Goal: Task Accomplishment & Management: Manage account settings

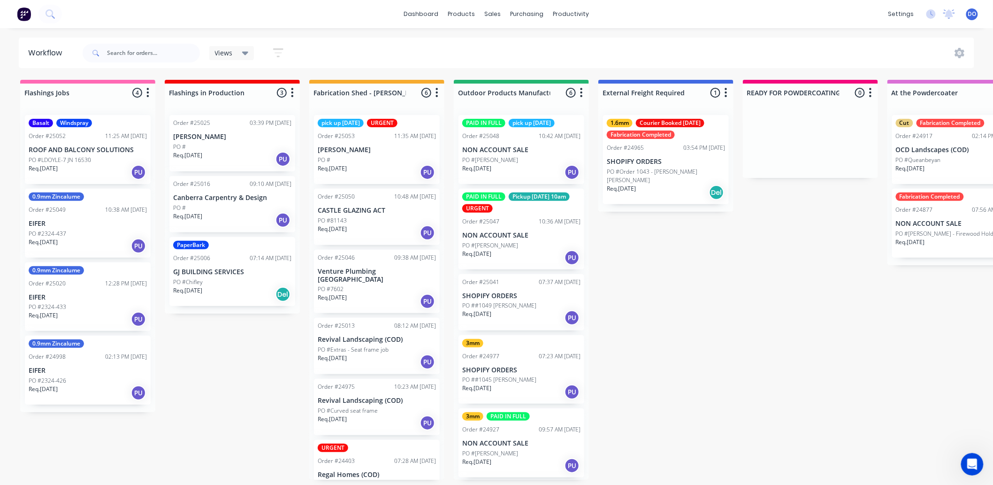
drag, startPoint x: 894, startPoint y: 101, endPoint x: 992, endPoint y: 140, distance: 105.8
click at [943, 121] on div "At the Powdercoater 2 Status colour #DA70D6 hex #DA70D6 Save Cancel Notificatio…" at bounding box center [954, 172] width 135 height 185
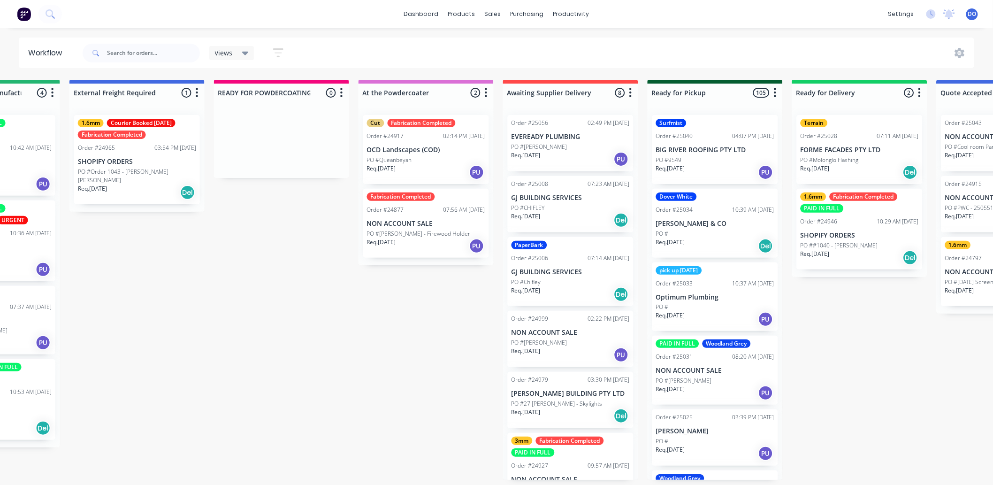
scroll to position [0, 565]
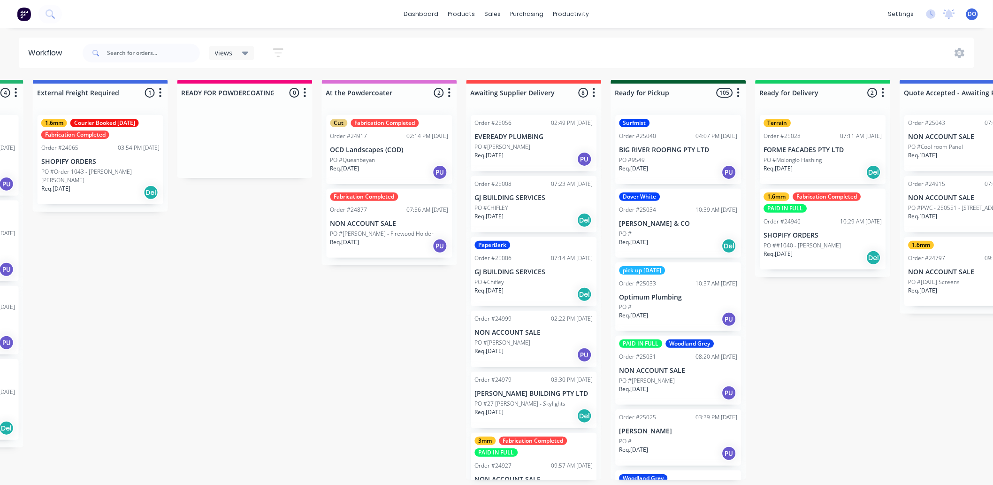
click at [364, 226] on p "NON ACCOUNT SALE" at bounding box center [389, 224] width 118 height 8
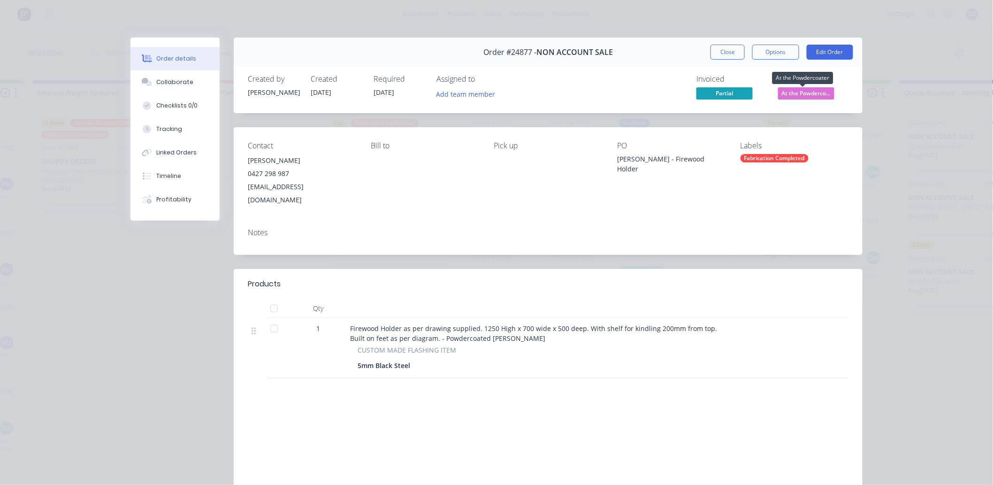
click at [814, 94] on span "At the Powderco..." at bounding box center [806, 93] width 56 height 12
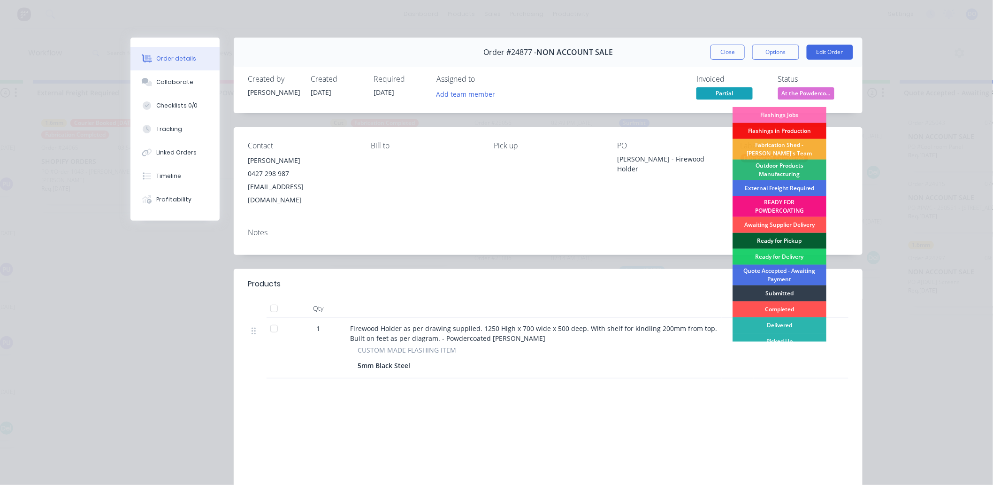
click at [787, 236] on div "Ready for Pickup" at bounding box center [779, 241] width 94 height 16
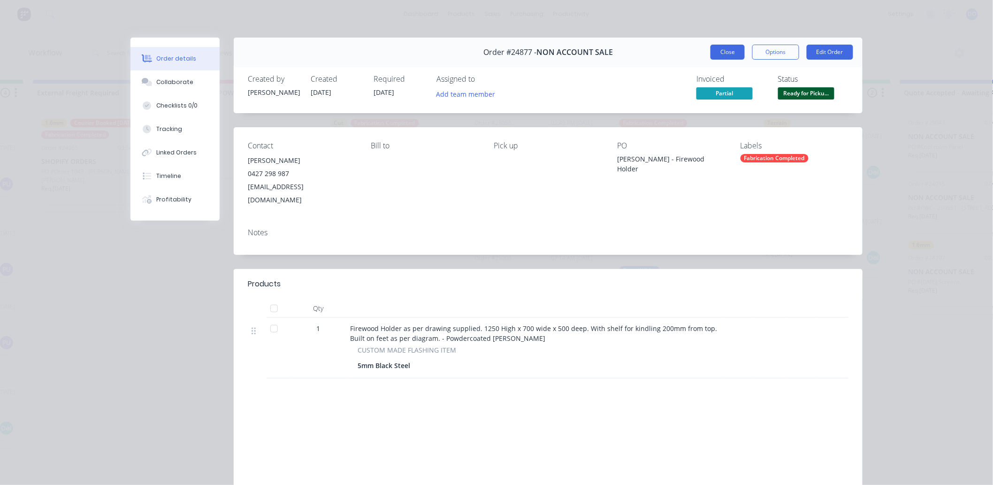
click at [735, 49] on button "Close" at bounding box center [727, 52] width 34 height 15
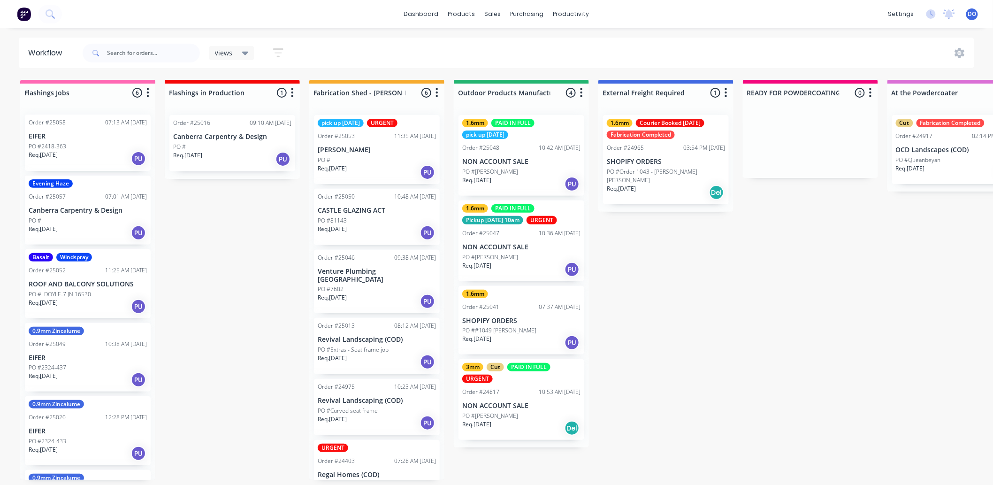
scroll to position [0, 0]
click at [541, 17] on div "purchasing" at bounding box center [527, 14] width 43 height 14
click at [542, 38] on link "Purchase Orders" at bounding box center [566, 47] width 124 height 19
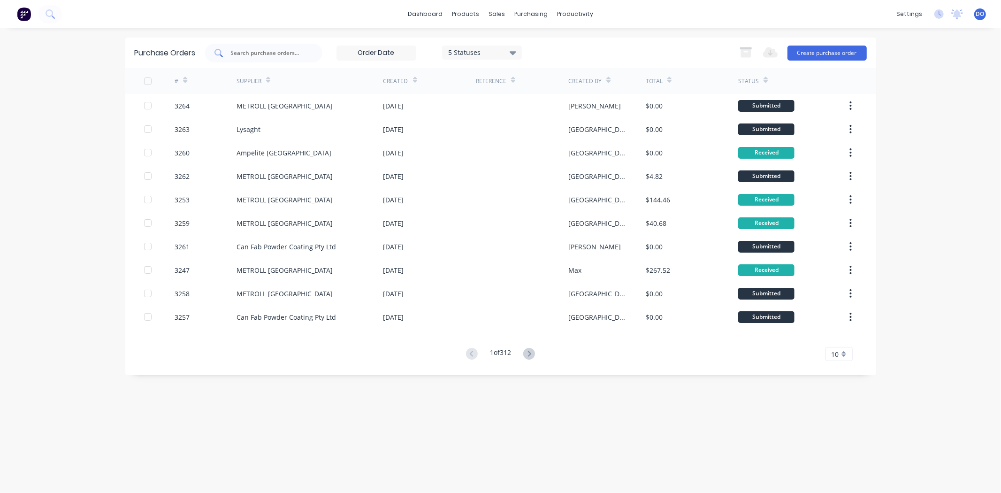
click at [310, 46] on div at bounding box center [263, 53] width 117 height 19
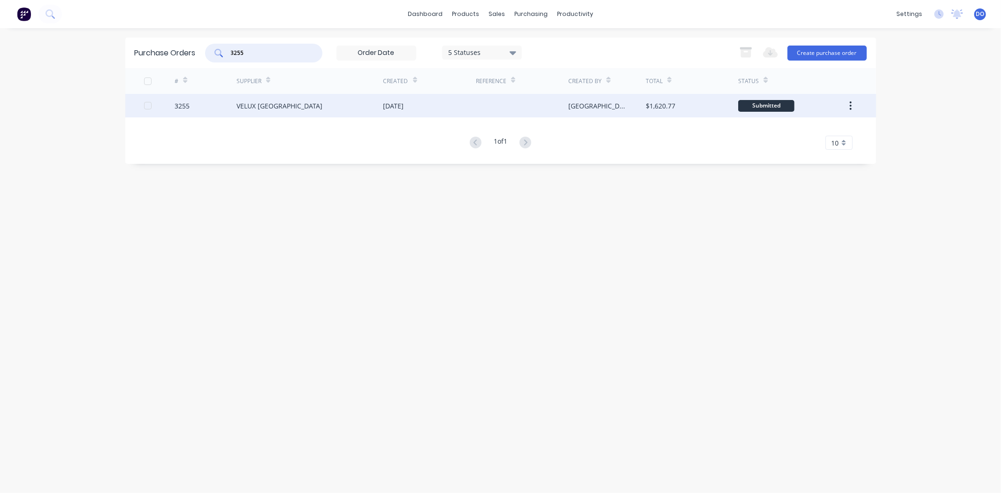
type input "3255"
click at [395, 103] on div "23 Sep 2025" at bounding box center [393, 106] width 21 height 10
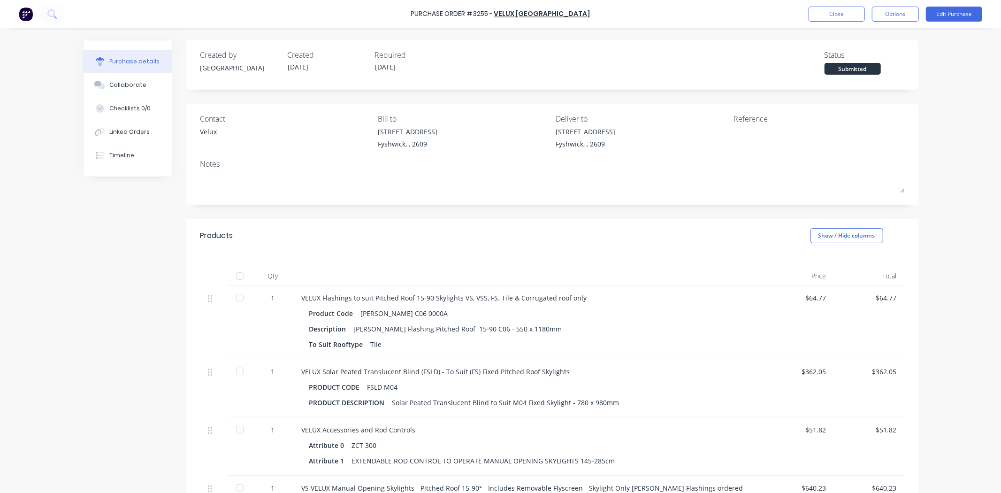
click at [237, 299] on div at bounding box center [239, 297] width 19 height 19
click at [235, 377] on div at bounding box center [239, 371] width 19 height 19
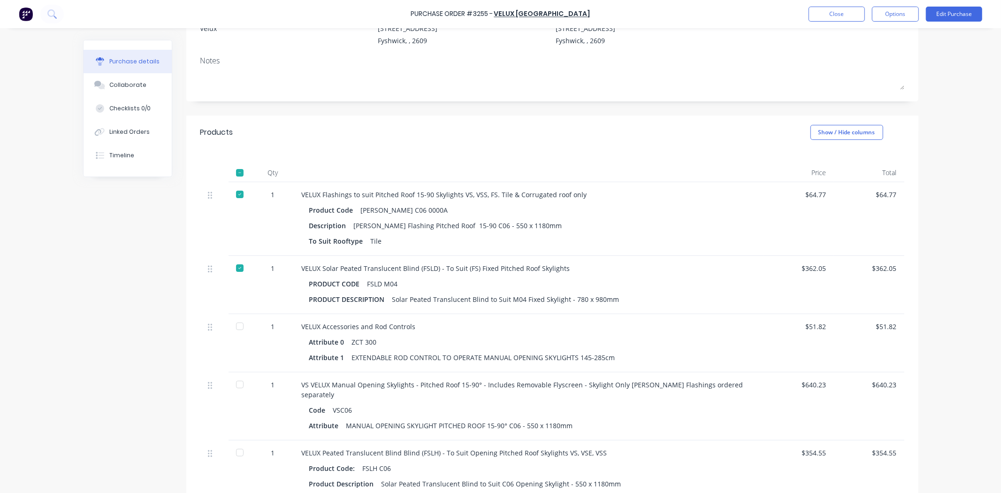
scroll to position [104, 0]
click at [235, 325] on div at bounding box center [239, 325] width 19 height 19
click at [233, 386] on div at bounding box center [239, 383] width 19 height 19
click at [236, 442] on div at bounding box center [239, 451] width 19 height 19
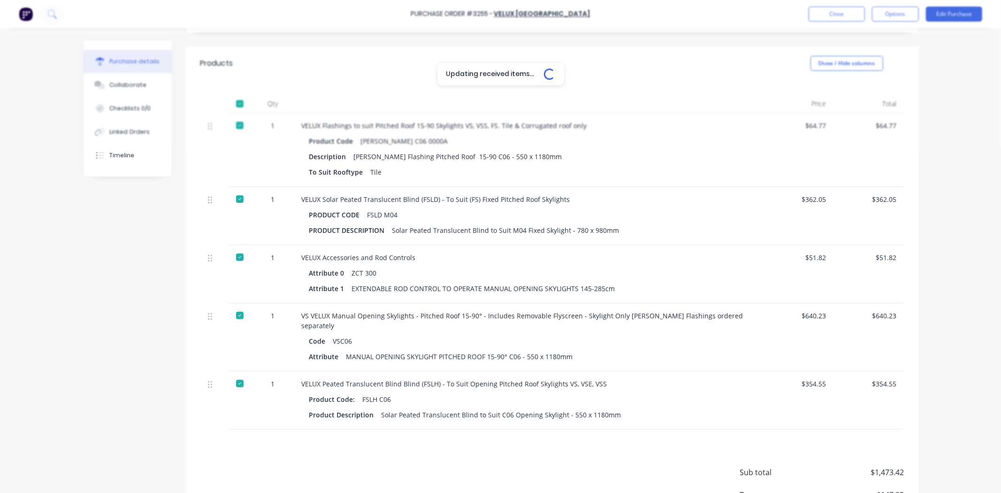
scroll to position [233, 0]
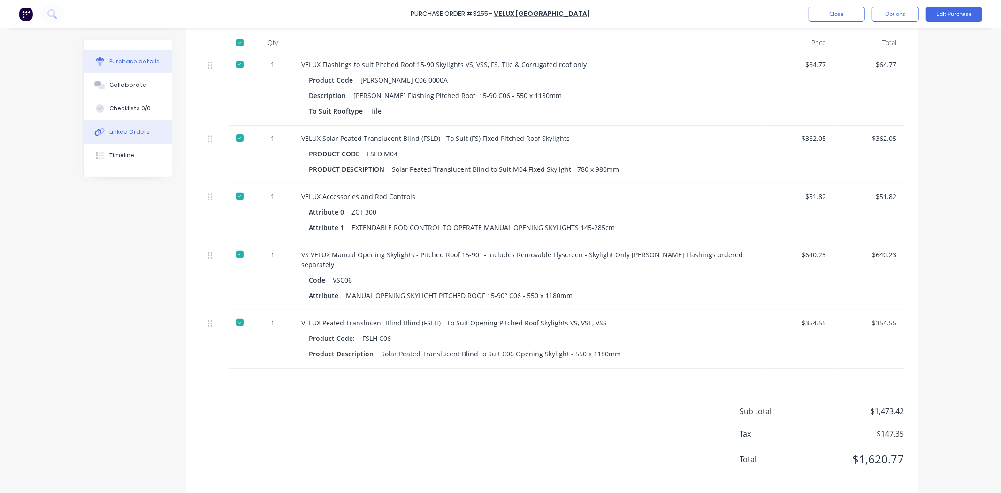
click at [115, 132] on div "Linked Orders" at bounding box center [129, 132] width 40 height 8
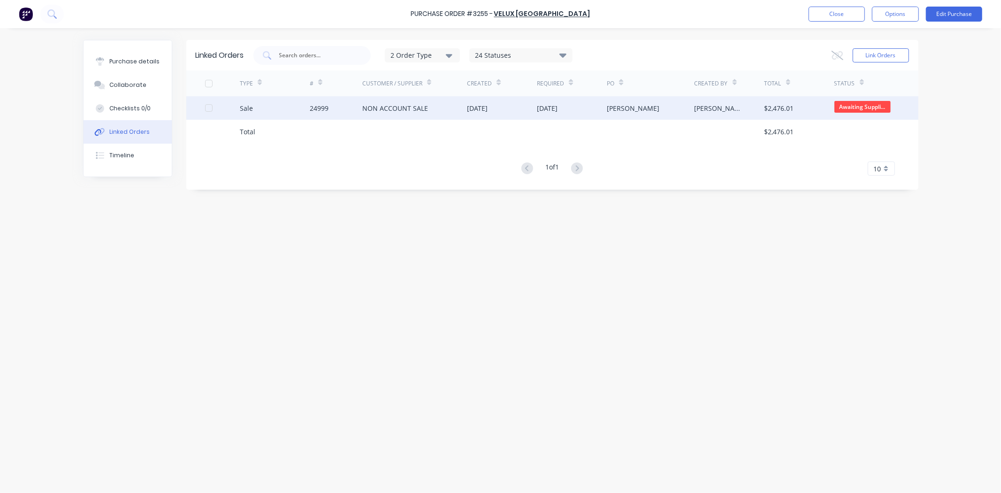
click at [363, 118] on div "NON ACCOUNT SALE" at bounding box center [414, 107] width 105 height 23
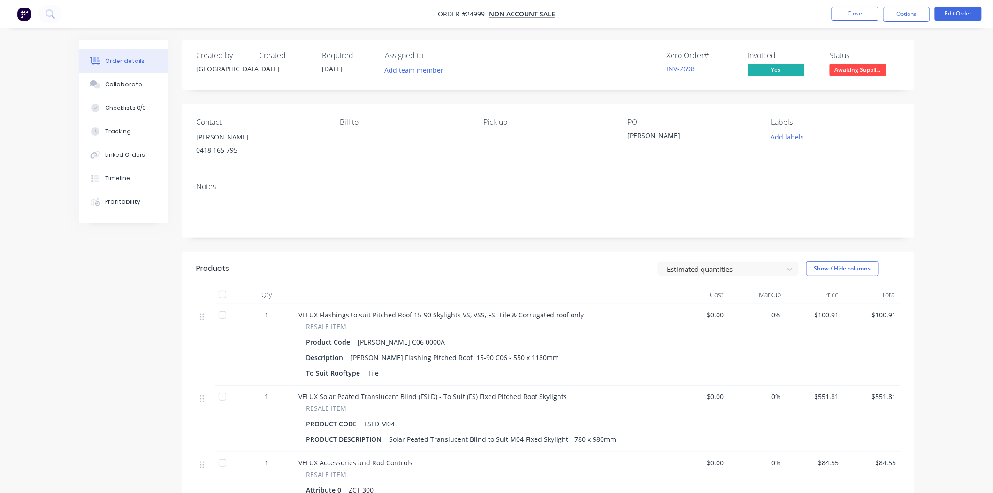
click at [658, 68] on div "Xero Order # INV-7698 Invoiced Yes Status Awaiting Suppli..." at bounding box center [688, 64] width 421 height 27
click at [675, 69] on link "INV-7698" at bounding box center [680, 68] width 28 height 9
click at [795, 139] on button "Add labels" at bounding box center [787, 136] width 43 height 13
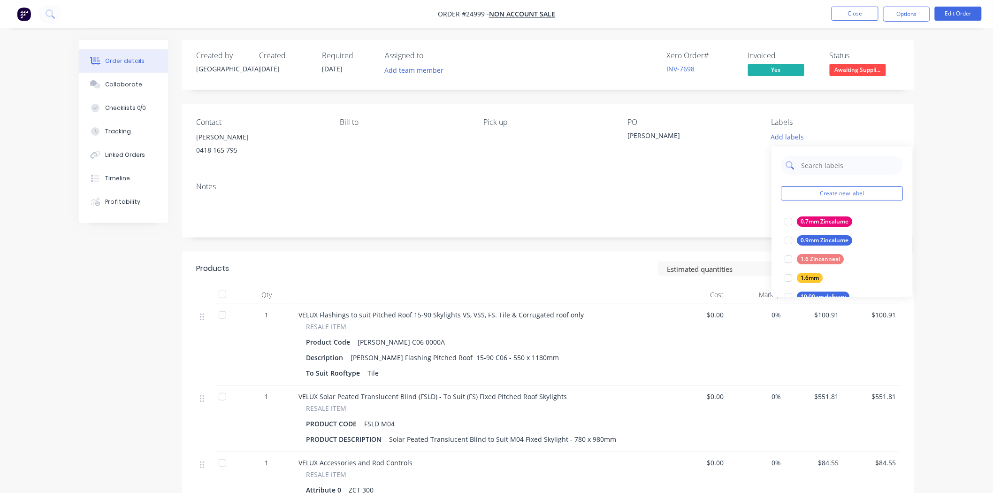
click at [821, 169] on input "text" at bounding box center [849, 165] width 98 height 19
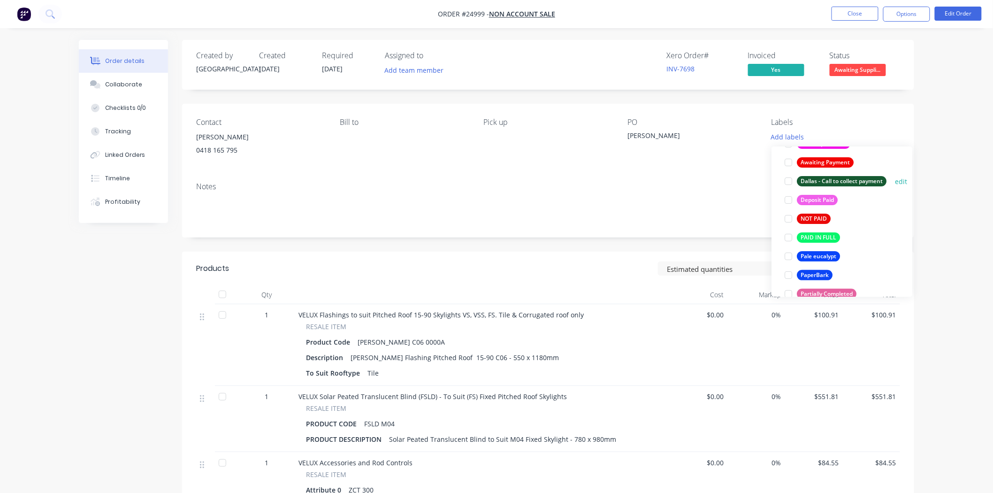
scroll to position [94, 0]
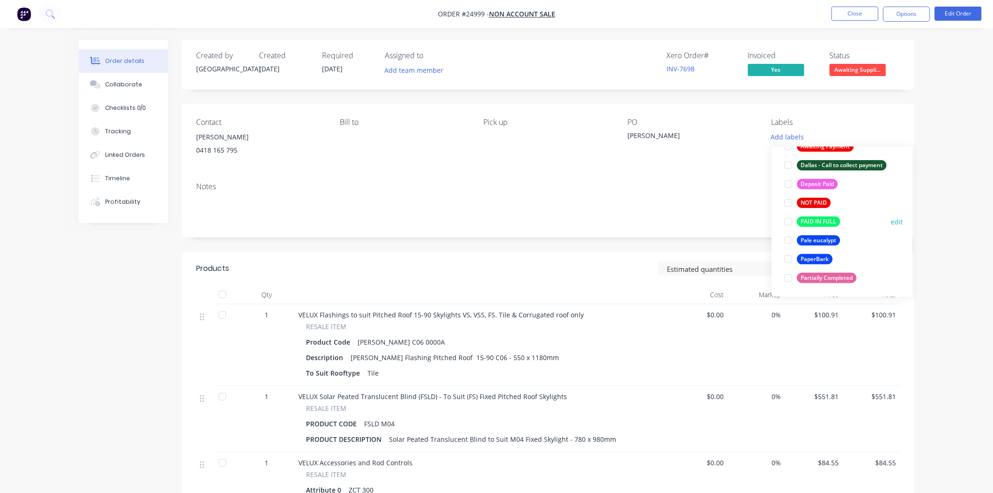
type input "pa"
click at [805, 219] on div "PAID IN FULL" at bounding box center [818, 221] width 43 height 10
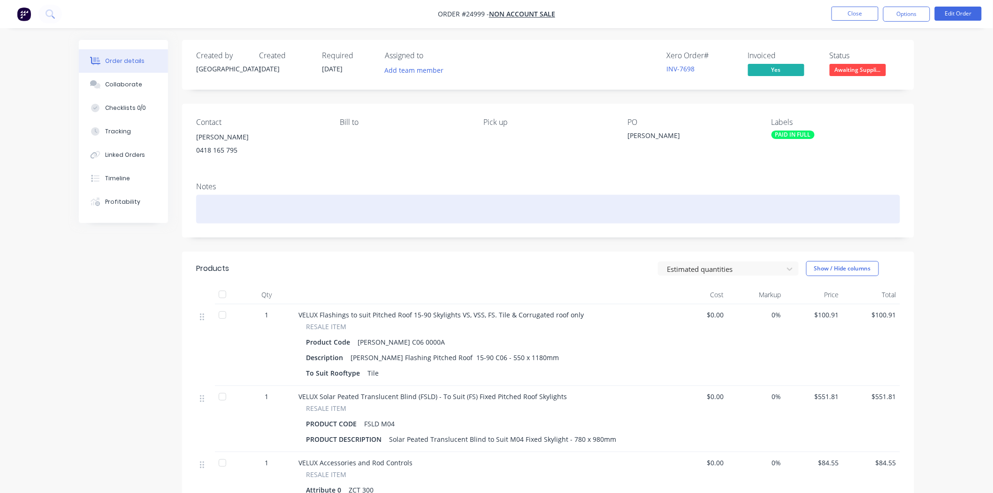
click at [584, 206] on div at bounding box center [548, 209] width 704 height 29
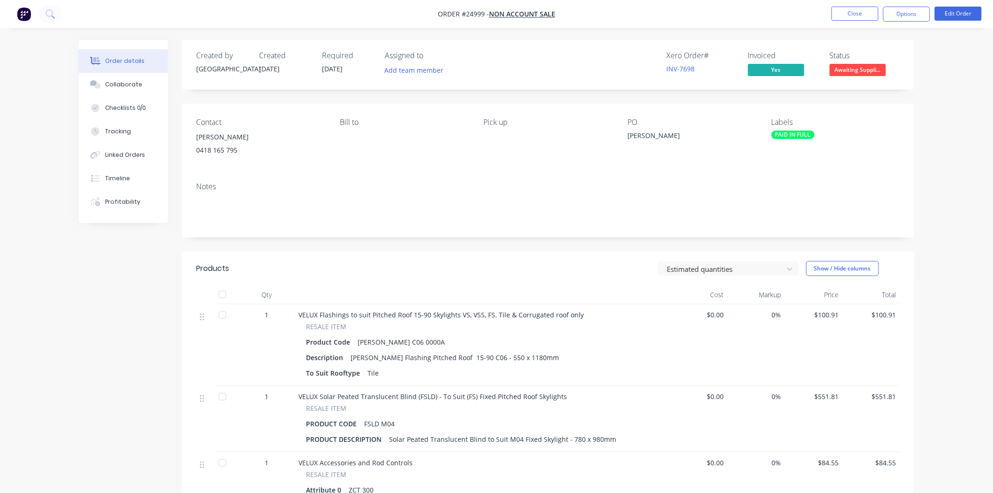
click at [874, 71] on span "Awaiting Suppli..." at bounding box center [857, 70] width 56 height 12
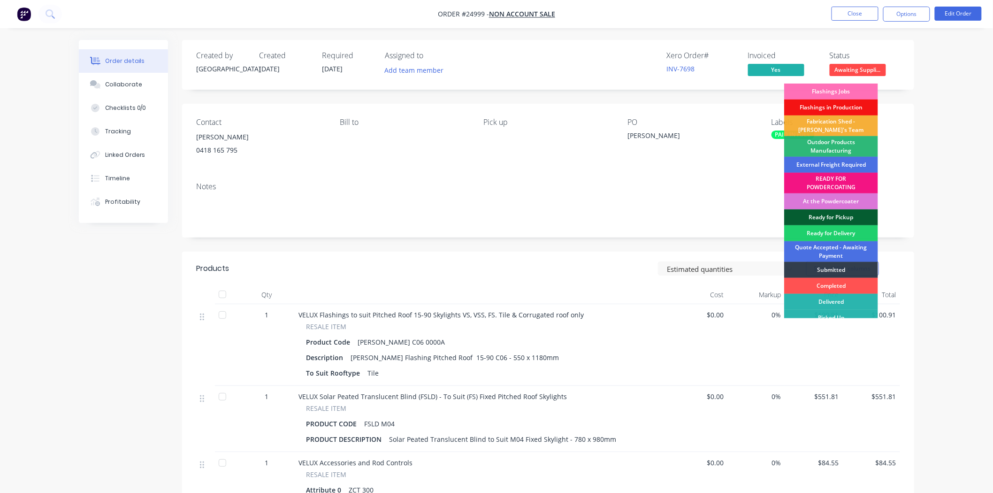
click at [830, 214] on div "Ready for Pickup" at bounding box center [831, 217] width 94 height 16
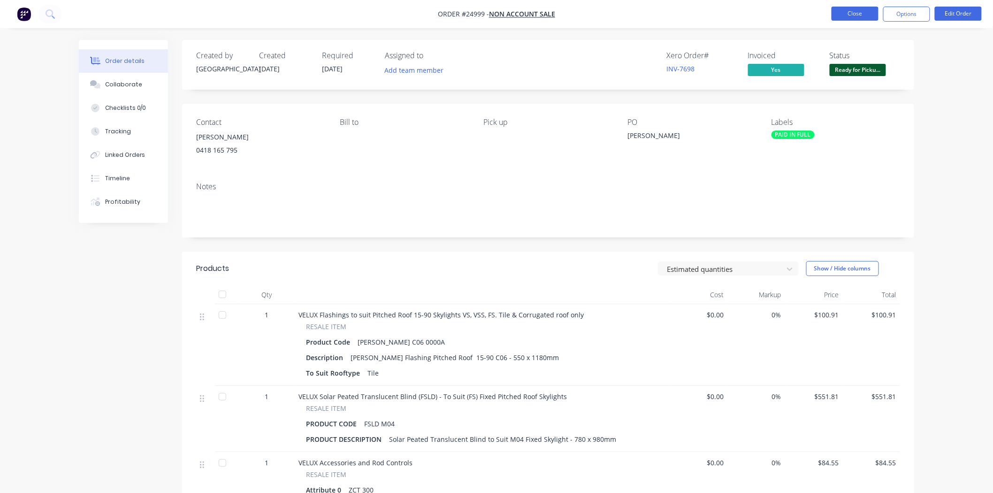
click at [845, 4] on nav "Order #24999 - NON ACCOUNT SALE Close Options Edit Order" at bounding box center [496, 14] width 993 height 28
click at [850, 15] on button "Close" at bounding box center [854, 14] width 47 height 14
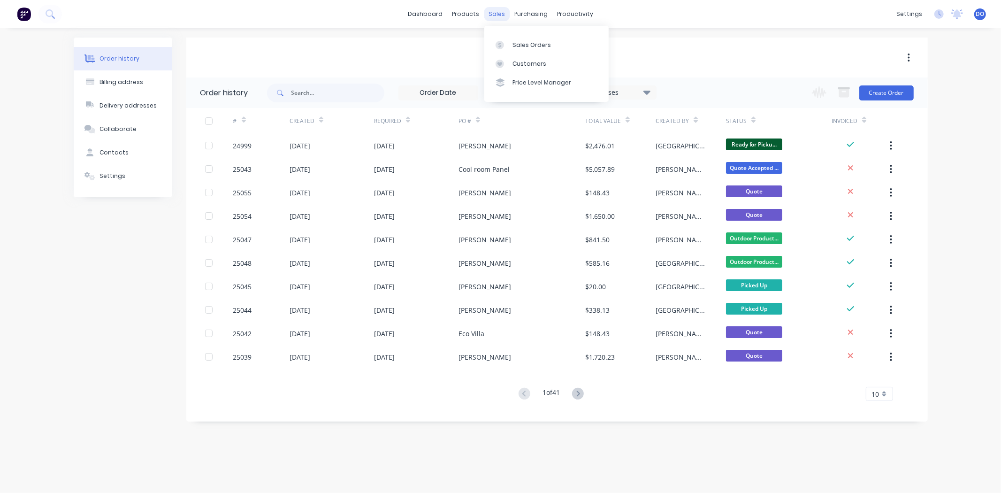
click at [507, 16] on div "sales" at bounding box center [497, 14] width 26 height 14
click at [515, 45] on div "Sales Orders" at bounding box center [531, 45] width 38 height 8
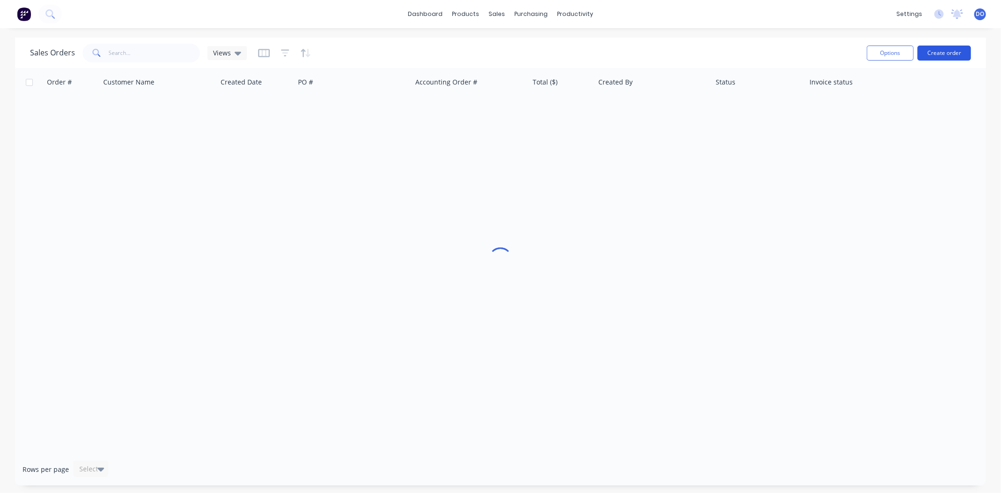
click at [930, 55] on button "Create order" at bounding box center [943, 53] width 53 height 15
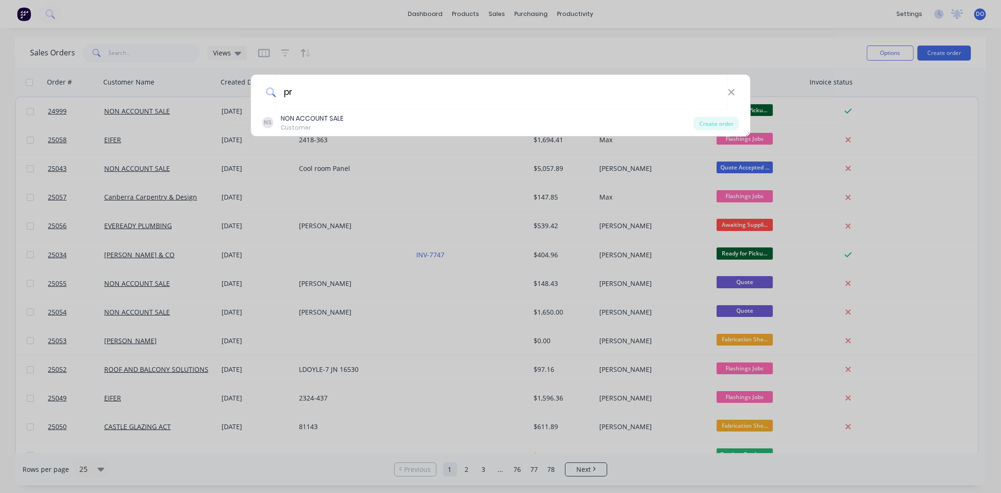
type input "p"
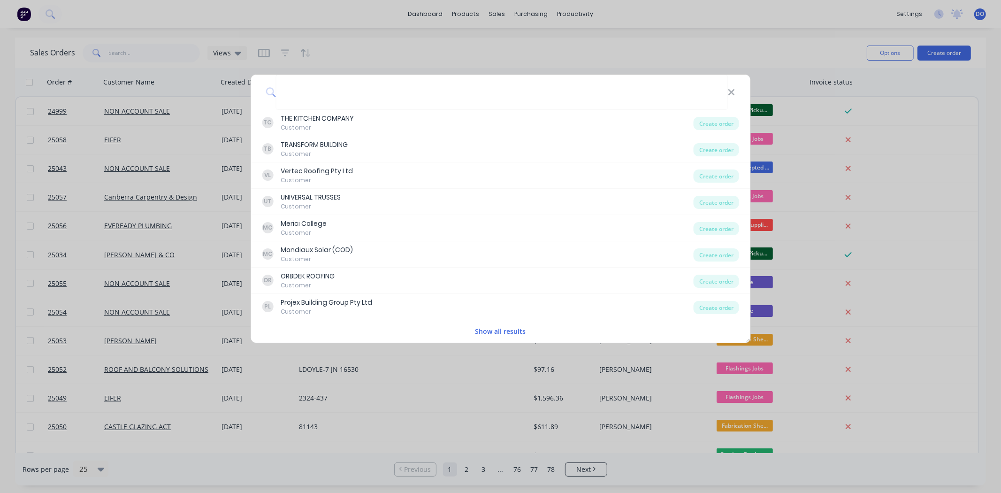
click at [480, 41] on div "TC THE KITCHEN COMPANY Customer Create order TB TRANSFORM BUILDING Customer Cre…" at bounding box center [500, 246] width 1001 height 493
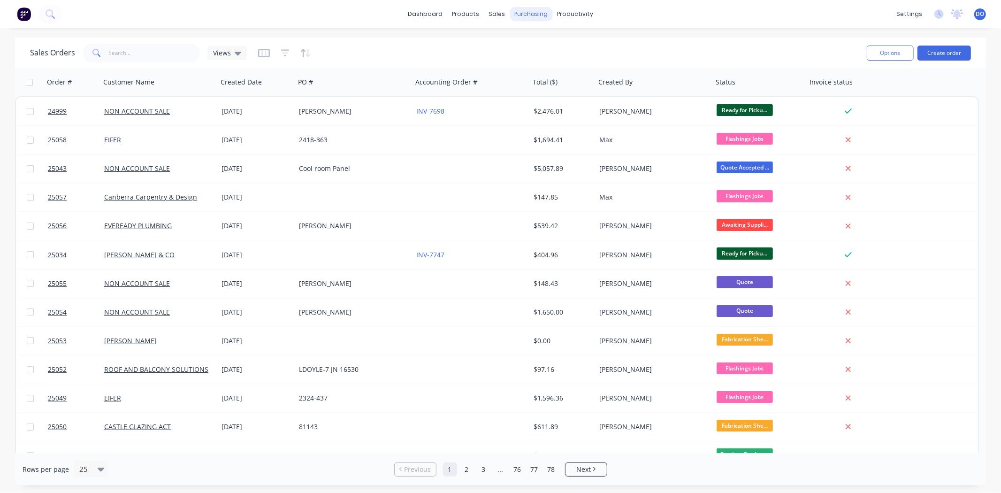
click at [538, 16] on div "purchasing" at bounding box center [530, 14] width 43 height 14
click at [548, 41] on div "Purchase Orders" at bounding box center [562, 45] width 50 height 8
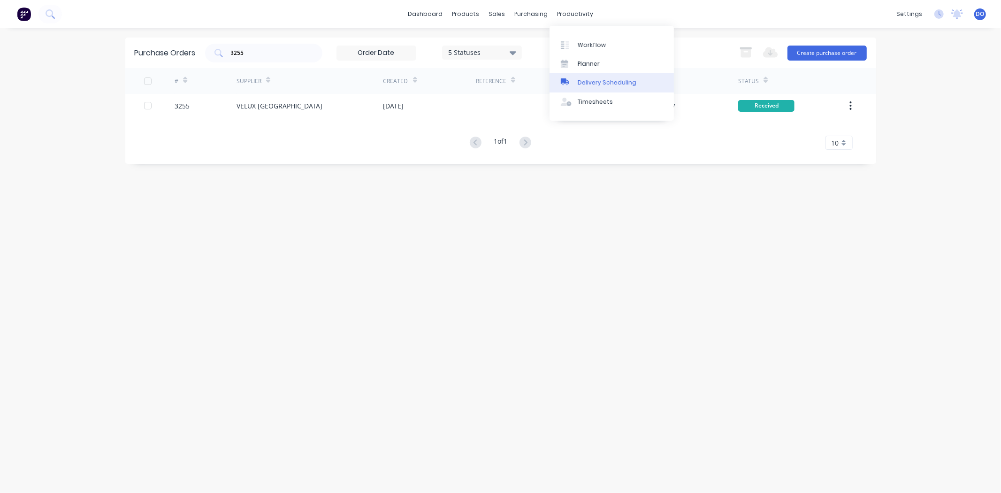
click at [603, 85] on div "Delivery Scheduling" at bounding box center [606, 82] width 59 height 8
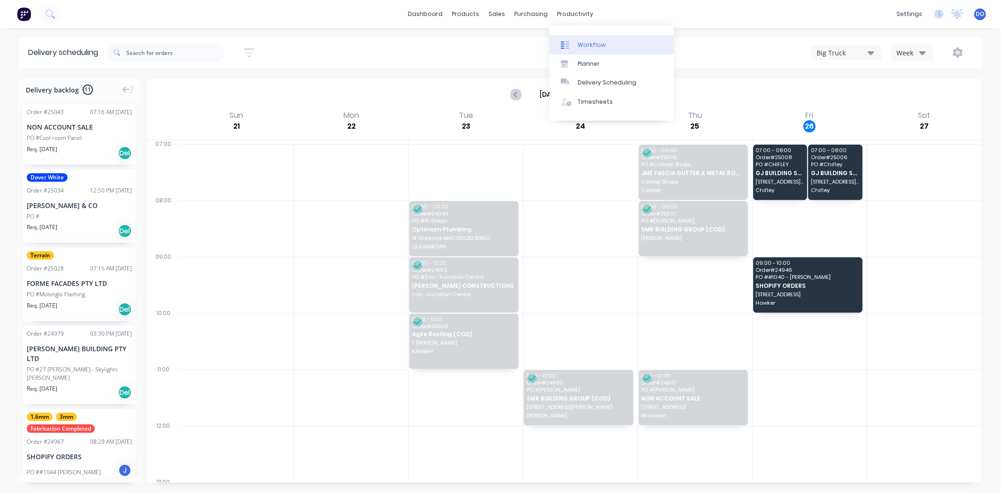
click at [596, 42] on div "Workflow" at bounding box center [591, 45] width 28 height 8
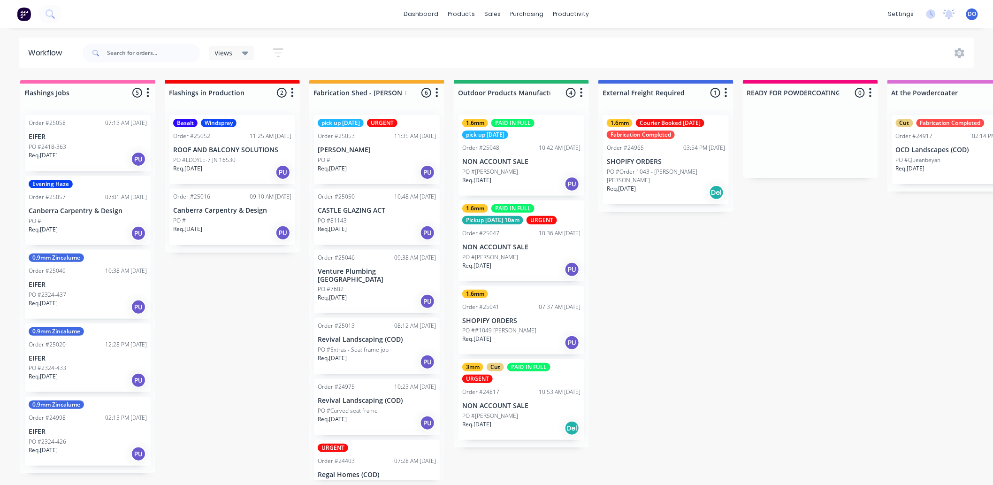
drag, startPoint x: 904, startPoint y: 377, endPoint x: 849, endPoint y: 372, distance: 55.1
click at [495, 36] on link "Sales Orders" at bounding box center [542, 44] width 124 height 19
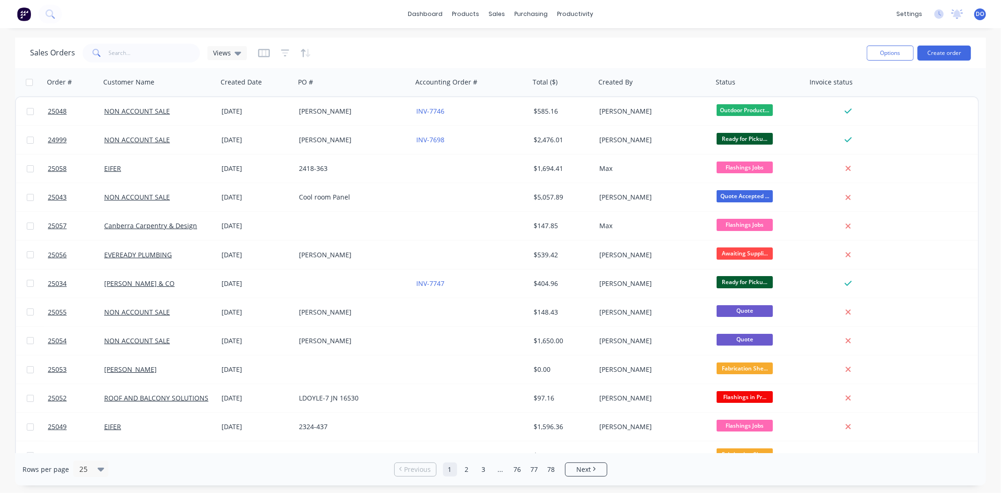
click at [948, 62] on div "Options Create order" at bounding box center [917, 52] width 108 height 23
click at [948, 59] on button "Create order" at bounding box center [943, 53] width 53 height 15
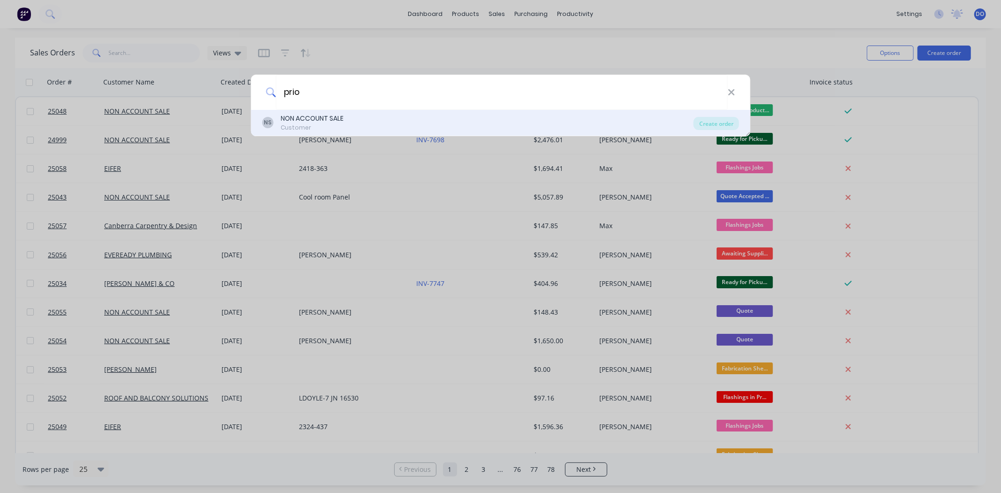
type input "prio"
click at [376, 121] on div "NS NON ACCOUNT SALE Customer" at bounding box center [478, 123] width 432 height 18
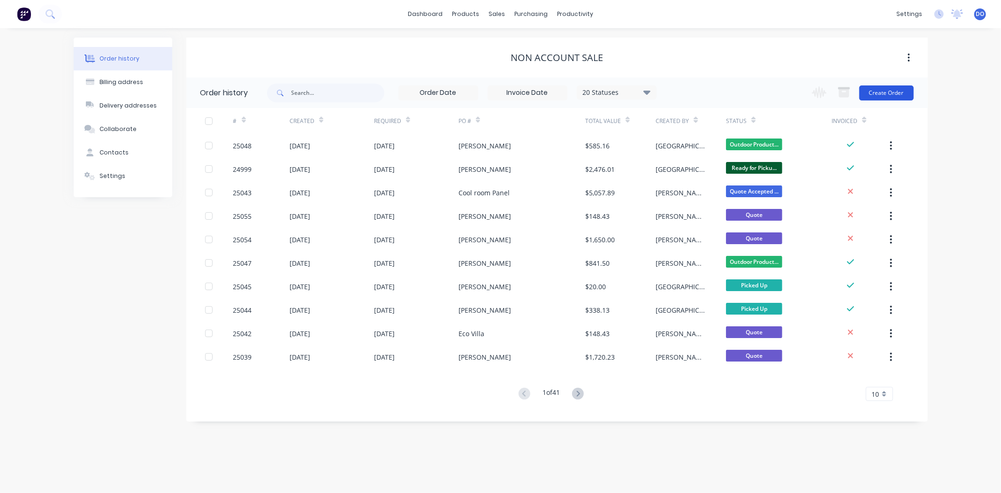
click at [892, 98] on button "Create Order" at bounding box center [886, 92] width 54 height 15
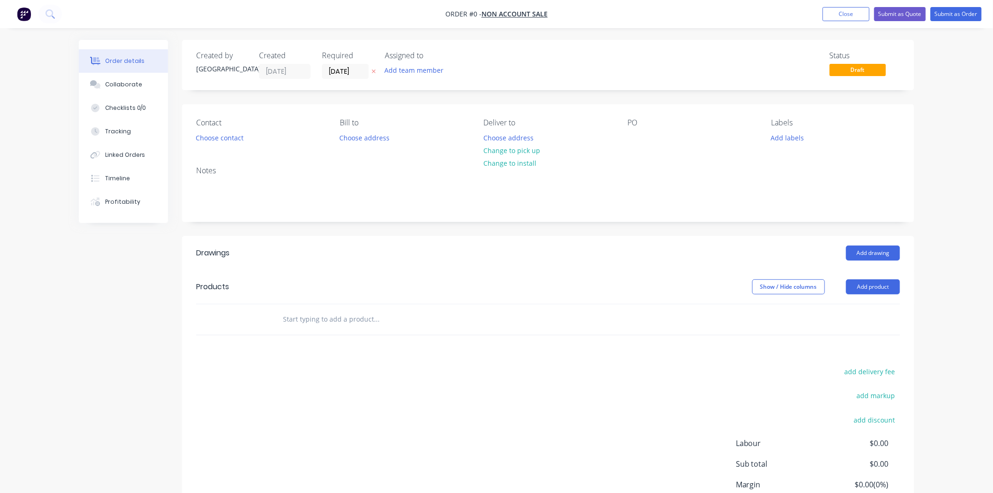
click at [880, 243] on header "Drawings Add drawing" at bounding box center [548, 253] width 732 height 34
click at [880, 255] on button "Add drawing" at bounding box center [873, 252] width 54 height 15
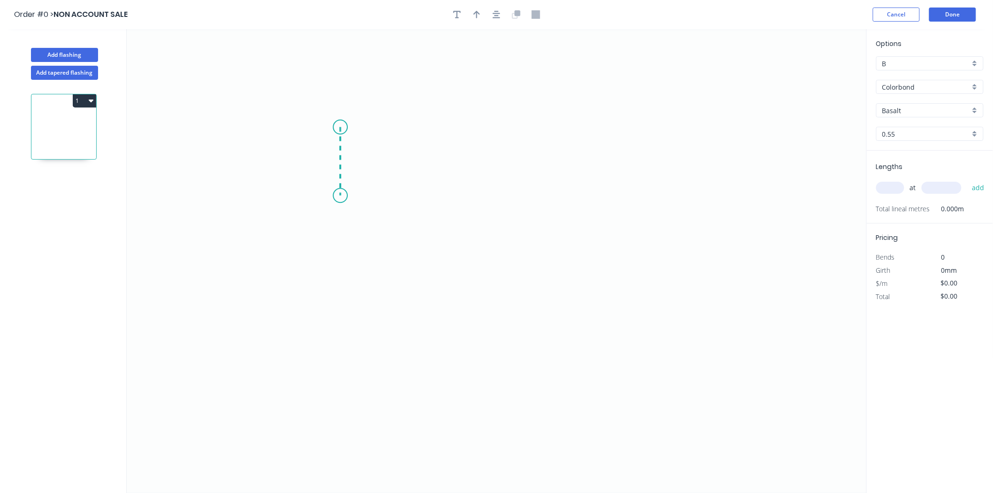
drag, startPoint x: 340, startPoint y: 127, endPoint x: 343, endPoint y: 196, distance: 68.6
click at [343, 196] on icon "0" at bounding box center [497, 260] width 740 height 463
click at [558, 198] on icon "0 ?" at bounding box center [497, 260] width 740 height 463
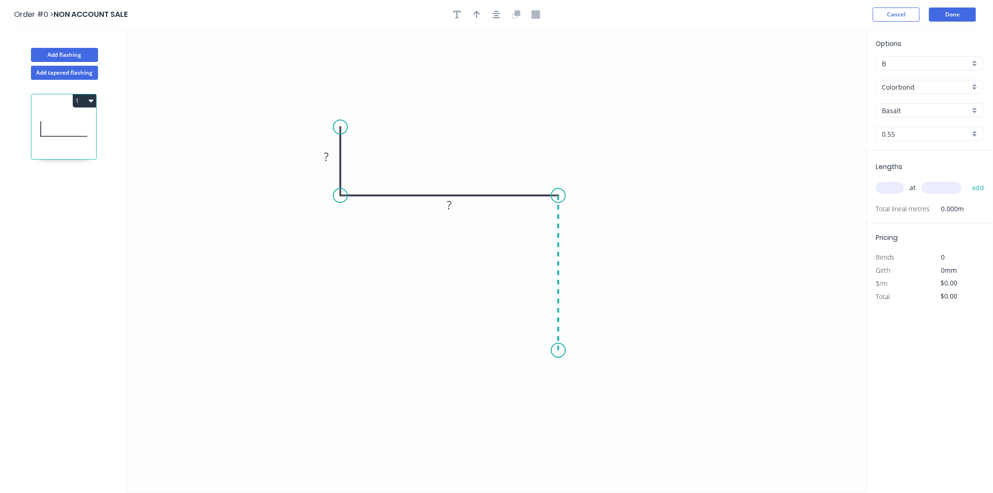
click at [559, 354] on icon "0 ? ?" at bounding box center [497, 260] width 740 height 463
drag, startPoint x: 679, startPoint y: 346, endPoint x: 613, endPoint y: 332, distance: 67.2
click at [666, 354] on icon "0 ? ? ?" at bounding box center [497, 260] width 740 height 463
click at [326, 152] on tspan "?" at bounding box center [326, 156] width 5 height 15
click at [891, 190] on input "text" at bounding box center [890, 188] width 28 height 12
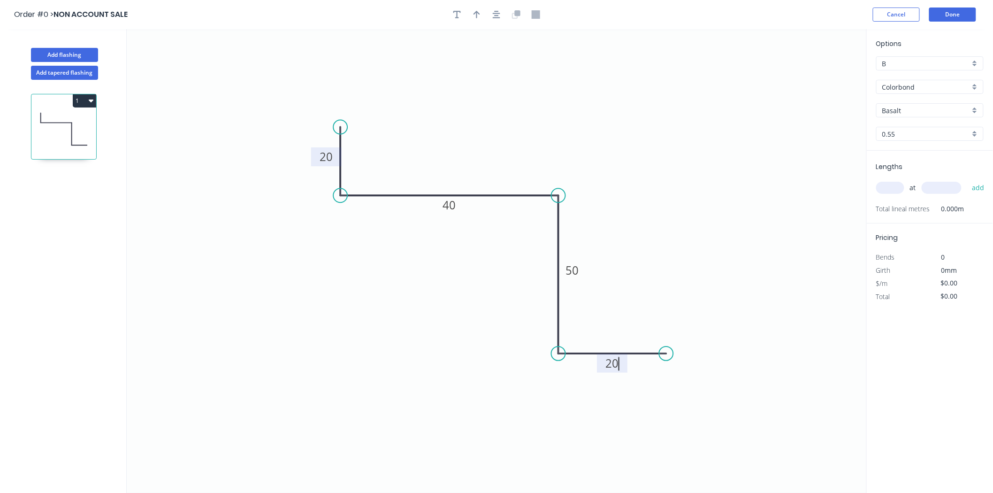
type input "$17.61"
type input "2"
type input "4000"
click at [967, 180] on button "add" at bounding box center [978, 188] width 22 height 16
type input "$140.88"
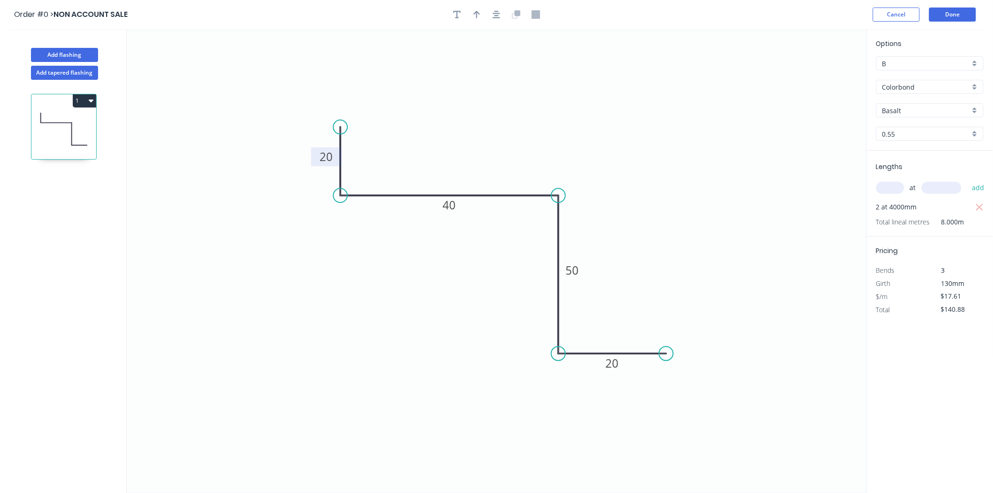
click at [484, 17] on div at bounding box center [496, 15] width 99 height 14
click at [476, 13] on icon "button" at bounding box center [476, 14] width 7 height 8
click at [819, 69] on icon "0 20 40 50 20" at bounding box center [497, 260] width 740 height 463
click at [821, 73] on icon at bounding box center [819, 65] width 8 height 30
drag, startPoint x: 821, startPoint y: 73, endPoint x: 609, endPoint y: 133, distance: 220.4
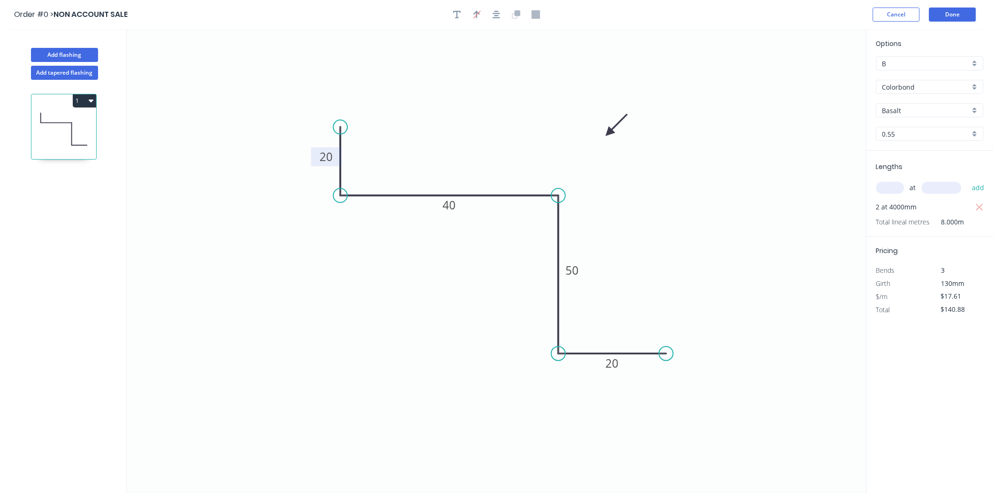
click at [609, 133] on icon at bounding box center [616, 124] width 27 height 27
click at [935, 64] on input "B" at bounding box center [926, 64] width 88 height 10
click at [927, 111] on div "C" at bounding box center [929, 114] width 106 height 16
type input "C"
type input "$14.50"
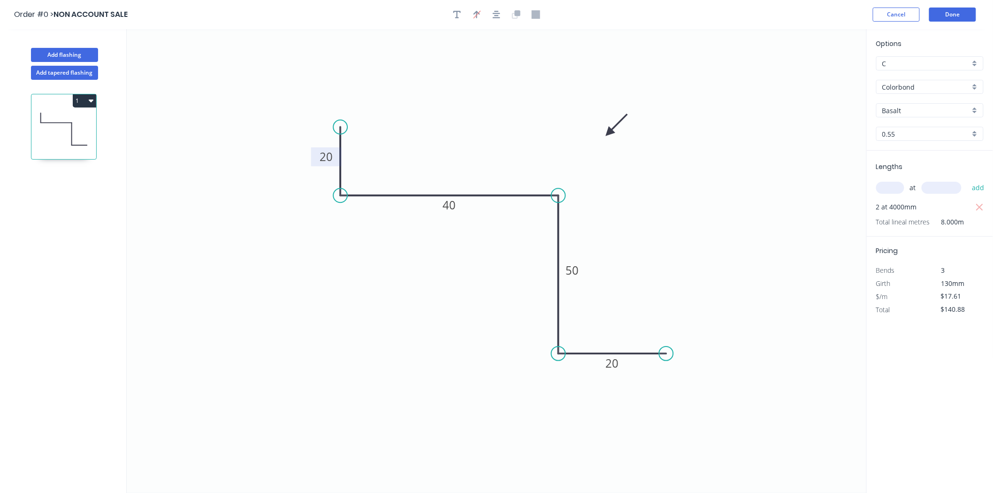
type input "$116.00"
click at [926, 104] on div "Basalt" at bounding box center [929, 110] width 107 height 14
click at [924, 162] on div "Monument" at bounding box center [929, 163] width 106 height 16
type input "Monument"
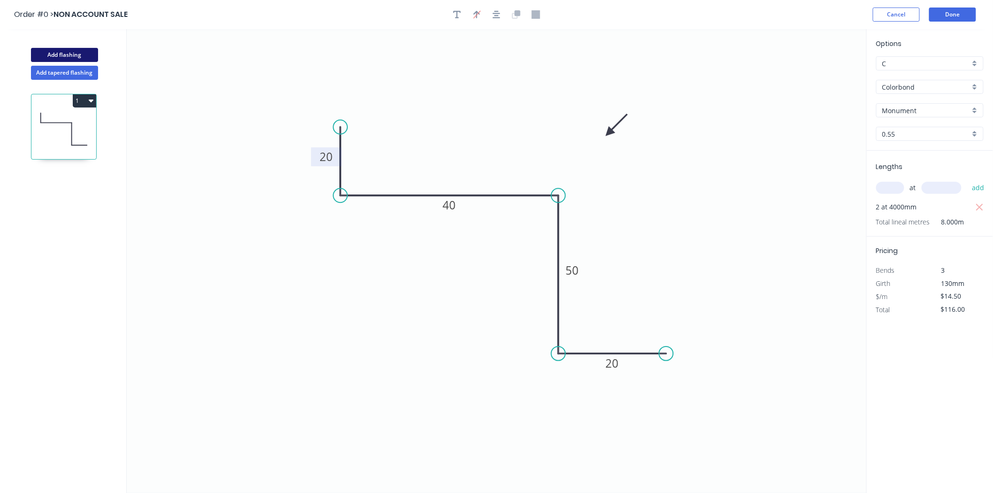
click at [58, 52] on button "Add flashing" at bounding box center [64, 55] width 67 height 14
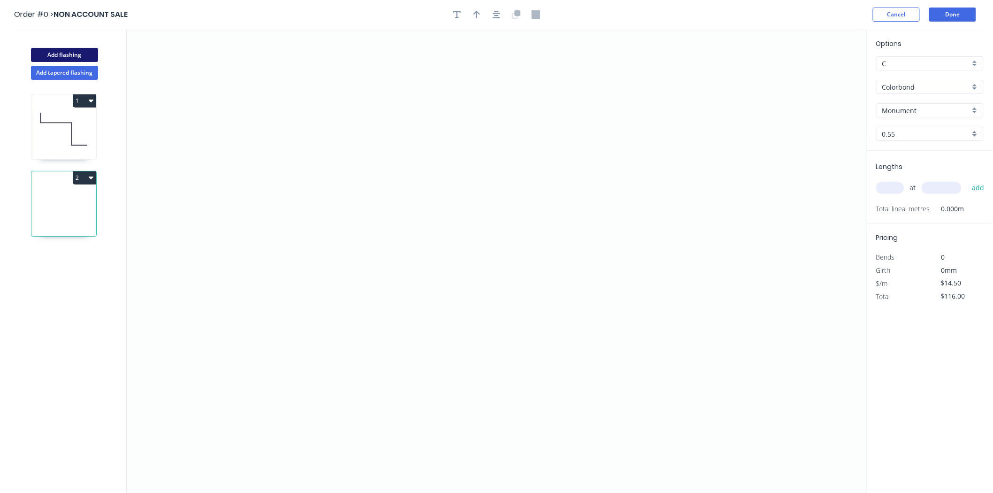
type input "B"
type input "$0.00"
drag, startPoint x: 373, startPoint y: 172, endPoint x: 370, endPoint y: 313, distance: 141.2
click at [370, 313] on icon "0" at bounding box center [497, 260] width 740 height 463
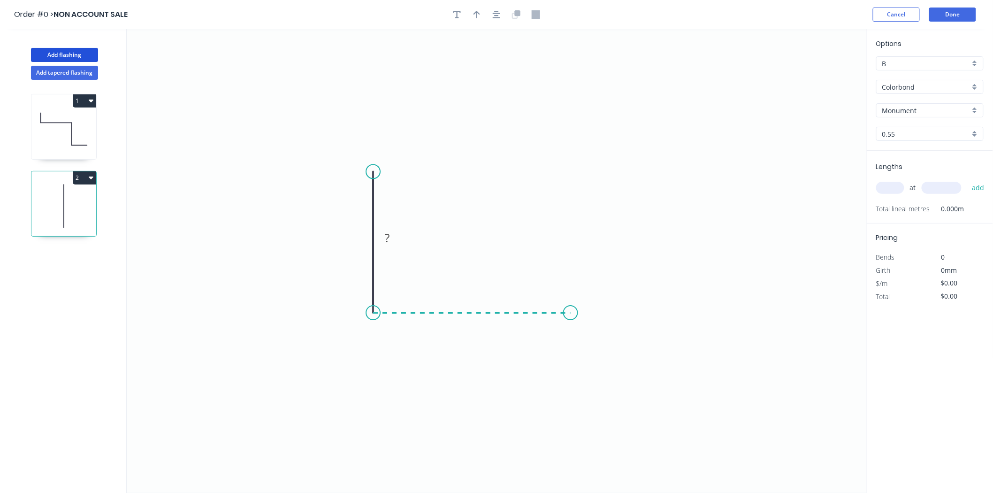
click at [573, 320] on icon "0 ?" at bounding box center [497, 260] width 740 height 463
click at [363, 237] on rect at bounding box center [358, 238] width 19 height 13
click at [471, 328] on tspan "?" at bounding box center [472, 321] width 5 height 15
click at [457, 17] on icon "button" at bounding box center [457, 15] width 8 height 8
type input "$11.09"
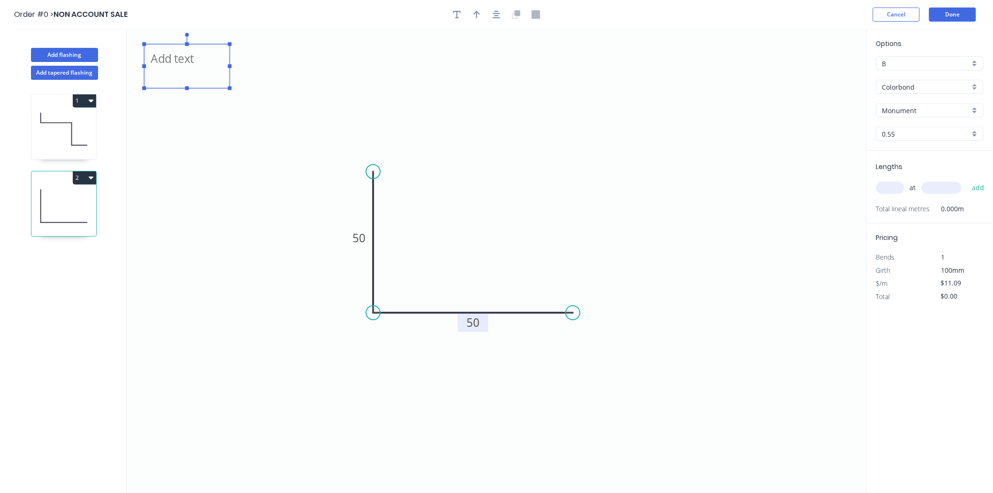
click at [170, 60] on textarea at bounding box center [187, 66] width 76 height 35
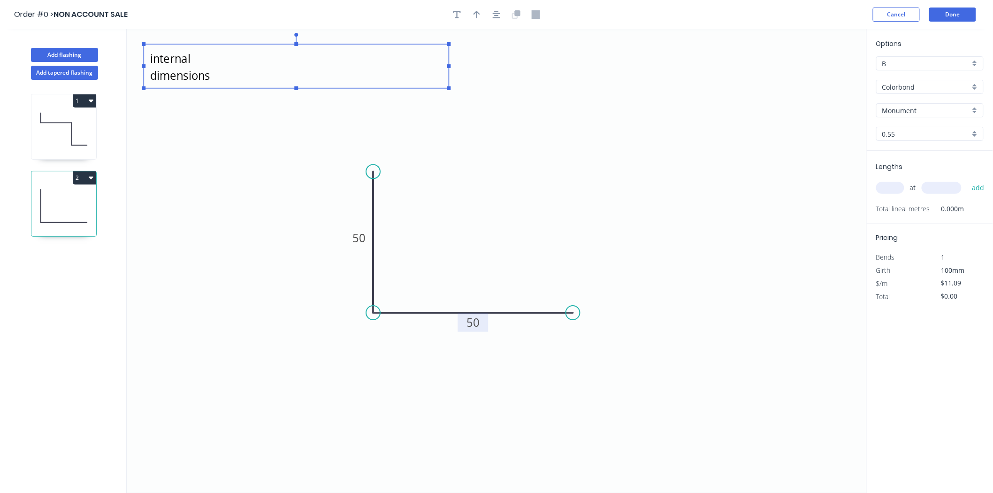
drag, startPoint x: 231, startPoint y: 64, endPoint x: 458, endPoint y: 65, distance: 227.5
click at [458, 65] on icon "internal dimensions 50 50" at bounding box center [497, 260] width 740 height 463
click at [280, 55] on textarea "internal dimensions" at bounding box center [299, 66] width 303 height 35
type textarea "internal dimensions -capped both ends 50mm"
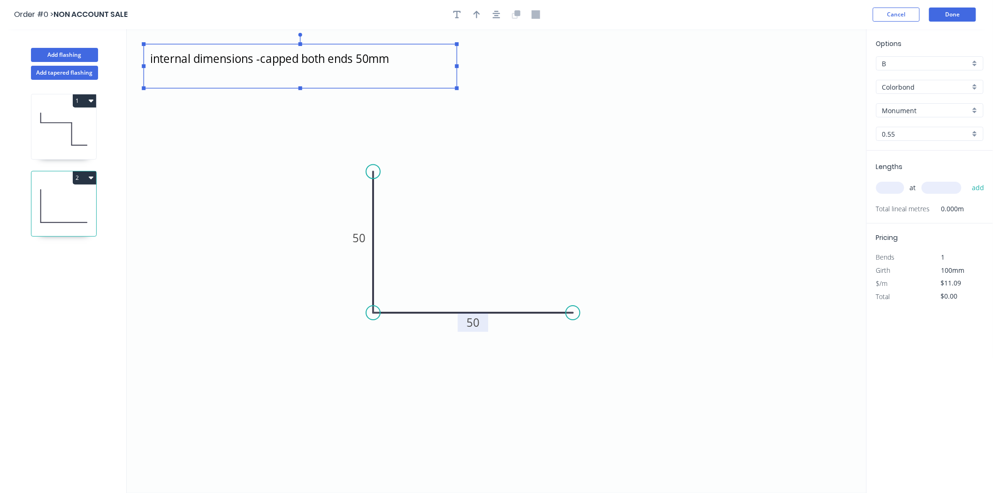
click at [890, 182] on input "text" at bounding box center [890, 188] width 28 height 12
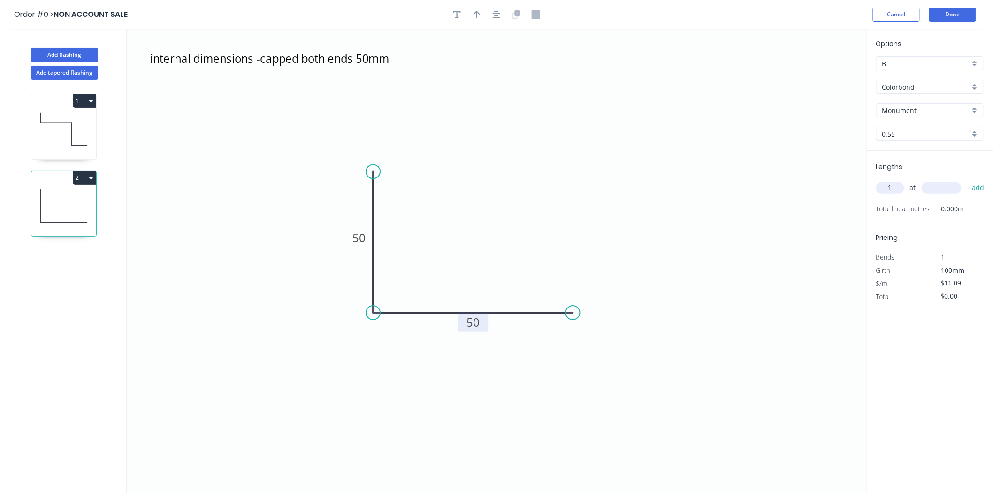
type input "1"
click at [950, 182] on input "text" at bounding box center [941, 188] width 40 height 12
type input "300"
click at [967, 180] on button "add" at bounding box center [978, 188] width 22 height 16
type input "$13.31"
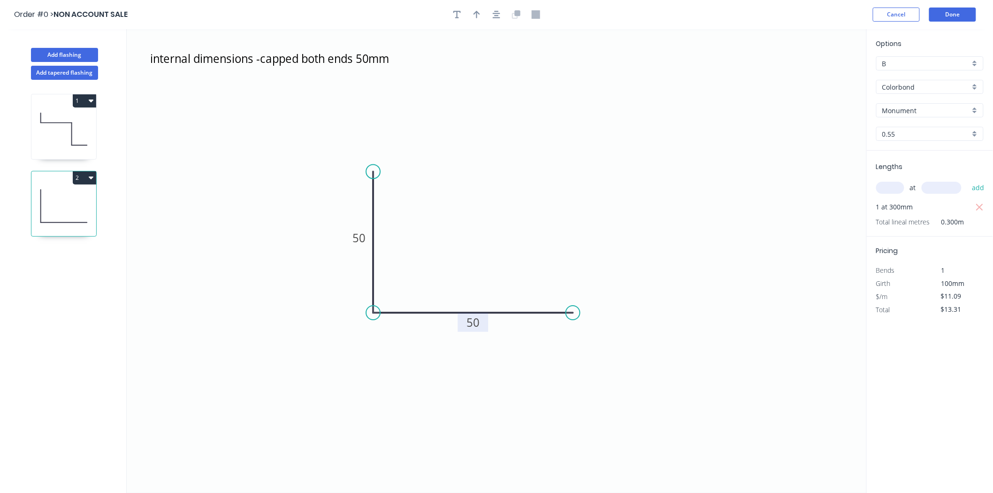
click at [939, 110] on input "Monument" at bounding box center [926, 111] width 88 height 10
click at [916, 191] on div "Windspray" at bounding box center [929, 196] width 106 height 16
type input "Windspray"
click at [479, 8] on button "button" at bounding box center [477, 15] width 14 height 14
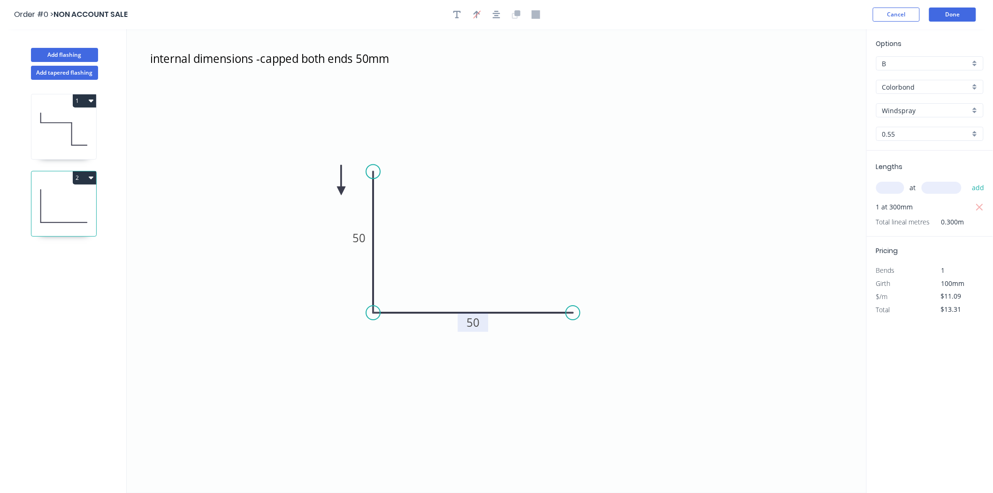
drag, startPoint x: 819, startPoint y: 73, endPoint x: 341, endPoint y: 191, distance: 492.4
click at [341, 191] on icon at bounding box center [341, 180] width 8 height 30
click at [62, 120] on icon at bounding box center [63, 129] width 65 height 60
type input "C"
type input "Monument"
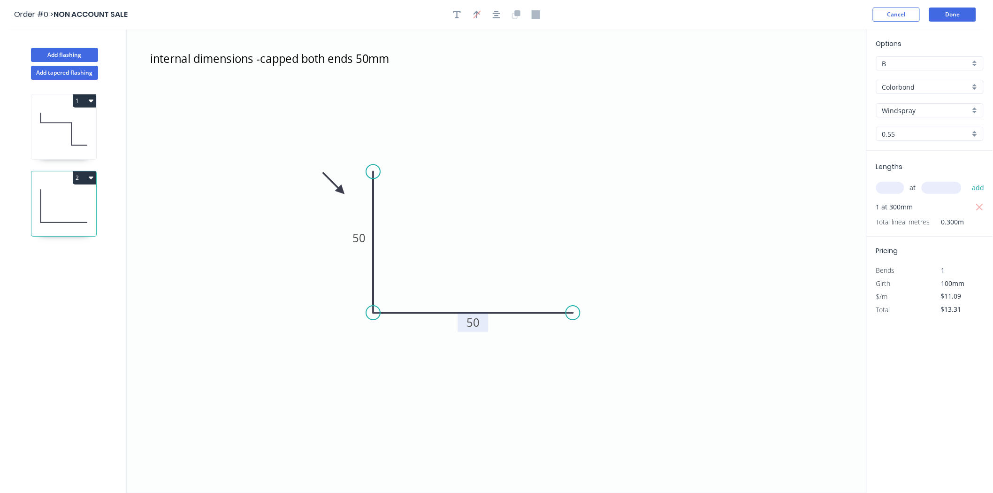
type input "$14.50"
type input "$116.00"
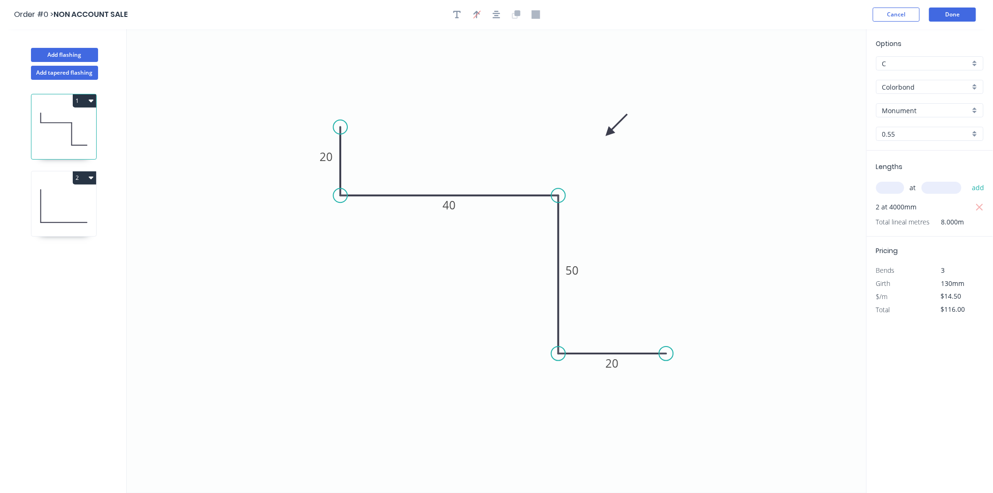
click at [54, 190] on icon at bounding box center [63, 206] width 65 height 60
type input "B"
type input "Windspray"
type input "$11.09"
type input "$13.31"
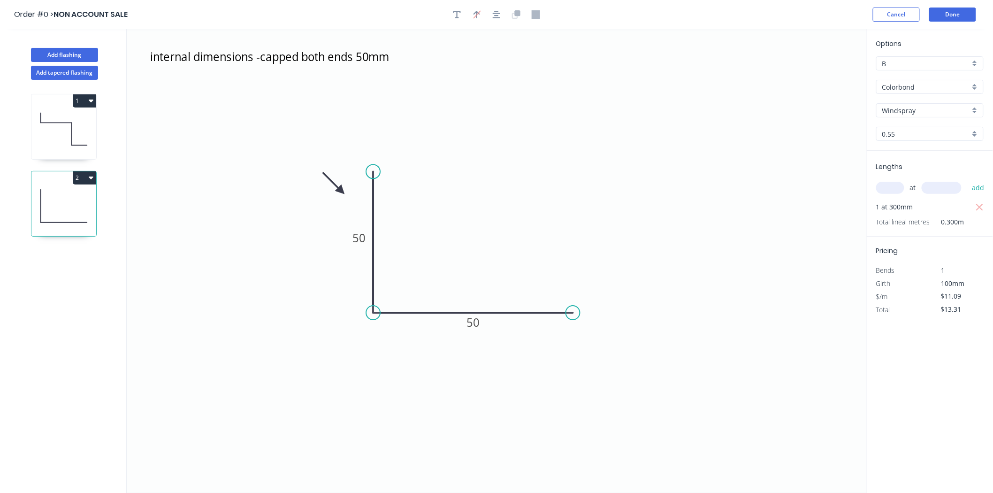
click at [938, 59] on input "B" at bounding box center [926, 64] width 88 height 10
click at [903, 115] on div "C" at bounding box center [929, 114] width 106 height 16
type input "C"
type input "$9.14"
type input "$10.97"
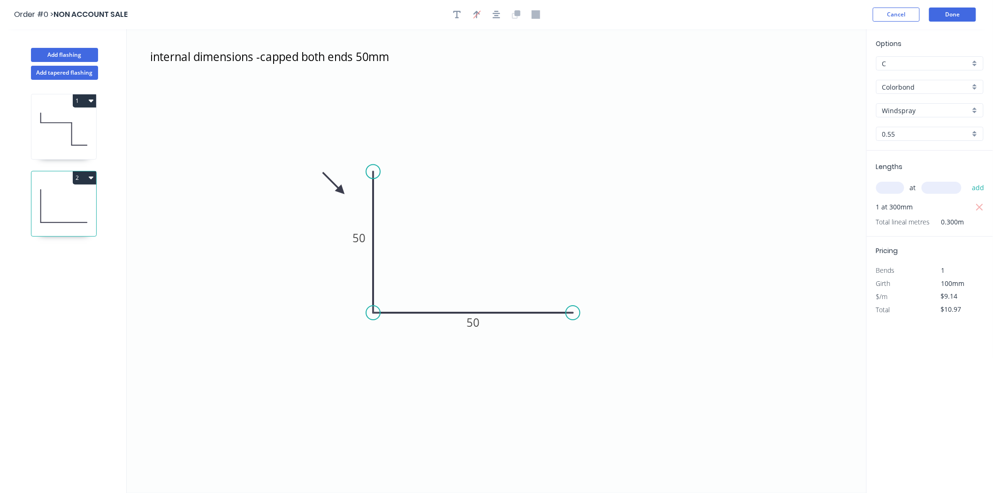
click at [81, 132] on icon at bounding box center [63, 129] width 65 height 60
type input "Monument"
type input "$14.50"
type input "$116.00"
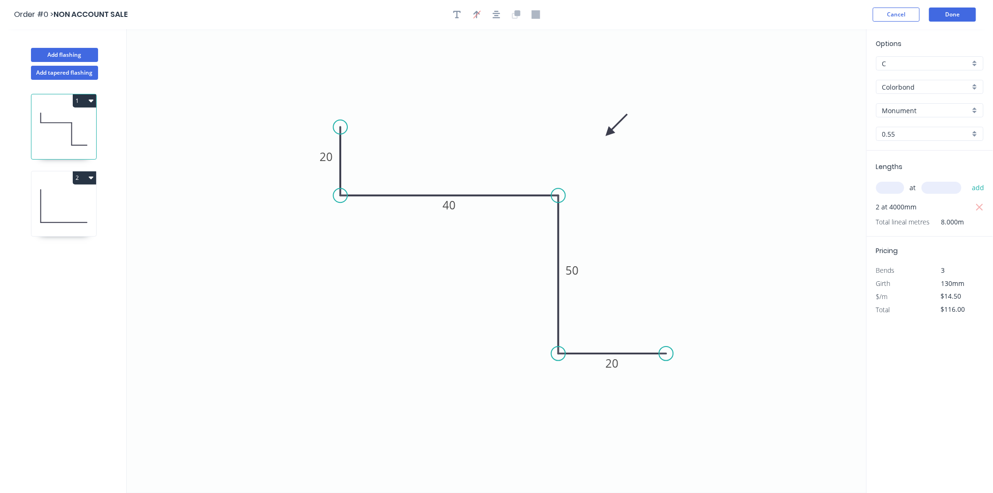
click at [60, 214] on icon at bounding box center [63, 206] width 65 height 60
type input "Windspray"
type input "$9.14"
type input "$10.97"
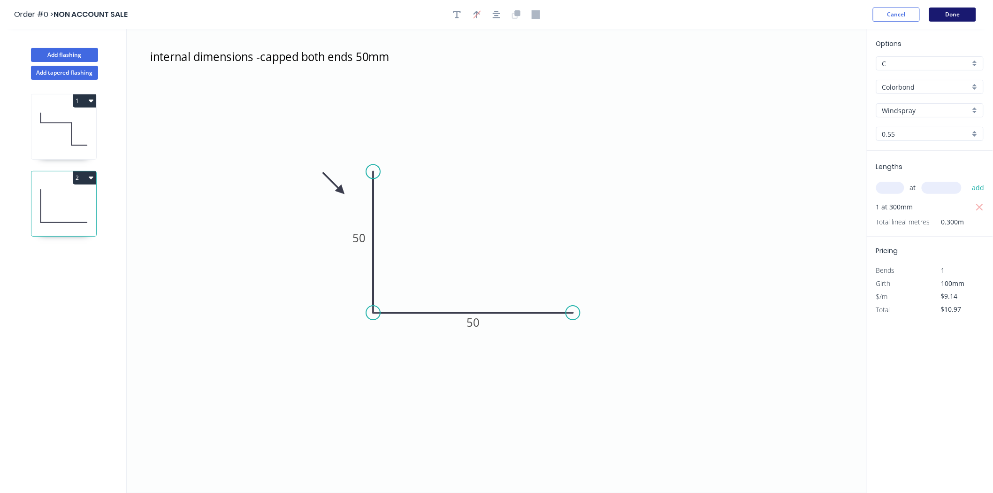
click at [960, 15] on button "Done" at bounding box center [952, 15] width 47 height 14
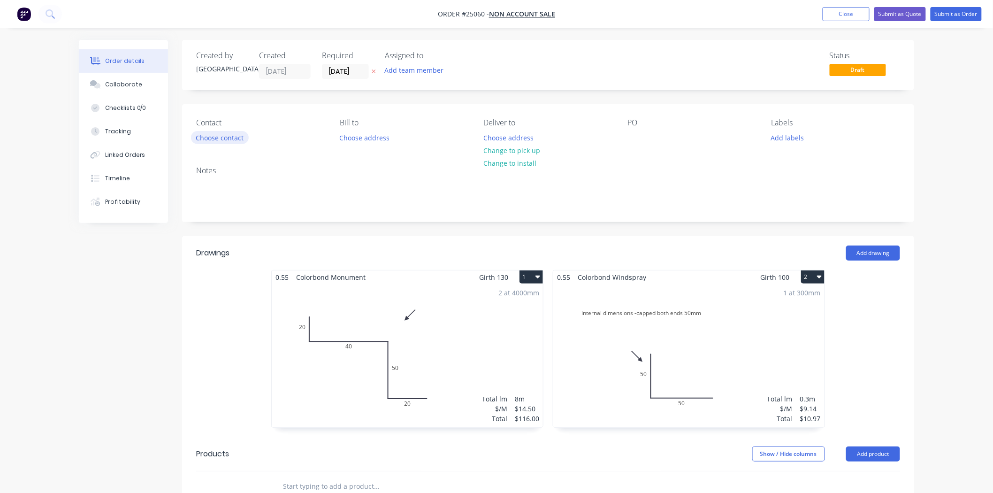
click at [224, 134] on button "Choose contact" at bounding box center [220, 137] width 58 height 13
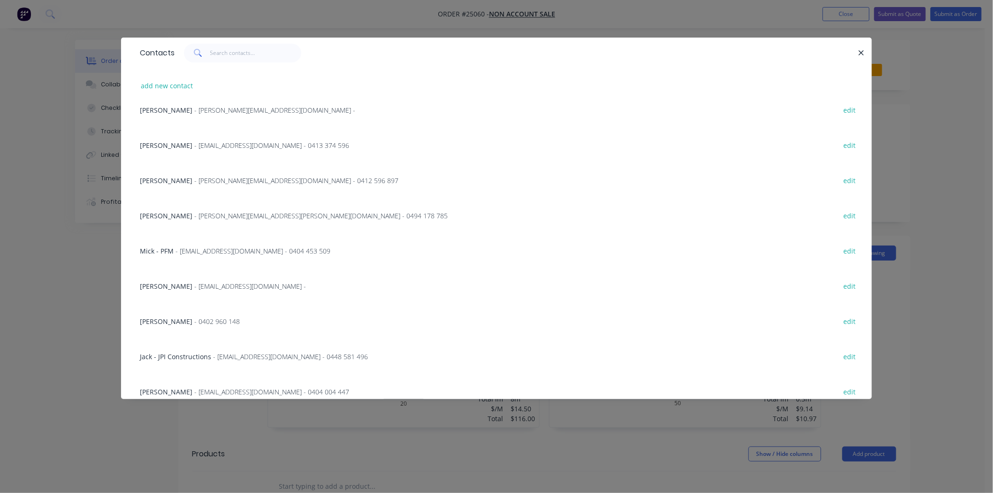
scroll to position [156, 0]
click at [231, 50] on input "text" at bounding box center [255, 53] width 91 height 19
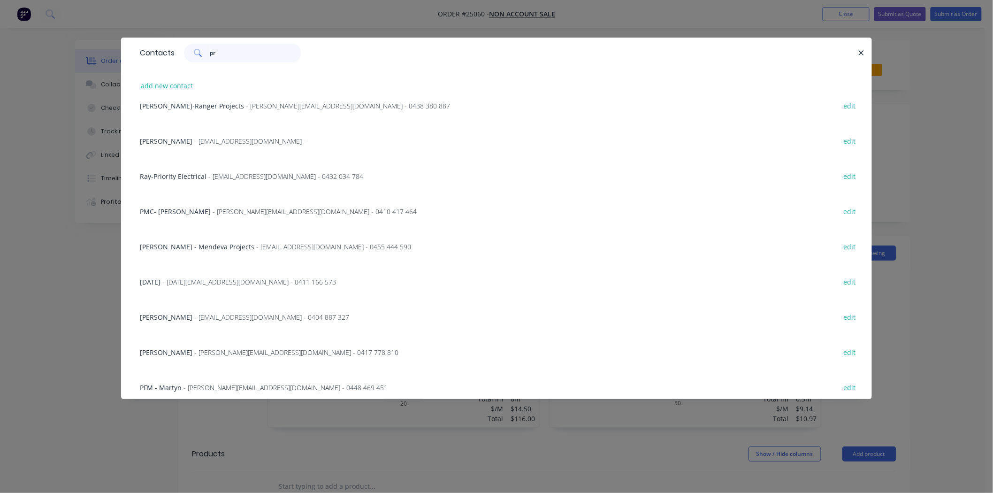
click at [219, 53] on input "pr" at bounding box center [255, 53] width 91 height 19
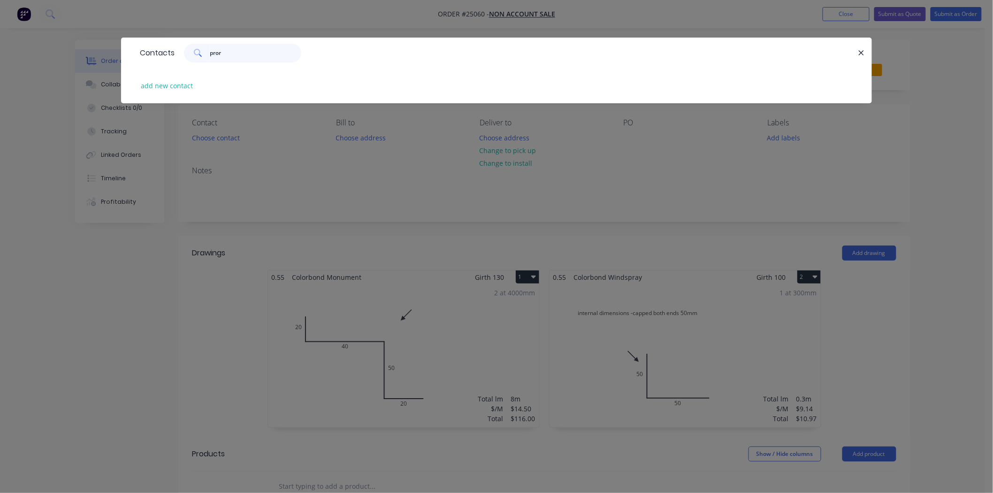
click at [231, 55] on input "pror" at bounding box center [255, 53] width 91 height 19
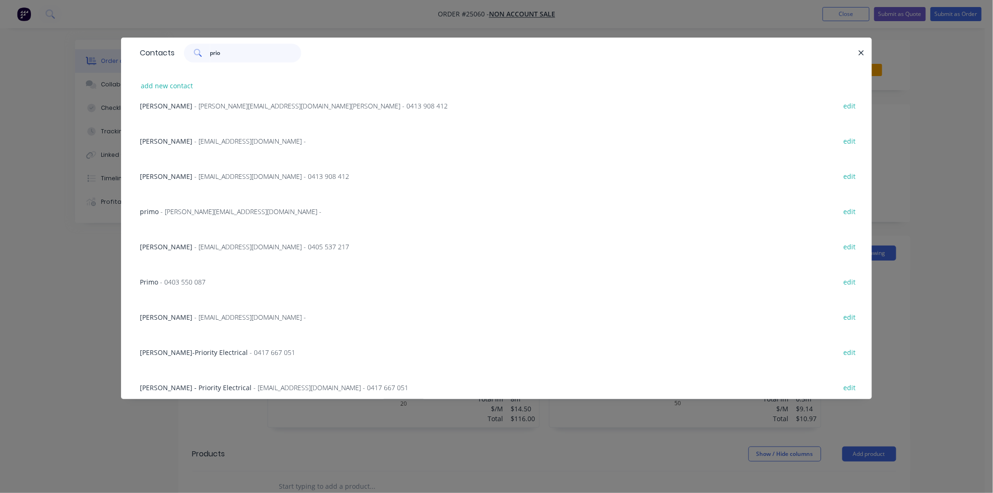
scroll to position [0, 0]
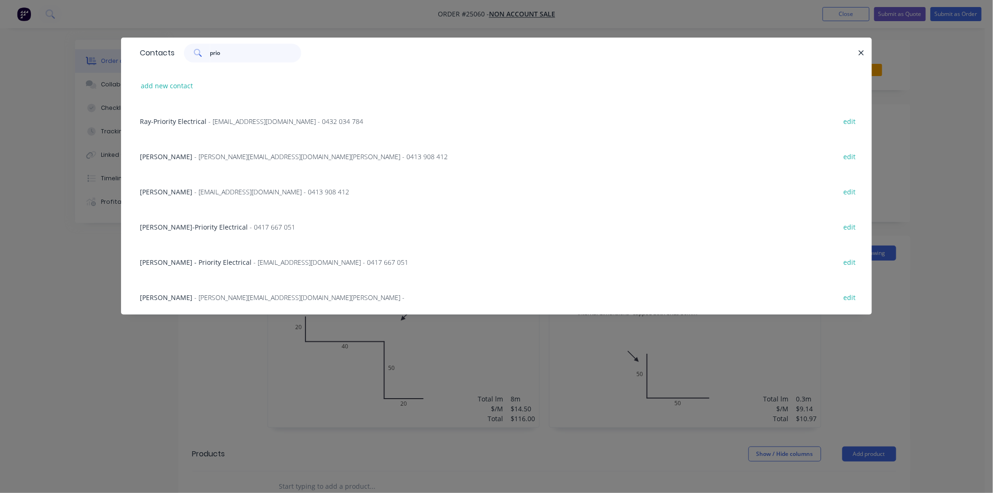
type input "prio"
click at [253, 261] on span "- admin@priorityelectrical.com - 0417 667 051" at bounding box center [330, 262] width 155 height 9
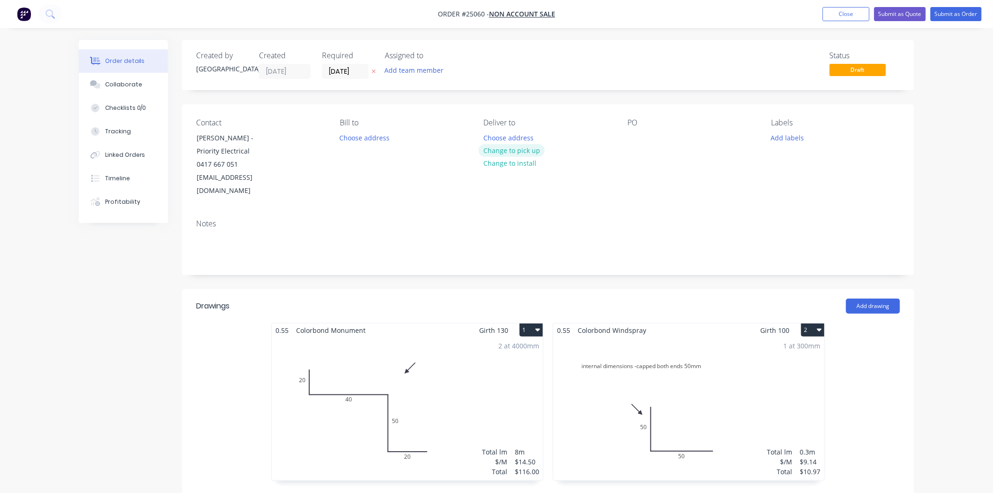
click at [492, 152] on button "Change to pick up" at bounding box center [511, 150] width 67 height 13
click at [635, 135] on div at bounding box center [634, 138] width 15 height 14
click at [650, 219] on div "Notes" at bounding box center [548, 223] width 704 height 9
click at [652, 137] on div "priorty" at bounding box center [645, 138] width 36 height 14
click at [690, 124] on div "PO" at bounding box center [691, 122] width 129 height 9
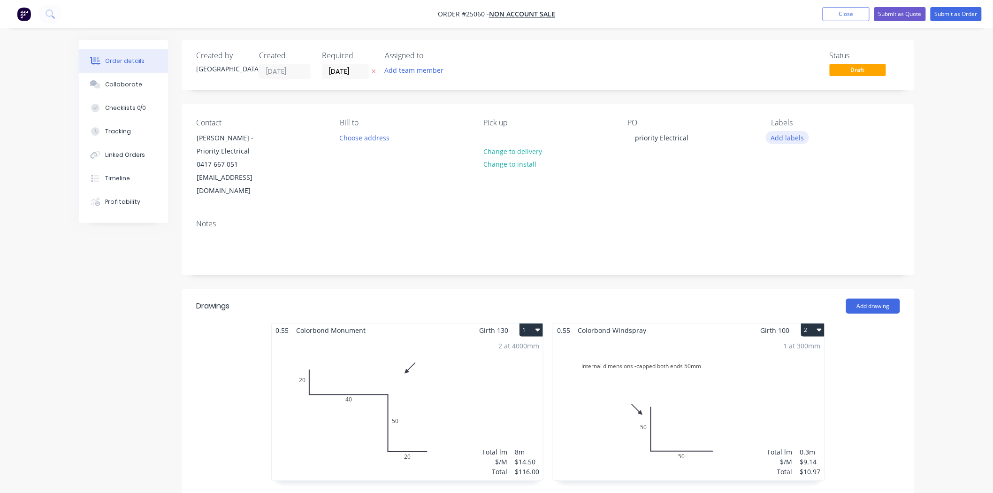
click at [796, 140] on button "Add labels" at bounding box center [787, 137] width 43 height 13
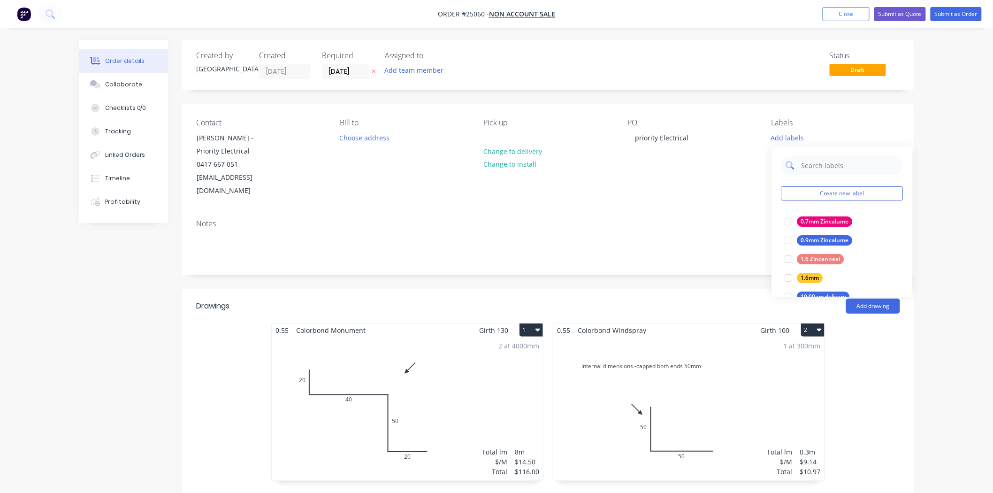
click at [830, 166] on input "text" at bounding box center [849, 165] width 98 height 19
type input "mon"
click at [819, 263] on div "Monument" at bounding box center [816, 259] width 38 height 10
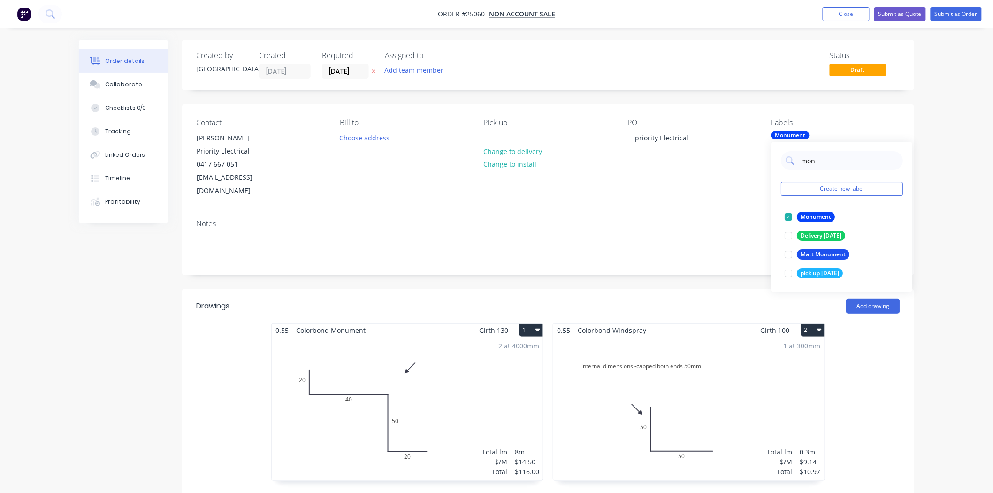
drag, startPoint x: 827, startPoint y: 154, endPoint x: 776, endPoint y: 165, distance: 52.8
click at [776, 165] on div "mon Create new label Monument edit Delivery Monday edit Matt Monument edit pick…" at bounding box center [841, 217] width 141 height 150
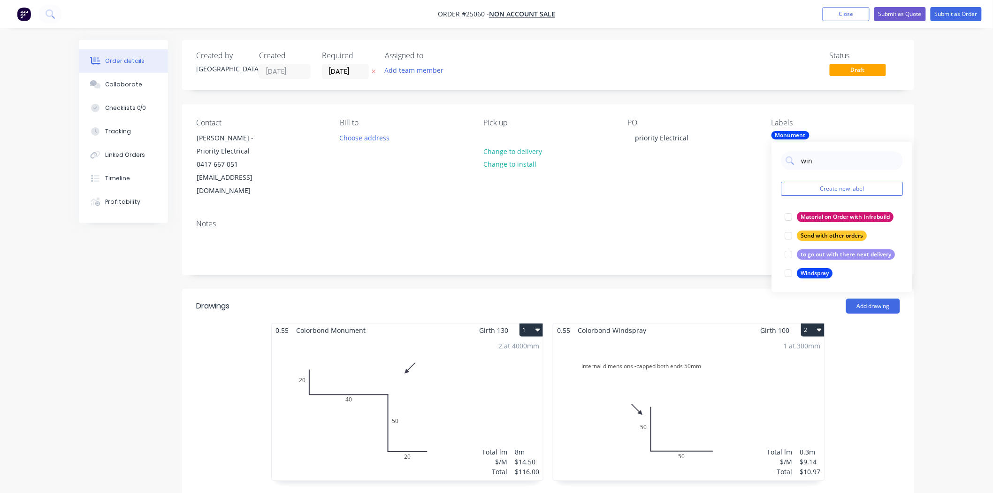
type input "wind"
click at [794, 220] on div at bounding box center [788, 216] width 19 height 19
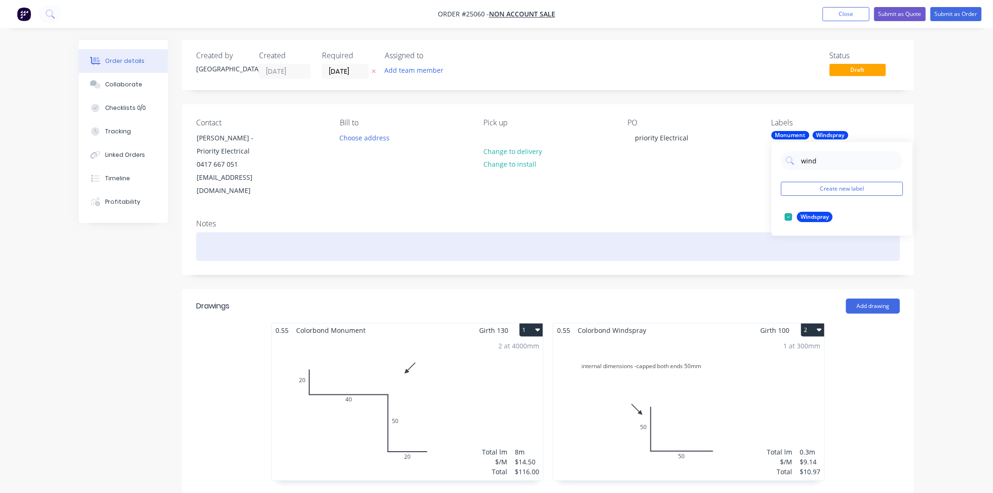
drag, startPoint x: 736, startPoint y: 220, endPoint x: 736, endPoint y: 213, distance: 7.5
click at [736, 232] on div at bounding box center [548, 246] width 704 height 29
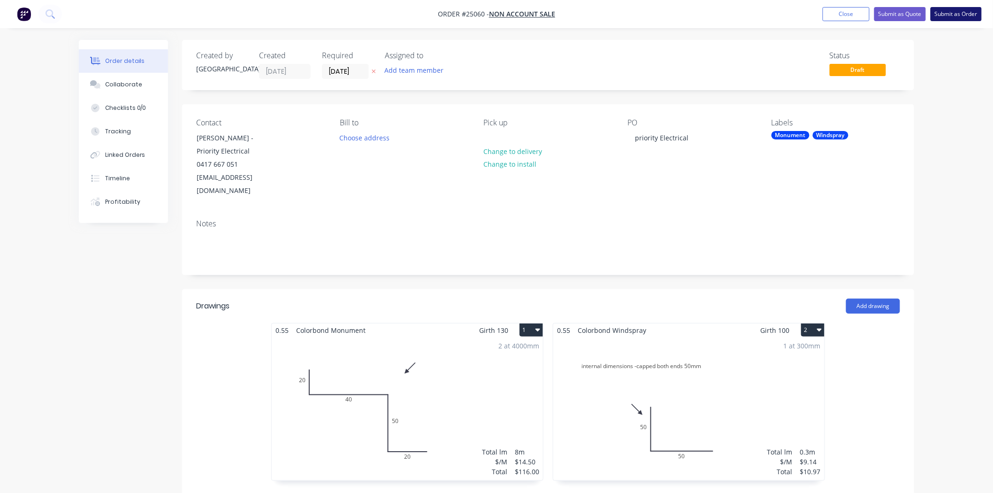
click at [967, 19] on button "Submit as Order" at bounding box center [955, 14] width 51 height 14
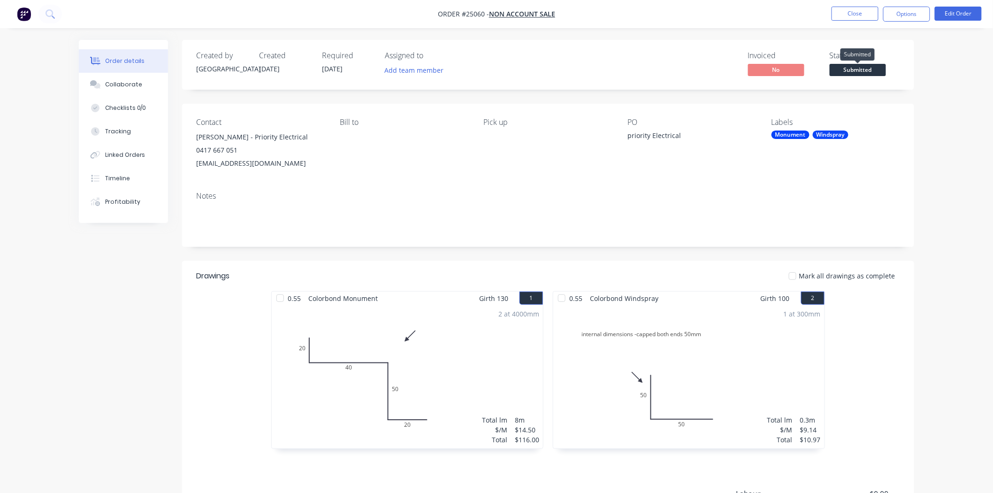
click at [859, 68] on span "Submitted" at bounding box center [857, 70] width 56 height 12
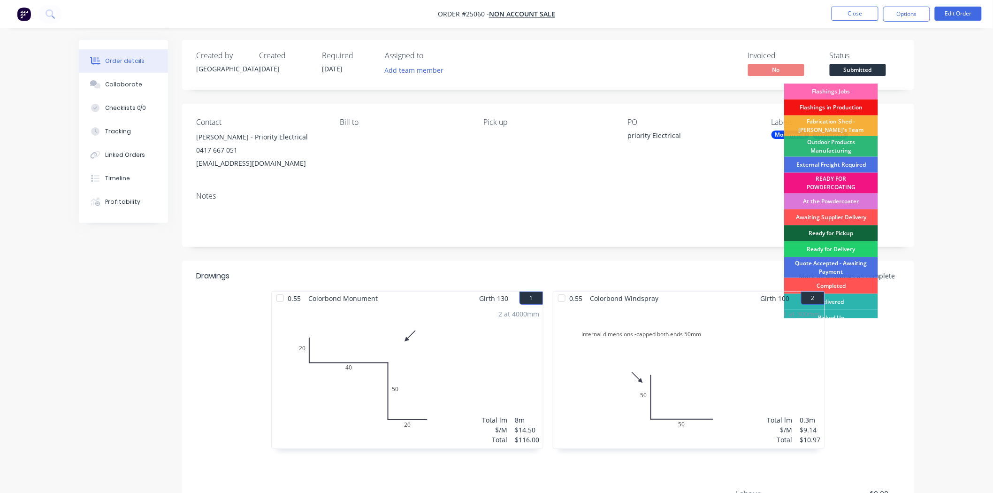
click at [843, 93] on div "Flashings Jobs" at bounding box center [831, 91] width 94 height 16
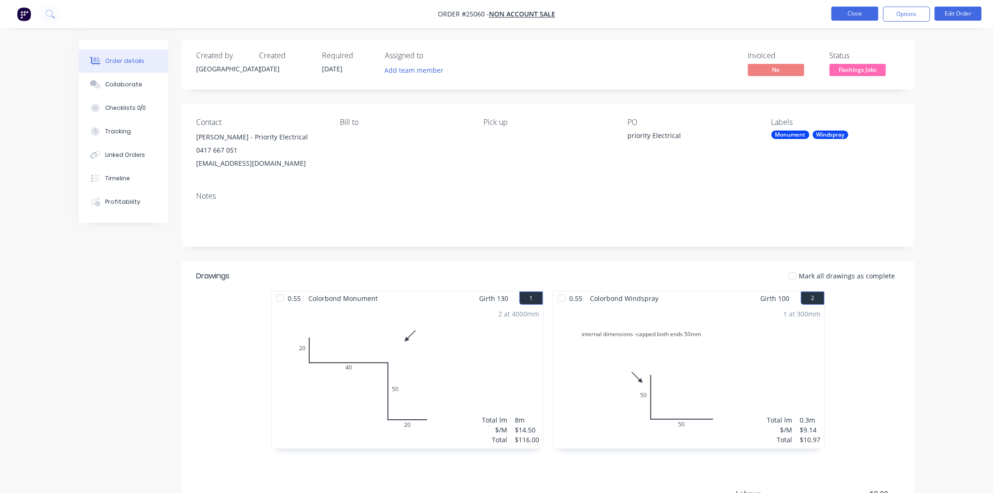
click at [866, 12] on button "Close" at bounding box center [854, 14] width 47 height 14
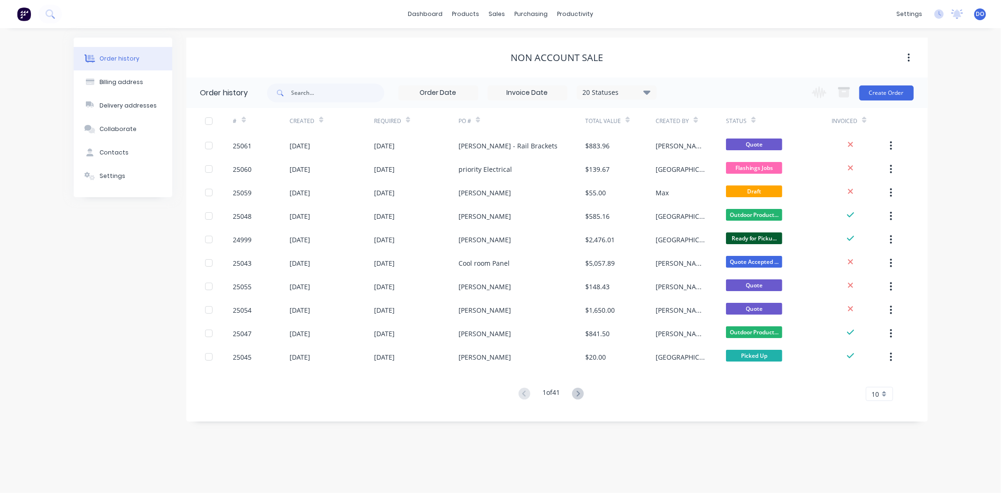
click at [826, 448] on div "Order history Billing address Delivery addresses Collaborate Contacts Settings …" at bounding box center [500, 260] width 1001 height 464
click at [879, 89] on button "Create Order" at bounding box center [886, 92] width 54 height 15
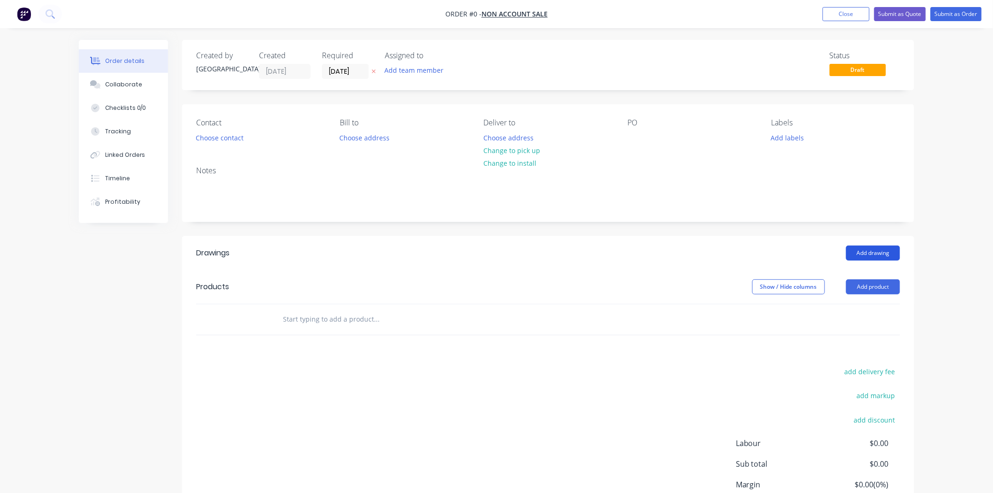
click at [857, 251] on button "Add drawing" at bounding box center [873, 252] width 54 height 15
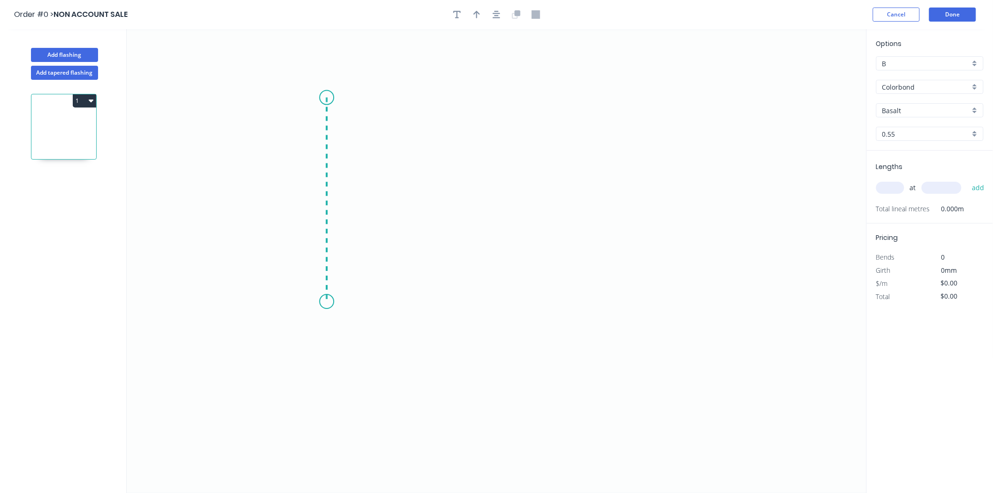
drag, startPoint x: 326, startPoint y: 98, endPoint x: 322, endPoint y: 302, distance: 204.1
click at [322, 302] on icon "0" at bounding box center [497, 260] width 740 height 463
click at [624, 310] on icon "0 ?" at bounding box center [497, 260] width 740 height 463
click at [318, 195] on rect at bounding box center [312, 195] width 19 height 13
click at [480, 312] on rect at bounding box center [475, 311] width 19 height 13
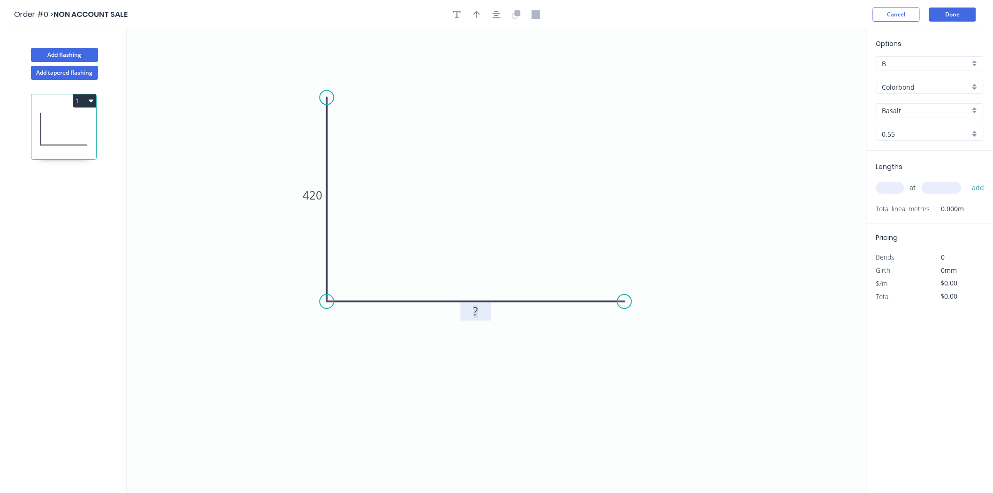
click at [897, 184] on input "text" at bounding box center [890, 188] width 28 height 12
click at [477, 310] on tspan "?" at bounding box center [475, 310] width 5 height 15
click at [258, 345] on icon "0 420 120" at bounding box center [497, 260] width 740 height 463
type input "$36.31"
click at [891, 190] on input "text" at bounding box center [890, 188] width 28 height 12
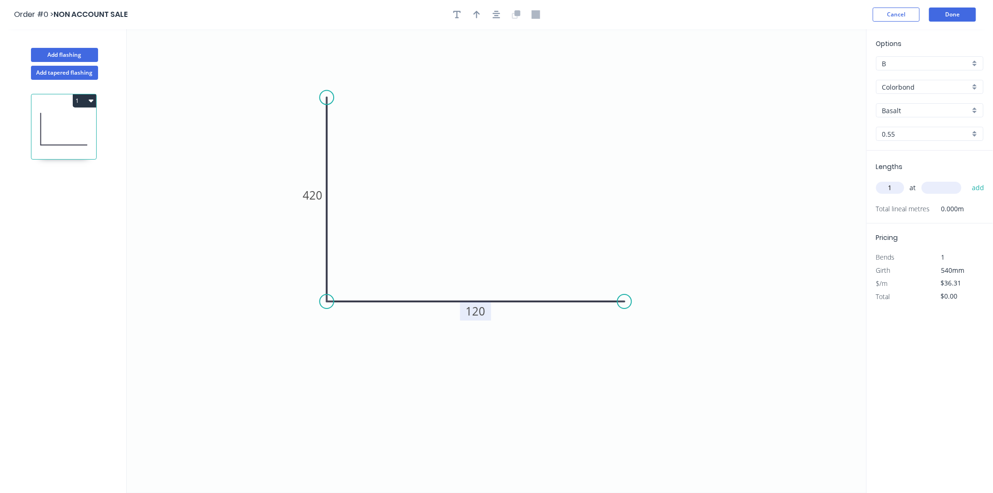
type input "1"
type input "2700"
click at [967, 180] on button "add" at bounding box center [978, 188] width 22 height 16
type input "$98.04"
click at [908, 113] on input "Basalt" at bounding box center [926, 111] width 88 height 10
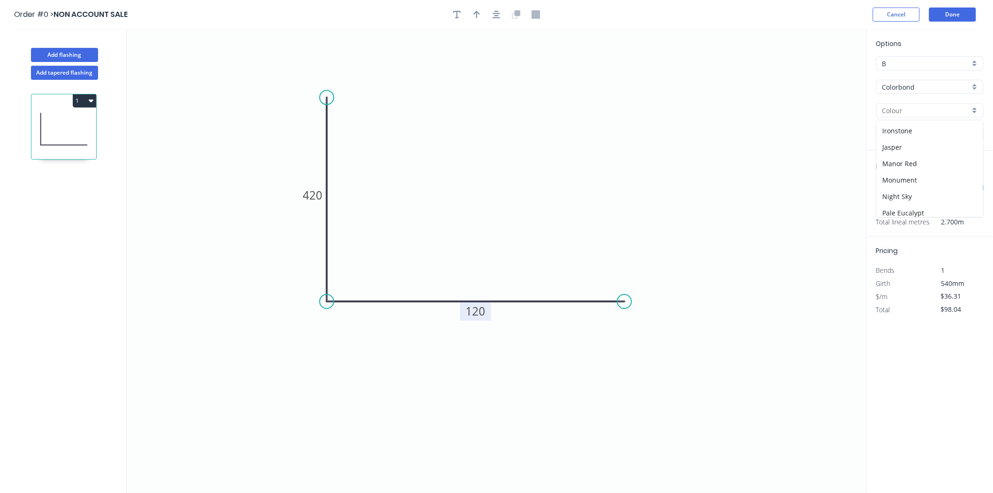
scroll to position [156, 0]
click at [920, 165] on div "Monument" at bounding box center [929, 169] width 106 height 16
type input "Monument"
click at [475, 17] on icon "button" at bounding box center [476, 14] width 7 height 8
click at [818, 76] on icon at bounding box center [819, 65] width 8 height 30
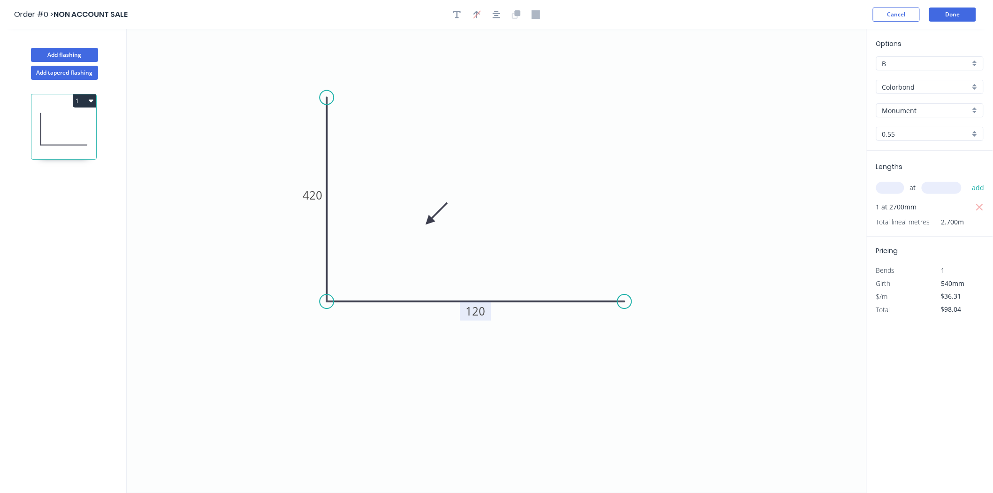
drag, startPoint x: 818, startPoint y: 76, endPoint x: 428, endPoint y: 221, distance: 416.0
click at [428, 221] on icon at bounding box center [436, 213] width 27 height 27
click at [64, 53] on button "Add flashing" at bounding box center [64, 55] width 67 height 14
type input "$0.00"
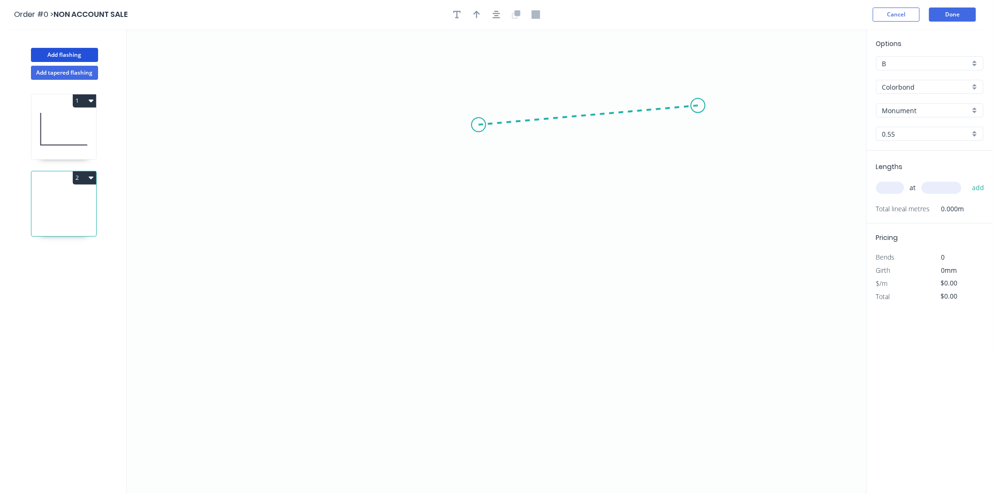
drag, startPoint x: 698, startPoint y: 106, endPoint x: 478, endPoint y: 125, distance: 220.4
click at [478, 125] on icon "0" at bounding box center [497, 260] width 740 height 463
drag, startPoint x: 463, startPoint y: 385, endPoint x: 462, endPoint y: 394, distance: 8.9
click at [462, 394] on icon "0 ?" at bounding box center [497, 260] width 740 height 463
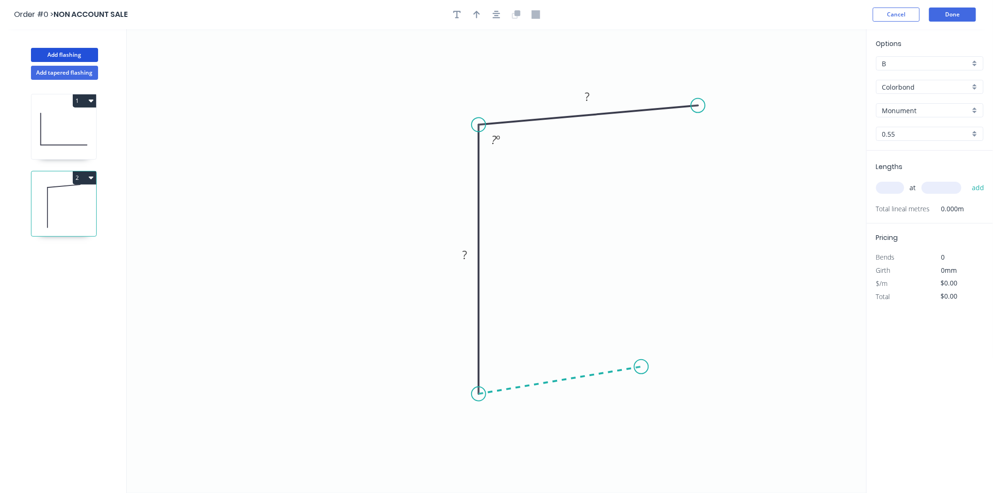
click at [641, 367] on icon "0 ? ? ? º" at bounding box center [497, 260] width 740 height 463
click at [644, 319] on icon "0 ? ? ? ? º ? º" at bounding box center [497, 260] width 740 height 463
click at [83, 119] on icon at bounding box center [63, 129] width 65 height 60
type input "$36.31"
type input "$98.04"
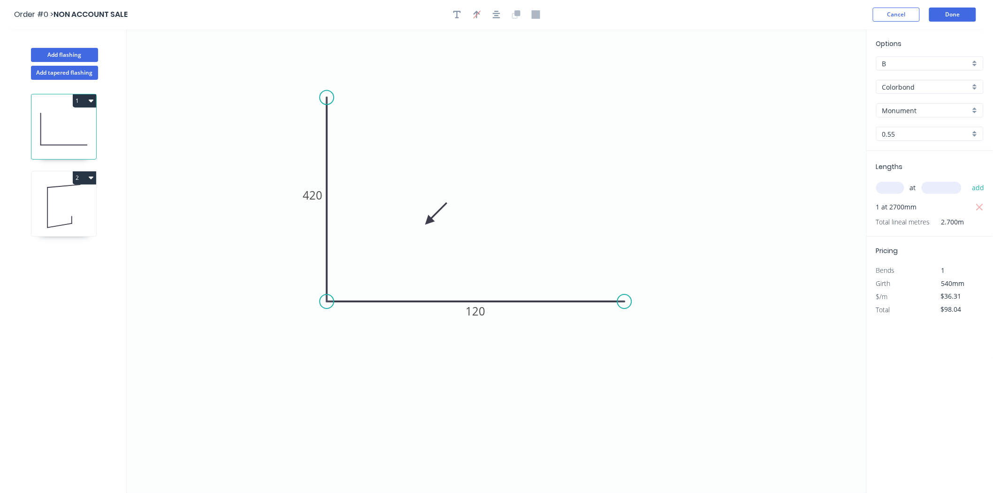
click at [926, 68] on input "B" at bounding box center [926, 64] width 88 height 10
click at [914, 161] on div "F" at bounding box center [929, 163] width 106 height 16
type input "F"
type input "$18.58"
type input "$50.17"
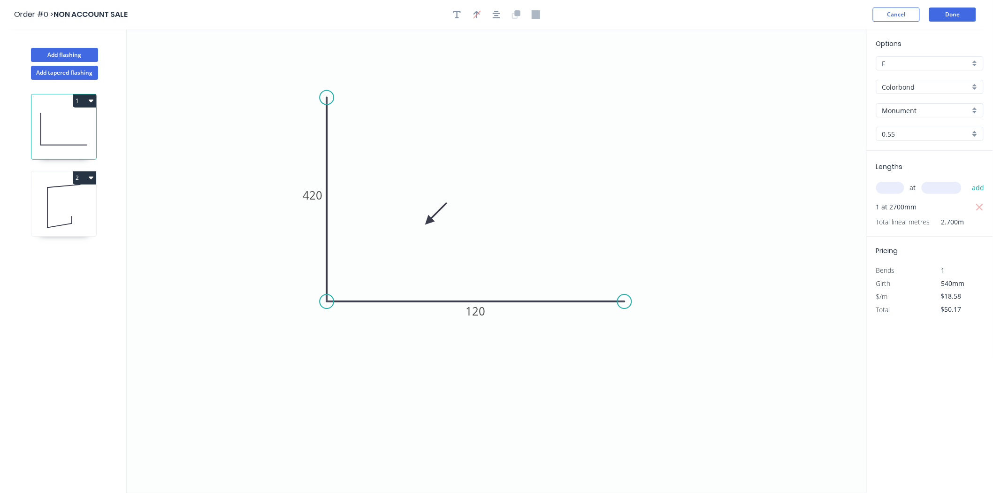
click at [66, 220] on icon at bounding box center [63, 206] width 65 height 60
type input "B"
type input "$0.00"
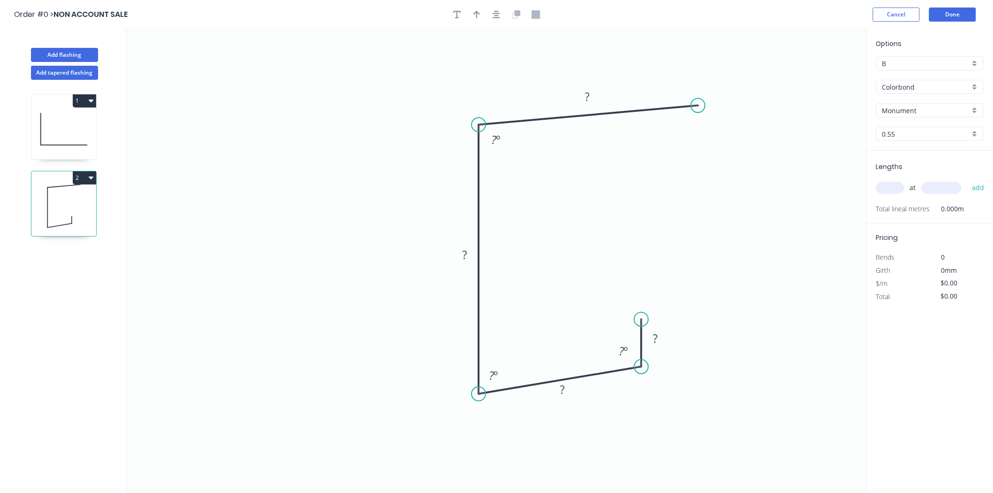
click at [937, 66] on input "B" at bounding box center [926, 64] width 88 height 10
click at [885, 160] on div "F" at bounding box center [929, 163] width 106 height 16
type input "F"
click at [587, 101] on tspan "?" at bounding box center [586, 96] width 5 height 15
click at [754, 137] on div "Crush & Fold" at bounding box center [743, 135] width 94 height 19
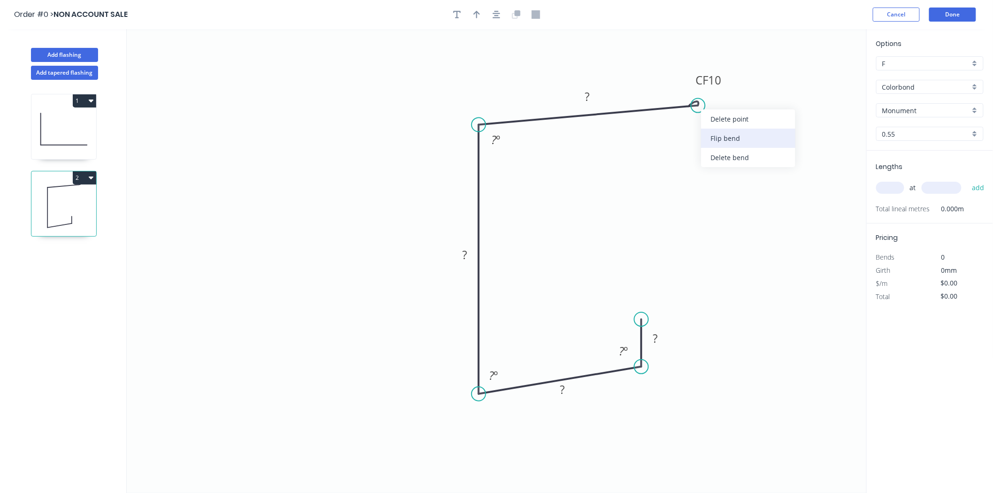
click at [717, 138] on div "Flip bend" at bounding box center [748, 138] width 94 height 19
click at [583, 95] on rect at bounding box center [586, 97] width 19 height 13
click at [461, 253] on rect at bounding box center [464, 255] width 19 height 13
click at [561, 387] on tspan "?" at bounding box center [562, 389] width 5 height 15
click at [650, 335] on rect at bounding box center [655, 339] width 19 height 13
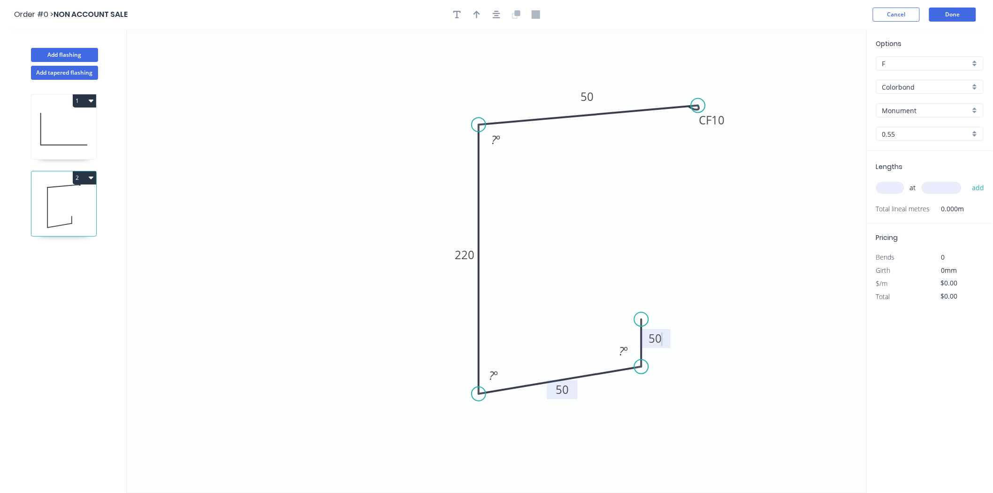
click at [507, 150] on icon "0 50 50 220 CF 10 50 ? º ? º ? º" at bounding box center [497, 260] width 740 height 463
type input "$16.43"
click at [501, 135] on rect at bounding box center [495, 140] width 19 height 13
click at [479, 14] on icon "button" at bounding box center [476, 15] width 7 height 8
click at [507, 143] on rect at bounding box center [495, 139] width 30 height 19
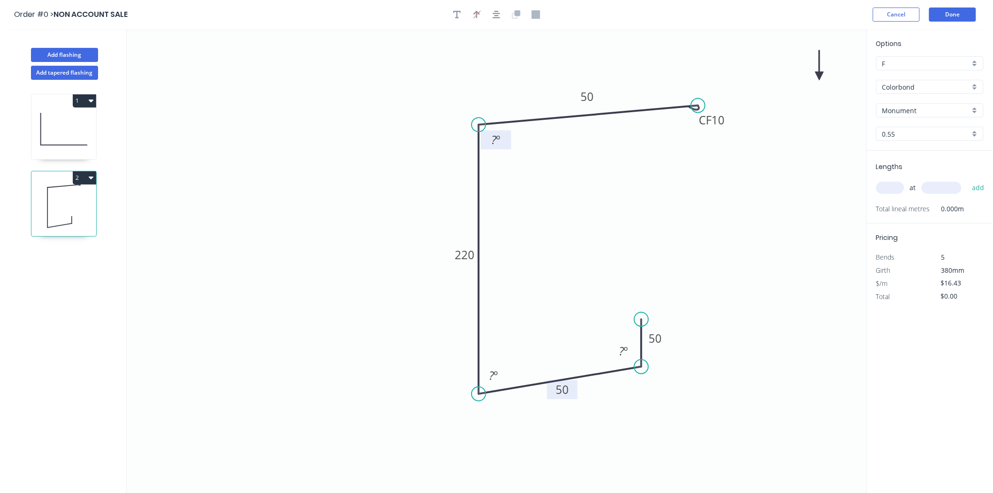
click at [491, 141] on tspan "?" at bounding box center [493, 139] width 5 height 15
click at [495, 371] on tspan "º" at bounding box center [496, 374] width 4 height 15
drag, startPoint x: 819, startPoint y: 76, endPoint x: 402, endPoint y: 213, distance: 439.4
click at [402, 213] on icon at bounding box center [401, 202] width 8 height 30
click at [892, 186] on input "text" at bounding box center [890, 188] width 28 height 12
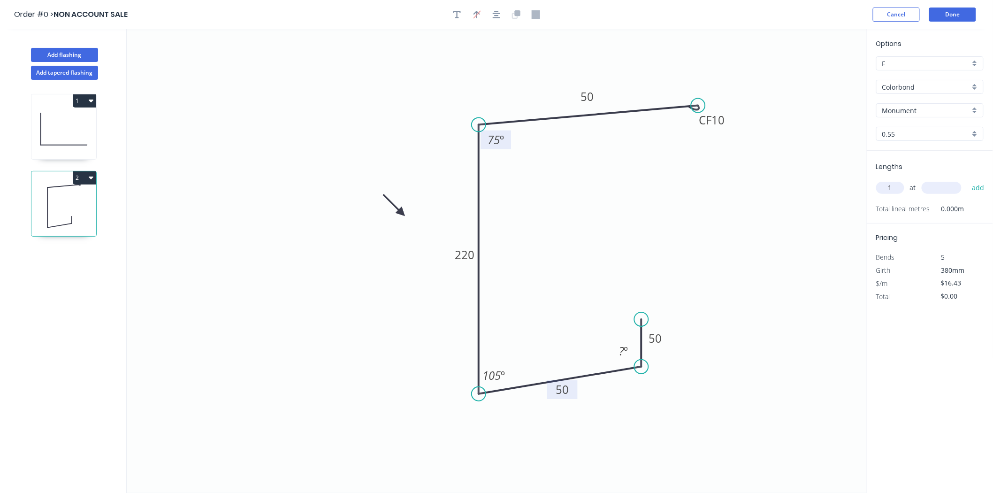
type input "1"
click at [944, 179] on div "1 at add" at bounding box center [930, 187] width 109 height 25
drag, startPoint x: 944, startPoint y: 179, endPoint x: 945, endPoint y: 189, distance: 10.3
click at [945, 188] on div "1 at add" at bounding box center [930, 187] width 109 height 25
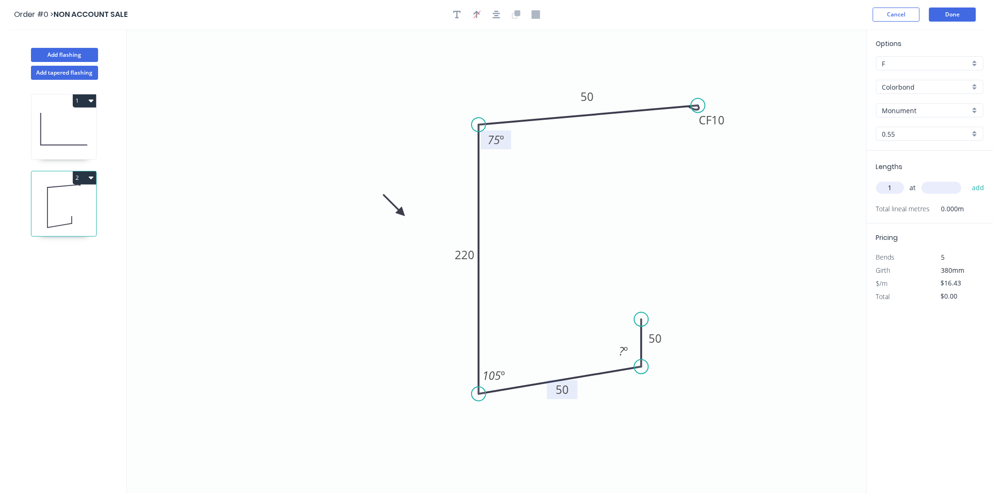
click at [945, 189] on input "text" at bounding box center [941, 188] width 40 height 12
type input "1200"
click at [967, 180] on button "add" at bounding box center [978, 188] width 22 height 16
type input "$19.72"
click at [39, 57] on button "Add flashing" at bounding box center [64, 55] width 67 height 14
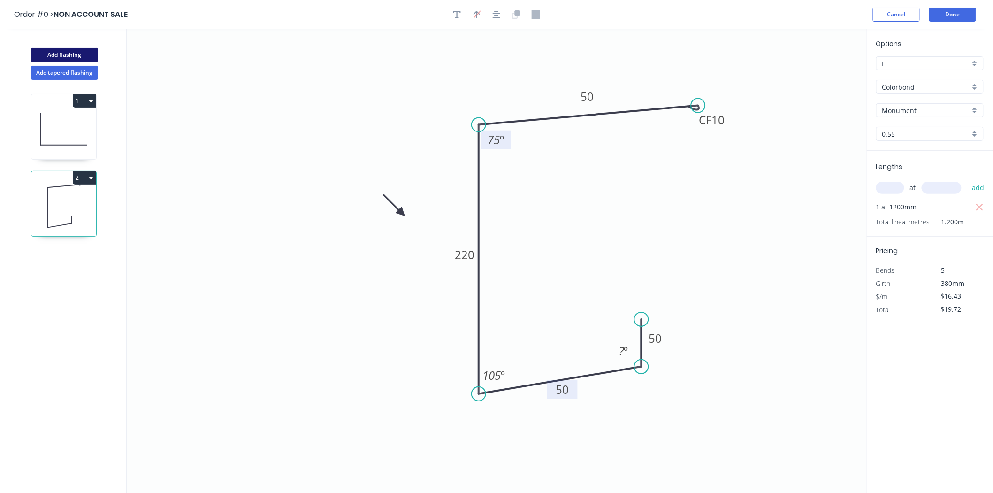
type input "B"
type input "$0.00"
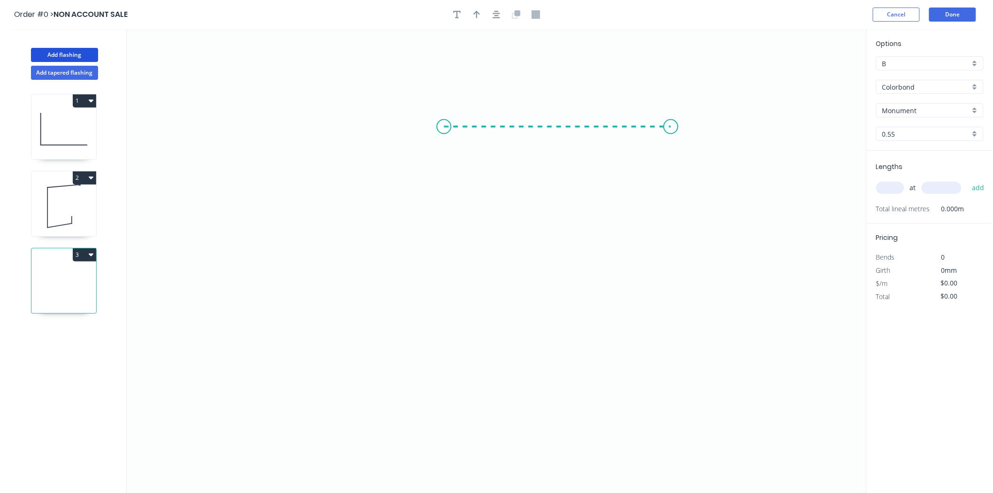
drag, startPoint x: 444, startPoint y: 127, endPoint x: 673, endPoint y: 116, distance: 229.6
click at [673, 115] on icon "0" at bounding box center [497, 260] width 740 height 463
click at [665, 329] on icon "0 ?" at bounding box center [497, 260] width 740 height 463
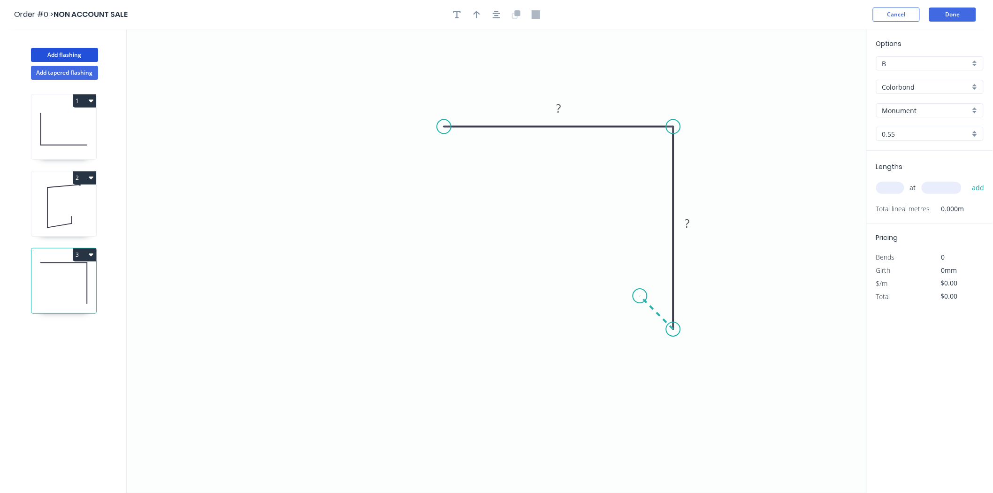
click at [640, 291] on icon "0 ? ?" at bounding box center [497, 260] width 740 height 463
click at [465, 149] on div "Crush & Fold" at bounding box center [490, 152] width 94 height 19
click at [563, 102] on rect at bounding box center [558, 108] width 30 height 19
click at [560, 107] on tspan "?" at bounding box center [558, 107] width 5 height 15
click at [690, 223] on rect at bounding box center [687, 223] width 19 height 13
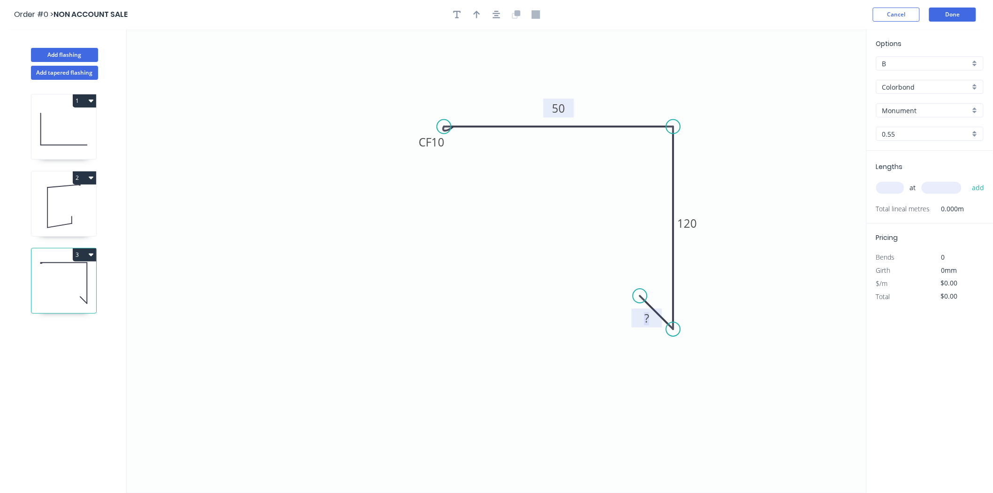
click at [654, 317] on rect at bounding box center [646, 318] width 19 height 13
click at [702, 167] on div "Show angle" at bounding box center [716, 158] width 94 height 19
type input "$19.60"
click at [650, 147] on rect at bounding box center [656, 143] width 19 height 13
click at [484, 13] on div at bounding box center [496, 15] width 99 height 14
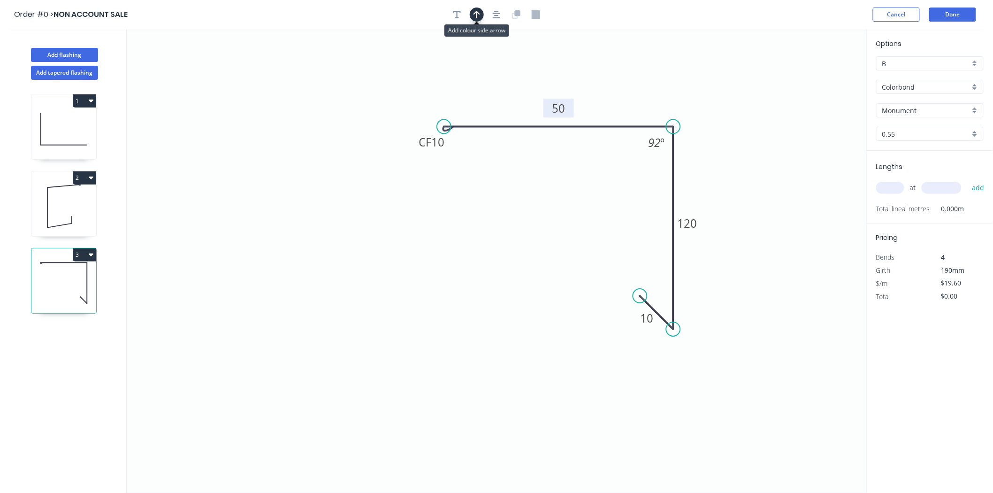
click at [476, 13] on icon "button" at bounding box center [476, 15] width 7 height 8
click at [814, 69] on icon "0 CF 10 50 120 10 92 º" at bounding box center [497, 260] width 740 height 463
click at [822, 76] on icon "0 CF 10 50 120 10 92 º" at bounding box center [497, 260] width 740 height 463
click at [818, 73] on icon at bounding box center [819, 65] width 8 height 30
drag, startPoint x: 818, startPoint y: 73, endPoint x: 618, endPoint y: 97, distance: 200.8
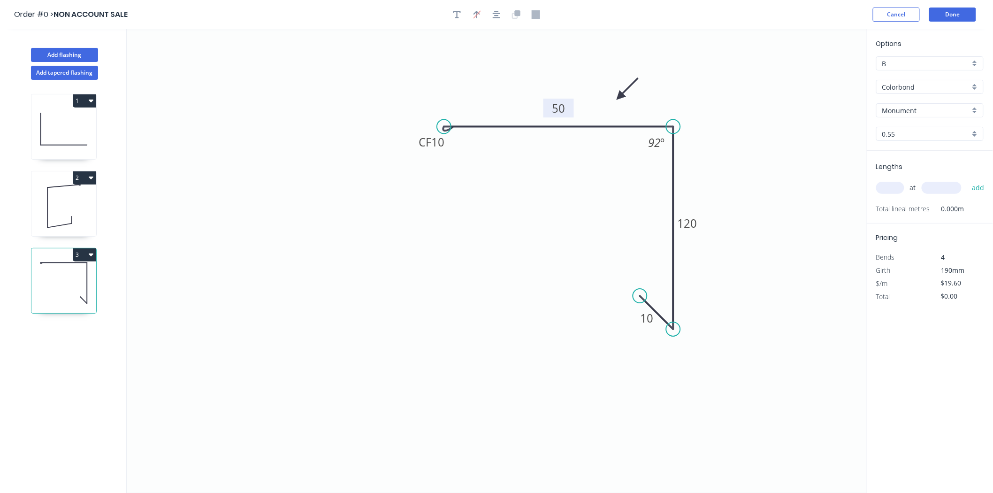
click at [618, 97] on icon at bounding box center [627, 88] width 27 height 27
click at [896, 184] on input "text" at bounding box center [890, 188] width 28 height 12
type input "1"
click at [937, 184] on input "text" at bounding box center [941, 188] width 40 height 12
type input "2700"
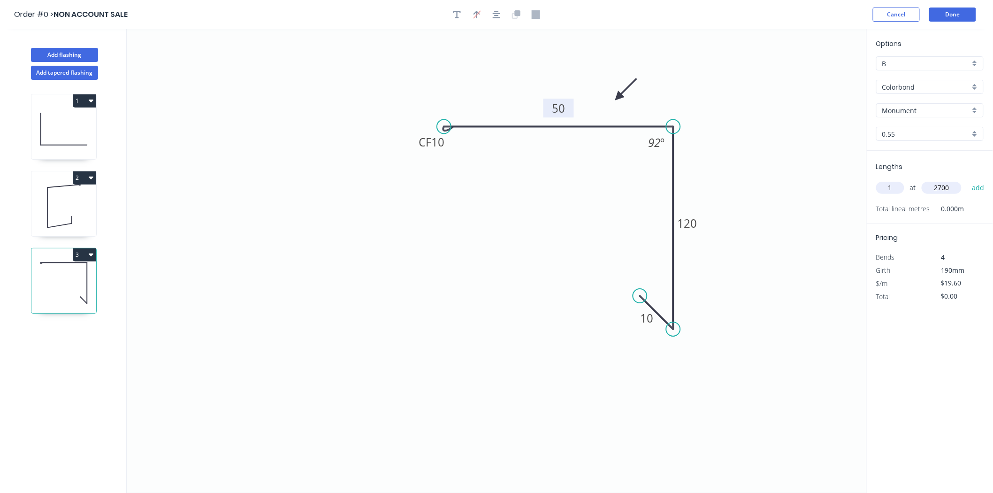
click at [967, 180] on button "add" at bounding box center [978, 188] width 22 height 16
type input "$52.92"
click at [930, 113] on input "Monument" at bounding box center [926, 111] width 88 height 10
click at [928, 152] on div "Southerly" at bounding box center [929, 147] width 106 height 16
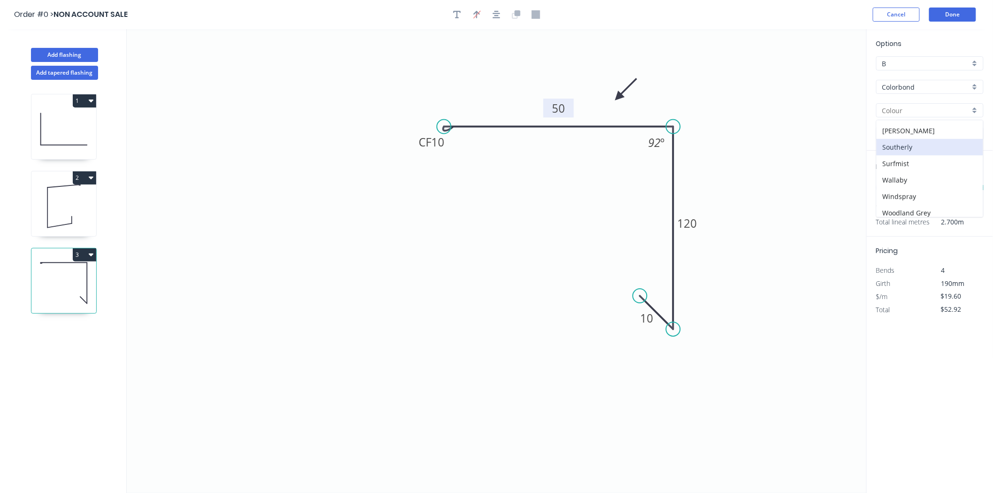
type input "Southerly"
click at [54, 53] on button "Add flashing" at bounding box center [64, 55] width 67 height 14
type input "$0.00"
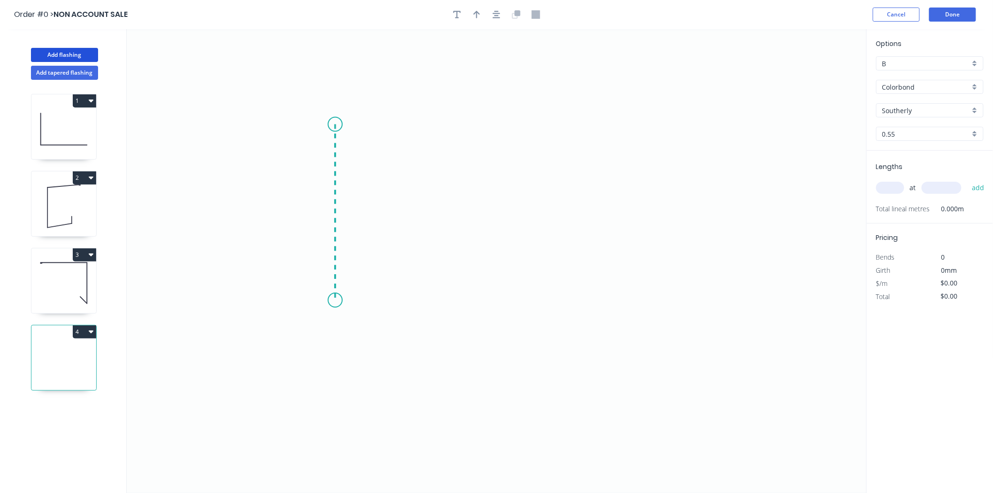
drag, startPoint x: 335, startPoint y: 124, endPoint x: 340, endPoint y: 300, distance: 176.0
click at [340, 300] on icon "0" at bounding box center [497, 260] width 740 height 463
click at [650, 282] on icon "0 ?" at bounding box center [497, 260] width 740 height 463
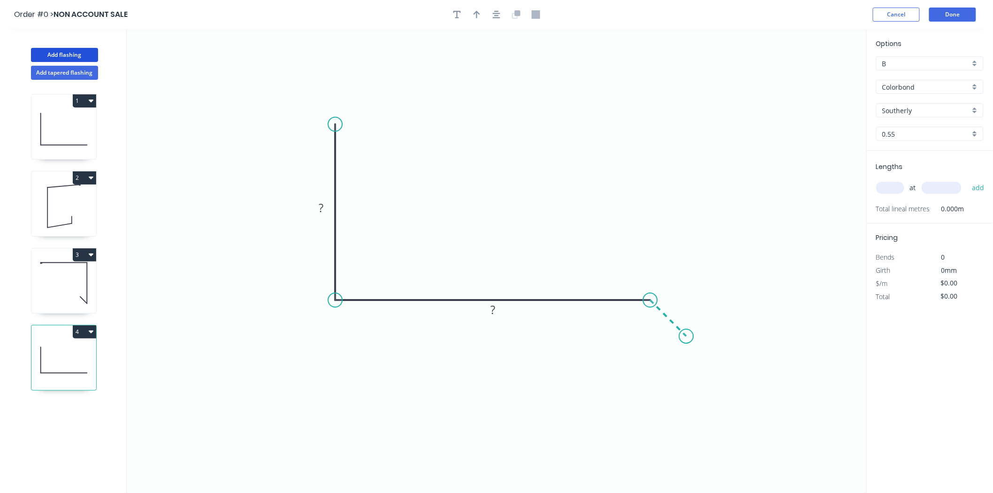
click at [687, 338] on icon "0 ? ?" at bounding box center [497, 260] width 740 height 463
click at [323, 201] on tspan "?" at bounding box center [321, 207] width 5 height 15
click at [493, 311] on tspan "?" at bounding box center [492, 309] width 5 height 15
click at [676, 307] on tspan "?" at bounding box center [678, 303] width 5 height 15
click at [885, 189] on input "text" at bounding box center [890, 188] width 28 height 12
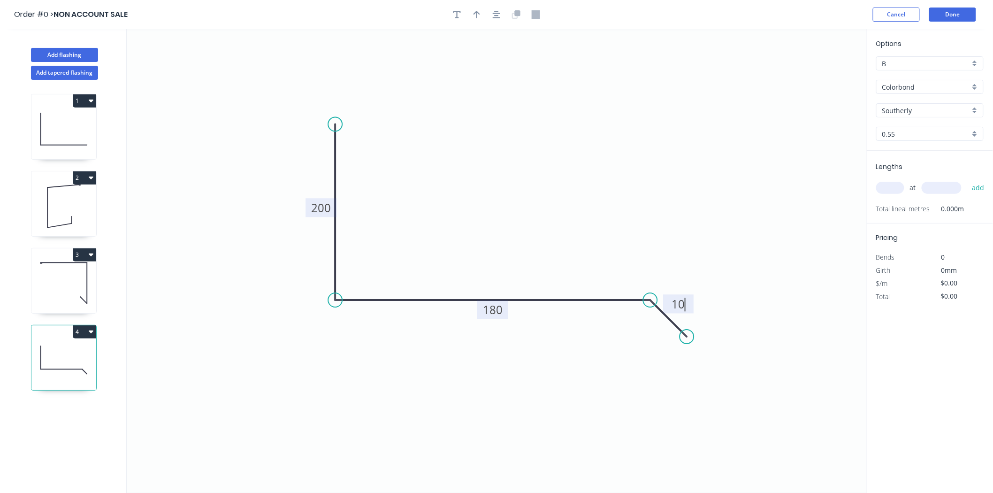
type input "$25.96"
type input "3"
type input "1200"
click at [967, 180] on button "add" at bounding box center [978, 188] width 22 height 16
type input "$93.46"
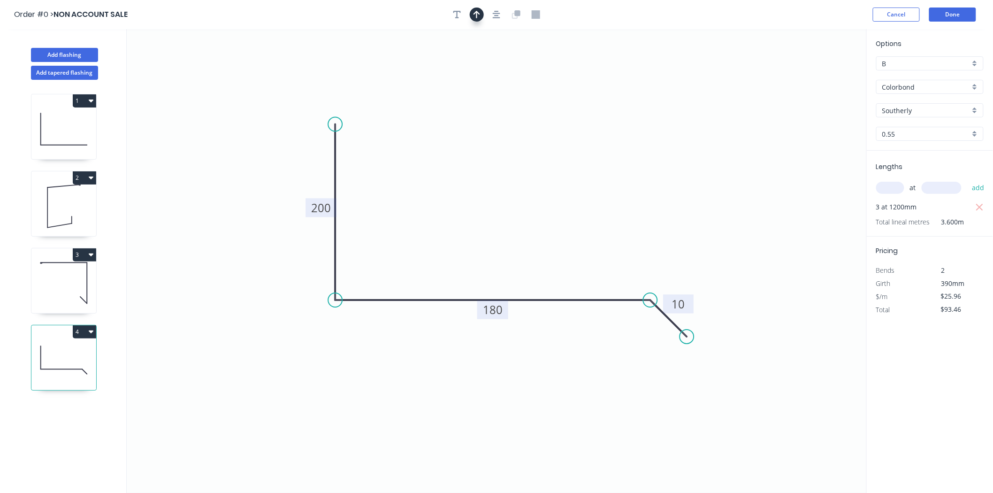
click at [477, 19] on button "button" at bounding box center [477, 15] width 14 height 14
click at [823, 74] on icon "0 200 180 10" at bounding box center [497, 260] width 740 height 463
click at [819, 70] on icon at bounding box center [819, 60] width 8 height 30
drag, startPoint x: 819, startPoint y: 70, endPoint x: 531, endPoint y: 263, distance: 347.1
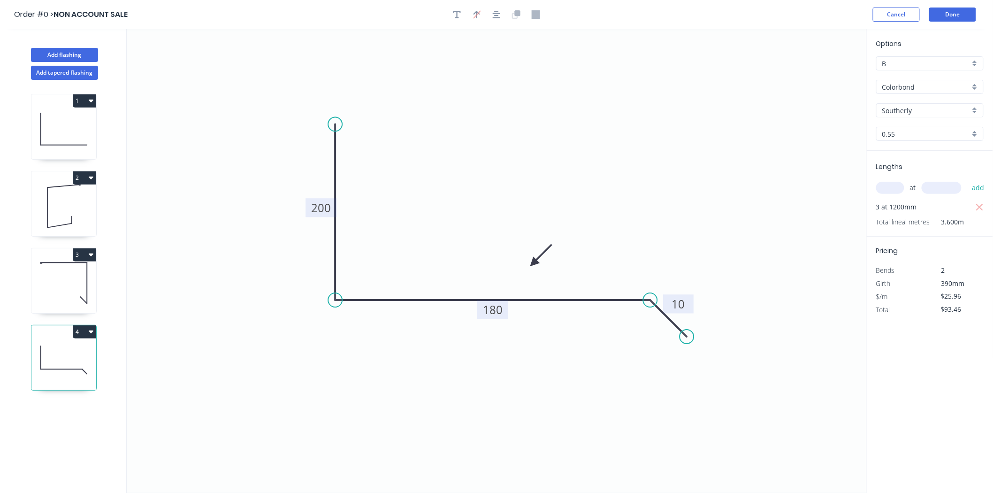
click at [531, 263] on icon at bounding box center [540, 255] width 27 height 27
click at [54, 283] on icon at bounding box center [63, 283] width 65 height 60
type input "$19.60"
type input "$52.92"
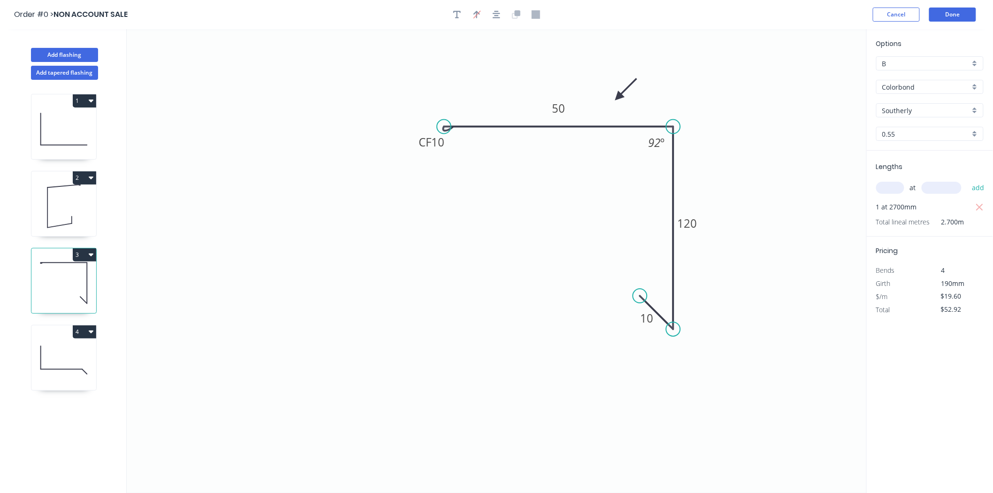
click at [910, 60] on input "B" at bounding box center [926, 64] width 88 height 10
click at [912, 163] on div "F" at bounding box center [929, 163] width 106 height 16
type input "F"
type input "$10.02"
type input "$27.05"
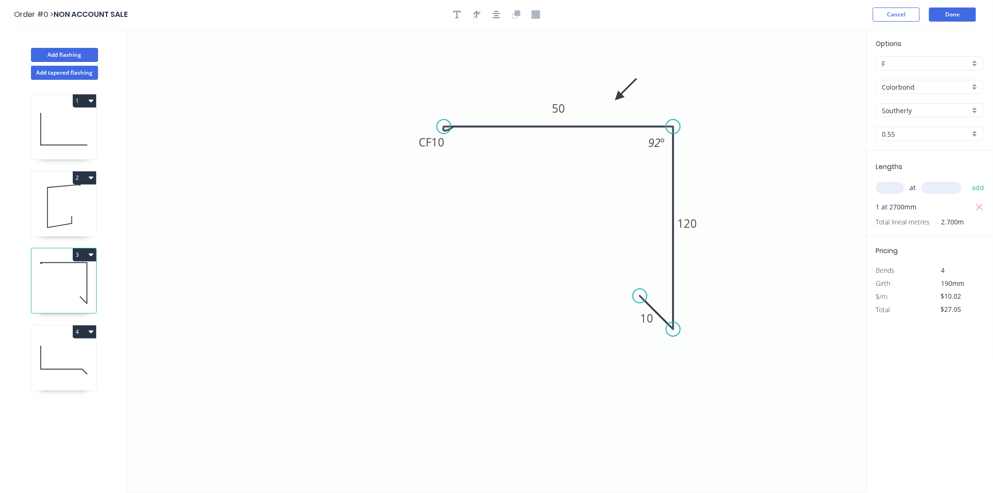
drag, startPoint x: 42, startPoint y: 217, endPoint x: 38, endPoint y: 216, distance: 4.7
click at [38, 217] on icon at bounding box center [63, 206] width 65 height 60
type input "Monument"
type input "$16.43"
type input "$19.72"
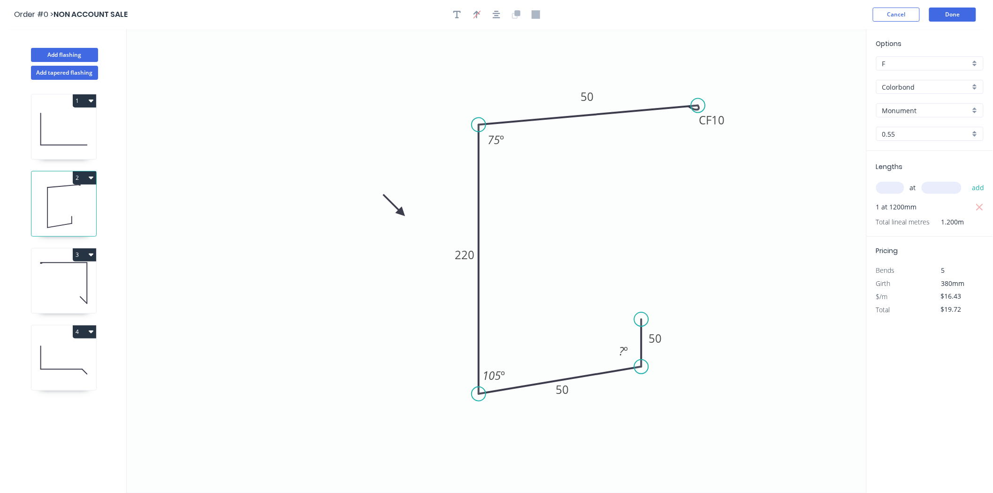
click at [78, 352] on icon at bounding box center [63, 360] width 65 height 60
type input "B"
type input "Southerly"
type input "$25.96"
type input "$93.46"
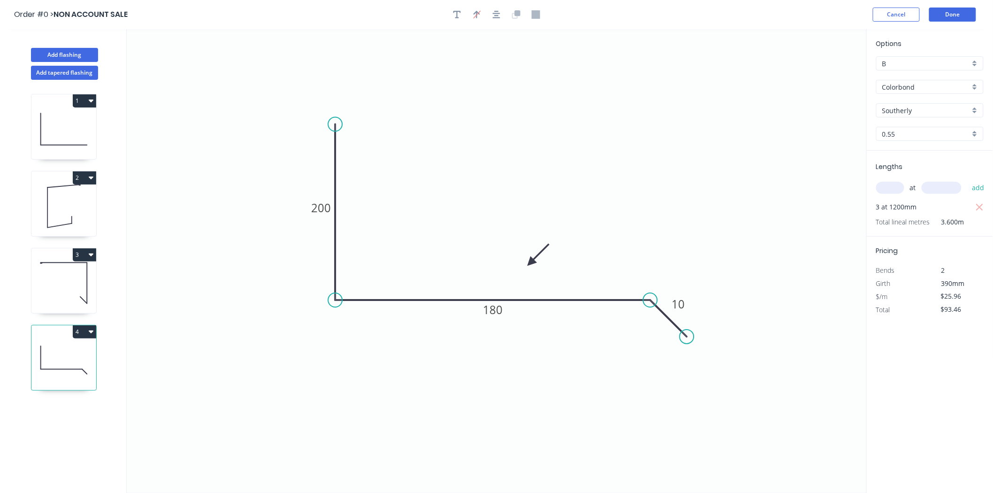
click at [950, 64] on input "B" at bounding box center [926, 64] width 88 height 10
click at [926, 160] on div "F" at bounding box center [929, 163] width 106 height 16
type input "F"
type input "$13.28"
type input "$47.81"
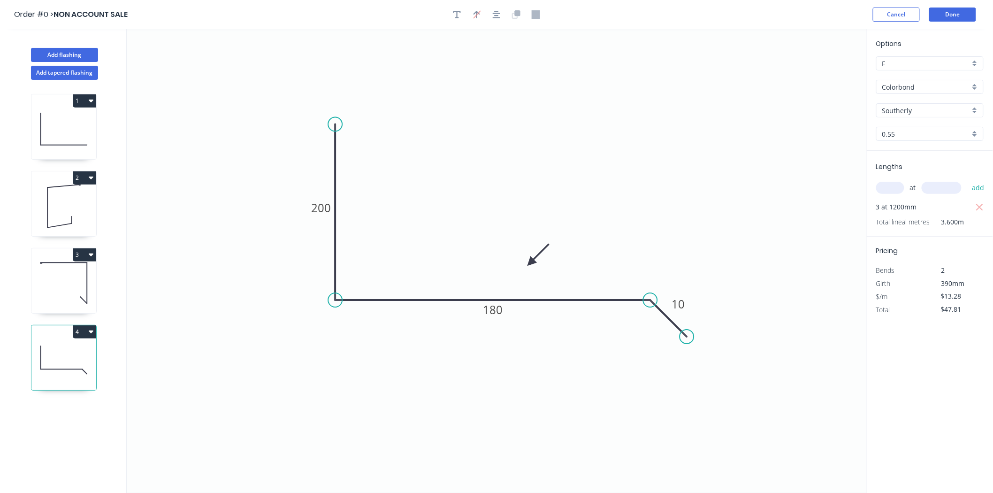
click at [923, 114] on input "Southerly" at bounding box center [926, 111] width 88 height 10
click at [927, 203] on div "Woodland Grey" at bounding box center [929, 208] width 106 height 16
type input "Woodland Grey"
click at [64, 50] on button "Add flashing" at bounding box center [64, 55] width 67 height 14
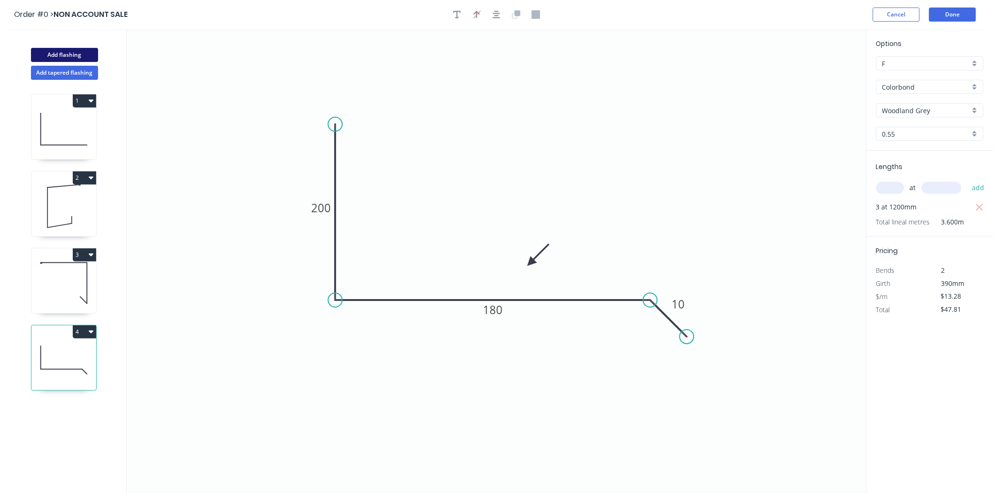
type input "B"
type input "$0.00"
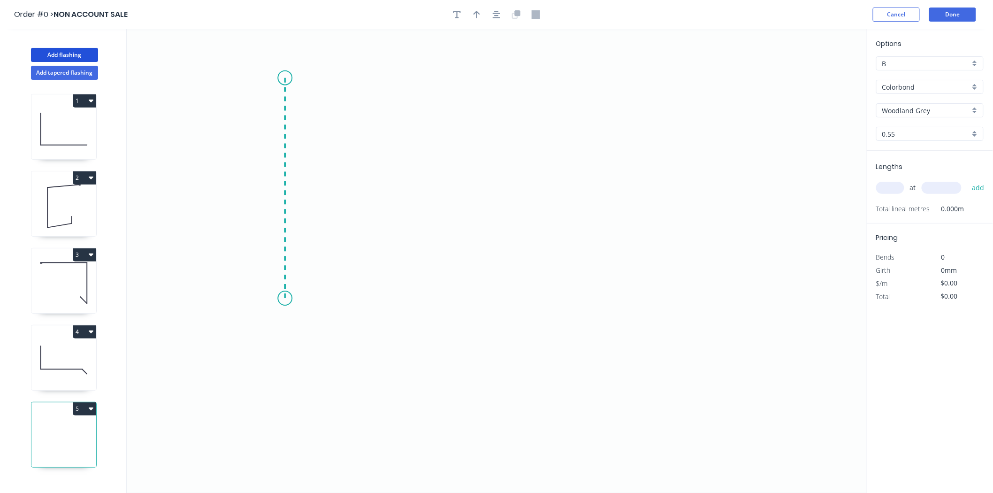
drag, startPoint x: 285, startPoint y: 78, endPoint x: 267, endPoint y: 298, distance: 221.2
click at [267, 298] on icon "0" at bounding box center [497, 260] width 740 height 463
click at [573, 194] on icon "0 ?" at bounding box center [497, 260] width 740 height 463
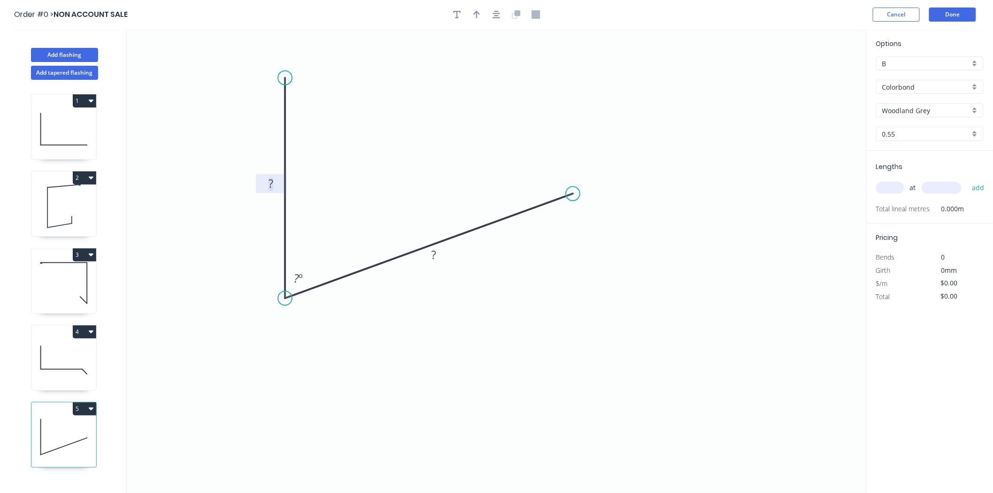
click at [272, 180] on tspan "?" at bounding box center [270, 182] width 5 height 15
type input "$21.02"
click at [294, 277] on tspan "?" at bounding box center [296, 277] width 5 height 15
click at [475, 16] on icon "button" at bounding box center [476, 14] width 7 height 8
drag, startPoint x: 818, startPoint y: 72, endPoint x: 474, endPoint y: 130, distance: 349.3
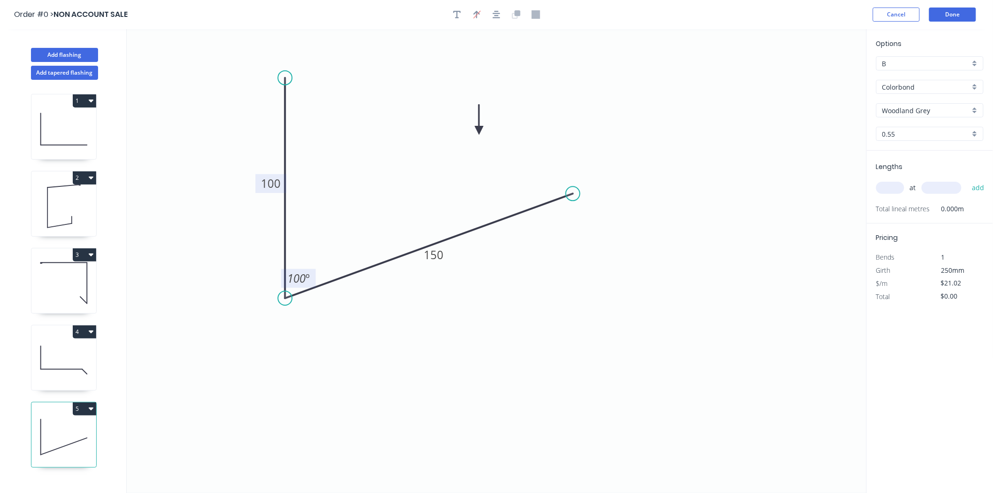
click at [475, 130] on icon at bounding box center [479, 120] width 8 height 30
click at [472, 130] on icon at bounding box center [474, 120] width 8 height 30
click at [894, 190] on input "text" at bounding box center [890, 188] width 28 height 12
type input "1"
type input "1200"
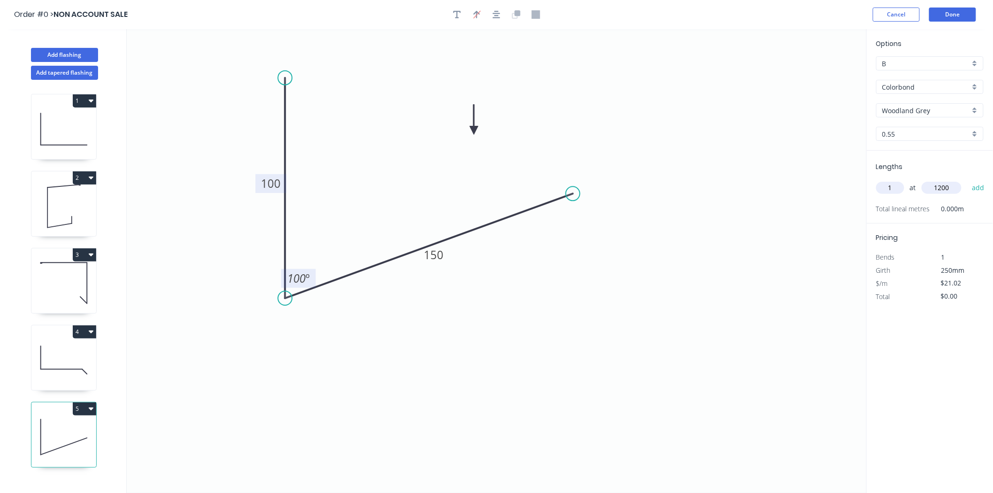
click at [967, 180] on button "add" at bounding box center [978, 188] width 22 height 16
type input "$25.22"
click at [949, 71] on div "Options B B Colorbond Colorbond Colorbond Matt Colorbond Metallic Woodland Grey…" at bounding box center [929, 94] width 126 height 112
click at [951, 66] on input "B" at bounding box center [926, 64] width 88 height 10
click at [924, 162] on div "F" at bounding box center [929, 163] width 106 height 16
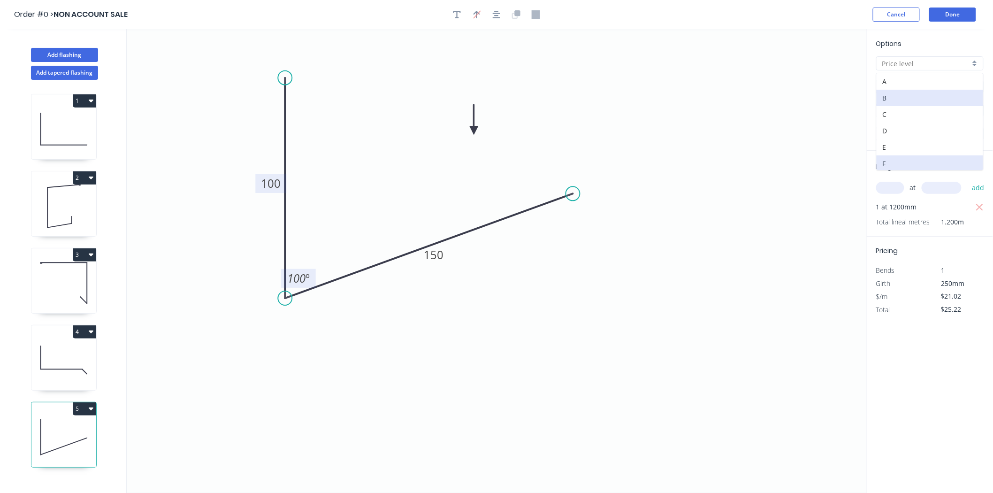
type input "F"
type input "$10.74"
type input "$12.89"
click at [937, 14] on button "Done" at bounding box center [952, 15] width 47 height 14
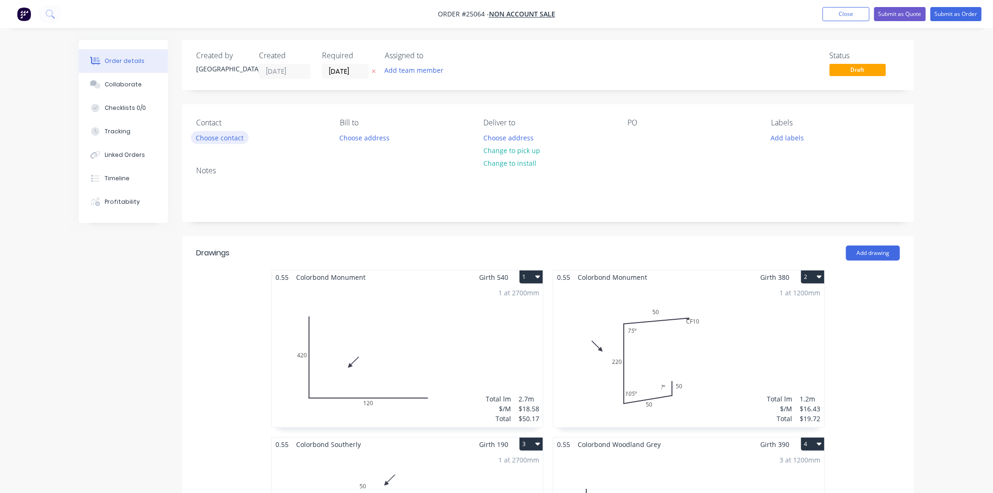
click at [223, 132] on button "Choose contact" at bounding box center [220, 137] width 58 height 13
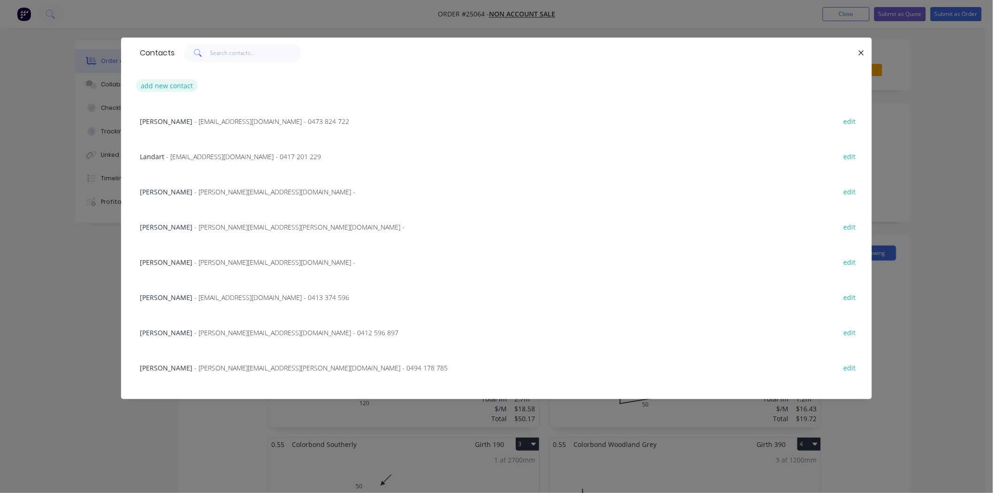
click at [165, 88] on button "add new contact" at bounding box center [167, 85] width 62 height 13
select select "AU"
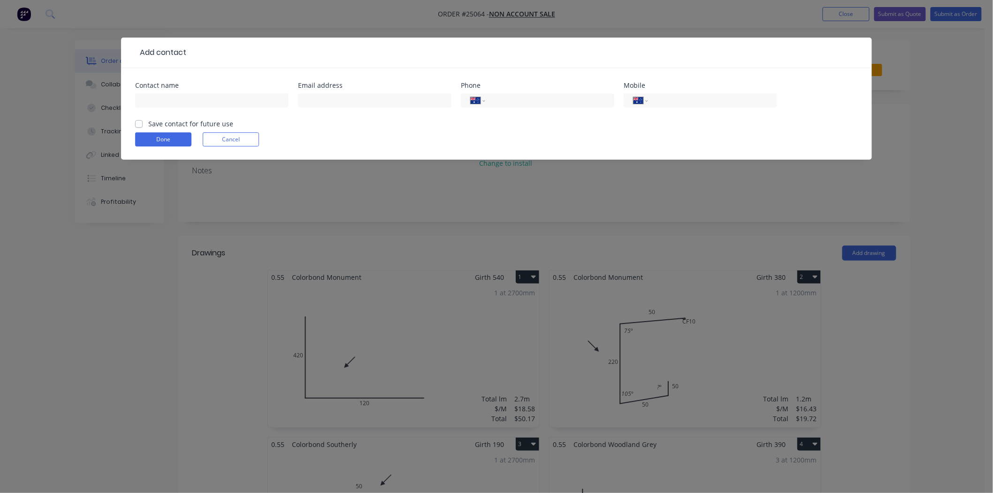
click at [204, 108] on div at bounding box center [211, 105] width 153 height 28
click at [207, 106] on div at bounding box center [211, 105] width 153 height 28
click at [209, 106] on input "text" at bounding box center [211, 100] width 153 height 14
click at [387, 139] on div "Done Cancel" at bounding box center [496, 139] width 722 height 14
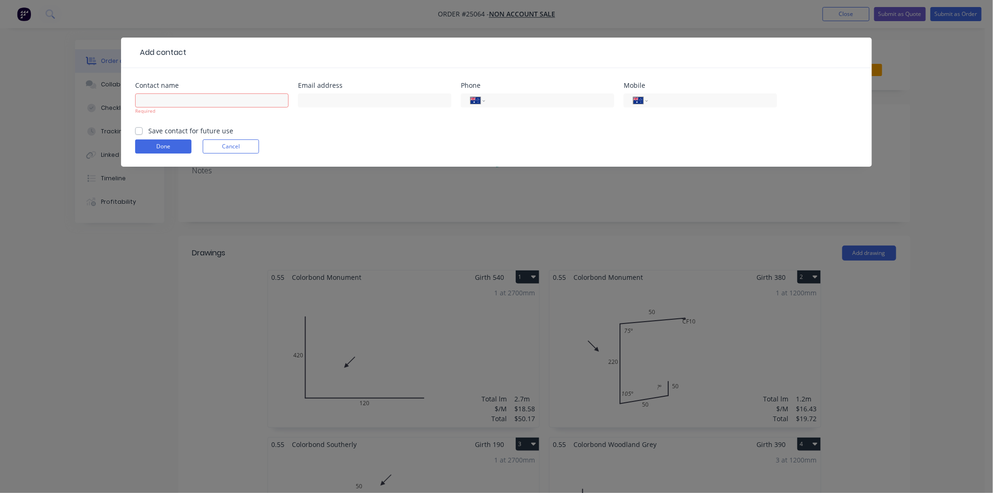
click at [232, 138] on form "Contact name Required Email address Phone International Afghanistan Åland Islan…" at bounding box center [496, 124] width 722 height 84
click at [232, 143] on button "Cancel" at bounding box center [231, 146] width 56 height 14
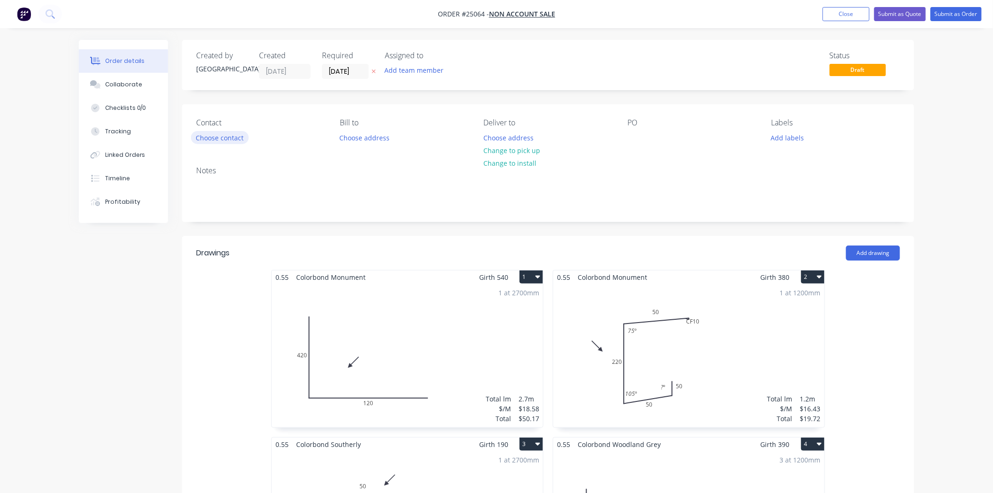
click at [200, 137] on button "Choose contact" at bounding box center [220, 137] width 58 height 13
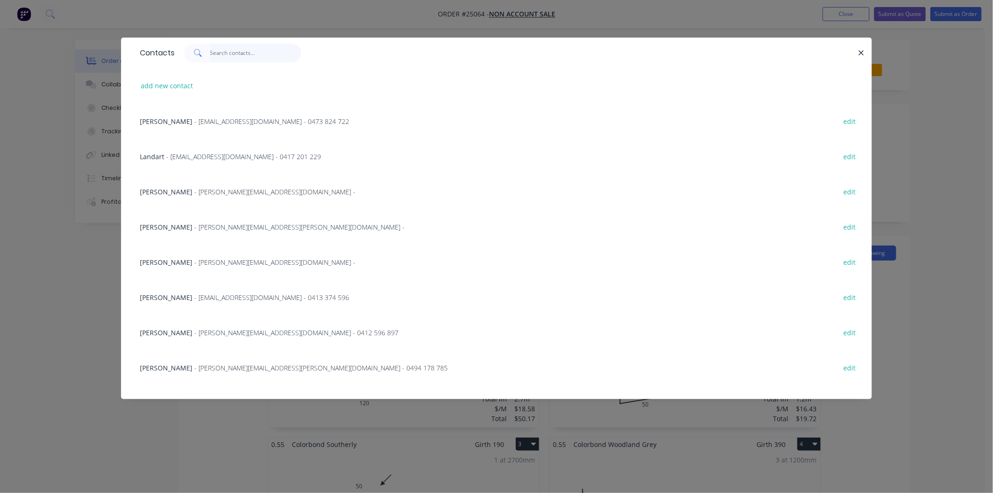
click at [230, 53] on input "text" at bounding box center [255, 53] width 91 height 19
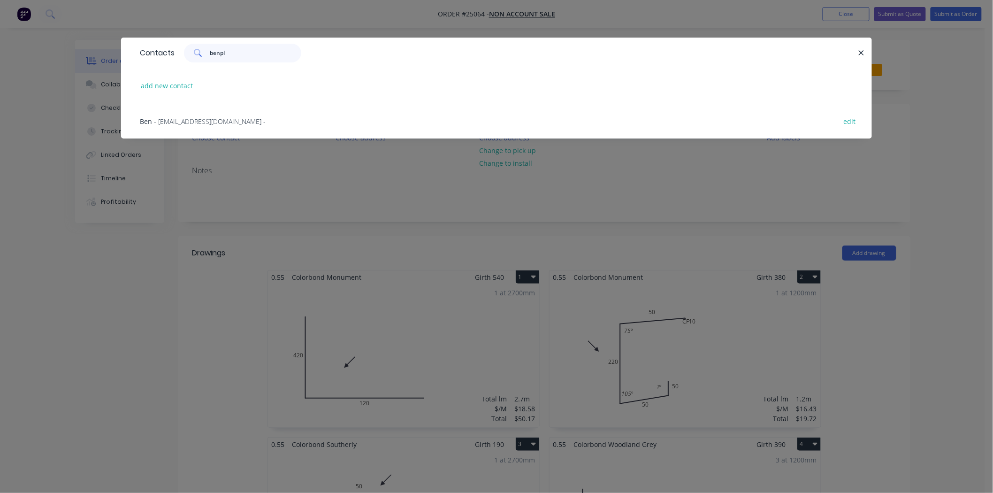
type input "benpl"
click at [236, 115] on div "Ben - benplumber2025@gmail.com - edit" at bounding box center [496, 120] width 722 height 35
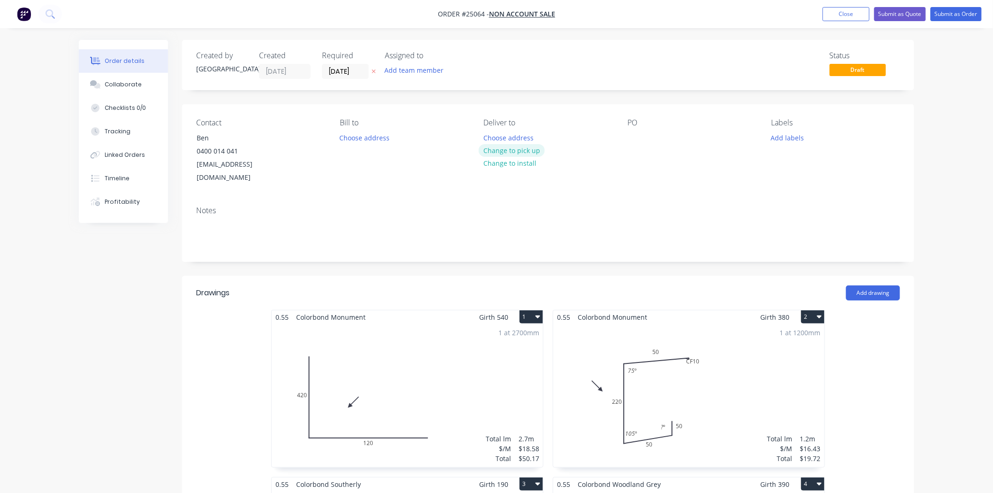
click at [502, 148] on button "Change to pick up" at bounding box center [511, 150] width 67 height 13
click at [631, 135] on div at bounding box center [634, 138] width 15 height 14
click at [947, 16] on button "Submit as Order" at bounding box center [955, 14] width 51 height 14
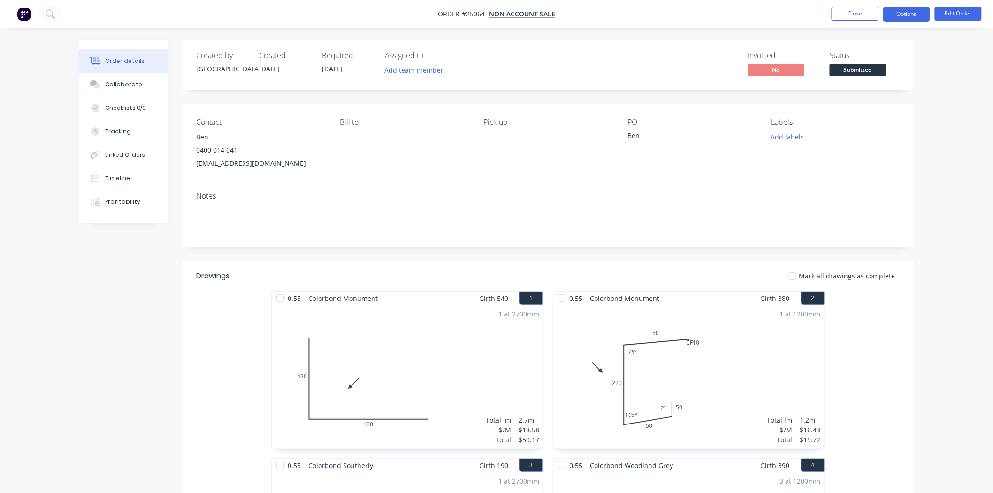
click at [916, 16] on button "Options" at bounding box center [906, 14] width 47 height 15
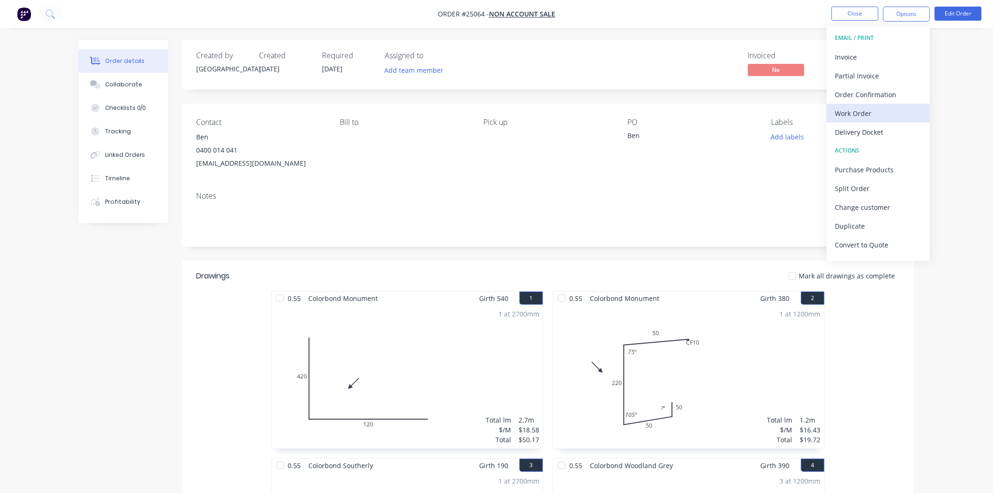
click at [859, 111] on div "Work Order" at bounding box center [878, 113] width 86 height 14
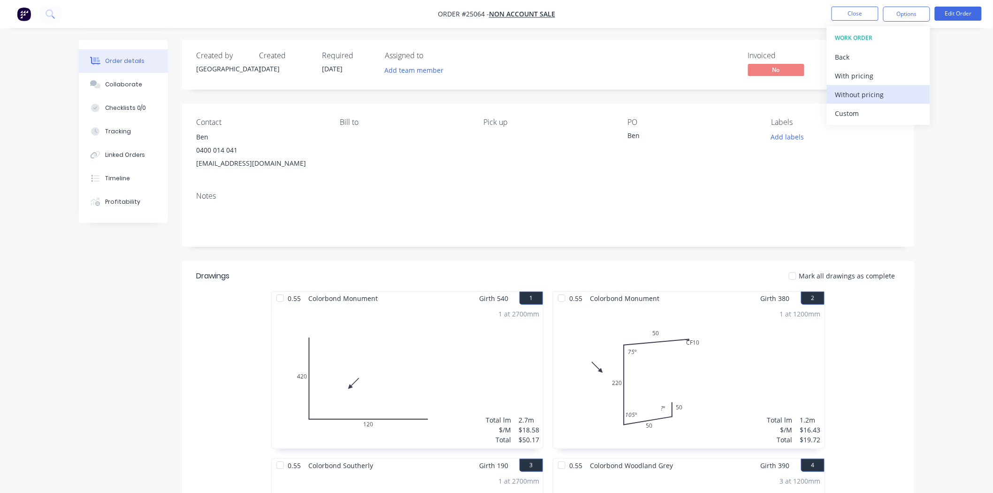
click at [876, 89] on div "Without pricing" at bounding box center [878, 95] width 86 height 14
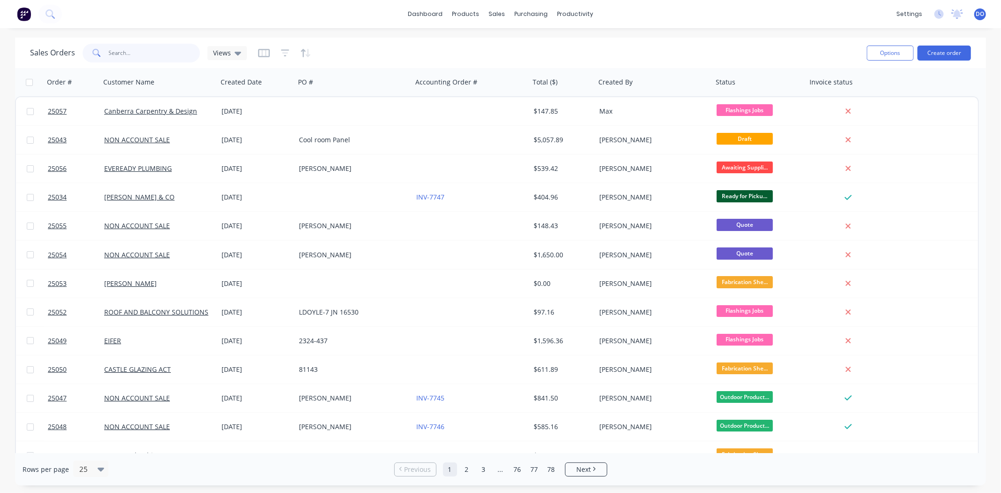
click at [144, 56] on input "text" at bounding box center [154, 53] width 91 height 19
click at [125, 48] on input "text" at bounding box center [154, 53] width 91 height 19
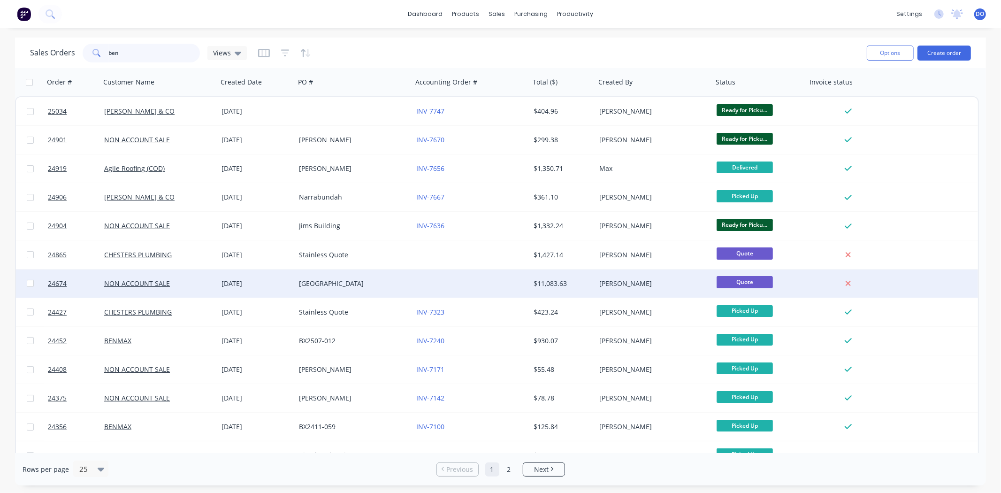
type input "ben"
click at [275, 281] on div "19 Aug 2025" at bounding box center [256, 283] width 70 height 9
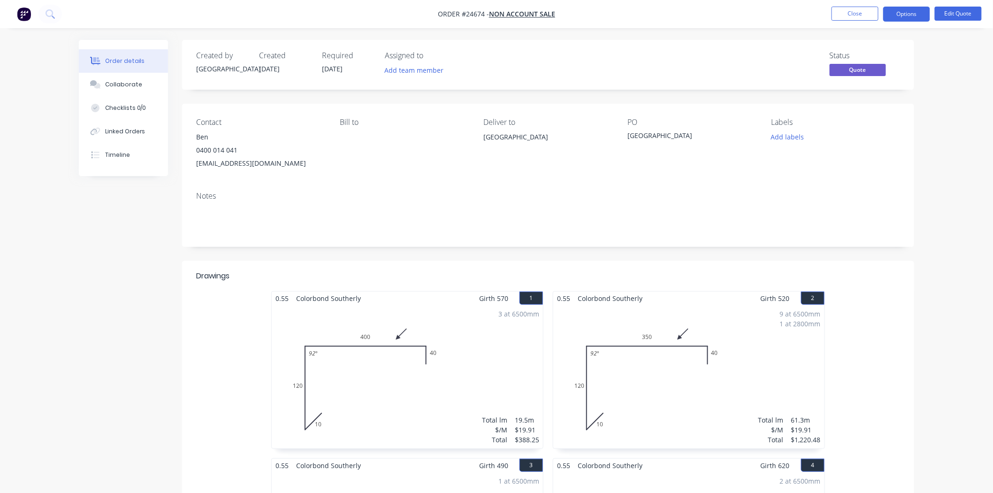
click at [864, 21] on li "Close" at bounding box center [854, 14] width 47 height 15
click at [864, 16] on button "Close" at bounding box center [854, 14] width 47 height 14
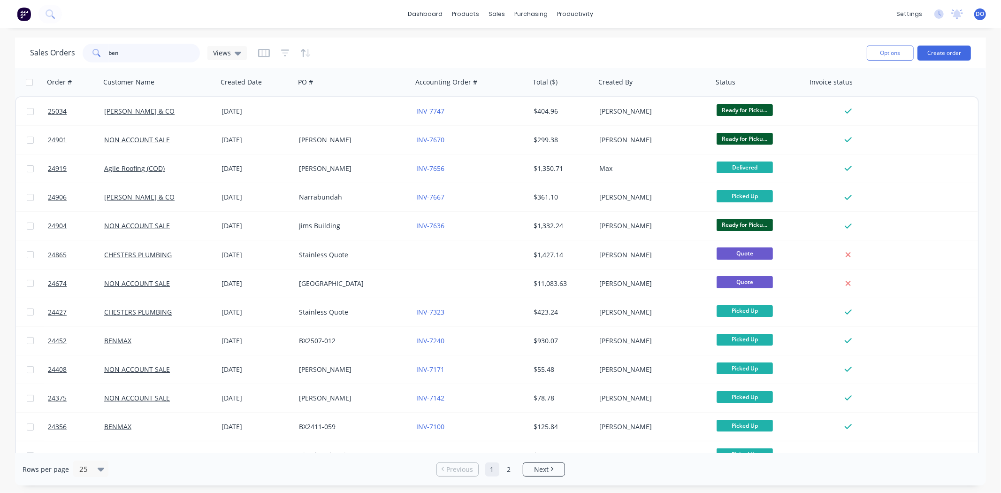
drag, startPoint x: 46, startPoint y: 41, endPoint x: 40, endPoint y: 41, distance: 6.1
click at [40, 41] on div "Sales Orders ben Views" at bounding box center [444, 52] width 829 height 23
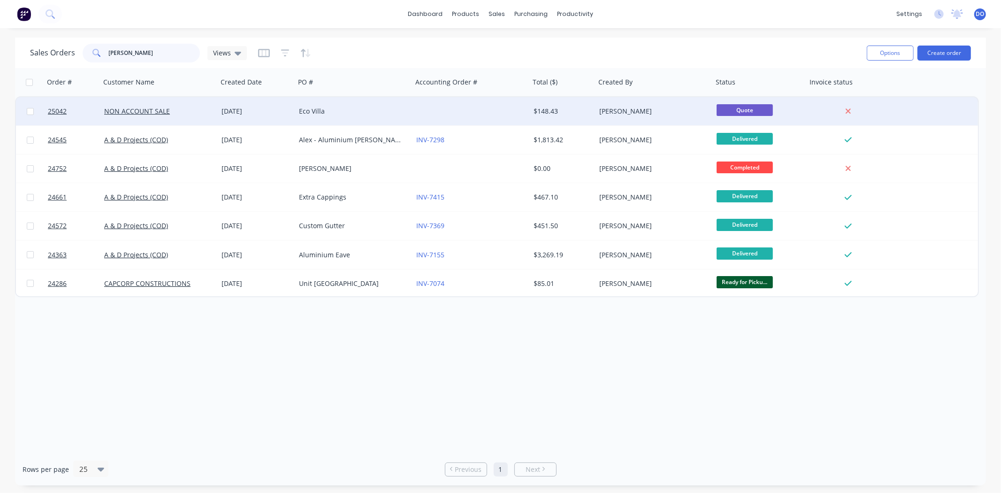
type input "alex"
click at [379, 105] on div "Eco Villa" at bounding box center [353, 111] width 117 height 28
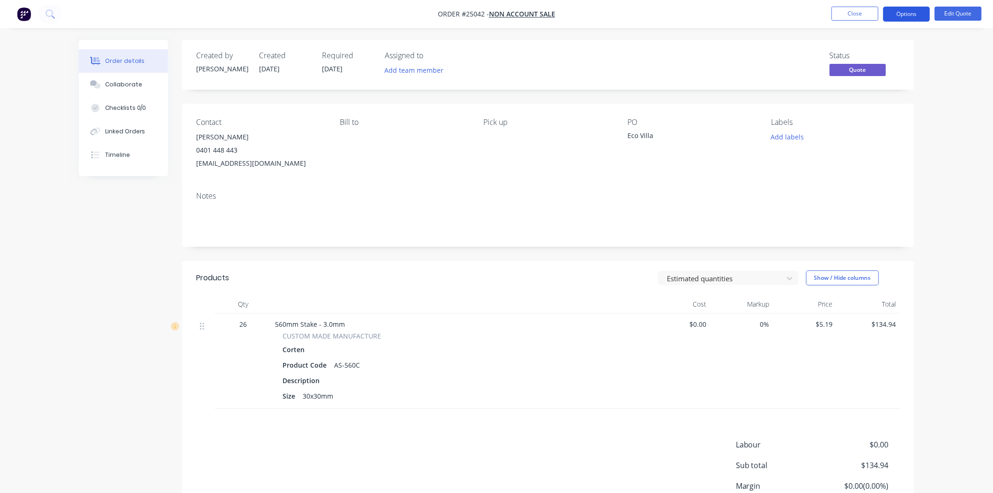
click at [923, 14] on button "Options" at bounding box center [906, 14] width 47 height 15
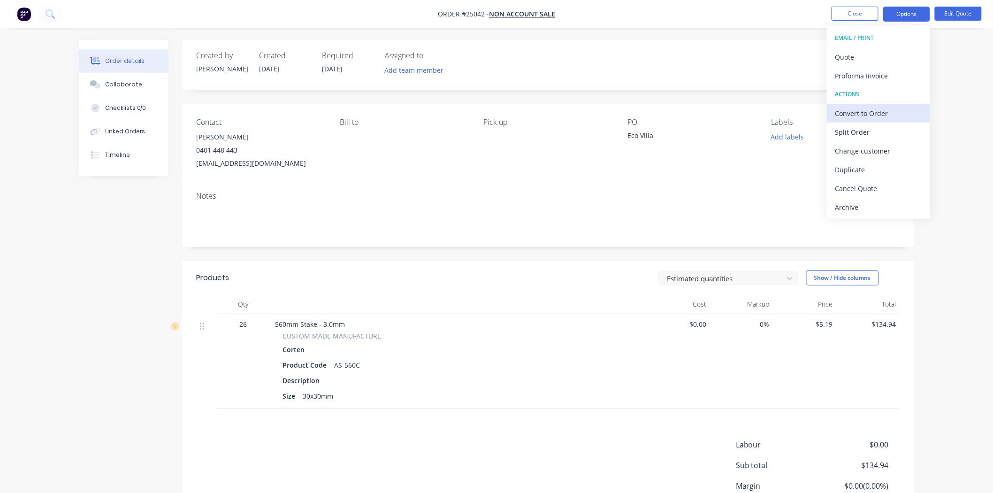
click at [876, 118] on div "Convert to Order" at bounding box center [878, 113] width 86 height 14
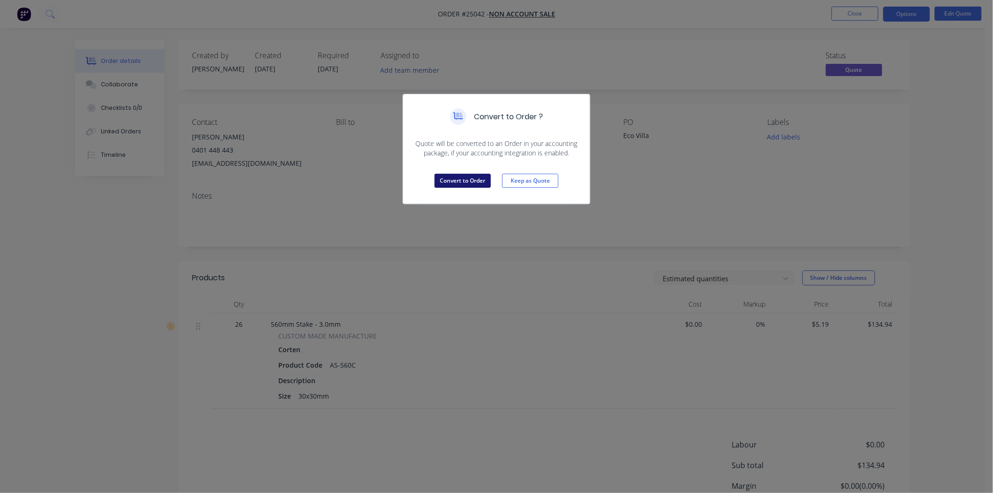
click at [476, 185] on button "Convert to Order" at bounding box center [462, 181] width 56 height 14
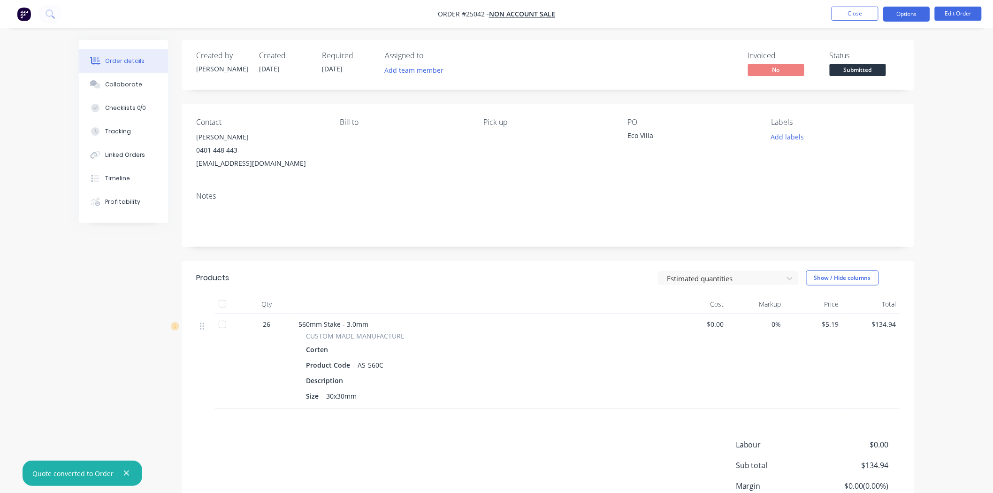
click at [906, 12] on button "Options" at bounding box center [906, 14] width 47 height 15
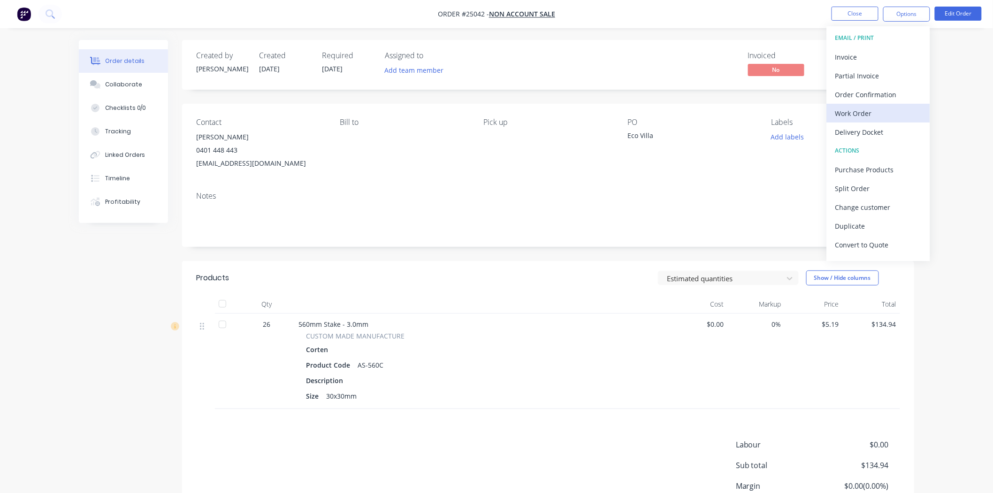
click at [883, 109] on div "Work Order" at bounding box center [878, 113] width 86 height 14
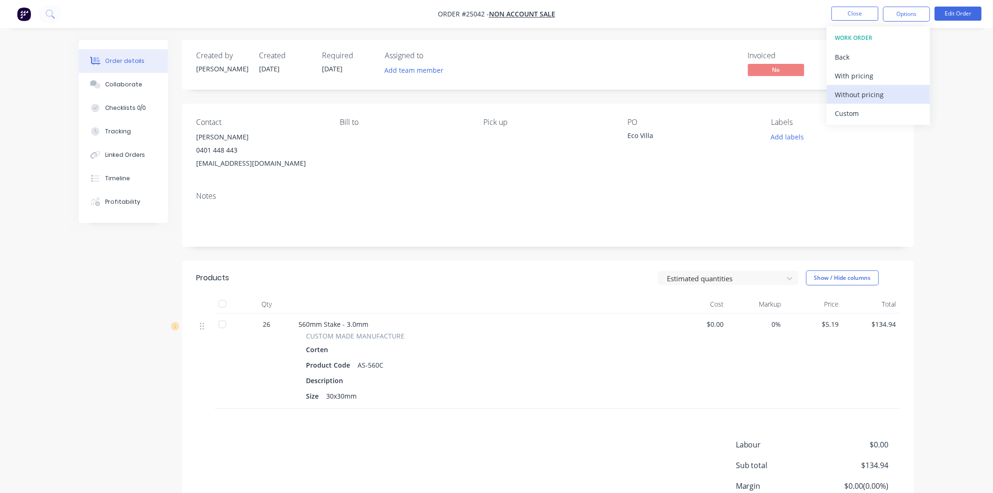
click at [883, 97] on div "Without pricing" at bounding box center [878, 95] width 86 height 14
click at [718, 189] on div "Notes" at bounding box center [548, 215] width 732 height 63
click at [868, 69] on span "Submitted" at bounding box center [857, 70] width 56 height 12
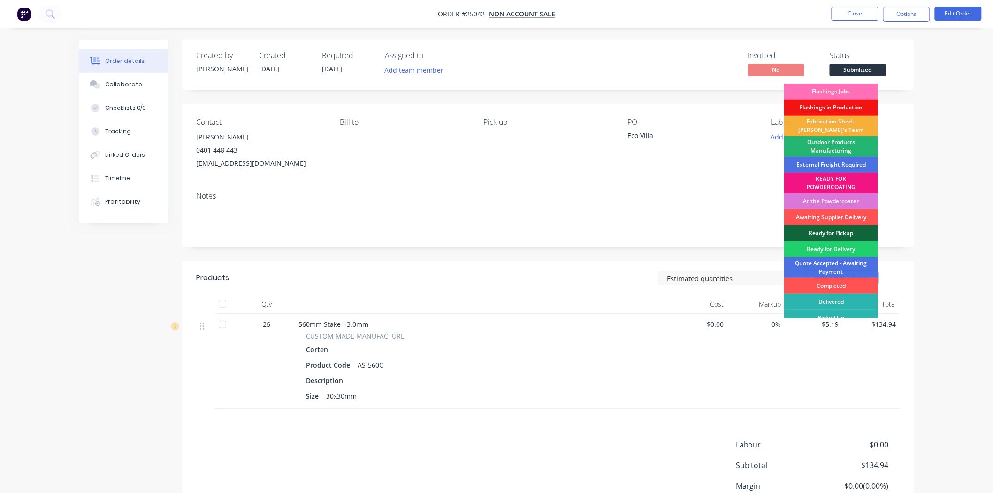
click at [839, 144] on div "Outdoor Products Manufacturing" at bounding box center [831, 146] width 94 height 21
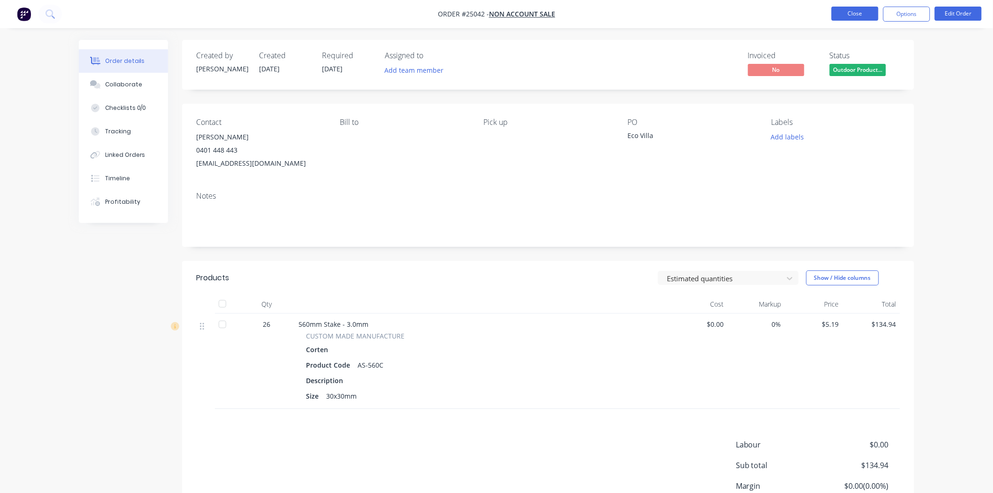
click at [863, 15] on button "Close" at bounding box center [854, 14] width 47 height 14
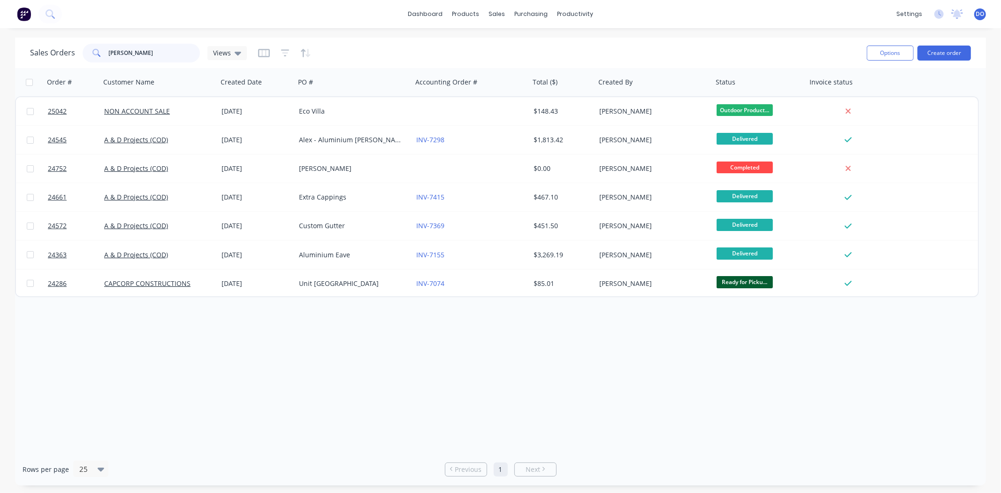
drag, startPoint x: 147, startPoint y: 59, endPoint x: 72, endPoint y: 53, distance: 75.7
click at [72, 53] on div "Sales Orders alex Views" at bounding box center [138, 53] width 217 height 19
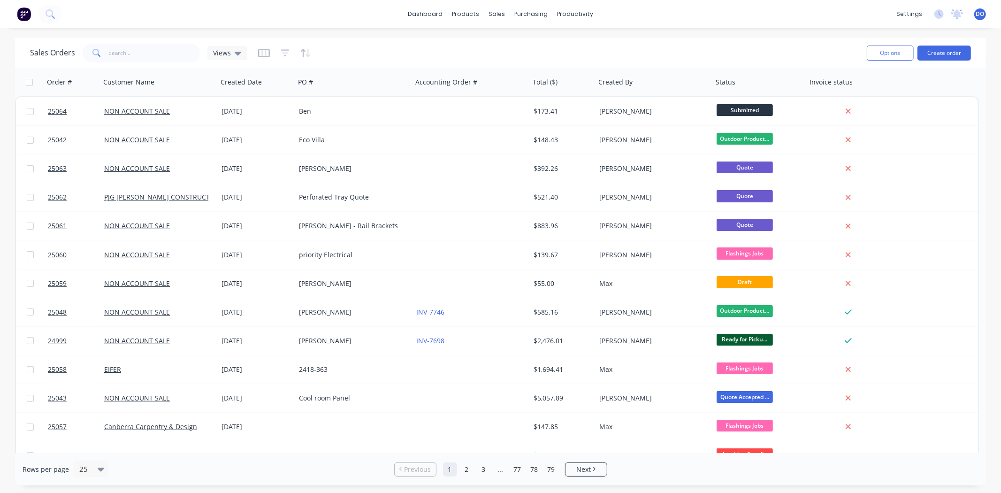
click at [831, 20] on div "dashboard products sales purchasing productivity dashboard products Product Cat…" at bounding box center [500, 14] width 1001 height 28
click at [182, 58] on input "text" at bounding box center [154, 53] width 91 height 19
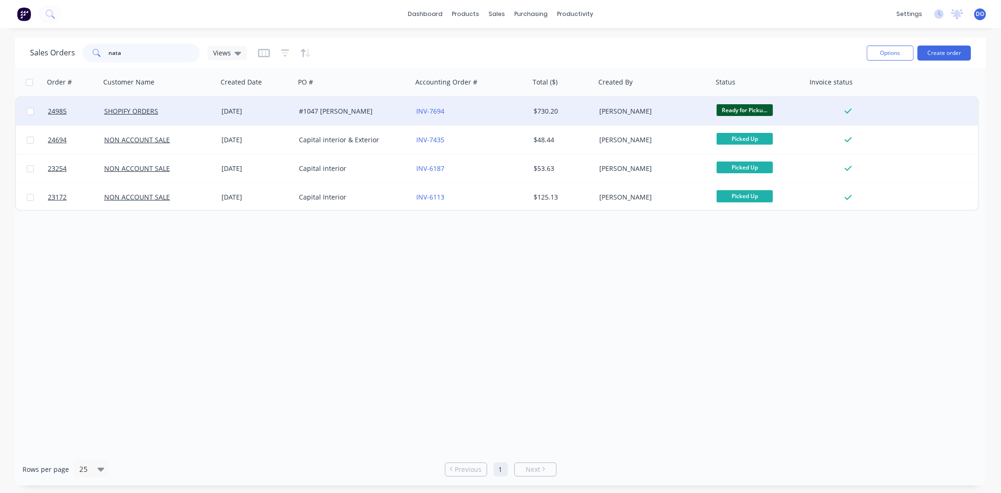
type input "nata"
click at [271, 114] on div "[DATE]" at bounding box center [256, 110] width 70 height 9
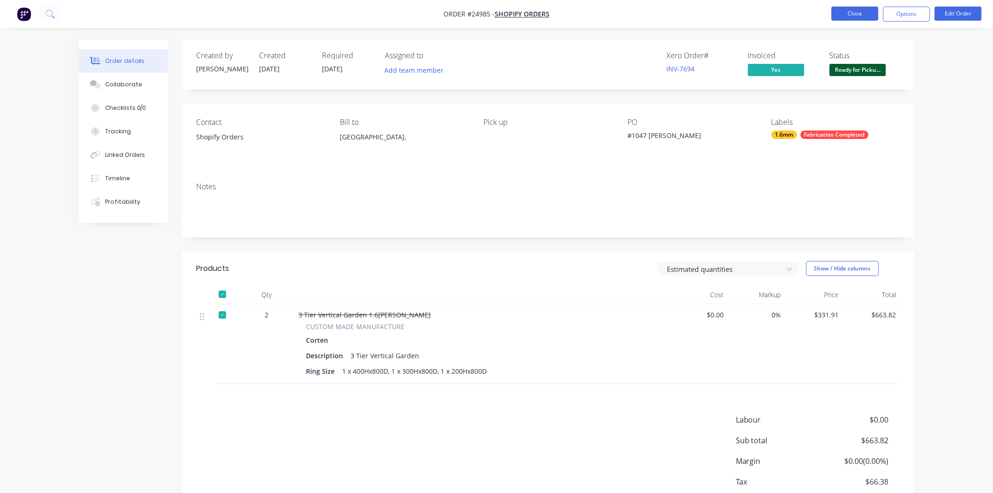
click at [852, 10] on button "Close" at bounding box center [854, 14] width 47 height 14
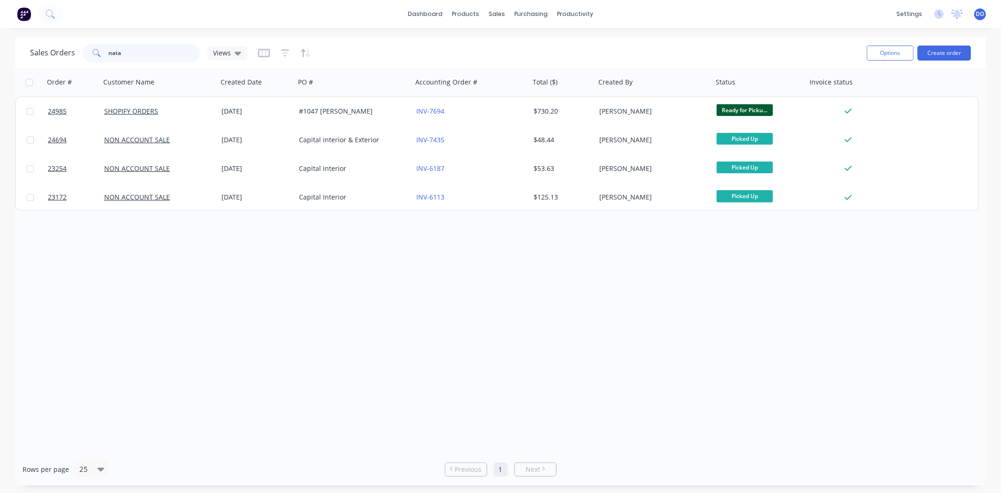
drag, startPoint x: 160, startPoint y: 50, endPoint x: 53, endPoint y: 52, distance: 107.4
click at [53, 52] on div "Sales Orders nata Views" at bounding box center [138, 53] width 217 height 19
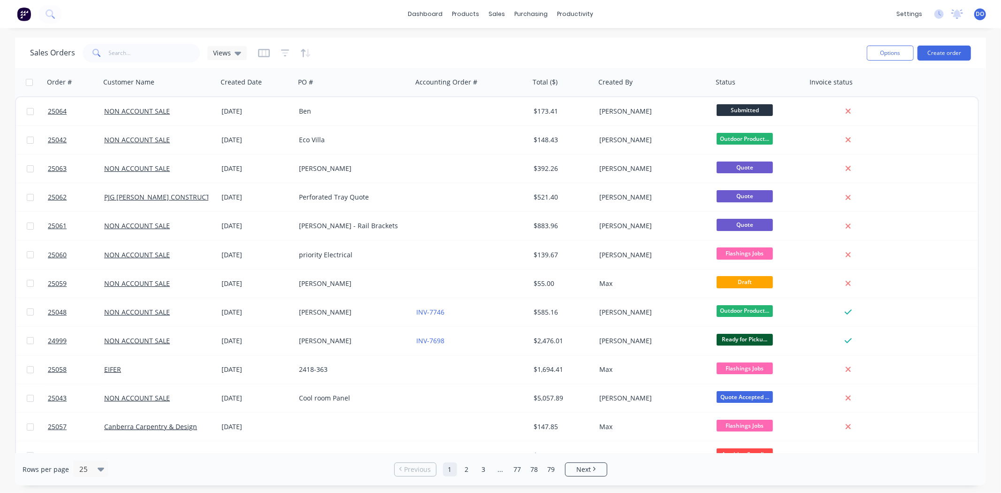
click at [240, 29] on div "dashboard products sales purchasing productivity dashboard products Product Cat…" at bounding box center [500, 246] width 1001 height 493
click at [155, 54] on input "text" at bounding box center [154, 53] width 91 height 19
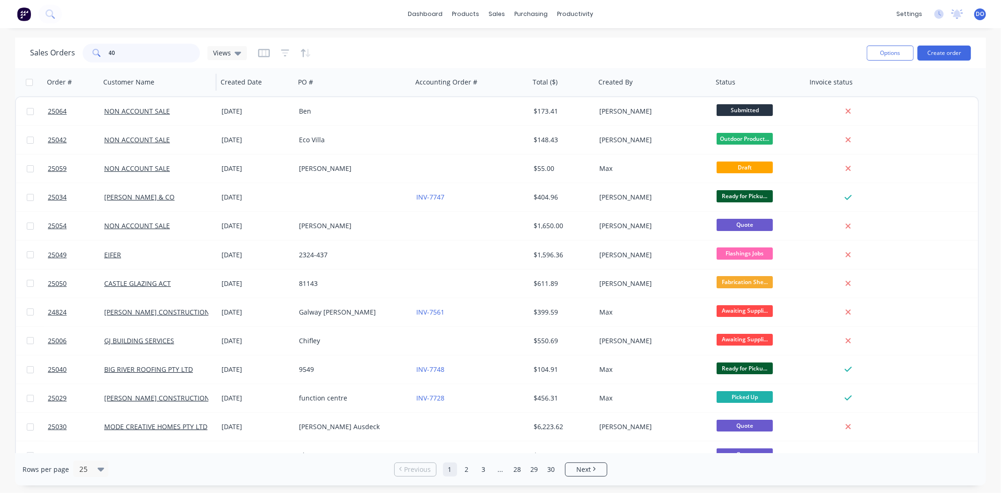
type input "4"
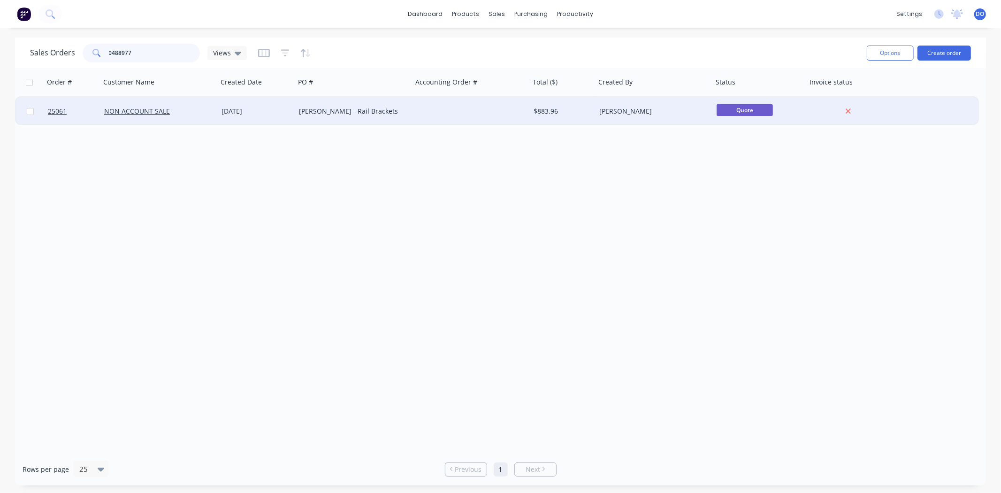
type input "0488977"
click at [279, 109] on div "[DATE]" at bounding box center [256, 110] width 70 height 9
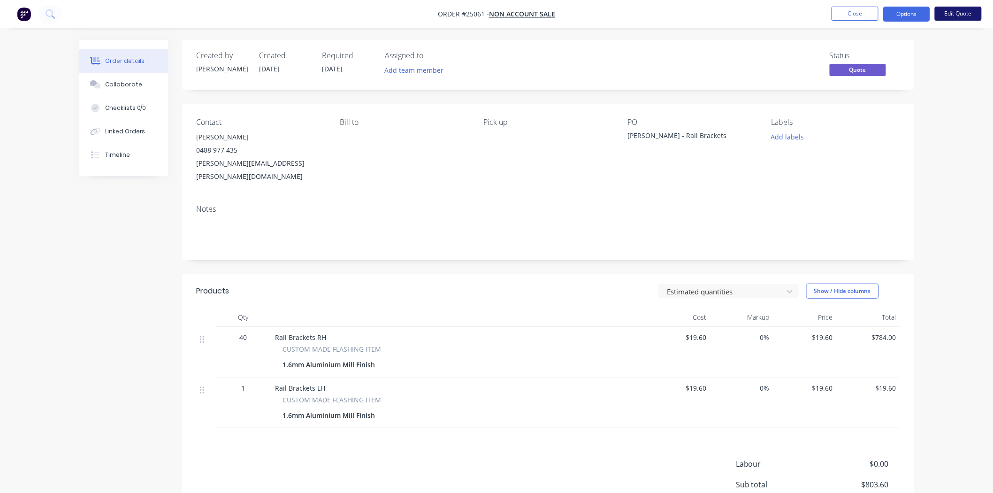
click at [963, 8] on button "Edit Quote" at bounding box center [957, 14] width 47 height 14
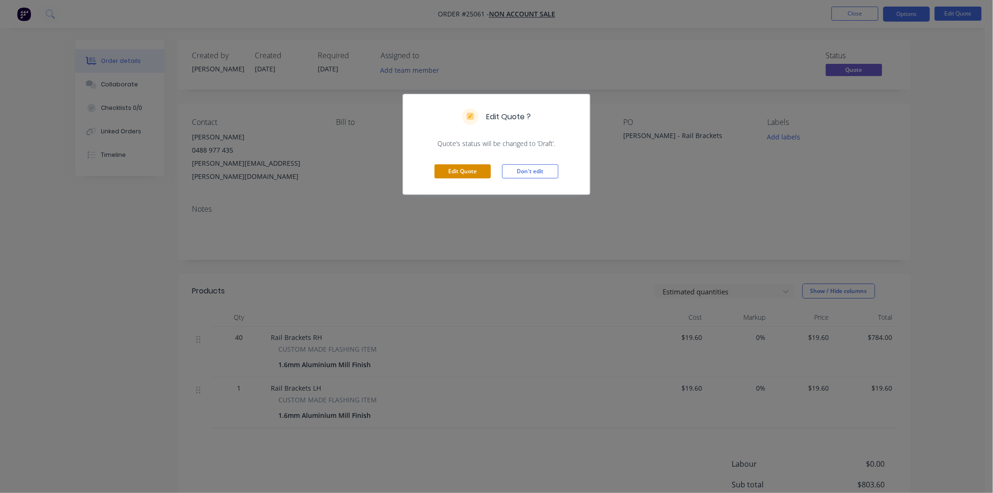
click at [472, 169] on button "Edit Quote" at bounding box center [462, 171] width 56 height 14
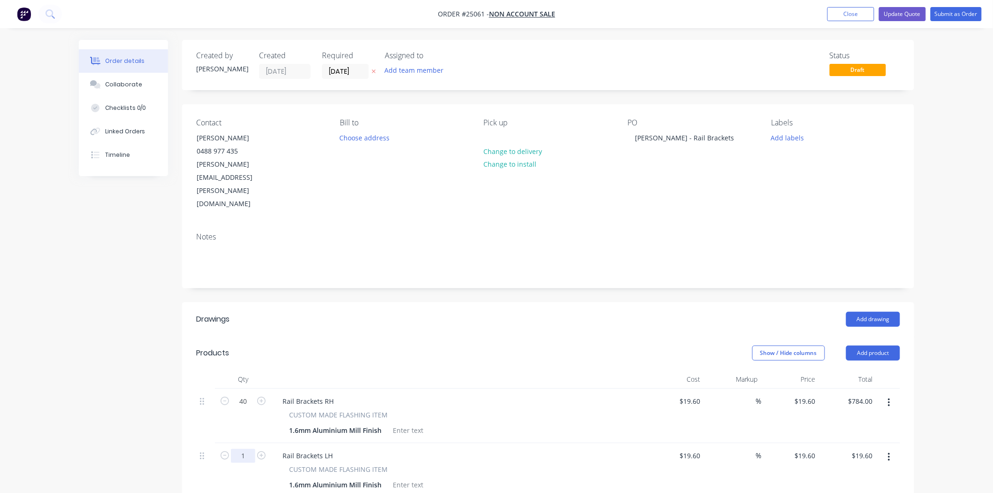
click at [250, 448] on input "1" at bounding box center [243, 455] width 24 height 14
type input "40"
type input "$784.00"
click at [649, 336] on header "Products Show / Hide columns Add product" at bounding box center [548, 353] width 732 height 34
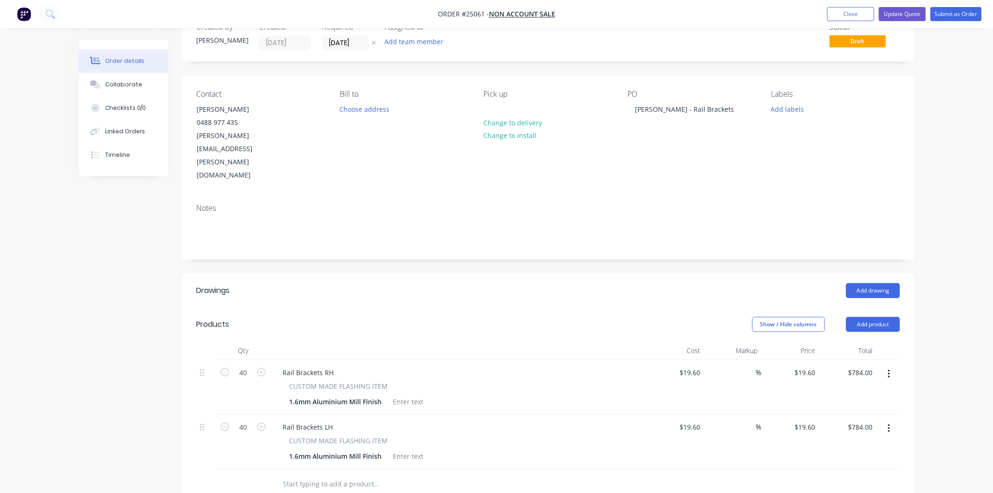
scroll to position [52, 0]
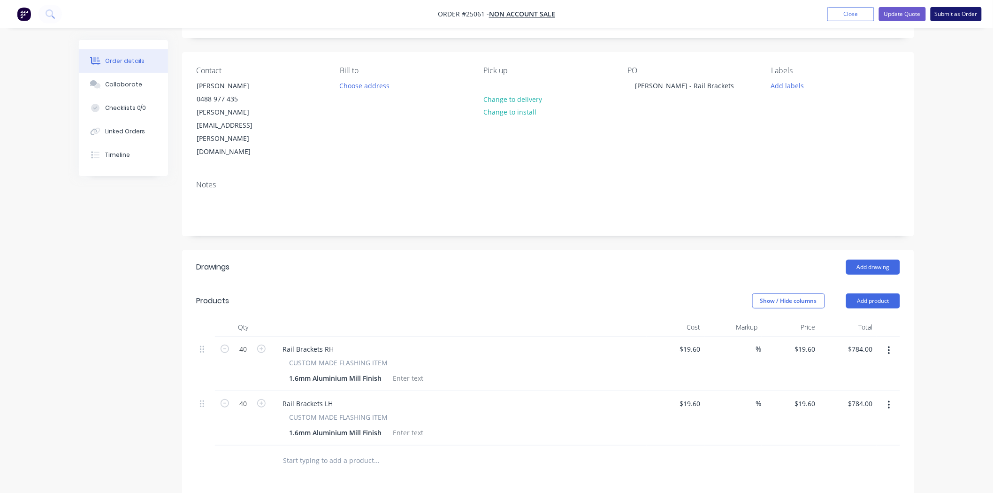
click at [952, 15] on button "Submit as Order" at bounding box center [955, 14] width 51 height 14
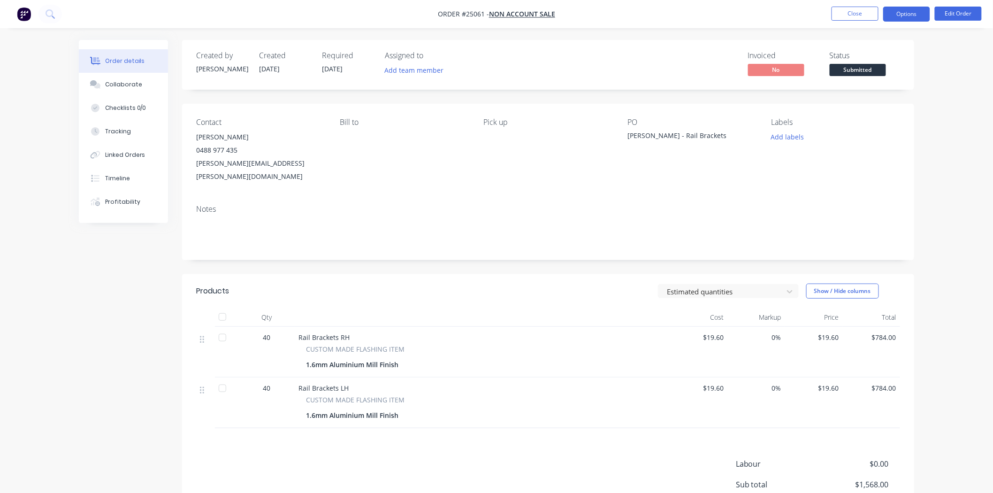
click at [911, 18] on button "Options" at bounding box center [906, 14] width 47 height 15
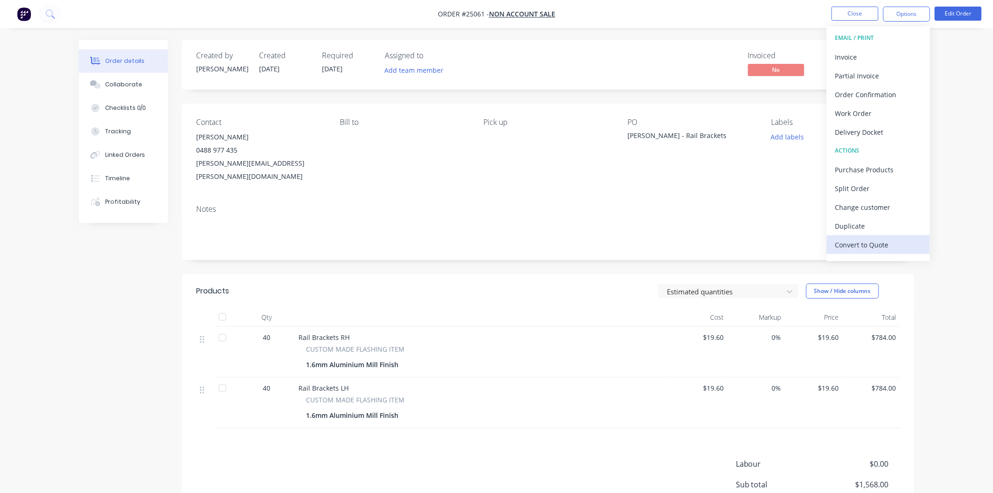
click at [878, 240] on div "Convert to Quote" at bounding box center [878, 245] width 86 height 14
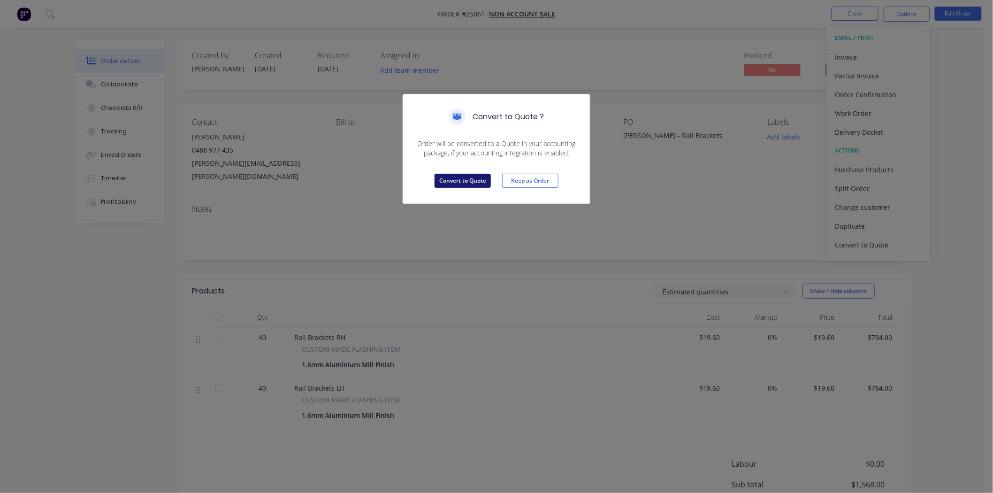
click at [484, 182] on button "Convert to Quote" at bounding box center [462, 181] width 56 height 14
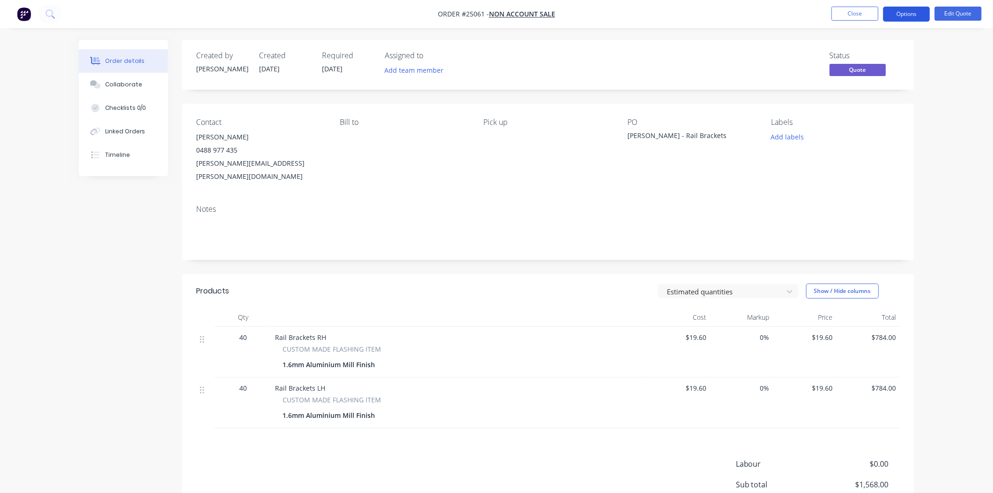
click at [912, 16] on button "Options" at bounding box center [906, 14] width 47 height 15
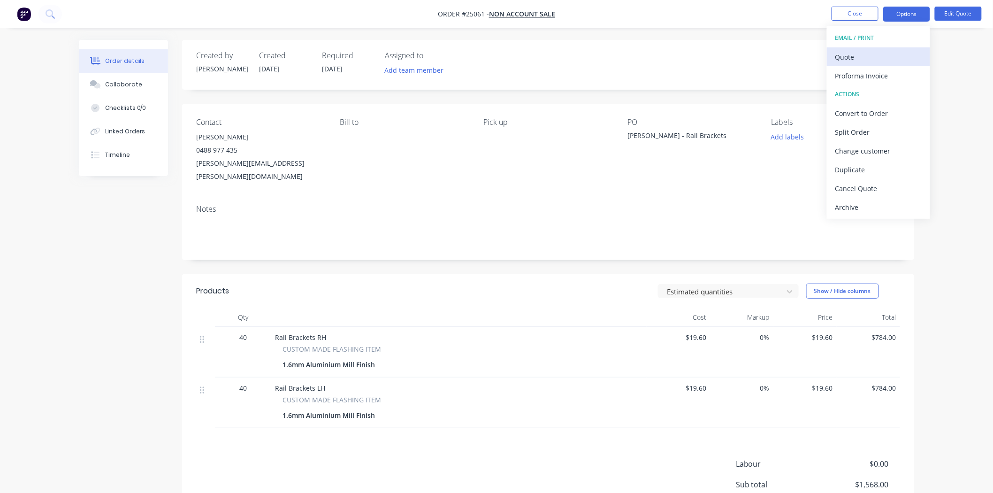
click at [869, 59] on div "Quote" at bounding box center [878, 57] width 86 height 14
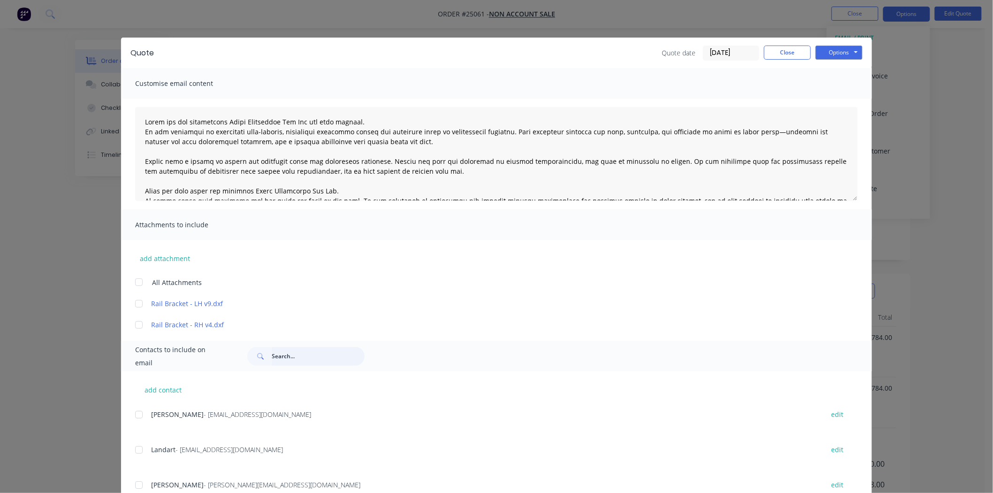
click at [297, 353] on input "text" at bounding box center [318, 356] width 93 height 19
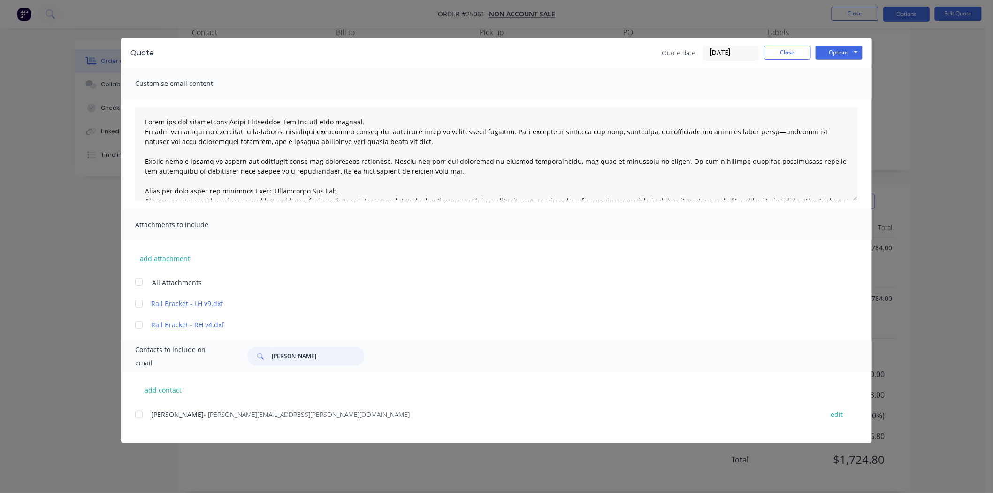
click at [144, 410] on div at bounding box center [138, 414] width 19 height 19
type input "steve Ran"
click at [847, 47] on button "Options" at bounding box center [838, 53] width 47 height 14
click at [834, 96] on button "Email" at bounding box center [845, 99] width 60 height 15
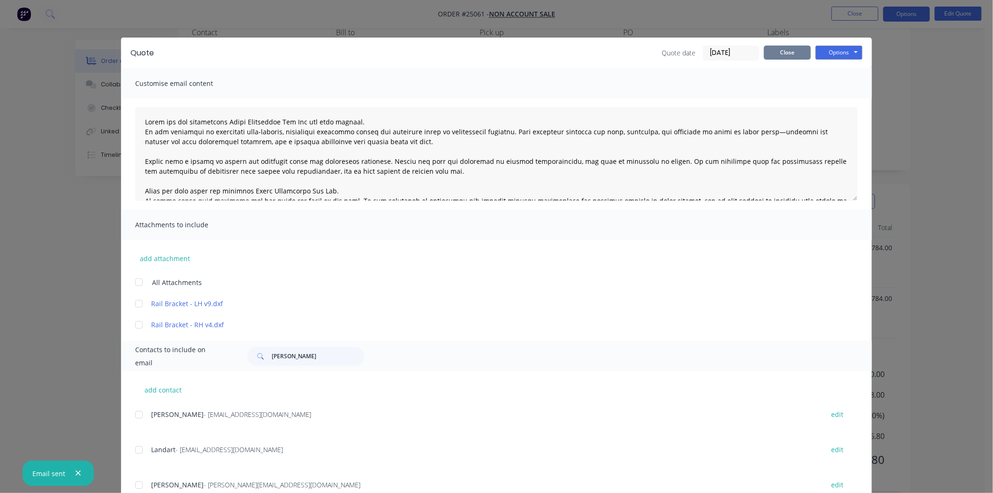
click at [789, 57] on button "Close" at bounding box center [787, 53] width 47 height 14
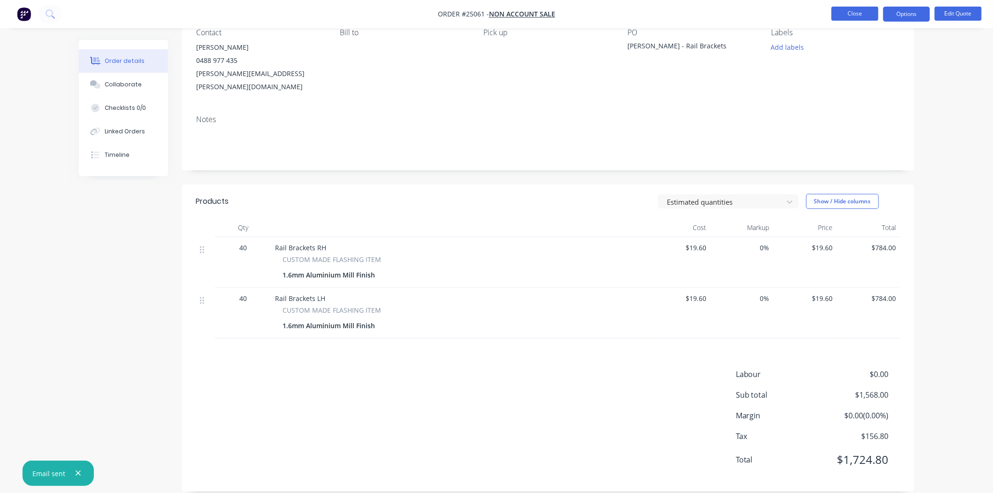
click at [851, 16] on button "Close" at bounding box center [854, 14] width 47 height 14
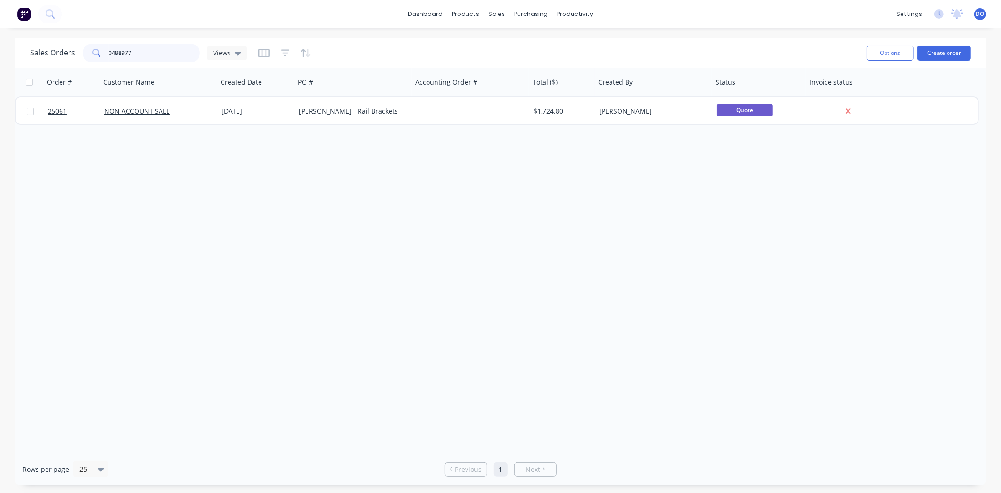
drag, startPoint x: 133, startPoint y: 52, endPoint x: 82, endPoint y: 61, distance: 52.0
click at [83, 61] on div "0488977" at bounding box center [141, 53] width 117 height 19
click at [143, 48] on input "0488977" at bounding box center [154, 53] width 91 height 19
type input "0"
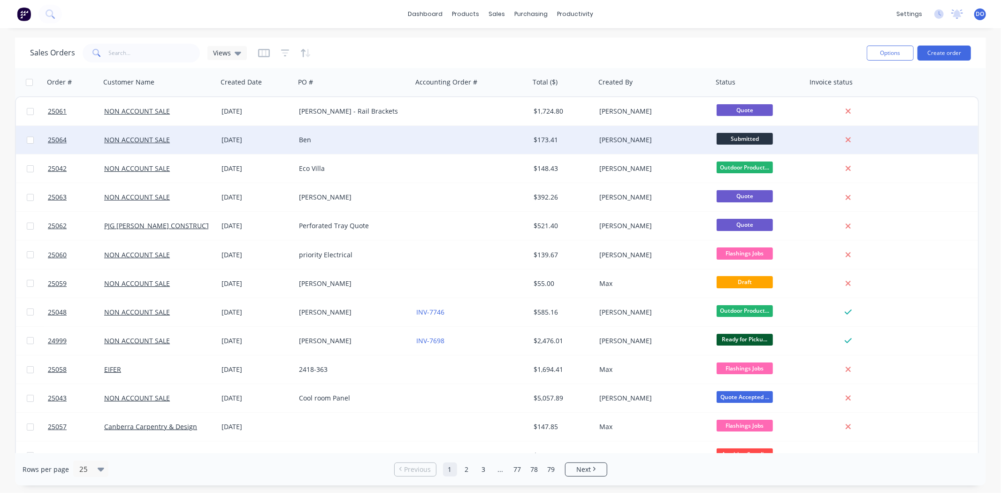
click at [360, 141] on div "Ben" at bounding box center [351, 139] width 104 height 9
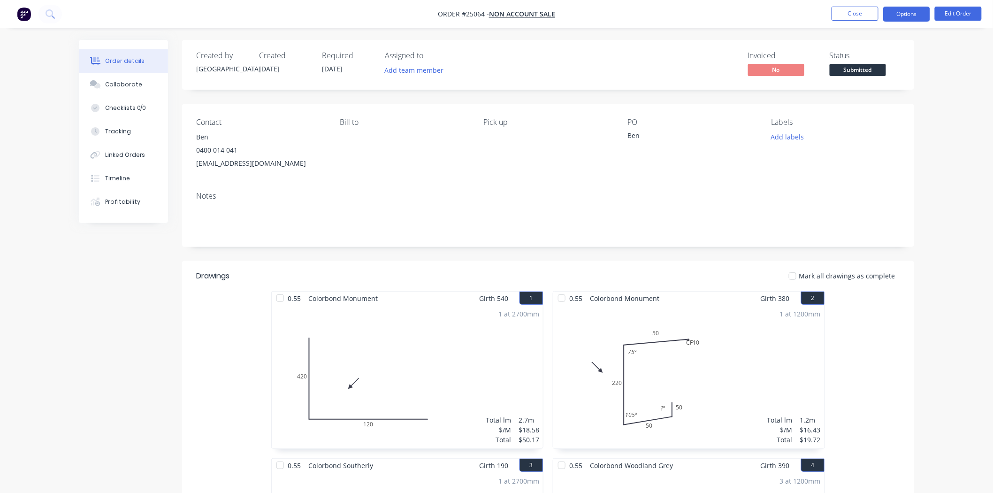
click at [916, 10] on button "Options" at bounding box center [906, 14] width 47 height 15
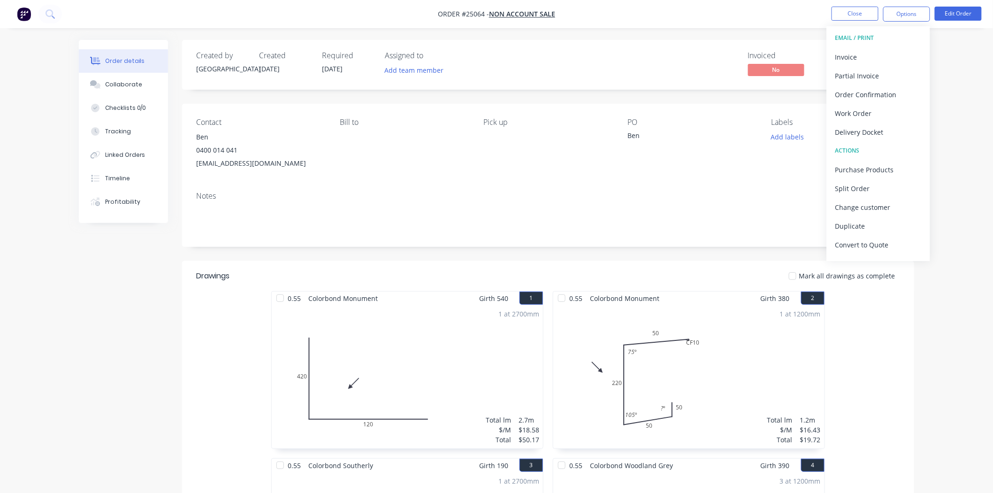
click at [807, 158] on div "Labels Add labels" at bounding box center [835, 144] width 129 height 52
click at [850, 70] on span "Submitted" at bounding box center [857, 70] width 56 height 12
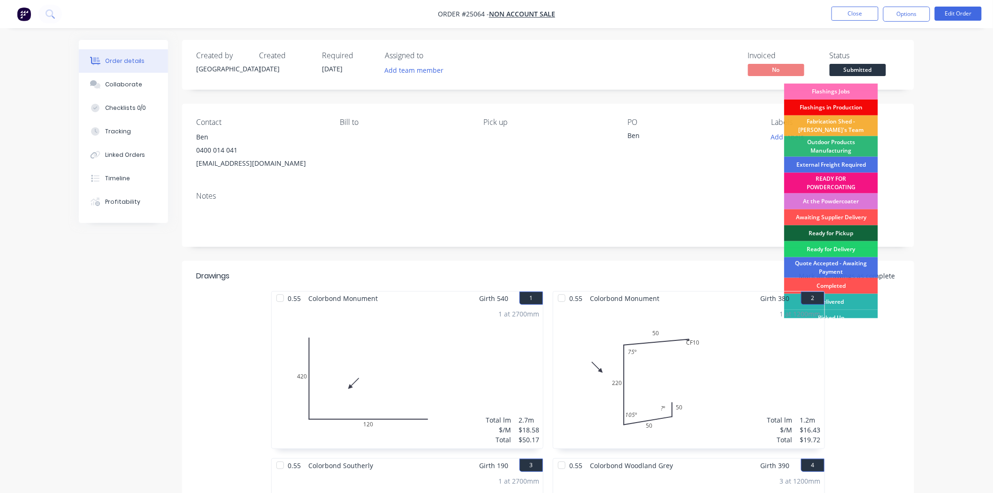
click at [839, 109] on div "Flashings in Production" at bounding box center [831, 107] width 94 height 16
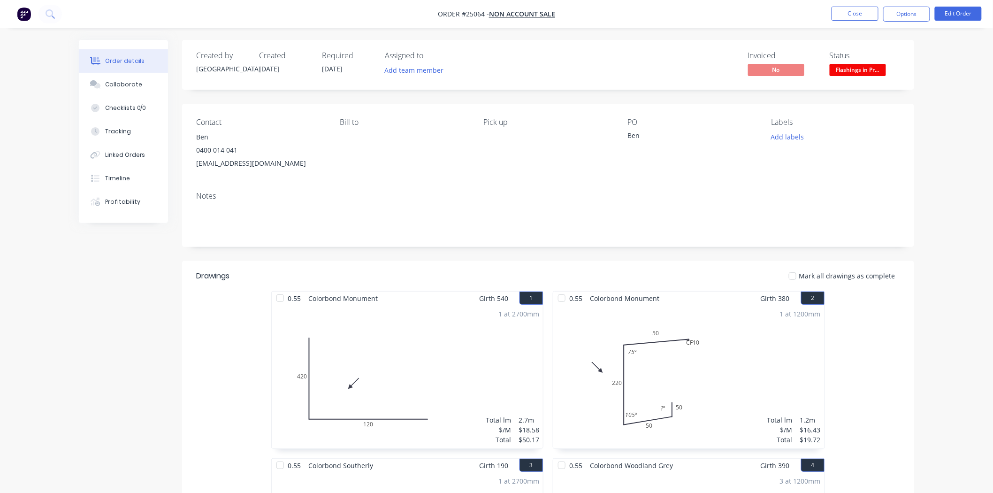
click at [845, 2] on nav "Order #25064 - NON ACCOUNT SALE Close Options Edit Order" at bounding box center [496, 14] width 993 height 28
click at [846, 14] on button "Close" at bounding box center [854, 14] width 47 height 14
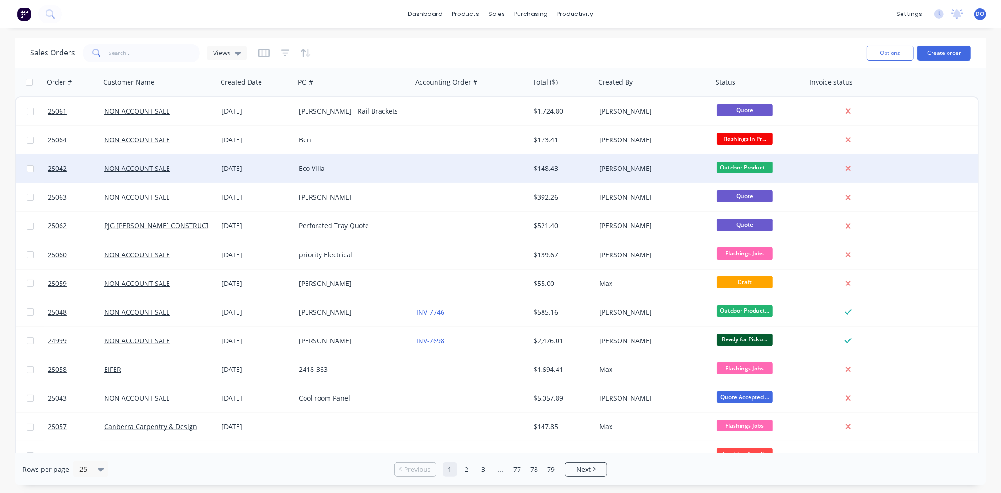
click at [258, 174] on div "[DATE]" at bounding box center [256, 168] width 77 height 28
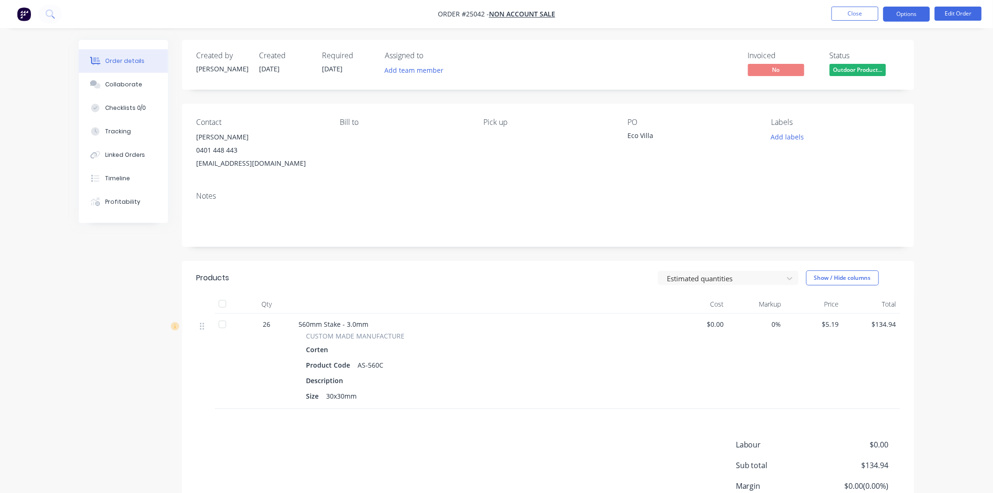
click at [906, 11] on button "Options" at bounding box center [906, 14] width 47 height 15
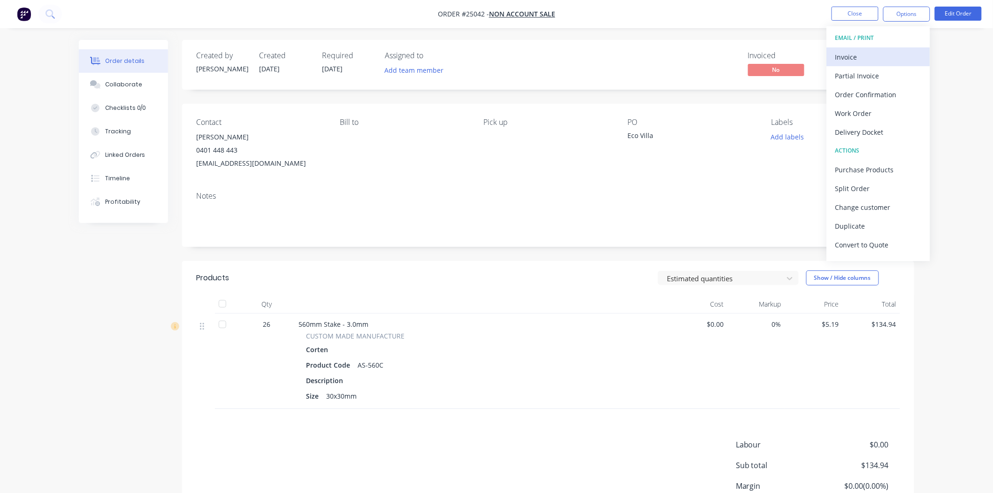
click at [868, 59] on div "Invoice" at bounding box center [878, 57] width 86 height 14
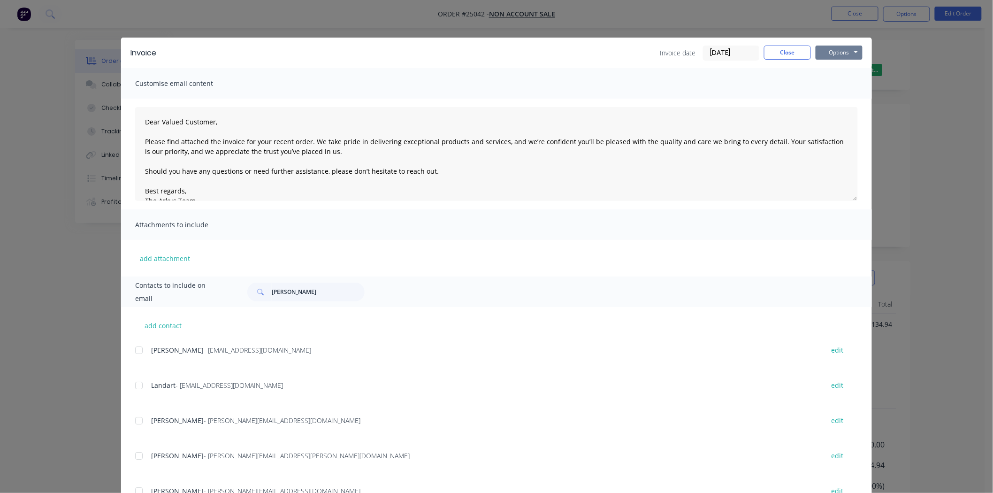
click at [827, 52] on button "Options" at bounding box center [838, 53] width 47 height 14
click at [827, 82] on button "Print" at bounding box center [845, 84] width 60 height 15
click at [531, 19] on div "Invoice Invoice date 26/09/25 Close Options Preview Print Email Customise email…" at bounding box center [496, 246] width 993 height 493
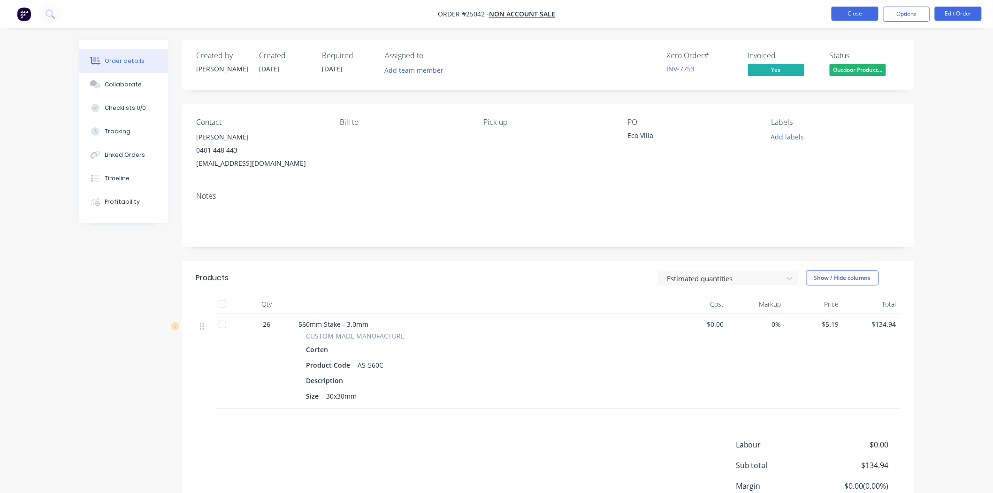
click at [860, 15] on button "Close" at bounding box center [854, 14] width 47 height 14
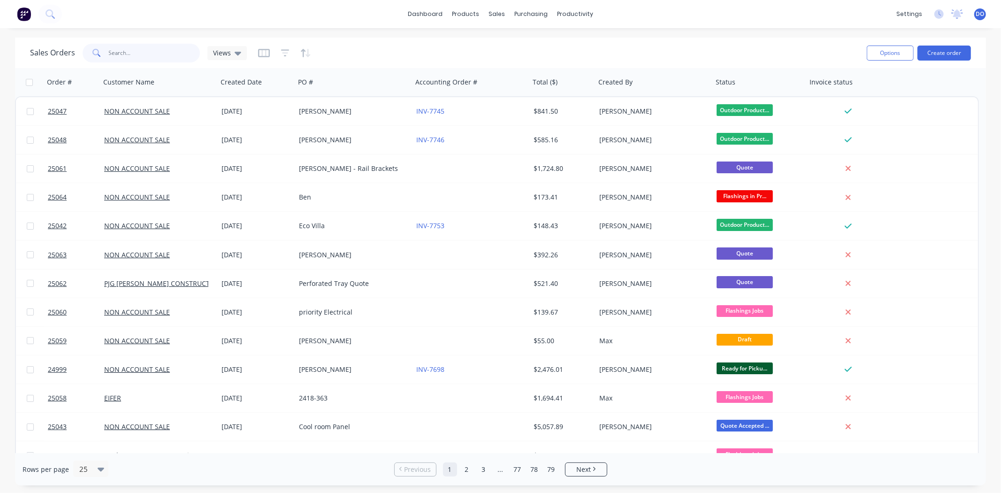
click at [137, 53] on input "text" at bounding box center [154, 53] width 91 height 19
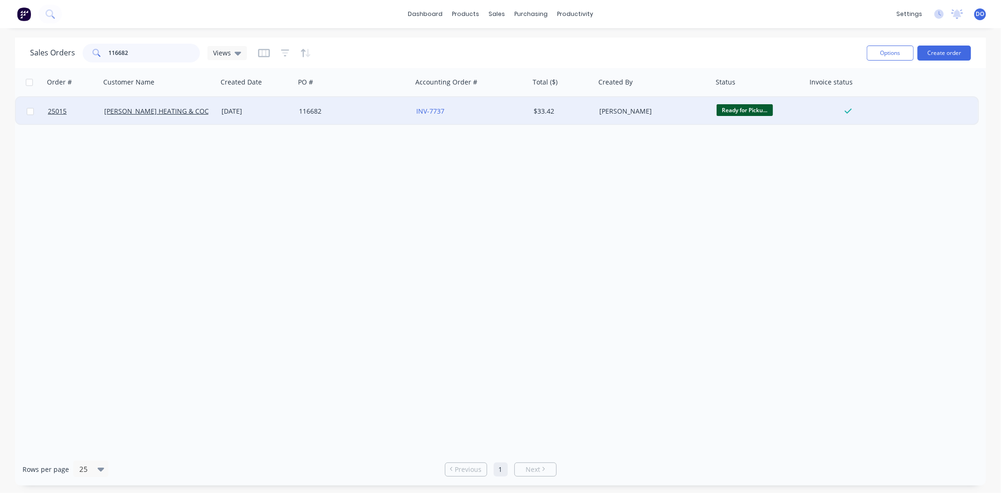
type input "116682"
click at [379, 113] on div "116682" at bounding box center [351, 110] width 104 height 9
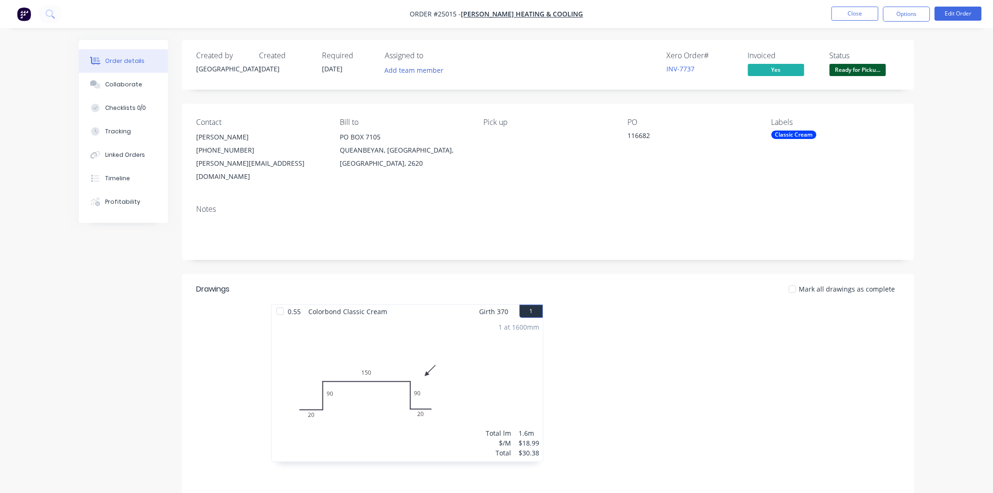
click at [839, 59] on div "Ready for Pickup" at bounding box center [857, 54] width 51 height 12
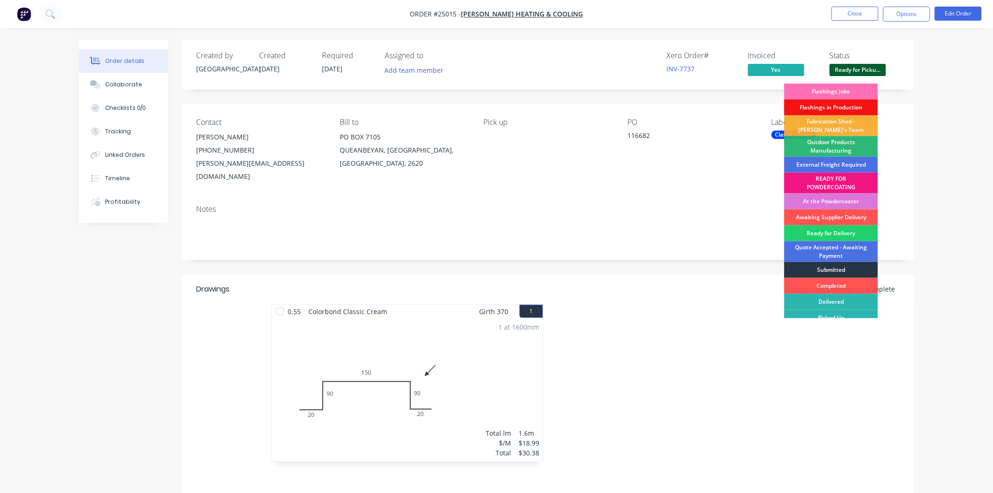
scroll to position [7, 0]
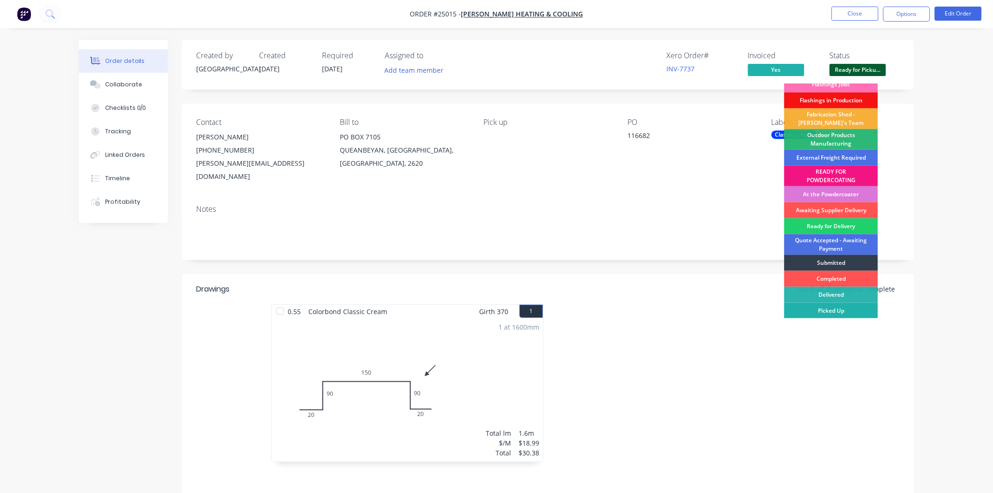
click at [821, 307] on div "Picked Up" at bounding box center [831, 311] width 94 height 16
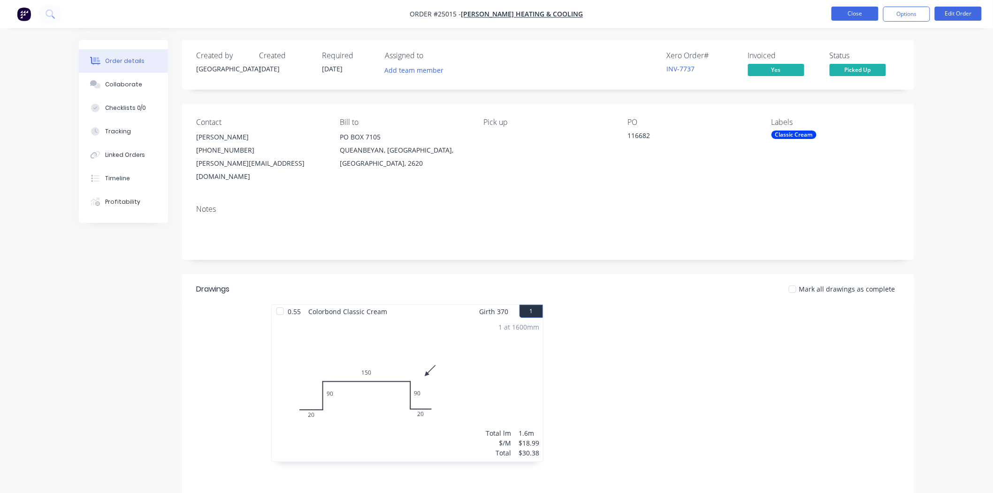
click at [854, 8] on button "Close" at bounding box center [854, 14] width 47 height 14
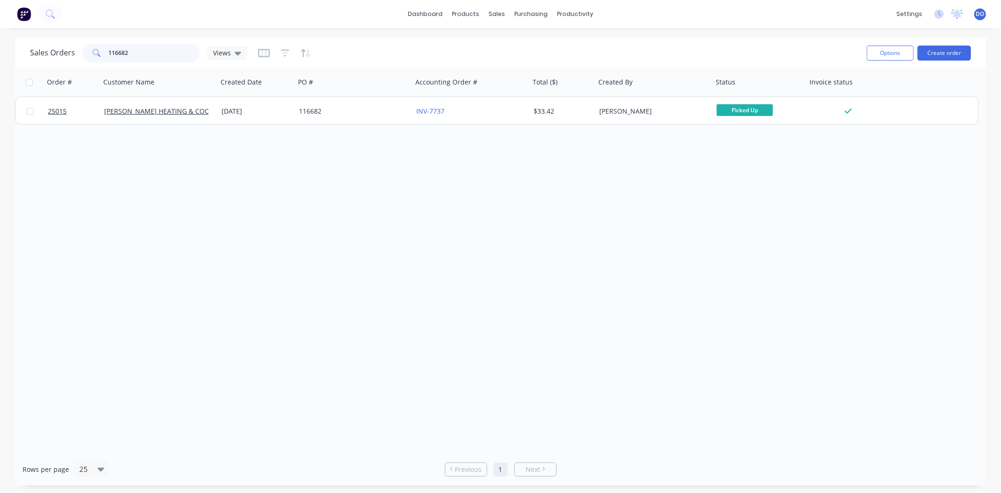
drag, startPoint x: 146, startPoint y: 53, endPoint x: 76, endPoint y: 60, distance: 69.8
click at [78, 60] on div "Sales Orders 116682 Views" at bounding box center [138, 53] width 217 height 19
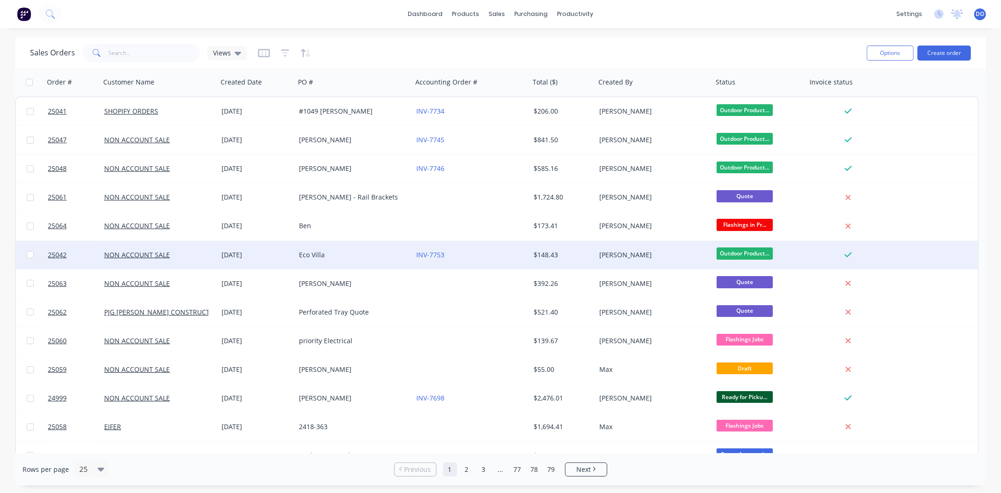
click at [114, 247] on div "NON ACCOUNT SALE" at bounding box center [158, 255] width 117 height 28
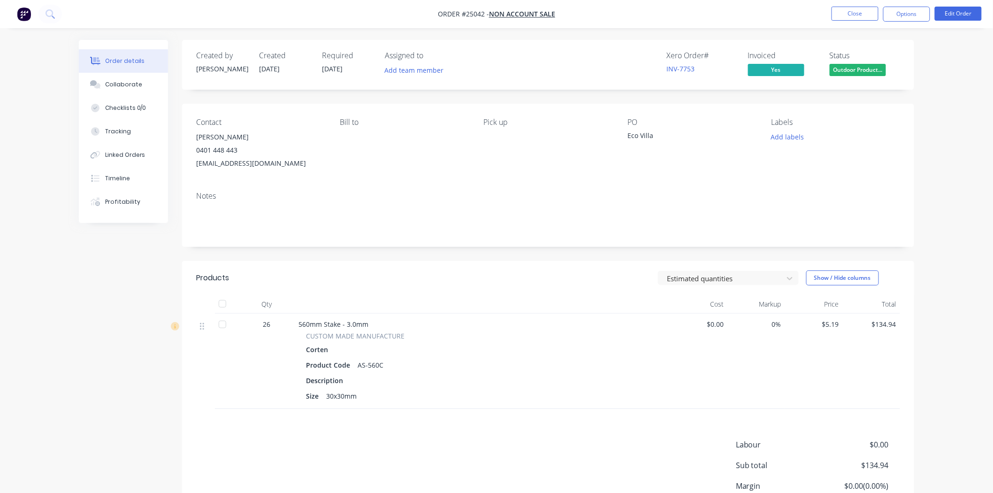
click at [846, 74] on span "Outdoor Product..." at bounding box center [857, 70] width 56 height 12
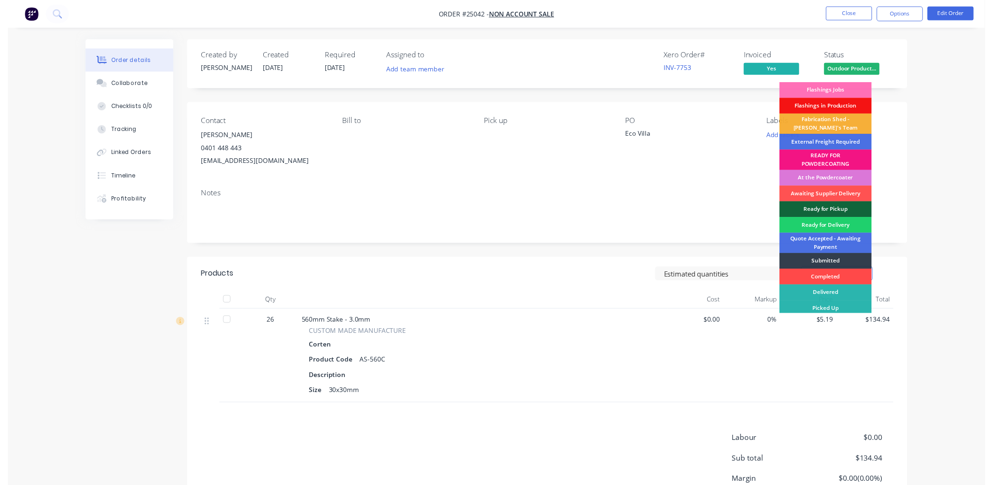
scroll to position [2, 0]
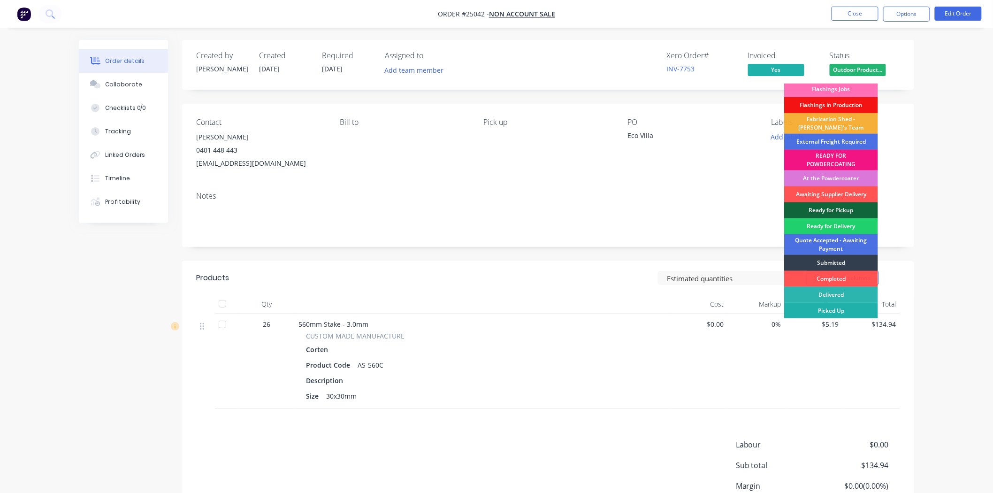
click at [827, 310] on div "Picked Up" at bounding box center [831, 311] width 94 height 16
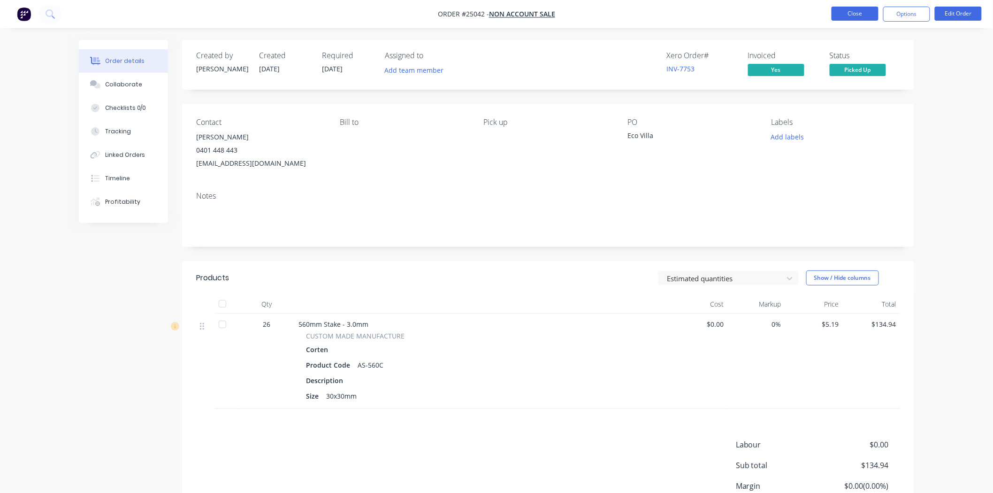
click at [845, 20] on button "Close" at bounding box center [854, 14] width 47 height 14
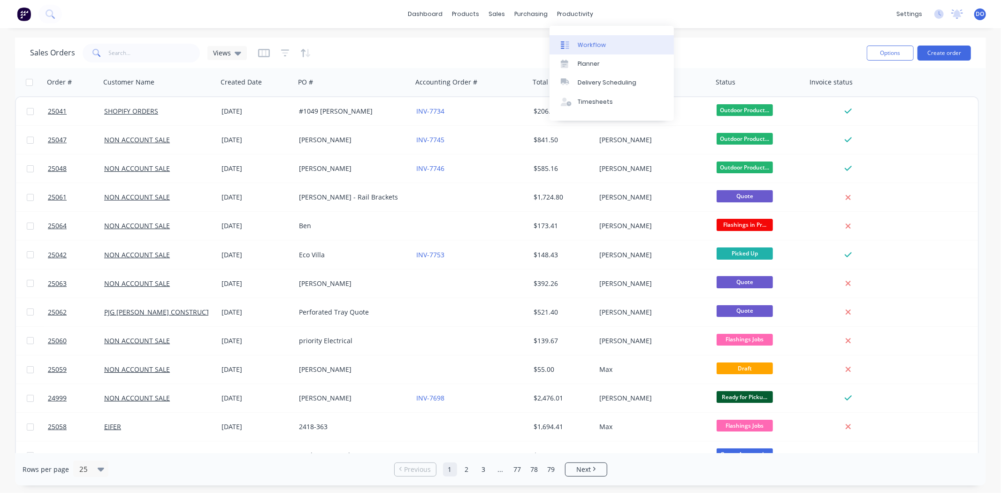
click at [574, 46] on div at bounding box center [568, 45] width 14 height 8
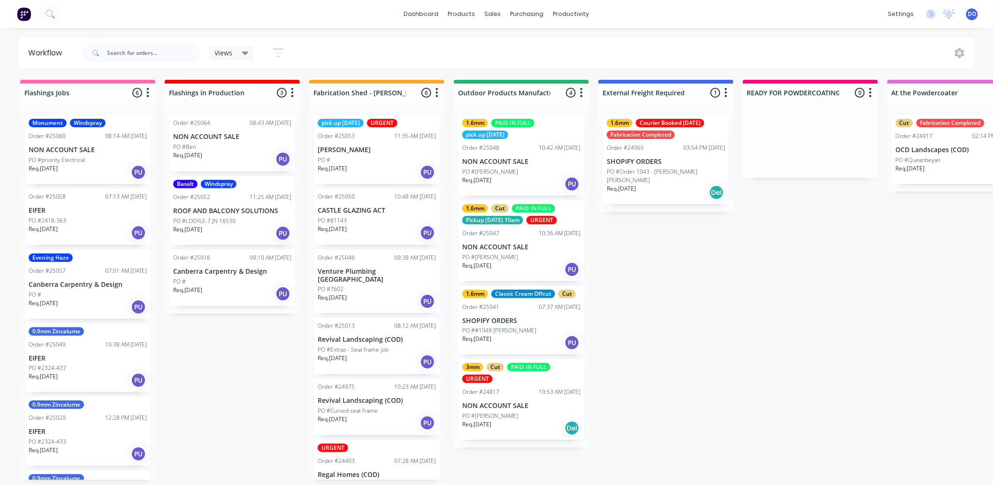
scroll to position [21, 0]
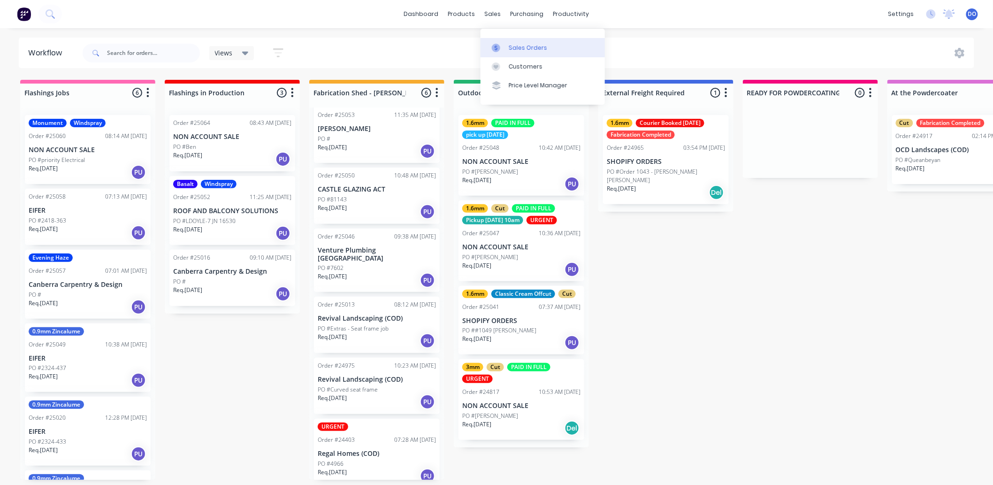
click at [500, 44] on icon at bounding box center [496, 48] width 8 height 8
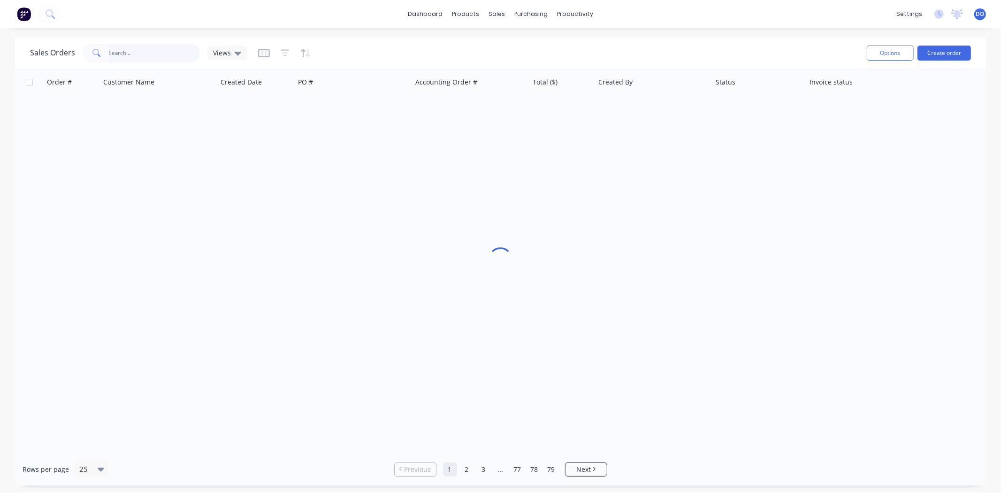
click at [166, 50] on input "text" at bounding box center [154, 53] width 91 height 19
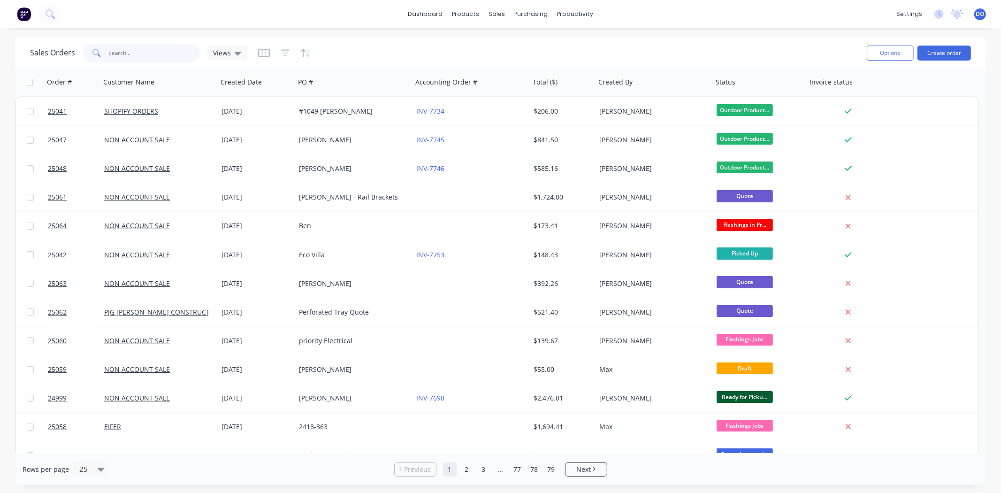
click at [133, 58] on input "text" at bounding box center [154, 53] width 91 height 19
click at [156, 58] on input "text" at bounding box center [154, 53] width 91 height 19
click at [133, 52] on input "text" at bounding box center [154, 53] width 91 height 19
click at [124, 48] on input "text" at bounding box center [154, 53] width 91 height 19
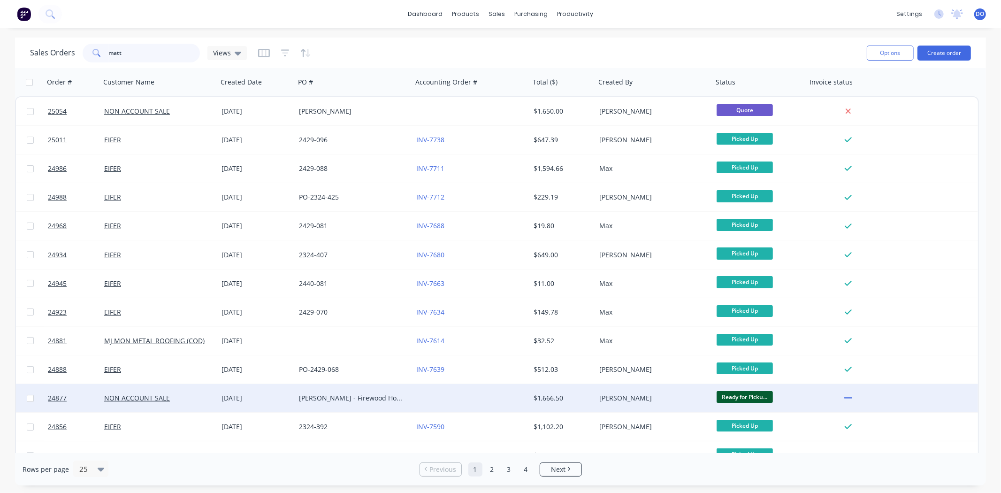
type input "matt"
click at [373, 402] on div "[PERSON_NAME] - Firewood Holder" at bounding box center [351, 397] width 104 height 9
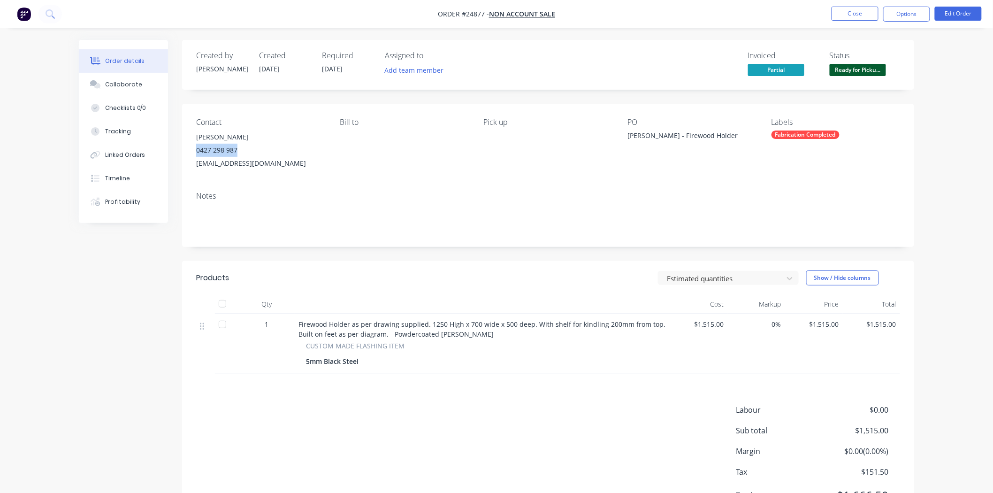
drag, startPoint x: 250, startPoint y: 152, endPoint x: 197, endPoint y: 152, distance: 52.5
click at [197, 152] on div "0427 298 987" at bounding box center [260, 150] width 129 height 13
click at [784, 68] on span "Partial" at bounding box center [776, 70] width 56 height 12
click at [909, 15] on button "Options" at bounding box center [906, 14] width 47 height 15
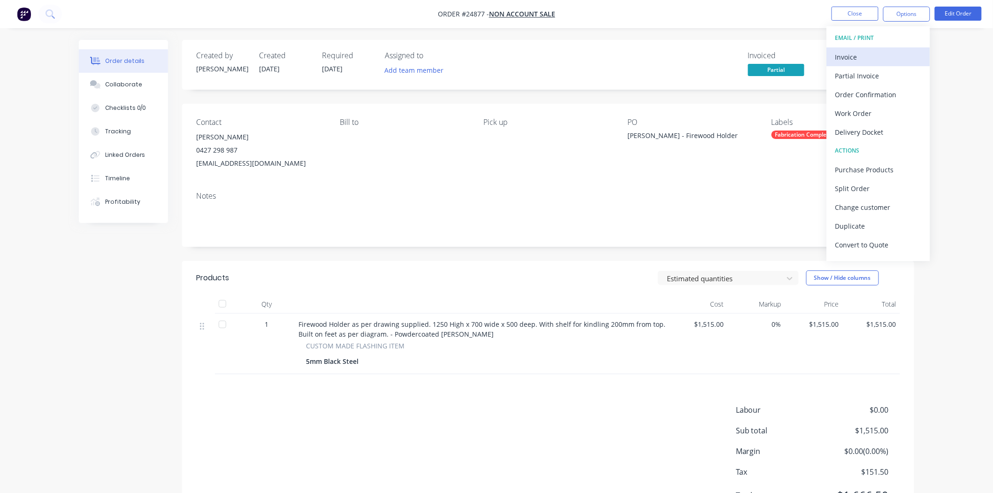
click at [876, 56] on div "Invoice" at bounding box center [878, 57] width 86 height 14
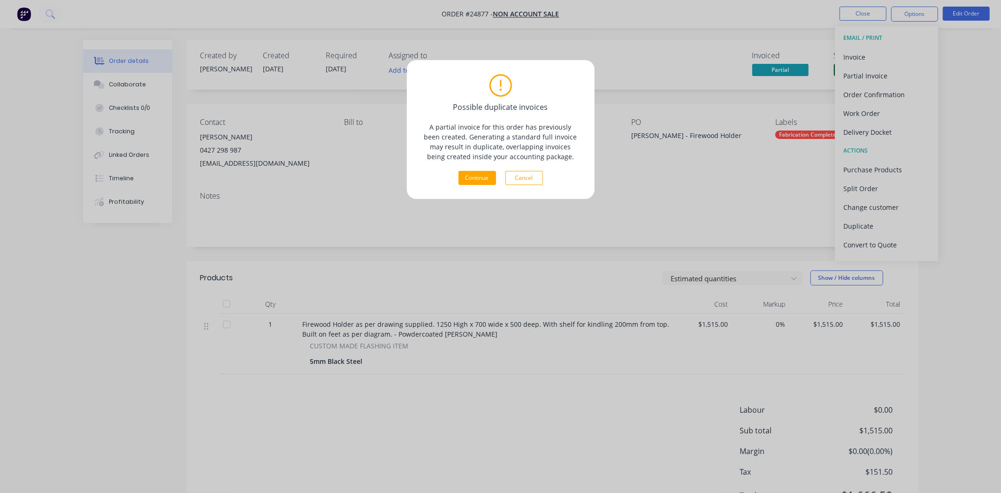
click at [669, 170] on div "Possible duplicate invoices A partial invoice for this order has previously bee…" at bounding box center [500, 246] width 1001 height 493
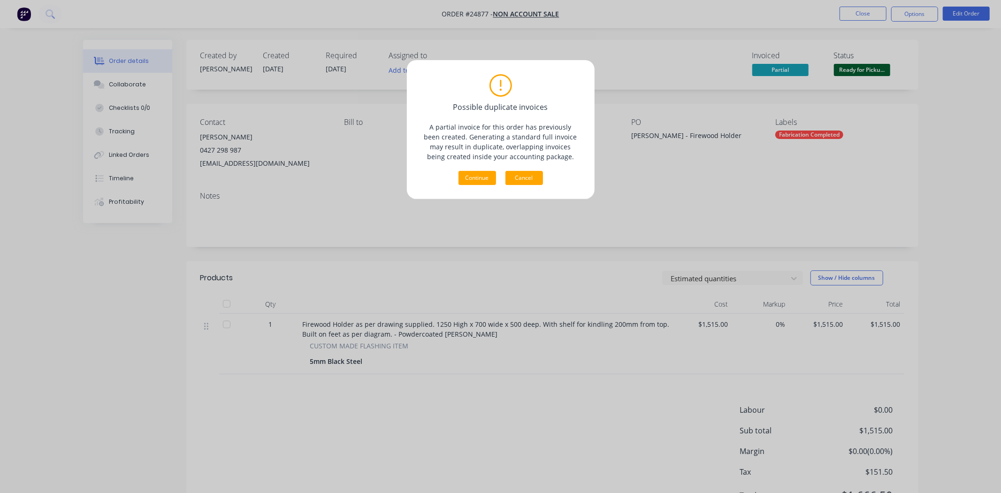
click at [512, 177] on button "Cancel" at bounding box center [524, 178] width 38 height 14
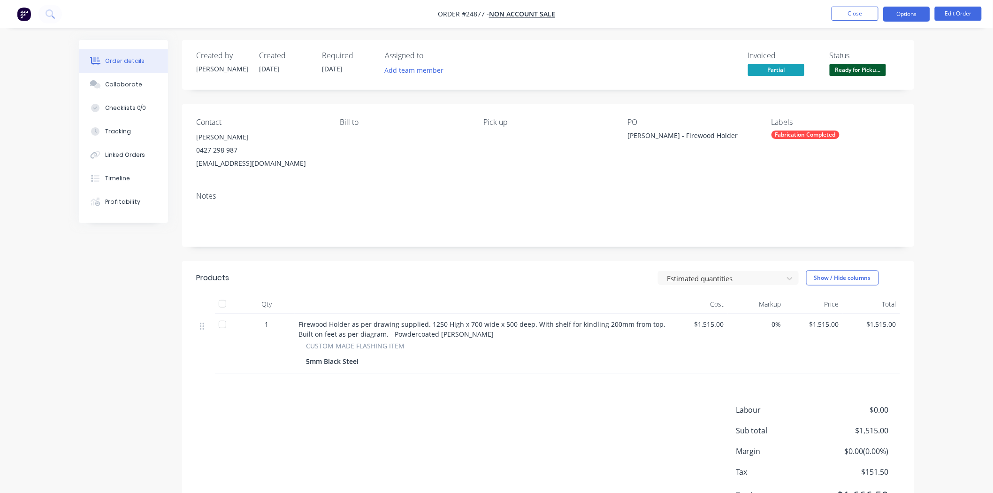
click at [899, 15] on button "Options" at bounding box center [906, 14] width 47 height 15
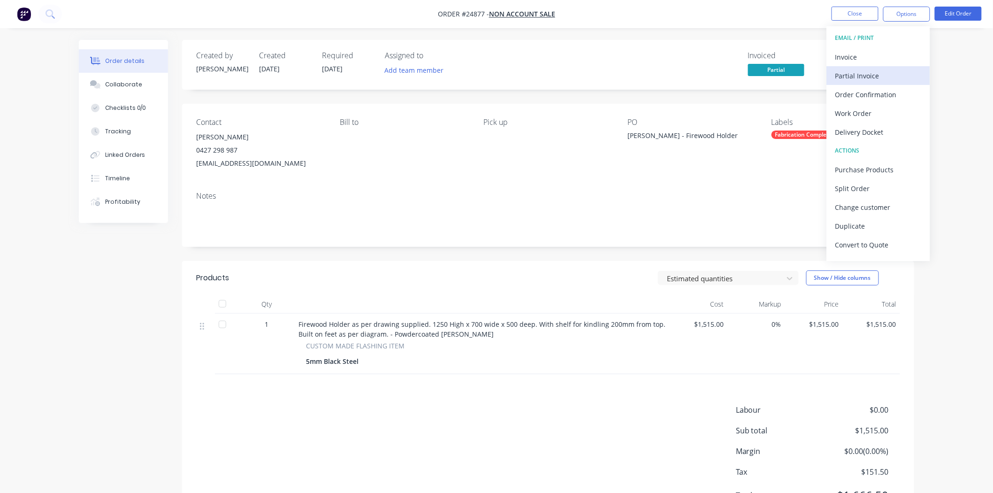
click at [892, 74] on div "Partial Invoice" at bounding box center [878, 76] width 86 height 14
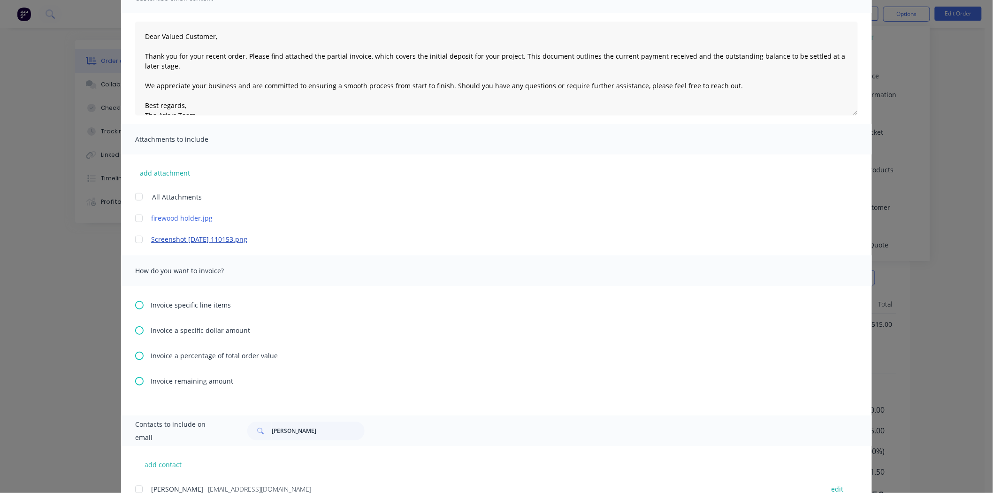
scroll to position [104, 0]
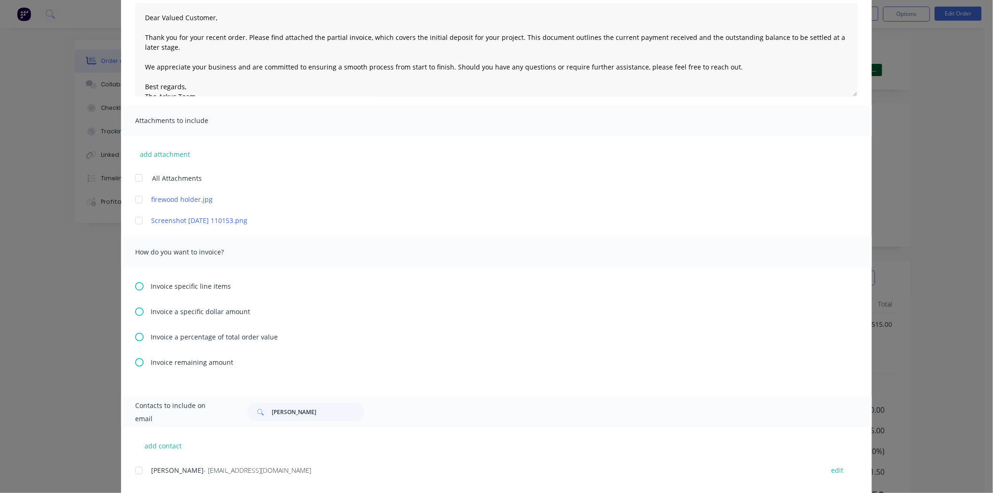
click at [135, 360] on icon at bounding box center [139, 362] width 8 height 8
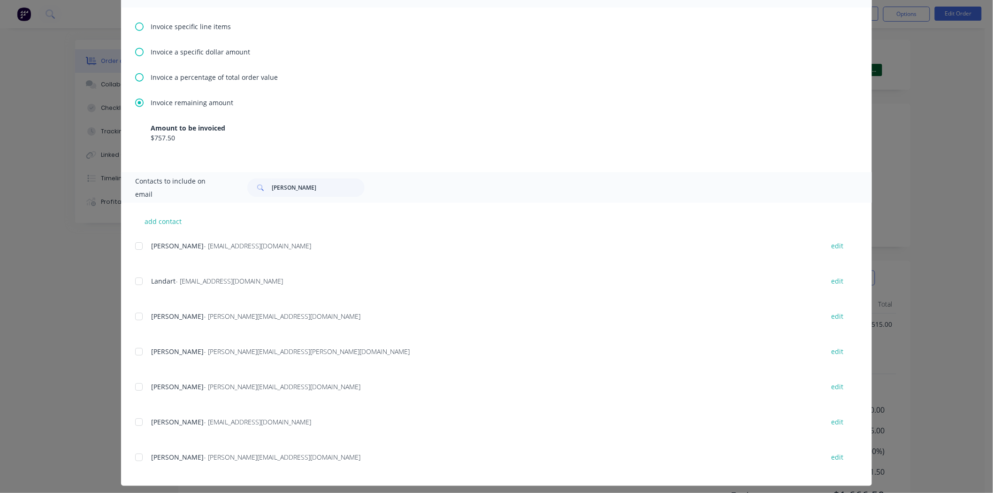
scroll to position [369, 0]
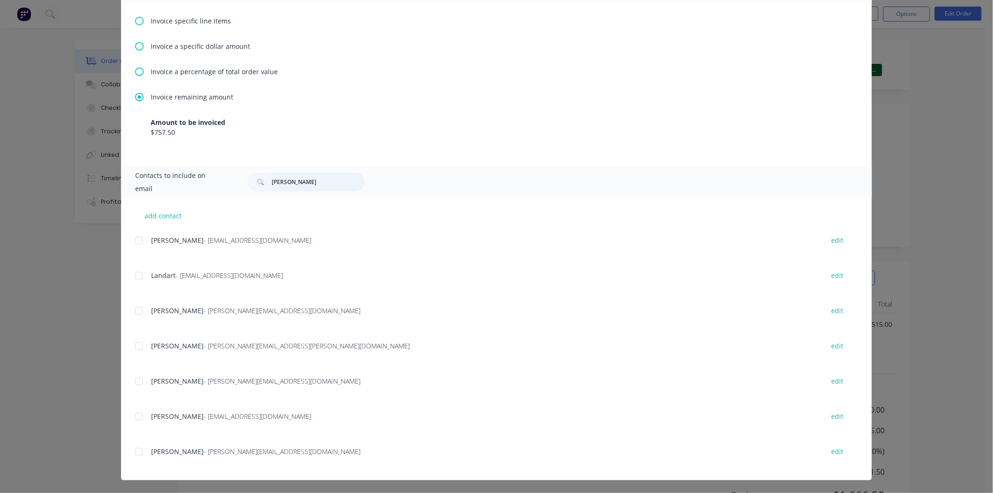
click at [314, 179] on input "steve Ran" at bounding box center [318, 182] width 93 height 19
type input "s"
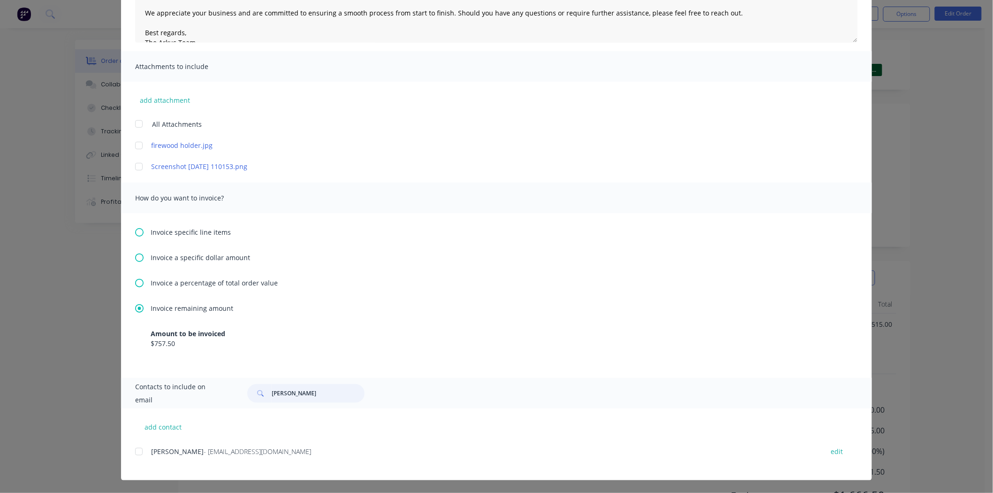
click at [135, 455] on div at bounding box center [138, 451] width 19 height 19
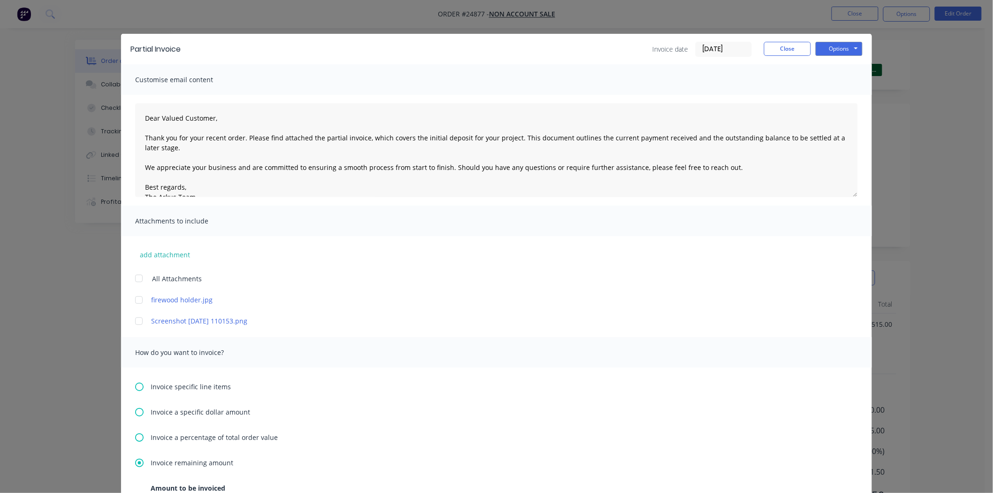
scroll to position [2, 0]
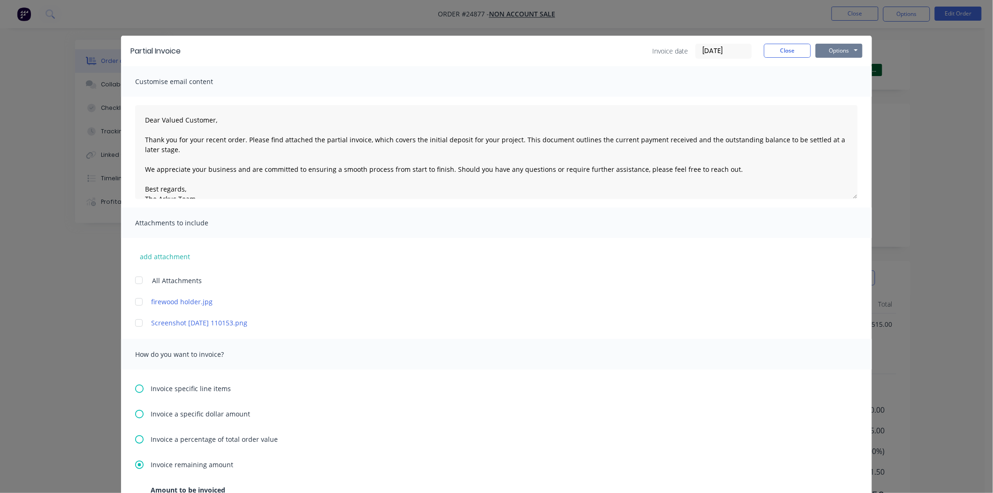
type input "Matthew cam"
click at [831, 54] on button "Options" at bounding box center [838, 51] width 47 height 14
click at [835, 99] on button "Email" at bounding box center [845, 98] width 60 height 15
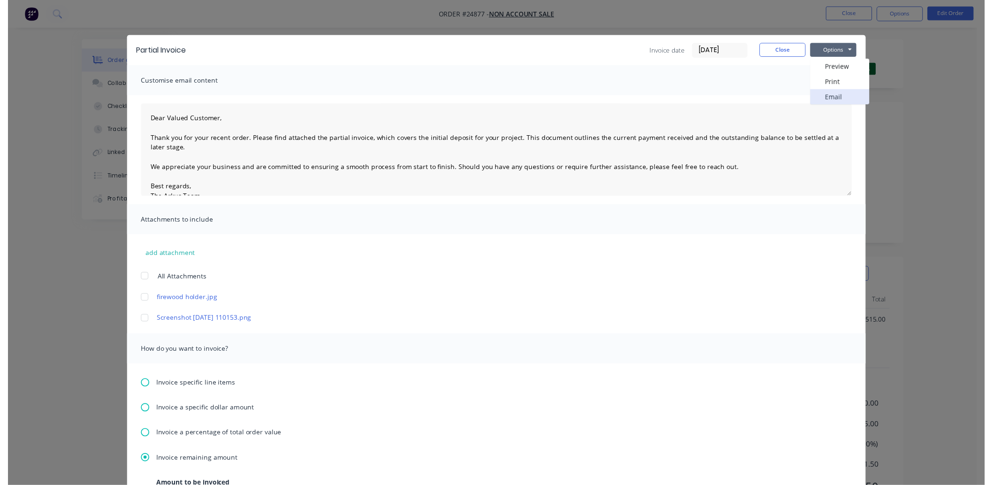
scroll to position [0, 0]
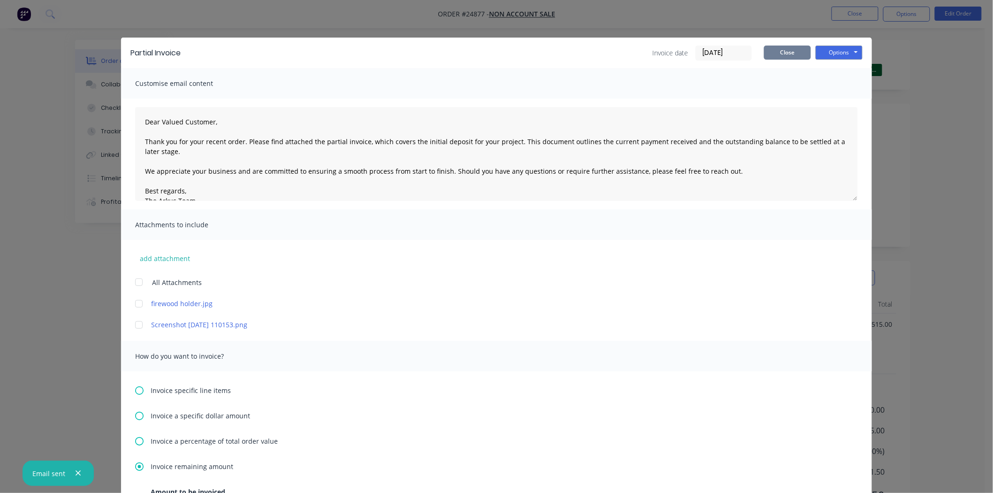
click at [770, 53] on button "Close" at bounding box center [787, 53] width 47 height 14
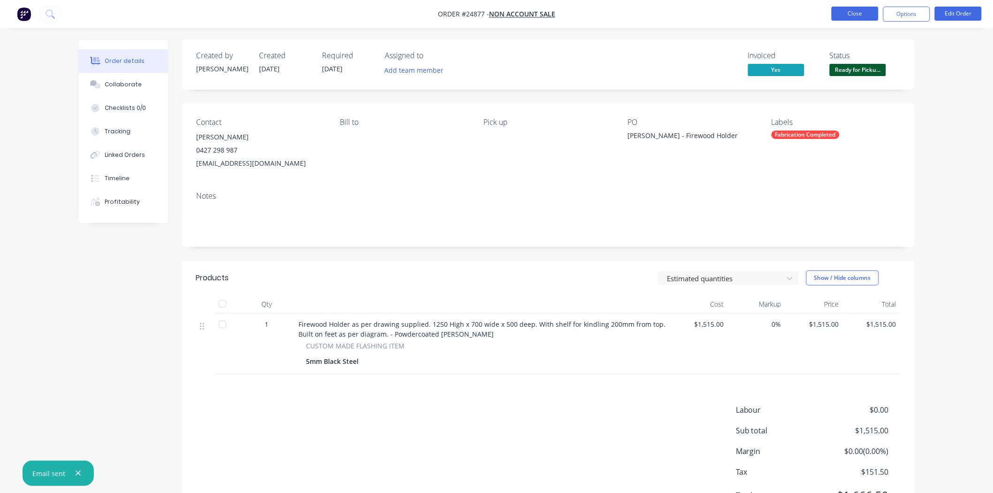
click at [836, 16] on button "Close" at bounding box center [854, 14] width 47 height 14
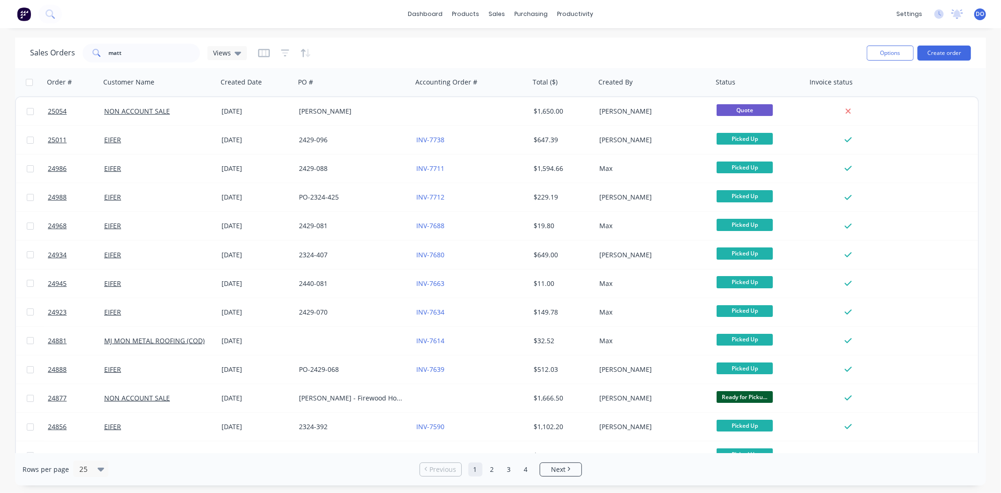
drag, startPoint x: 162, startPoint y: 39, endPoint x: 160, endPoint y: 53, distance: 13.7
click at [161, 49] on div "Sales Orders matt Views Options Create order" at bounding box center [500, 53] width 971 height 30
click at [160, 53] on input "matt" at bounding box center [154, 53] width 91 height 19
type input "m"
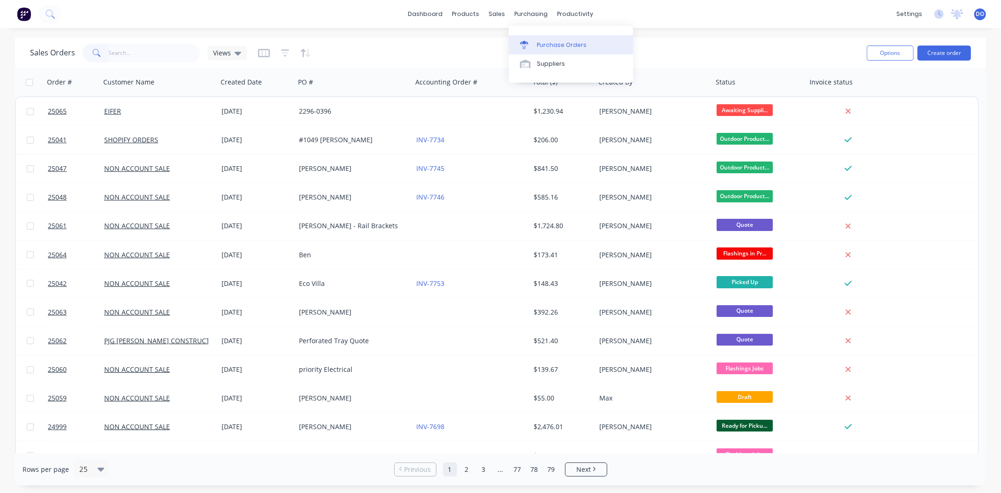
click at [536, 41] on link "Purchase Orders" at bounding box center [570, 44] width 124 height 19
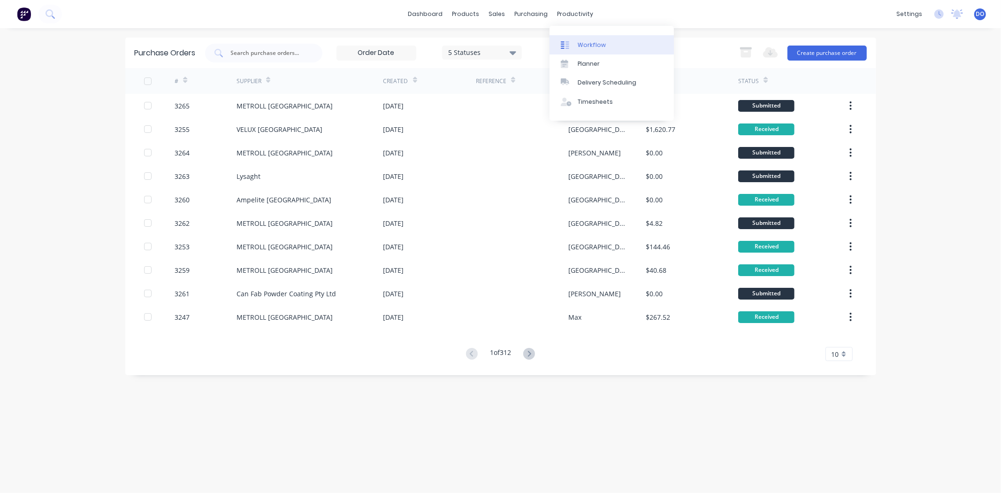
click at [582, 37] on link "Workflow" at bounding box center [611, 44] width 124 height 19
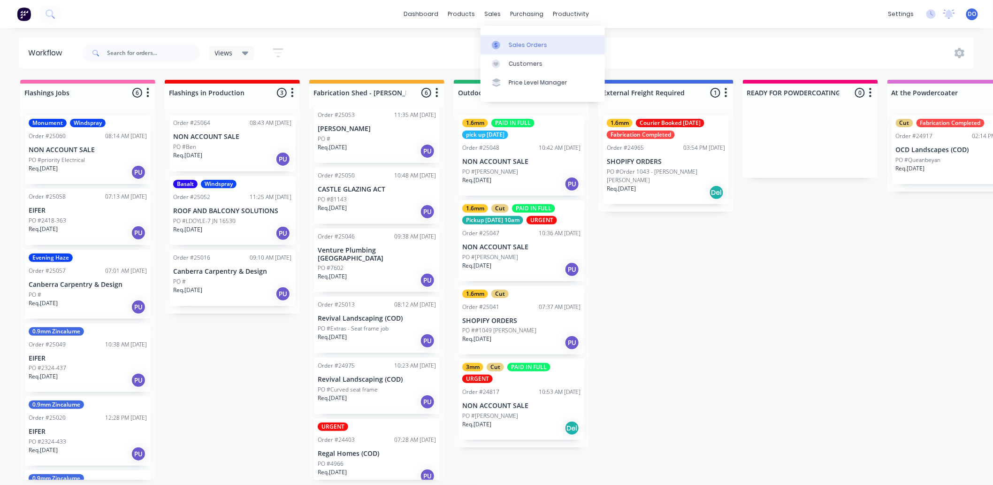
click at [509, 49] on div "Sales Orders" at bounding box center [527, 45] width 38 height 8
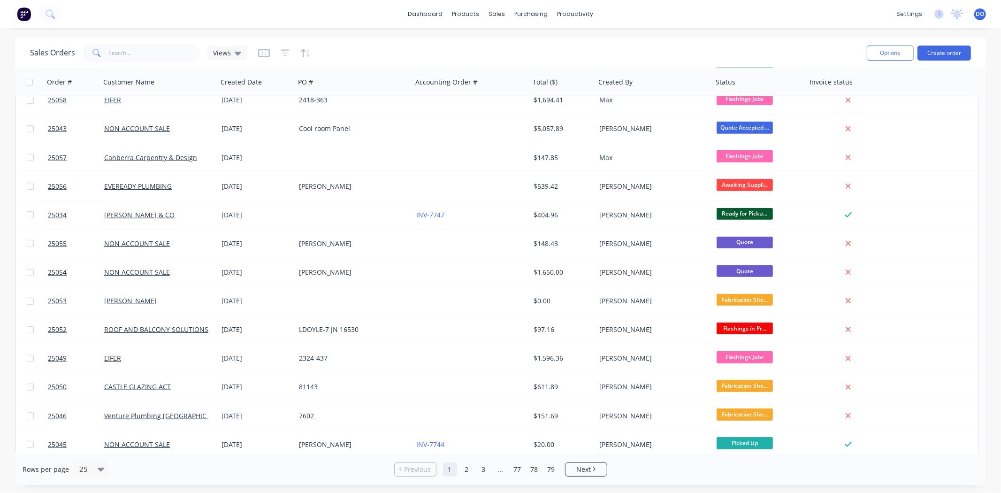
scroll to position [360, 0]
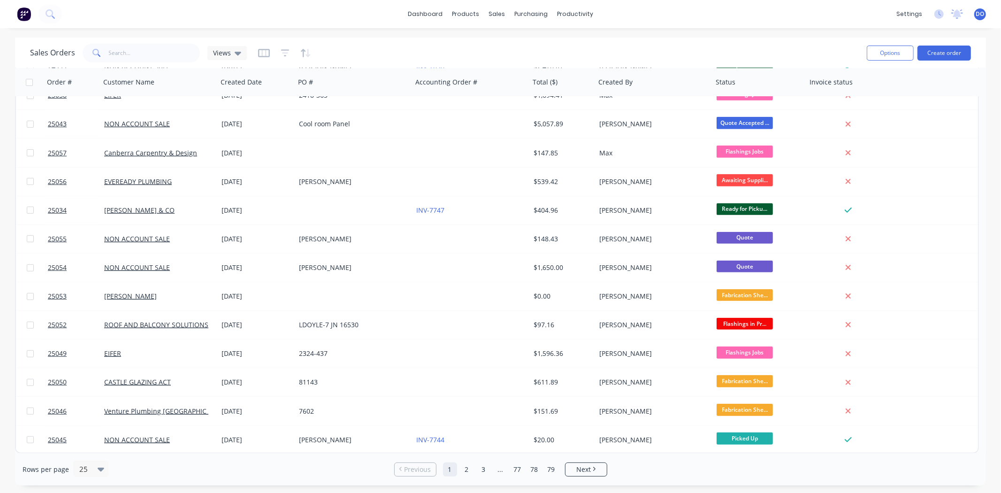
click at [166, 64] on div "Sales Orders Views Options Create order" at bounding box center [500, 53] width 971 height 30
click at [165, 49] on input "text" at bounding box center [154, 53] width 91 height 19
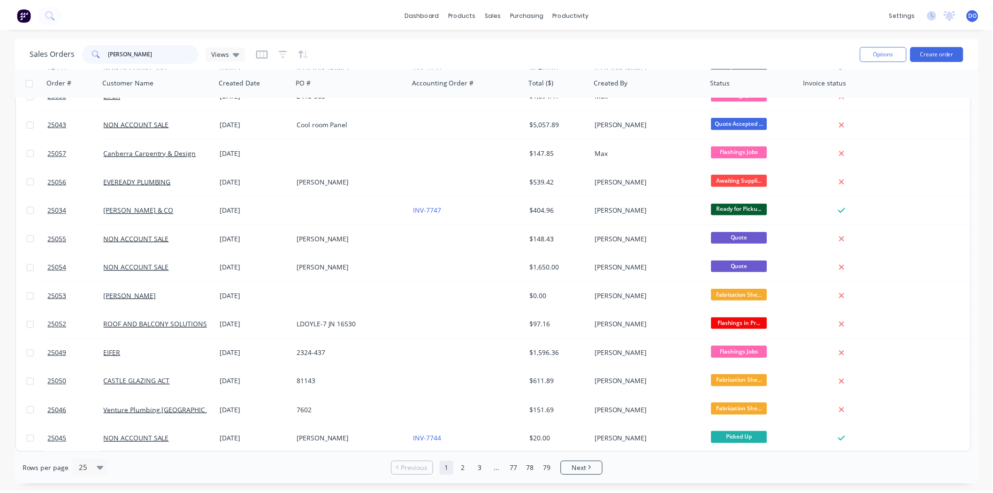
scroll to position [0, 0]
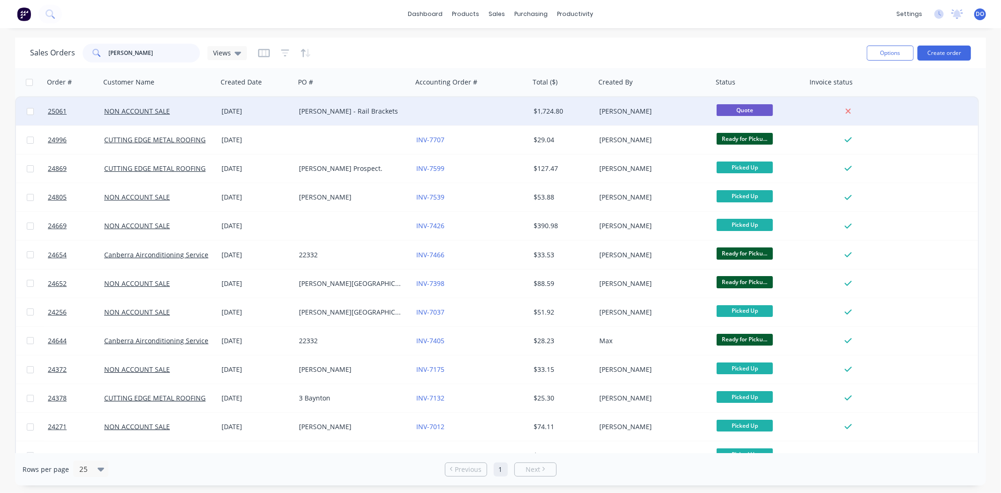
type input "steve"
click at [293, 116] on div "[DATE]" at bounding box center [256, 111] width 77 height 28
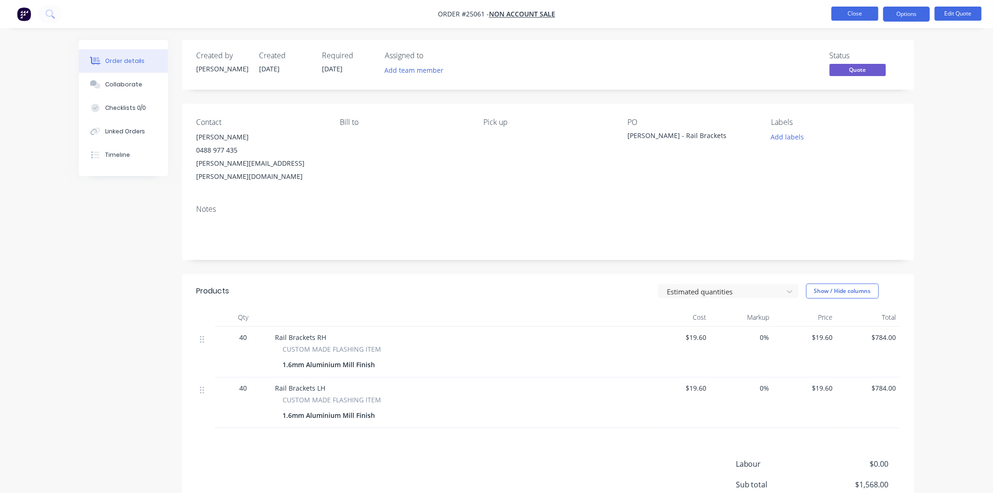
click at [861, 15] on button "Close" at bounding box center [854, 14] width 47 height 14
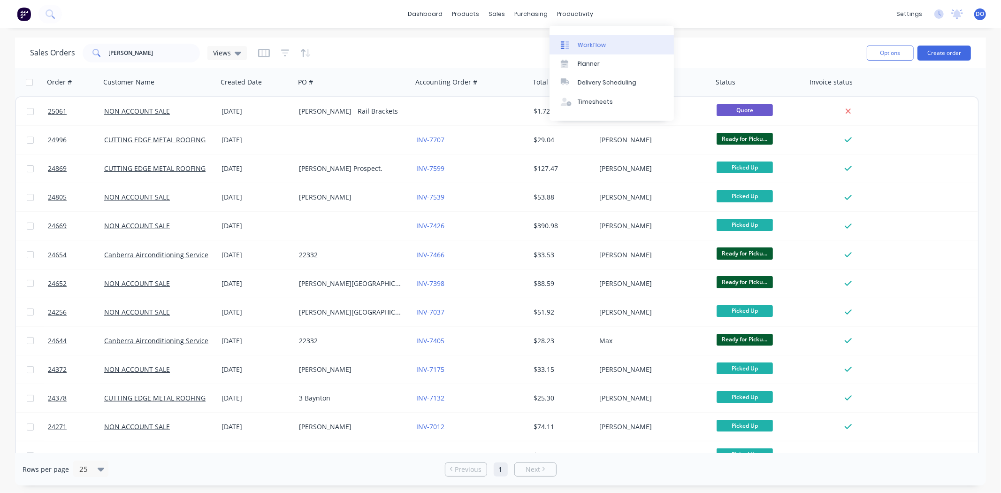
click at [592, 44] on div "Workflow" at bounding box center [591, 45] width 28 height 8
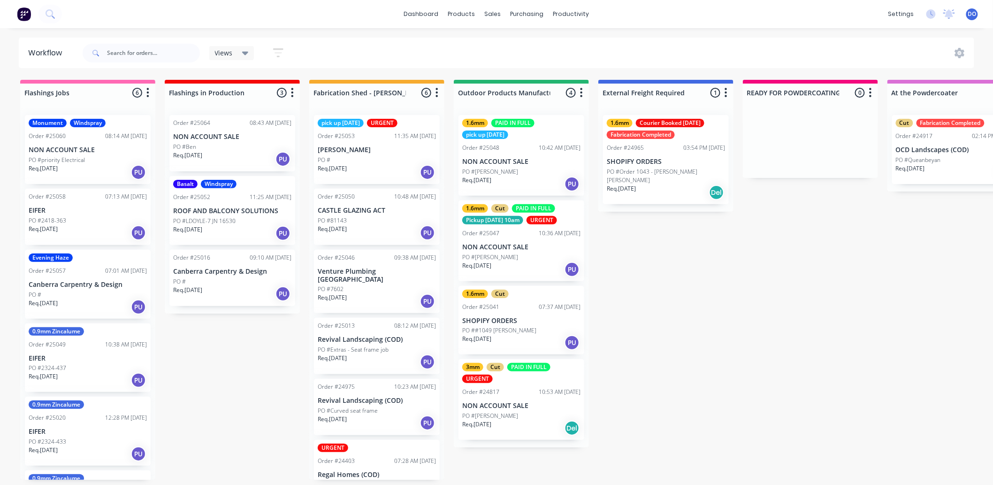
click at [509, 151] on div "Order #25048 10:42 AM 25/09/25" at bounding box center [521, 148] width 118 height 8
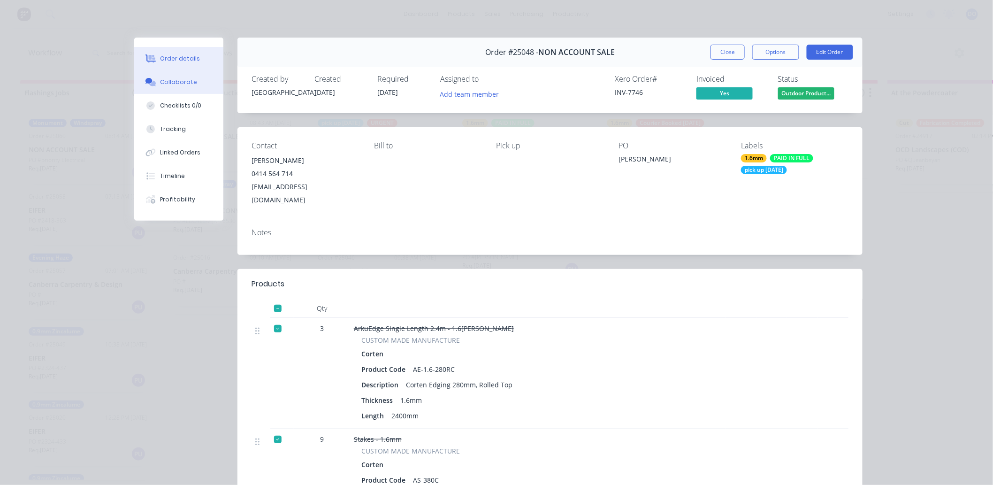
click at [165, 80] on div "Collaborate" at bounding box center [178, 82] width 37 height 8
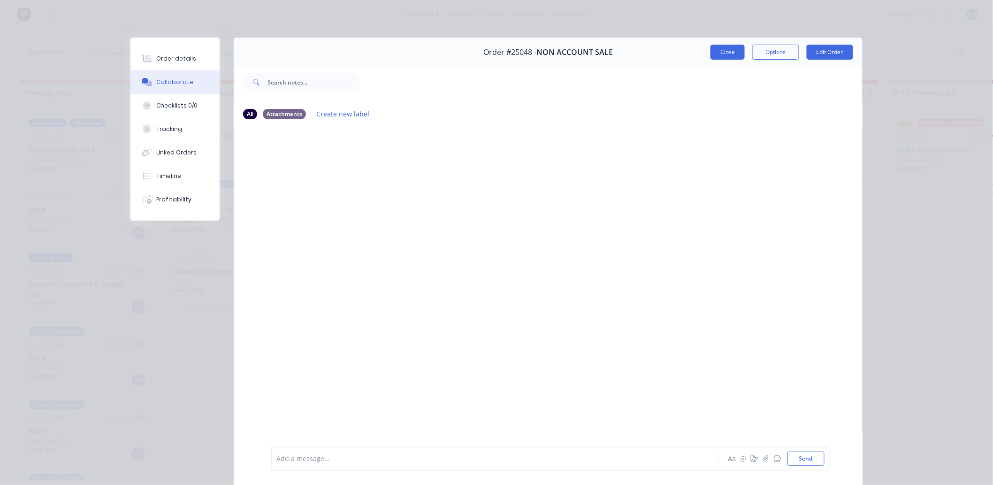
click at [721, 52] on button "Close" at bounding box center [727, 52] width 34 height 15
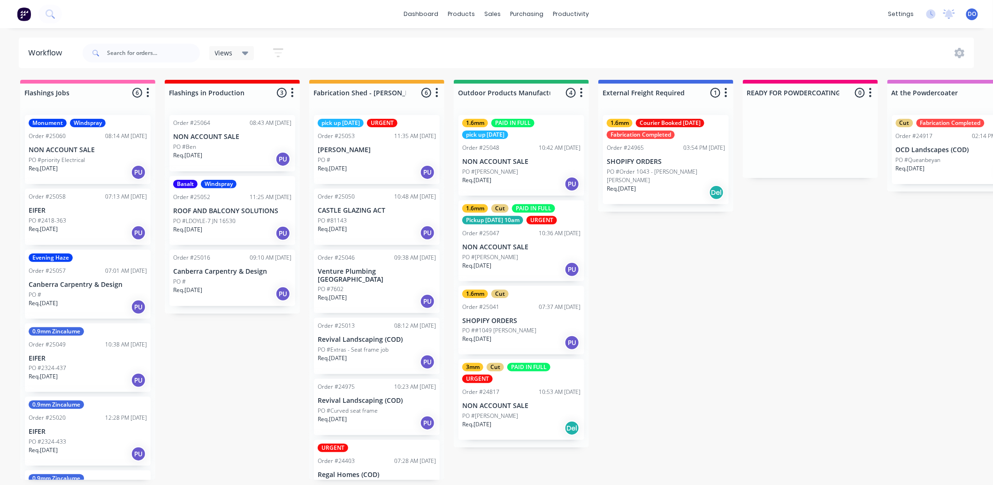
click at [534, 257] on div "PO #Alisatair Jones" at bounding box center [521, 257] width 118 height 8
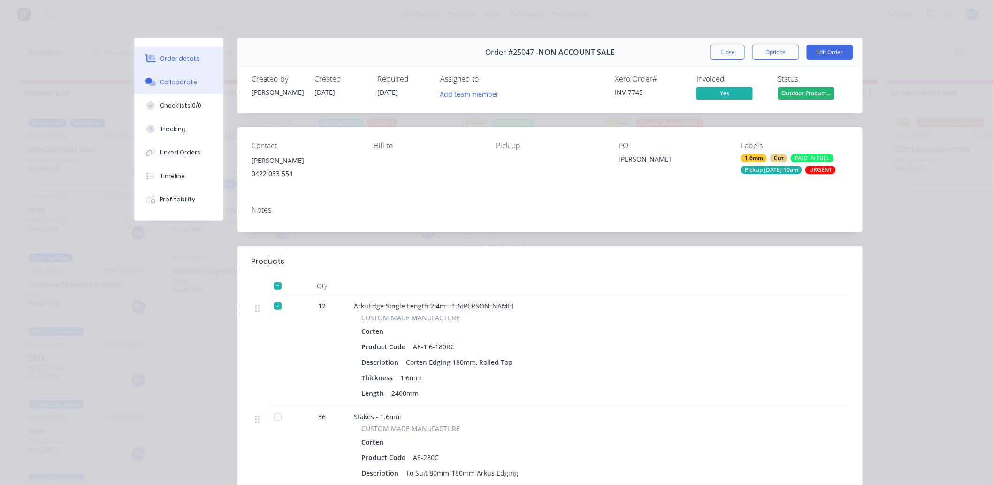
click at [208, 80] on button "Collaborate" at bounding box center [178, 81] width 89 height 23
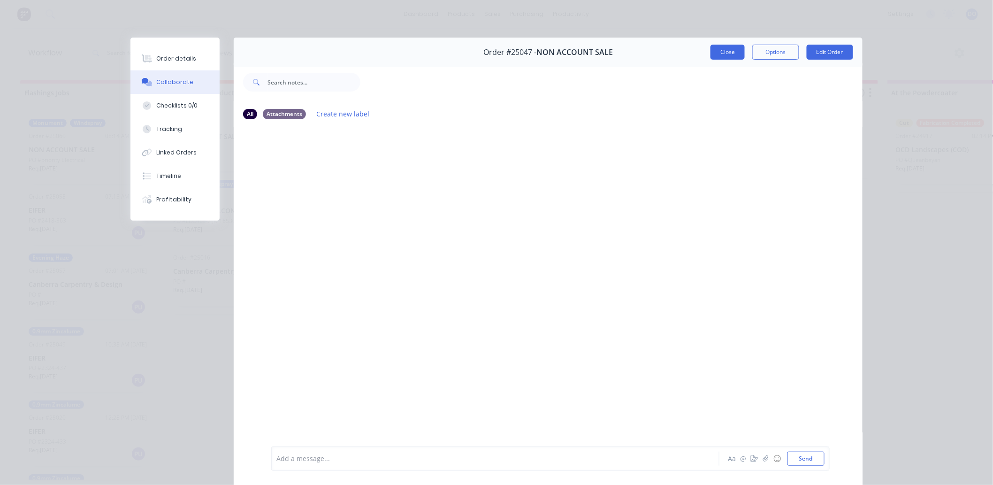
click at [723, 59] on button "Close" at bounding box center [727, 52] width 34 height 15
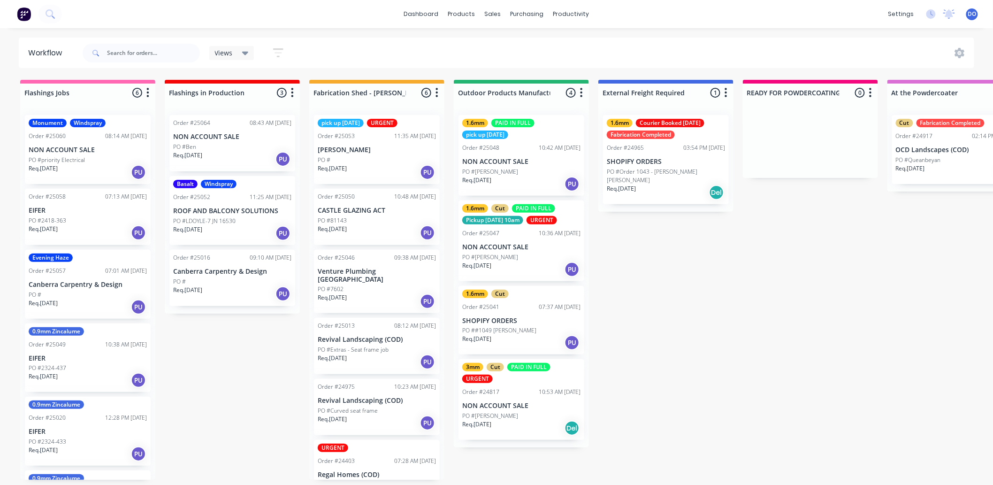
click at [553, 334] on div "Req. 25/09/25 PU" at bounding box center [521, 342] width 118 height 16
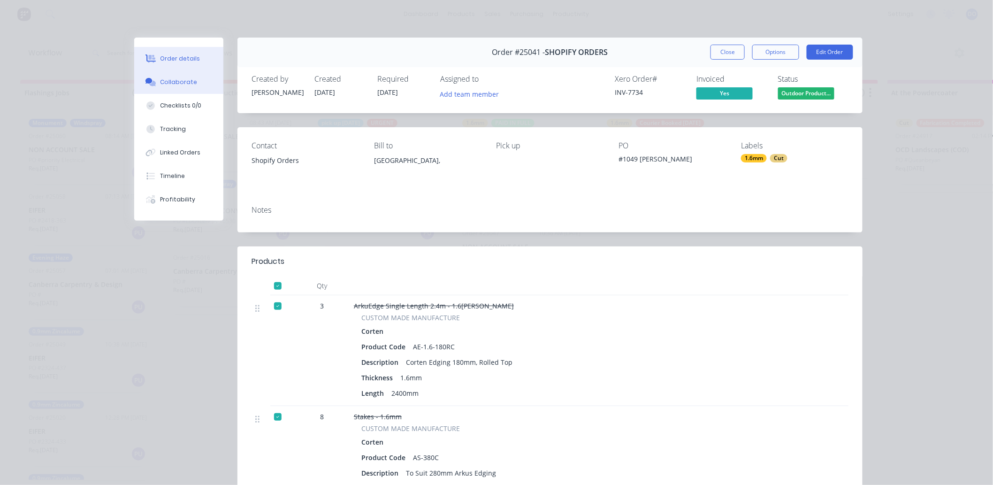
click at [205, 91] on button "Collaborate" at bounding box center [178, 81] width 89 height 23
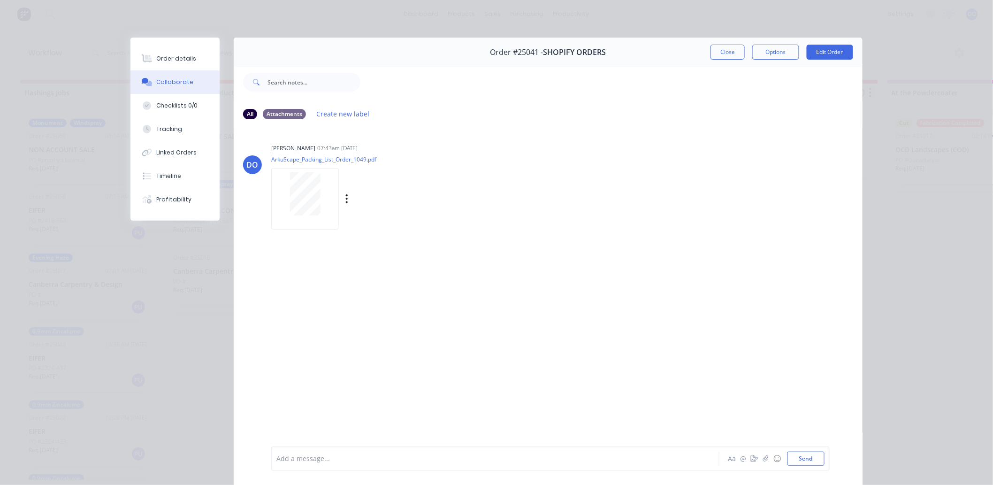
click at [321, 205] on div at bounding box center [304, 193] width 59 height 43
click at [192, 307] on div "Order #25041 - SHOPIFY ORDERS Close Options Edit Order All Attachments Create n…" at bounding box center [496, 268] width 732 height 460
click at [714, 76] on div at bounding box center [611, 82] width 502 height 38
click at [724, 55] on button "Close" at bounding box center [727, 52] width 34 height 15
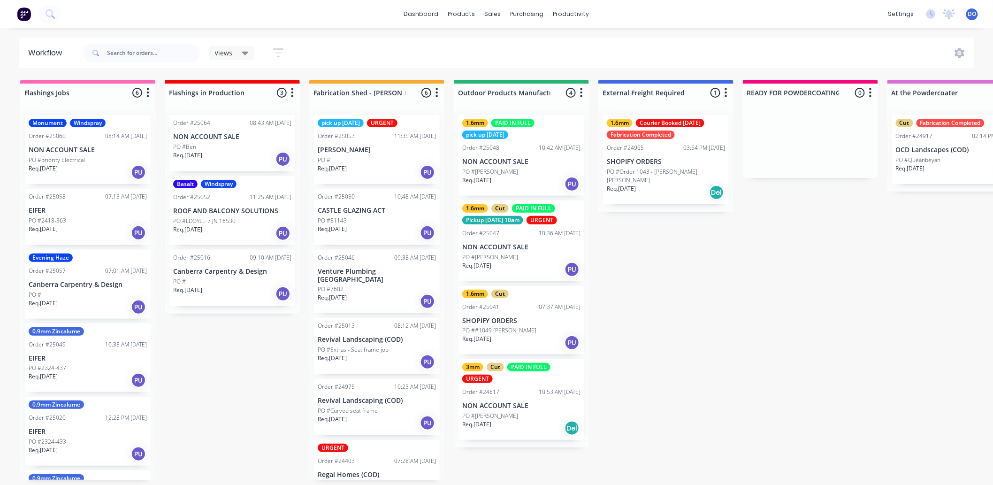
click at [528, 259] on div "PO #Alisatair Jones" at bounding box center [521, 257] width 118 height 8
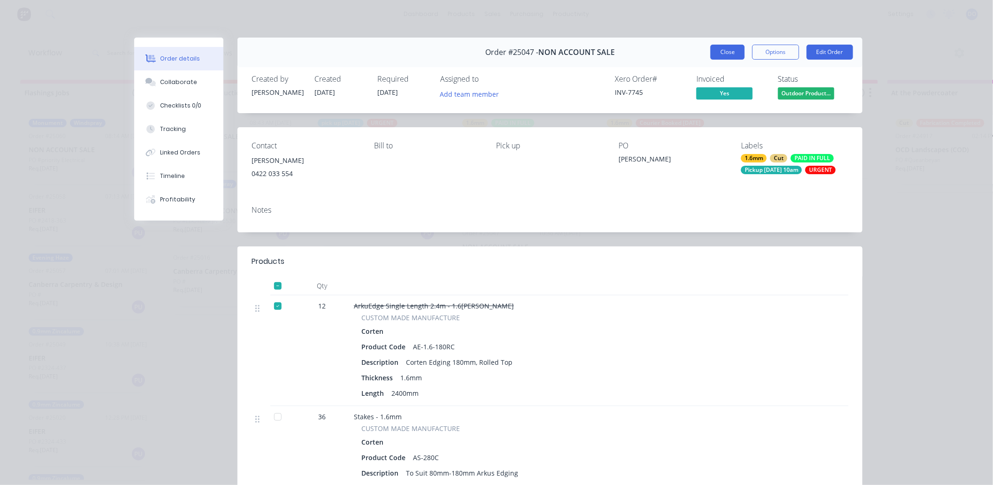
click at [734, 53] on button "Close" at bounding box center [727, 52] width 34 height 15
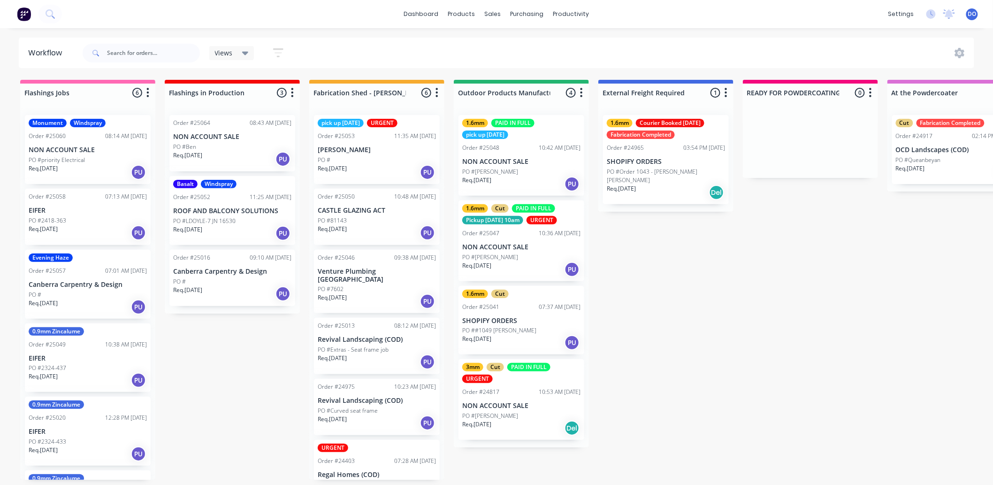
scroll to position [0, 21]
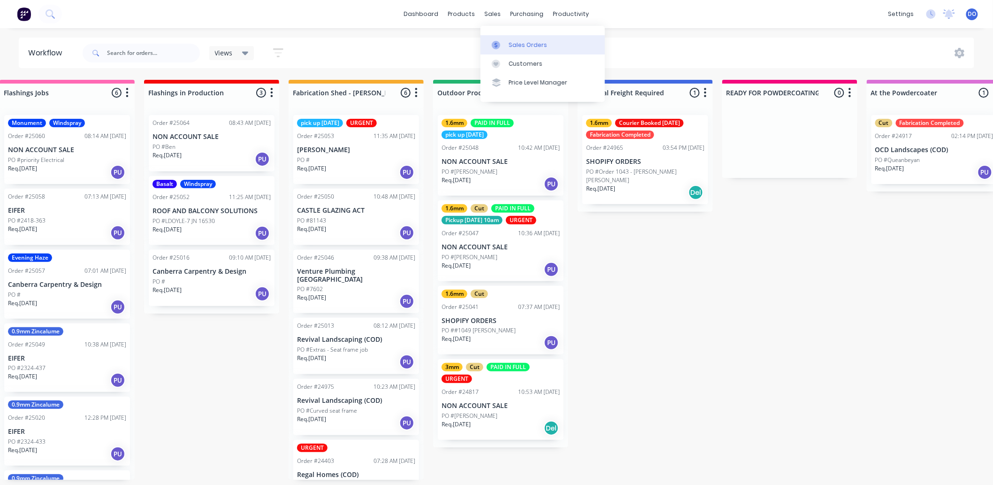
click at [503, 46] on div at bounding box center [499, 45] width 14 height 8
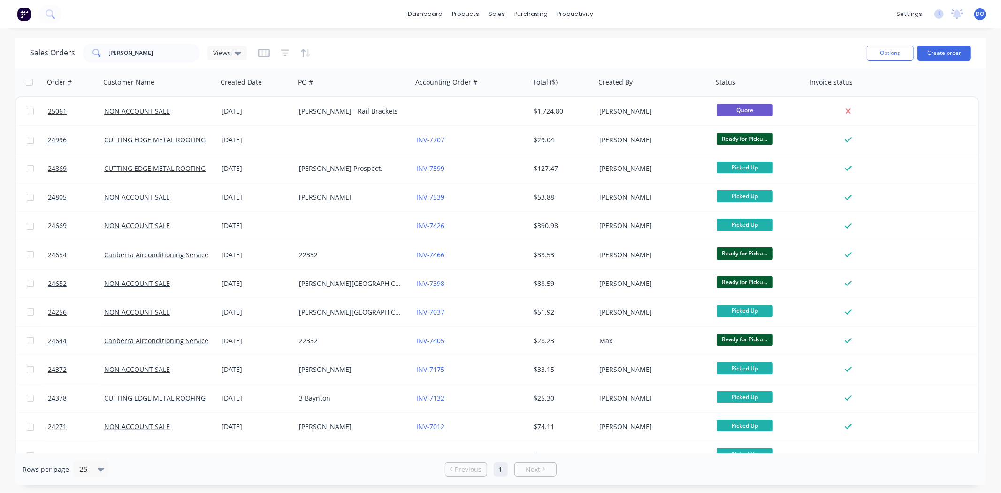
drag, startPoint x: 141, startPoint y: 68, endPoint x: 152, endPoint y: 50, distance: 21.2
click at [146, 60] on div "Sales Orders steve Views Options Create order Order # Customer Name Created Dat…" at bounding box center [500, 262] width 971 height 448
click at [152, 50] on input "steve" at bounding box center [154, 53] width 91 height 19
type input "s"
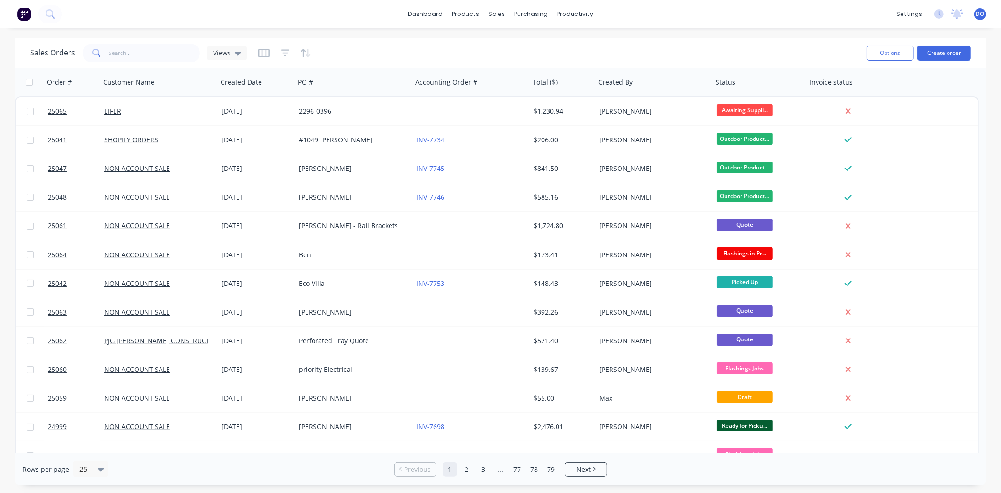
click at [669, 29] on div "dashboard products sales purchasing productivity dashboard products Product Cat…" at bounding box center [500, 246] width 1001 height 493
click at [576, 41] on link "Workflow" at bounding box center [611, 44] width 124 height 19
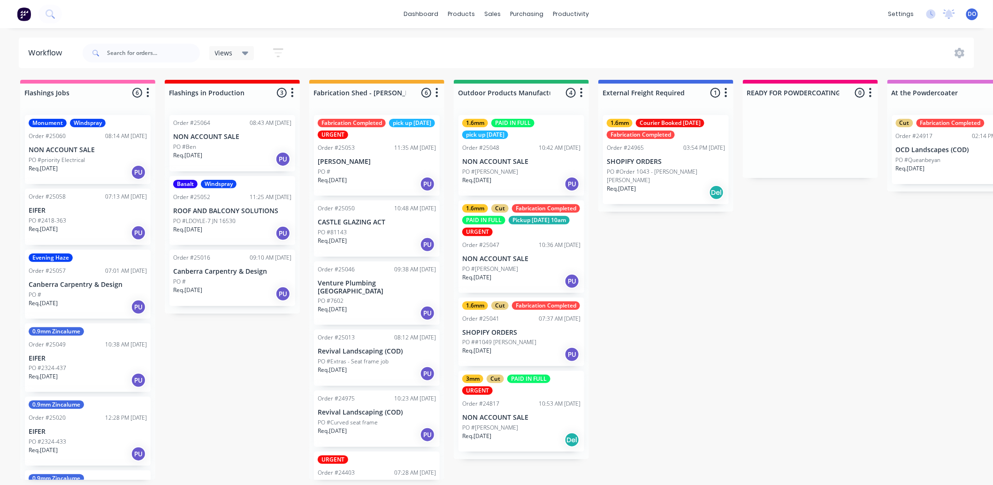
click at [575, 59] on div "Views Save new view None (Default) edit Show/Hide statuses Show line item cards…" at bounding box center [528, 53] width 894 height 28
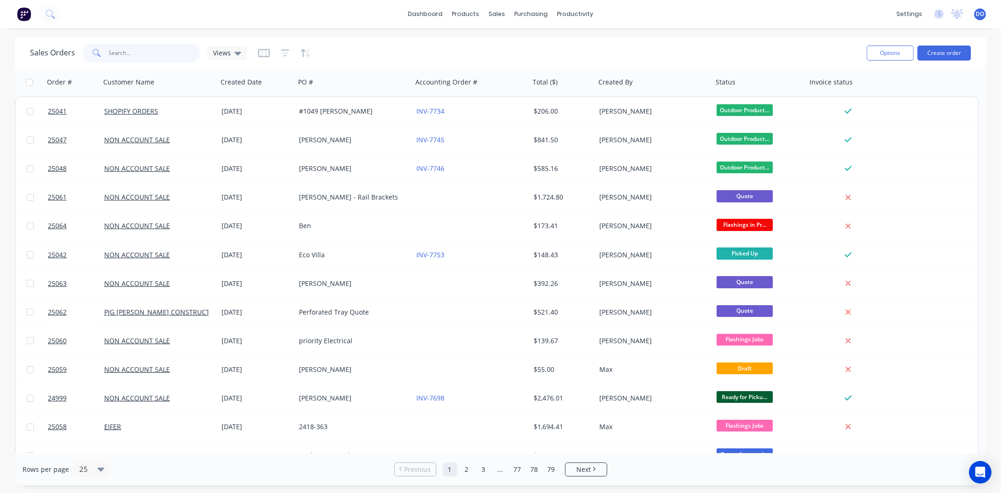
click at [152, 48] on input "text" at bounding box center [154, 53] width 91 height 19
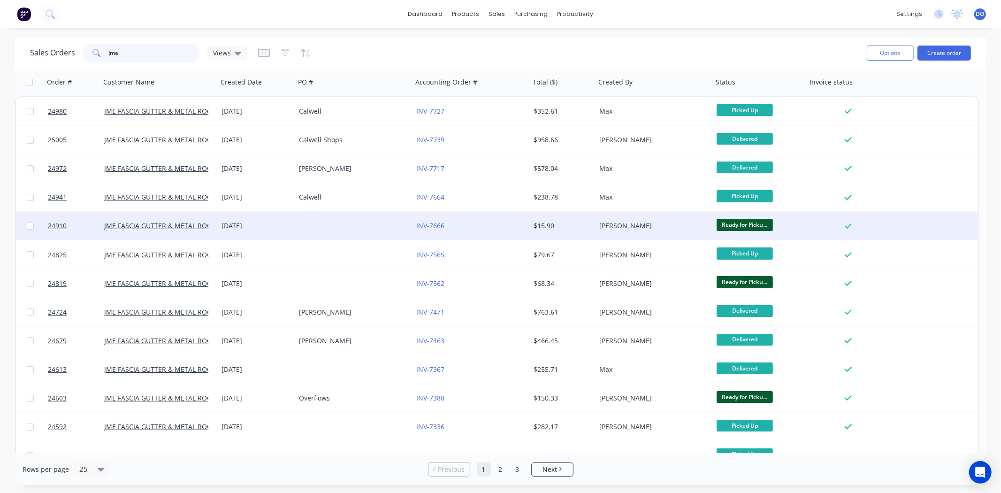
type input "jme"
click at [291, 224] on div "[DATE]" at bounding box center [256, 225] width 70 height 9
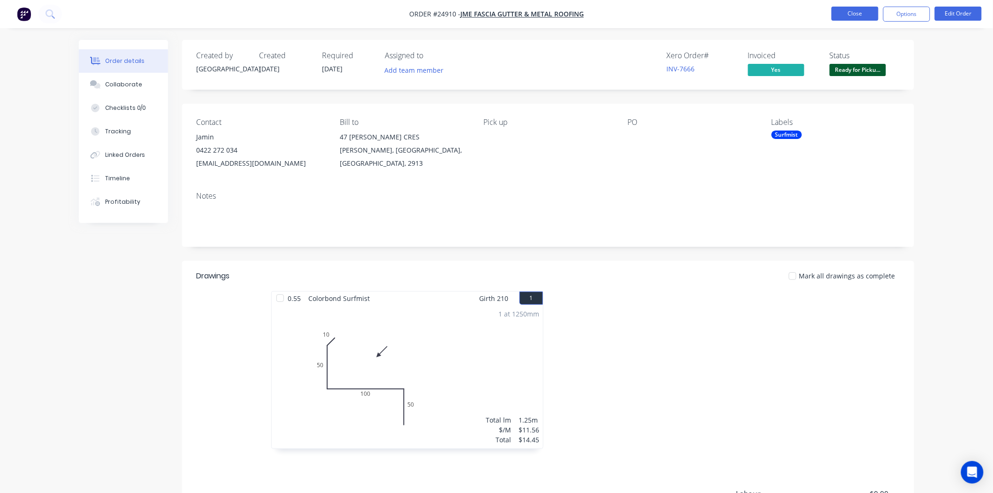
click at [841, 18] on button "Close" at bounding box center [854, 14] width 47 height 14
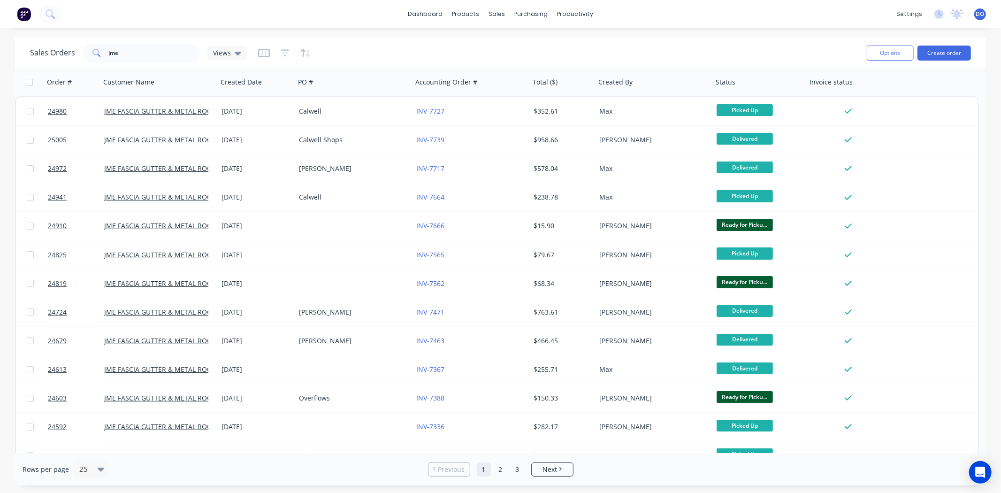
click at [377, 21] on div "dashboard products sales purchasing productivity dashboard products Product Cat…" at bounding box center [500, 14] width 1001 height 28
drag, startPoint x: 125, startPoint y: 52, endPoint x: 86, endPoint y: 50, distance: 39.4
click at [86, 50] on div "jme" at bounding box center [141, 53] width 117 height 19
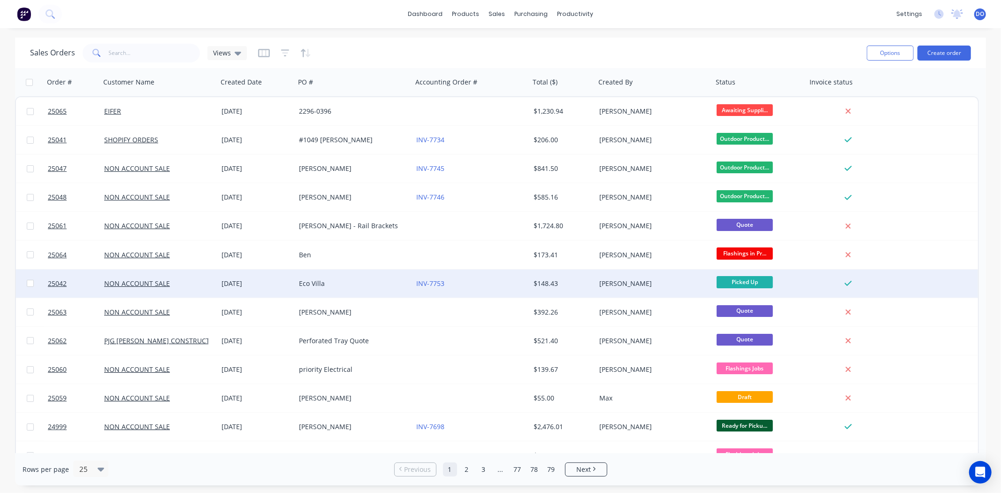
click at [342, 279] on div "Eco Villa" at bounding box center [351, 283] width 104 height 9
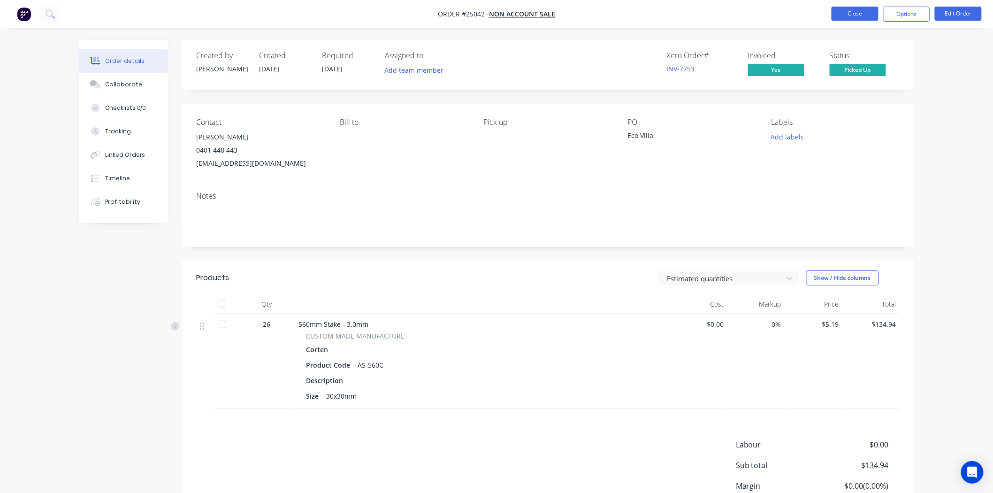
click at [867, 13] on button "Close" at bounding box center [854, 14] width 47 height 14
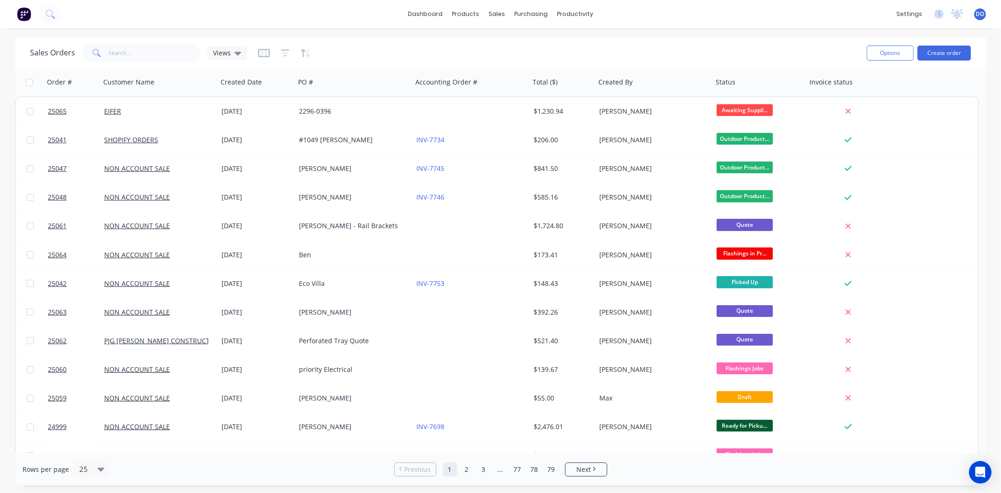
click at [461, 44] on div "Sales Orders Views" at bounding box center [444, 52] width 829 height 23
click at [512, 44] on div "Sales Orders" at bounding box center [531, 45] width 38 height 8
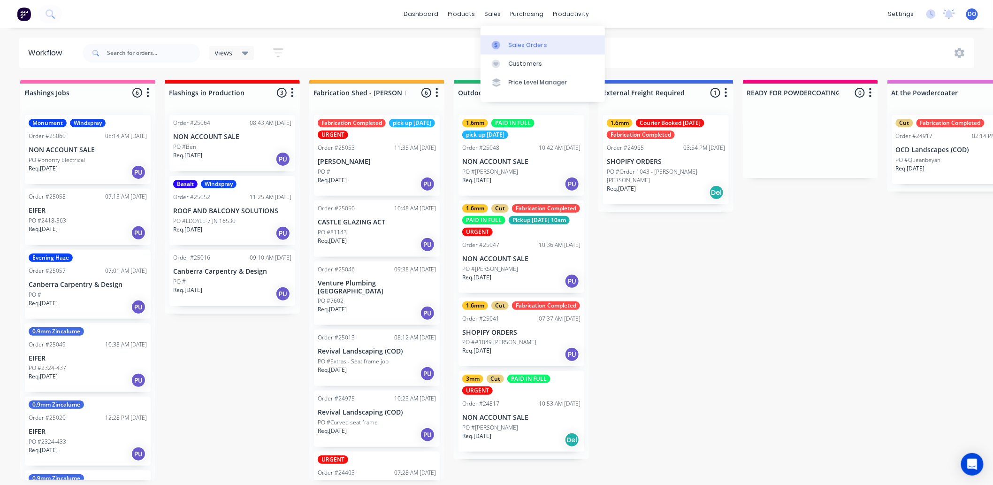
click at [488, 41] on link "Sales Orders" at bounding box center [542, 44] width 124 height 19
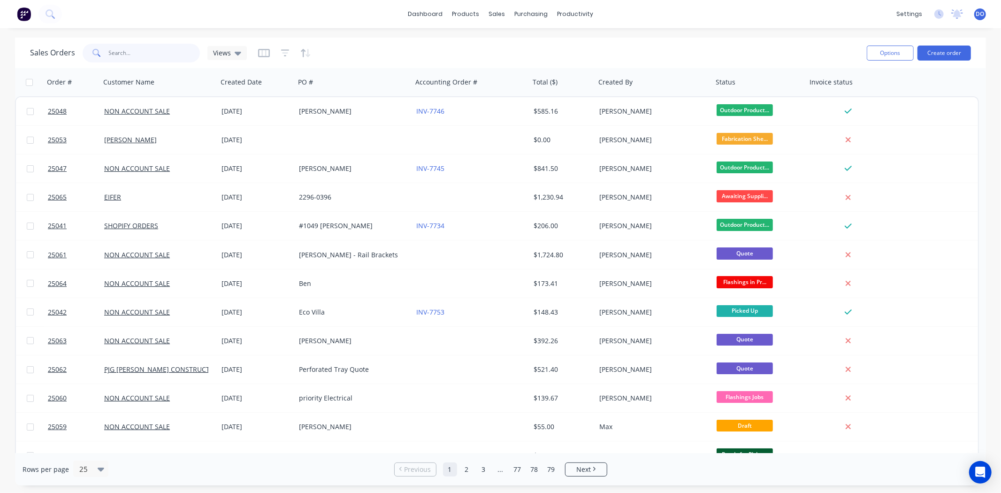
click at [133, 52] on input "text" at bounding box center [154, 53] width 91 height 19
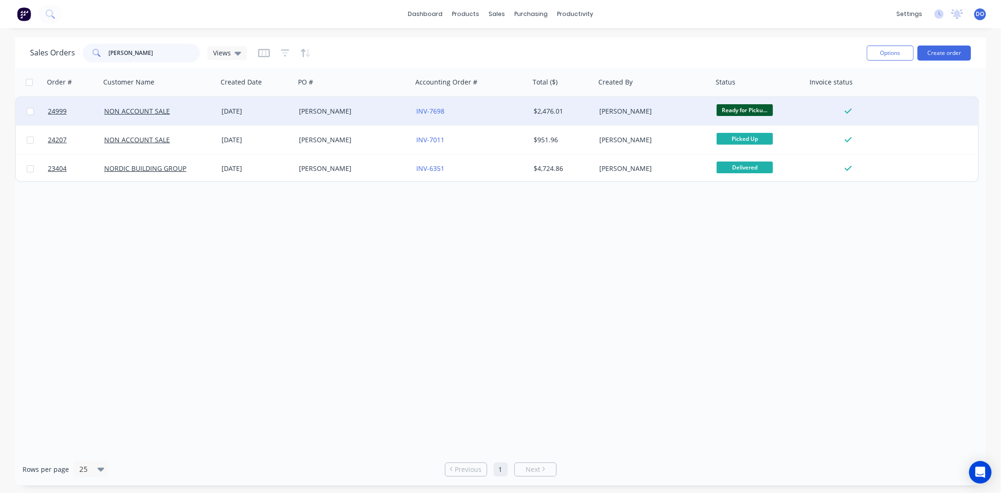
type input "[PERSON_NAME]"
click at [399, 102] on div "[PERSON_NAME]" at bounding box center [353, 111] width 117 height 28
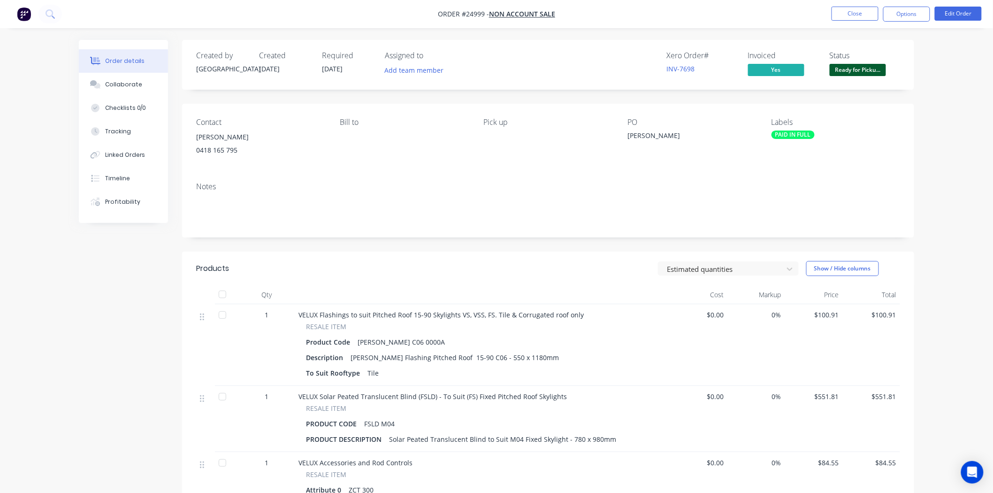
click at [862, 72] on span "Ready for Picku..." at bounding box center [857, 70] width 56 height 12
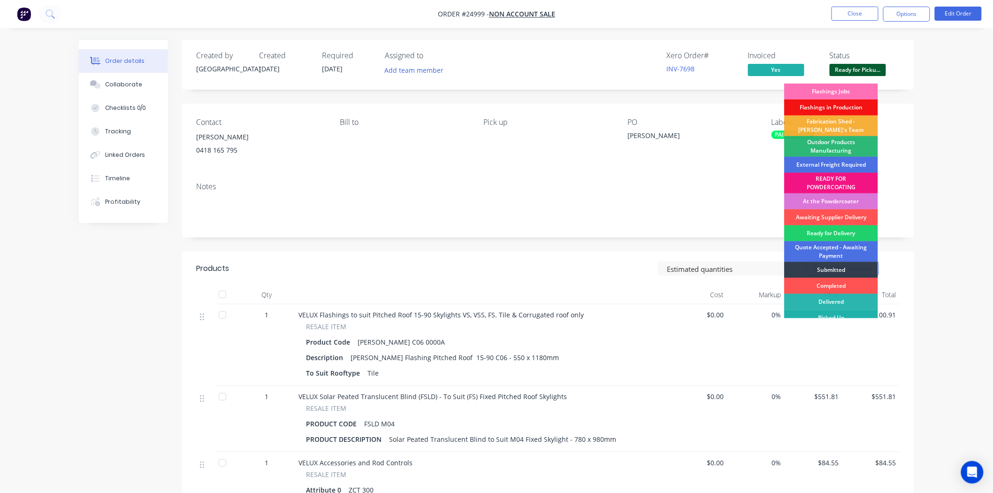
click at [855, 315] on div "Picked Up" at bounding box center [831, 318] width 94 height 16
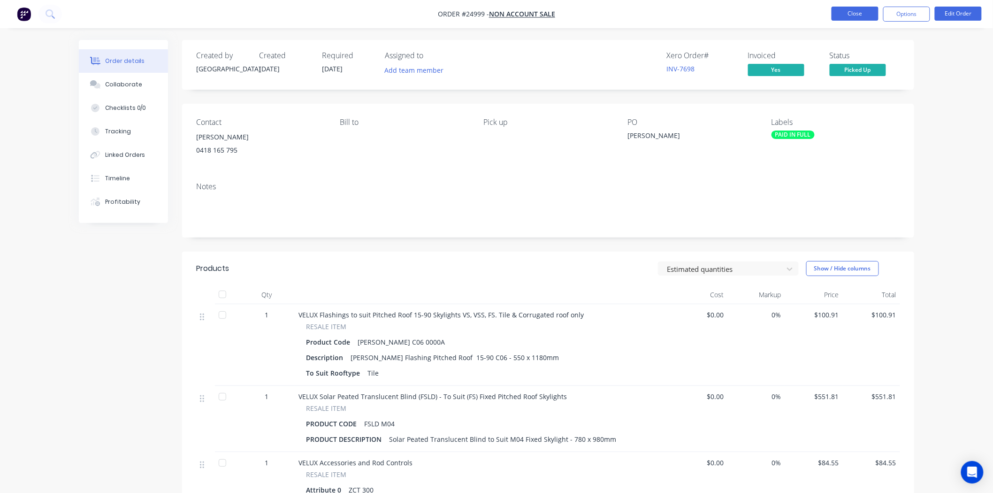
drag, startPoint x: 836, startPoint y: 8, endPoint x: 841, endPoint y: 10, distance: 5.1
click at [841, 10] on button "Close" at bounding box center [854, 14] width 47 height 14
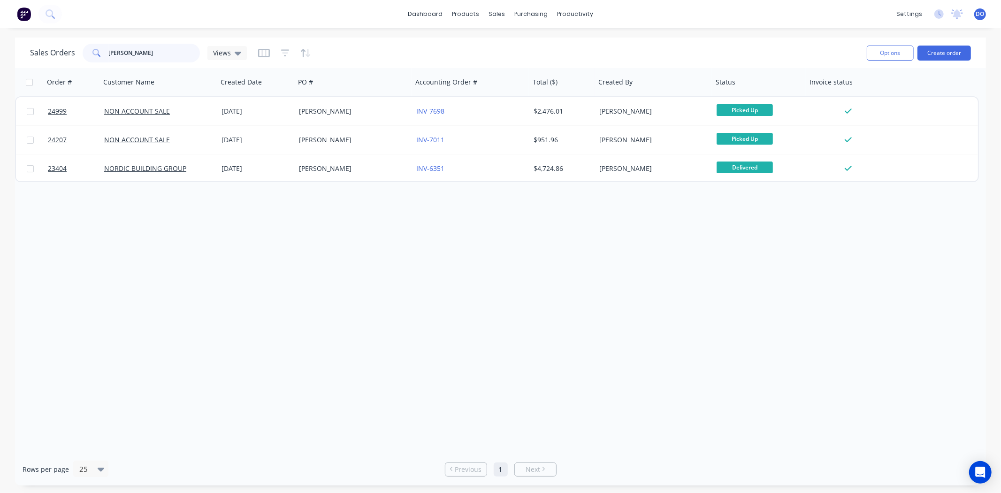
click at [175, 53] on input "[PERSON_NAME]" at bounding box center [154, 53] width 91 height 19
type input "d"
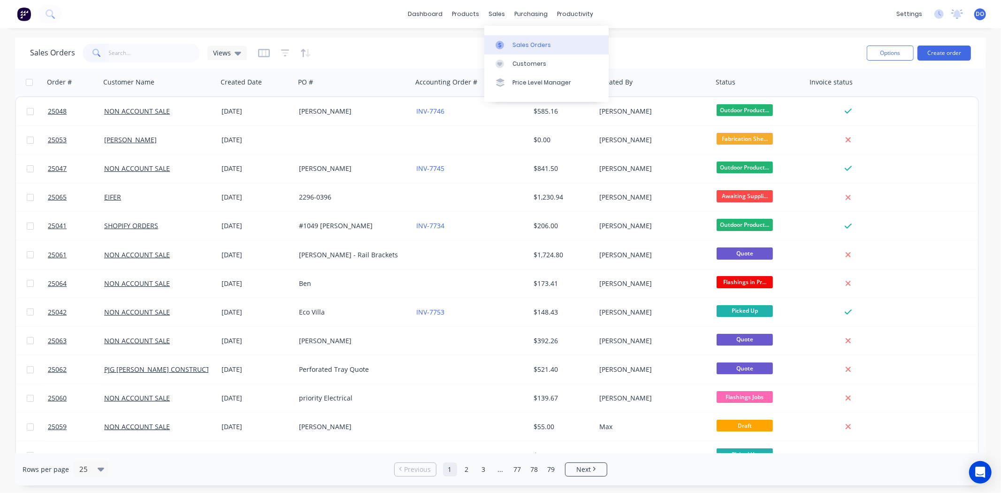
click at [500, 41] on icon at bounding box center [499, 45] width 8 height 8
click at [590, 16] on div "productivity" at bounding box center [575, 14] width 46 height 14
click at [583, 38] on link "Workflow" at bounding box center [611, 44] width 124 height 19
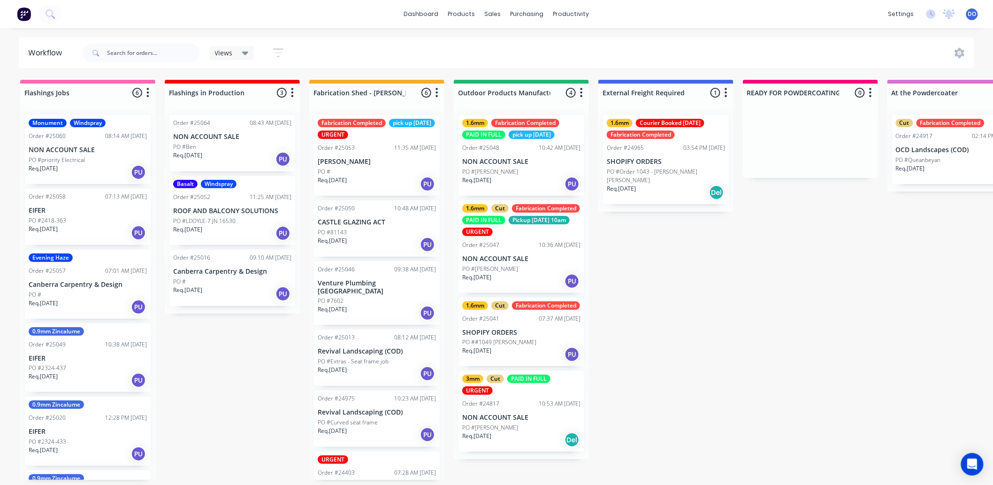
click at [367, 176] on div "Fabrication Completed pick up Friday URGENT Order #25053 11:35 AM 25/09/25 JOHN…" at bounding box center [376, 293] width 135 height 372
click at [495, 35] on link "Sales Orders" at bounding box center [542, 44] width 124 height 19
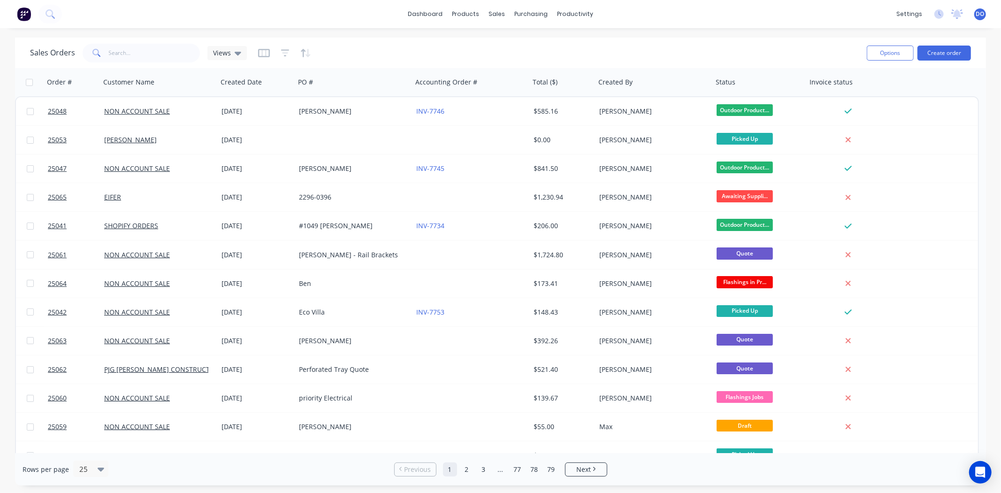
click at [652, 35] on div "dashboard products sales purchasing productivity dashboard products Product Cat…" at bounding box center [500, 246] width 1001 height 493
click at [575, 4] on div "dashboard products sales purchasing productivity dashboard products Product Cat…" at bounding box center [500, 14] width 1001 height 28
click at [575, 38] on link "Workflow" at bounding box center [611, 44] width 124 height 19
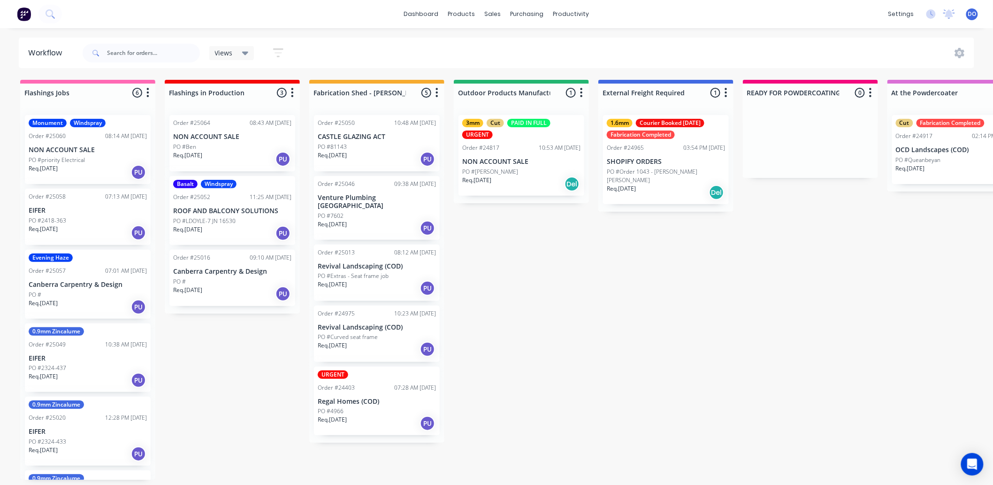
click at [501, 167] on div "3mm Cut PAID IN FULL URGENT Order #24817 10:53 AM [DATE] NON ACCOUNT SALE PO #[…" at bounding box center [521, 155] width 126 height 81
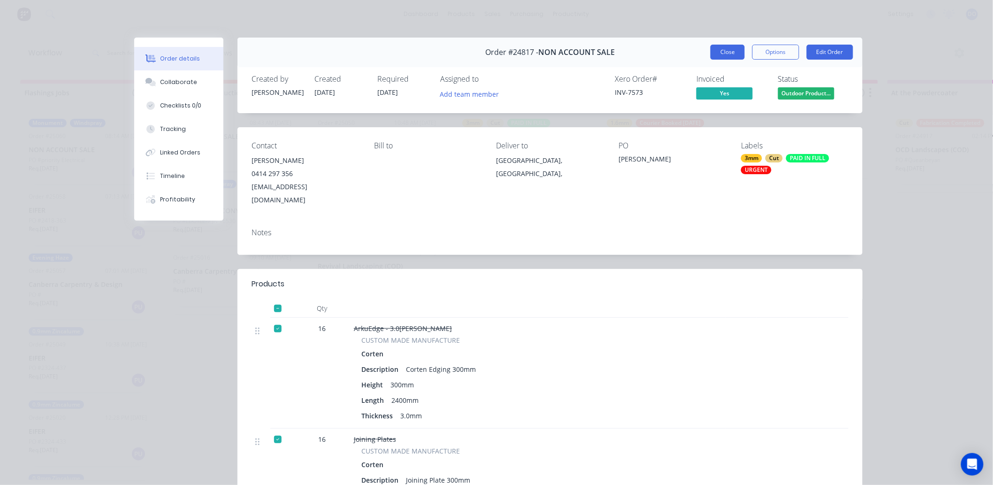
click at [738, 51] on button "Close" at bounding box center [727, 52] width 34 height 15
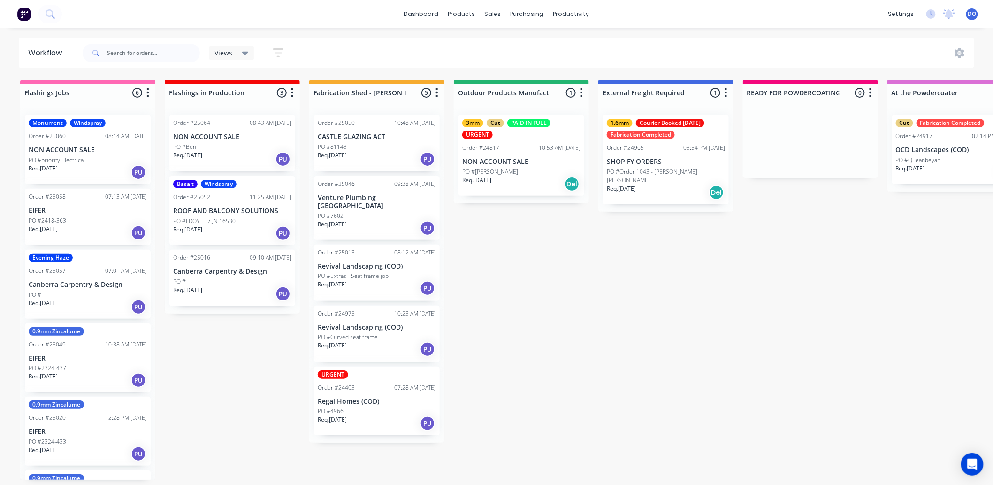
click at [523, 167] on div "PO #[PERSON_NAME]" at bounding box center [521, 171] width 118 height 8
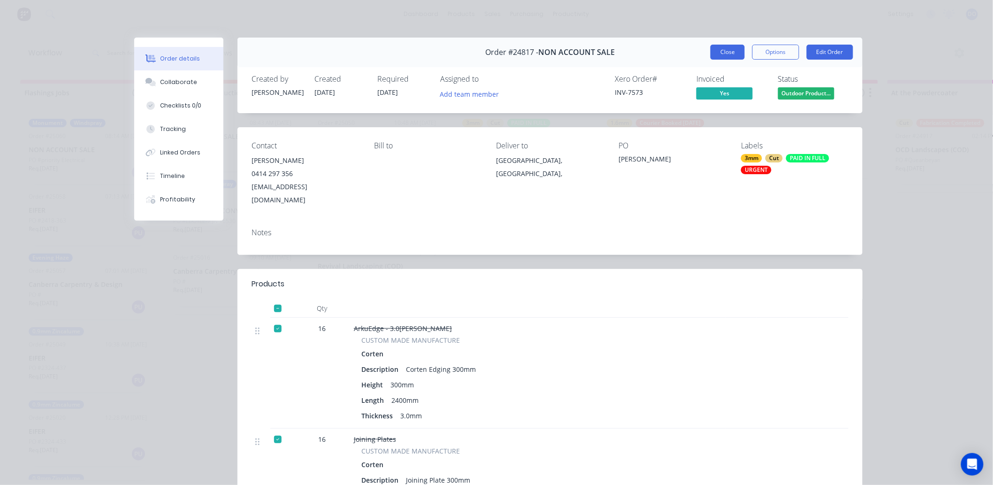
click at [710, 47] on button "Close" at bounding box center [727, 52] width 34 height 15
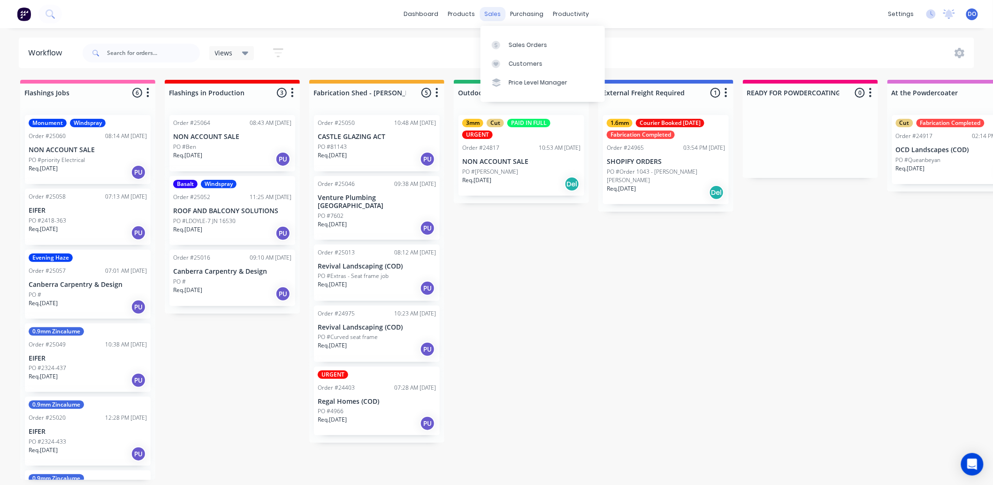
click at [484, 17] on div "sales" at bounding box center [493, 14] width 26 height 14
click at [514, 46] on div "Sales Orders" at bounding box center [527, 45] width 38 height 8
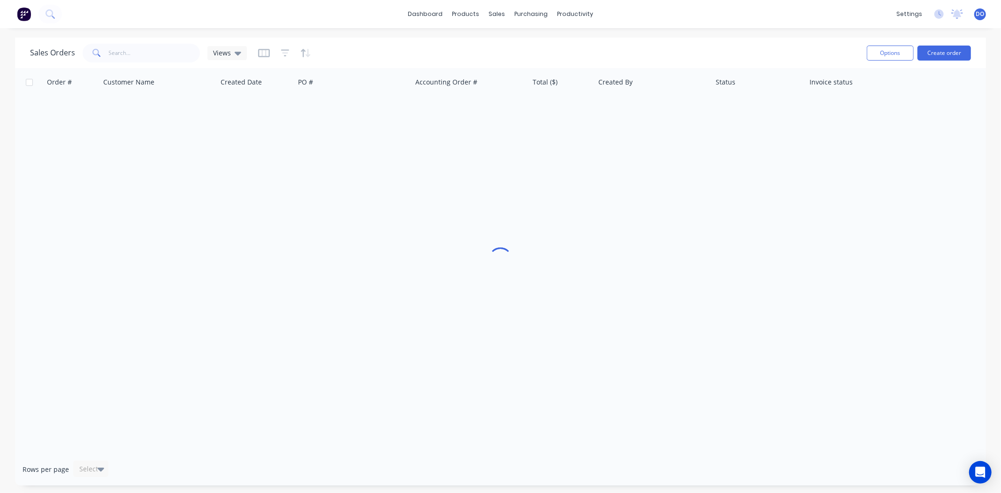
click at [940, 38] on div "Sales Orders Views Options Create order" at bounding box center [500, 53] width 971 height 30
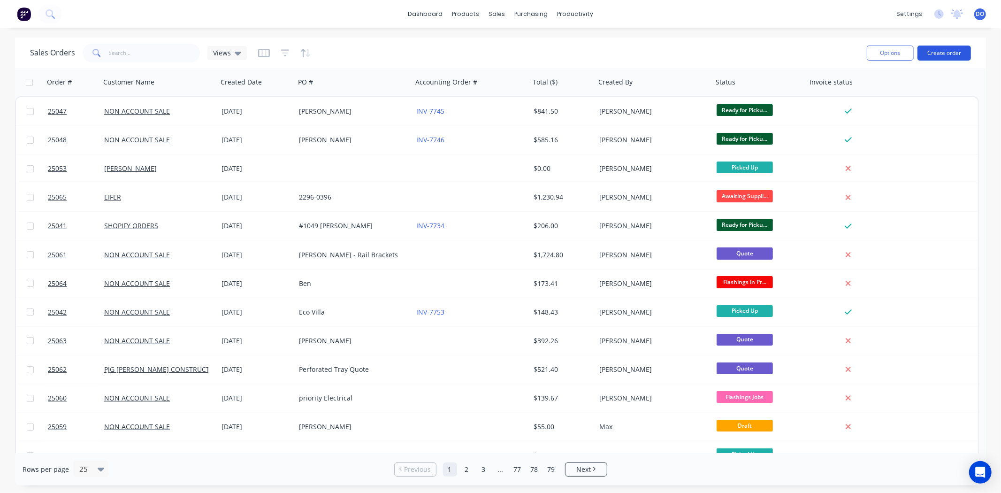
click at [940, 46] on button "Create order" at bounding box center [943, 53] width 53 height 15
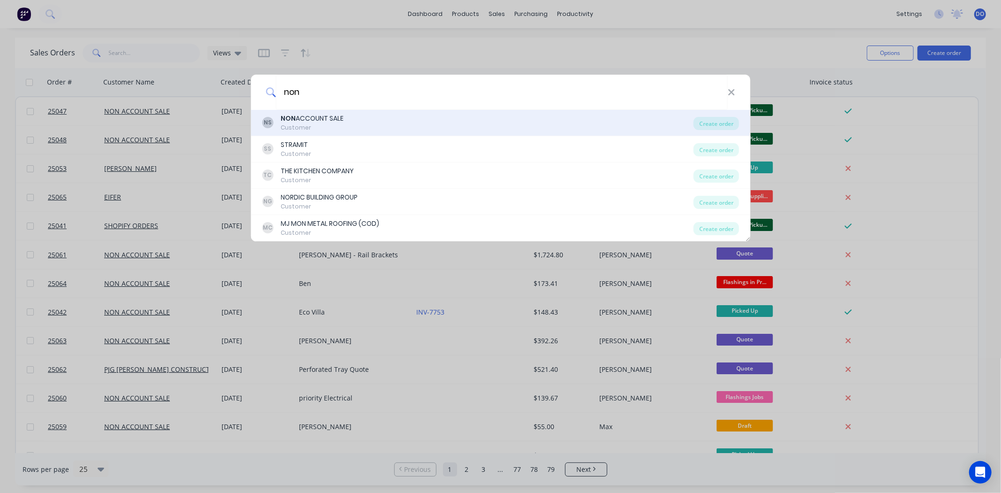
type input "non"
click at [324, 120] on div "NON ACCOUNT SALE" at bounding box center [312, 119] width 63 height 10
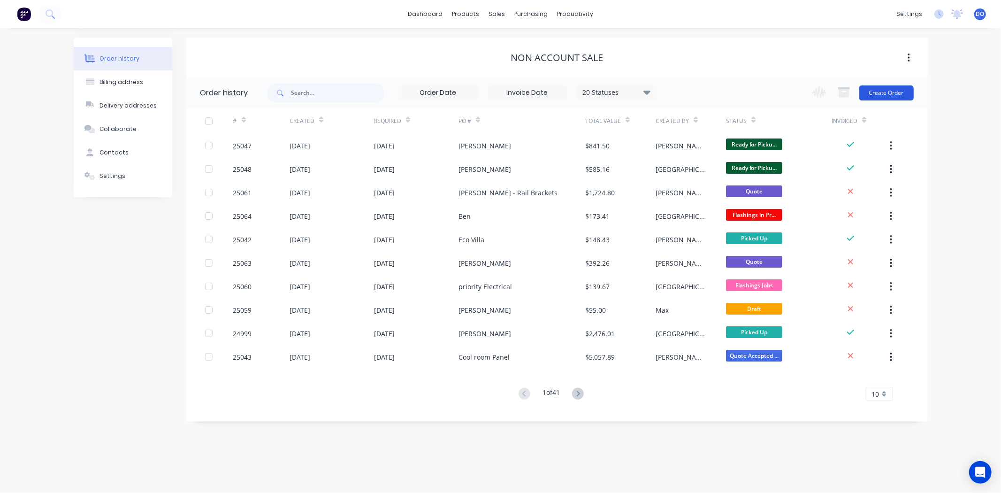
click at [901, 90] on button "Create Order" at bounding box center [886, 92] width 54 height 15
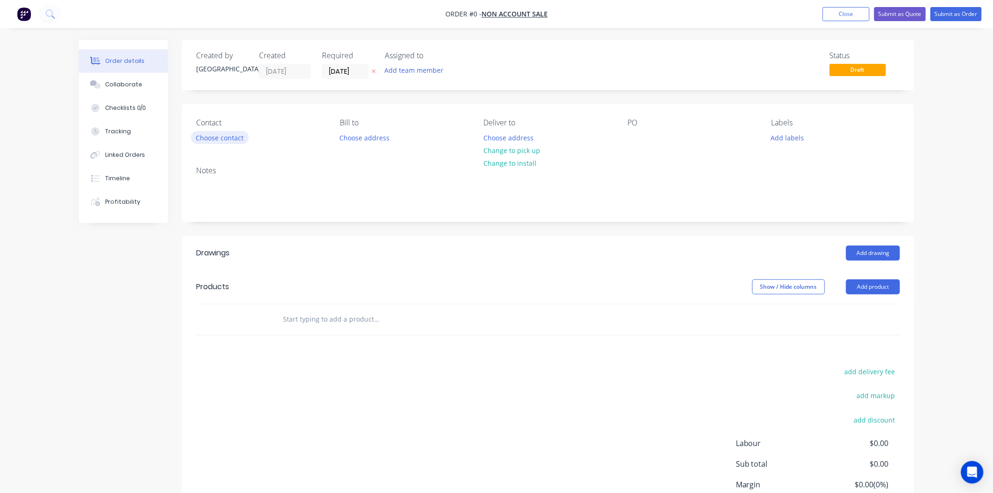
click at [221, 140] on button "Choose contact" at bounding box center [220, 137] width 58 height 13
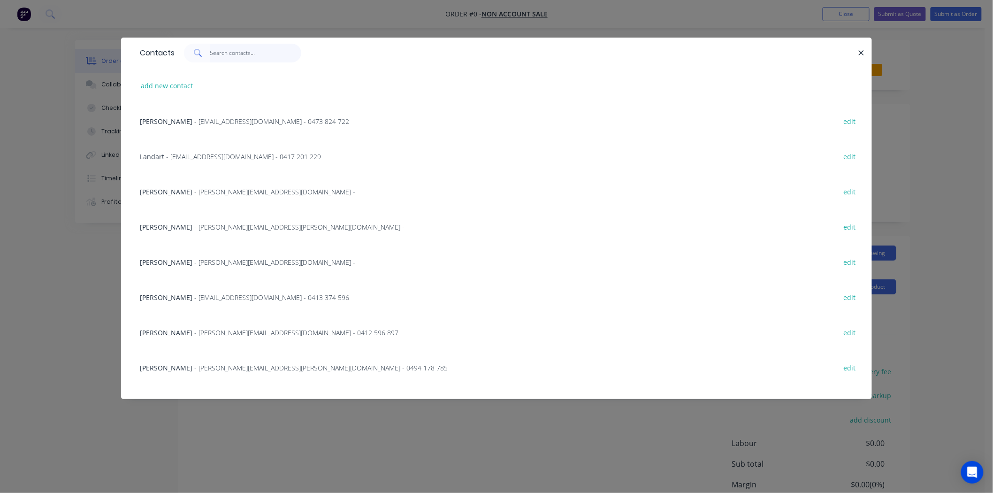
click at [221, 52] on input "text" at bounding box center [255, 53] width 91 height 19
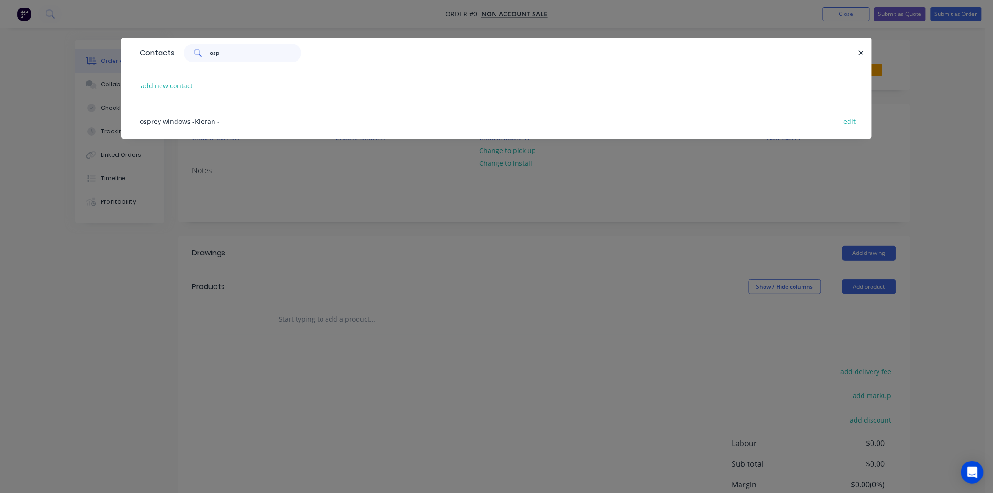
type input "osp"
click at [205, 114] on div "osprey windows -Kieran - edit" at bounding box center [496, 120] width 722 height 35
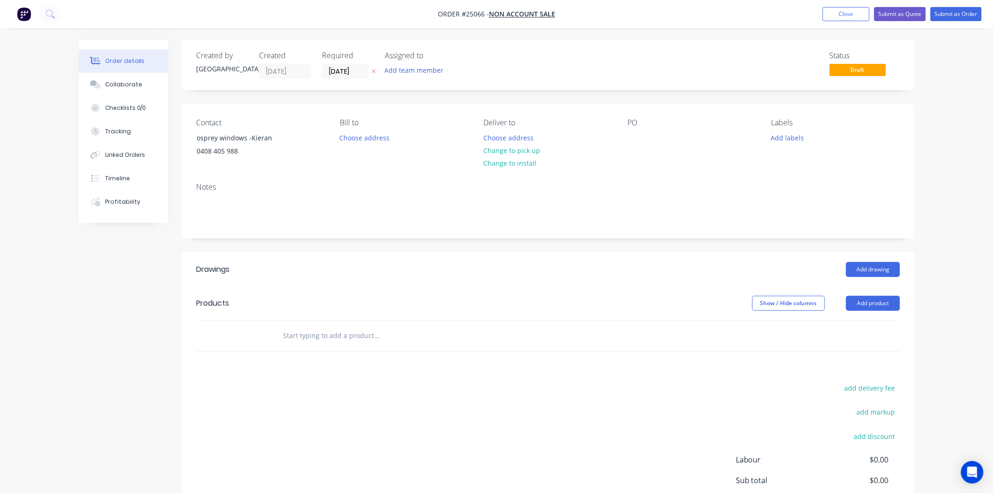
click at [880, 277] on header "Drawings Add drawing" at bounding box center [548, 269] width 732 height 34
click at [880, 276] on button "Add drawing" at bounding box center [873, 269] width 54 height 15
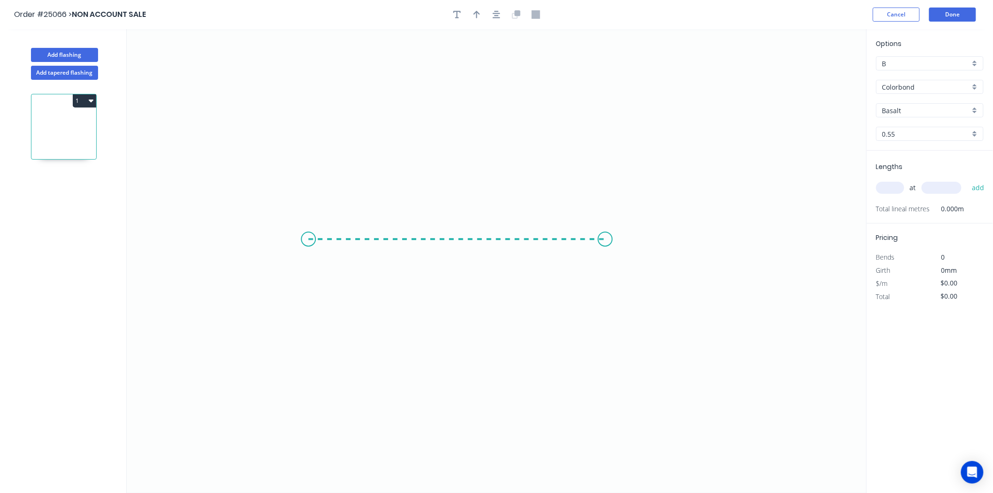
drag, startPoint x: 308, startPoint y: 239, endPoint x: 617, endPoint y: 241, distance: 308.7
click at [617, 241] on icon "0" at bounding box center [497, 260] width 740 height 463
click at [624, 276] on div "Crush & Fold" at bounding box center [664, 272] width 94 height 19
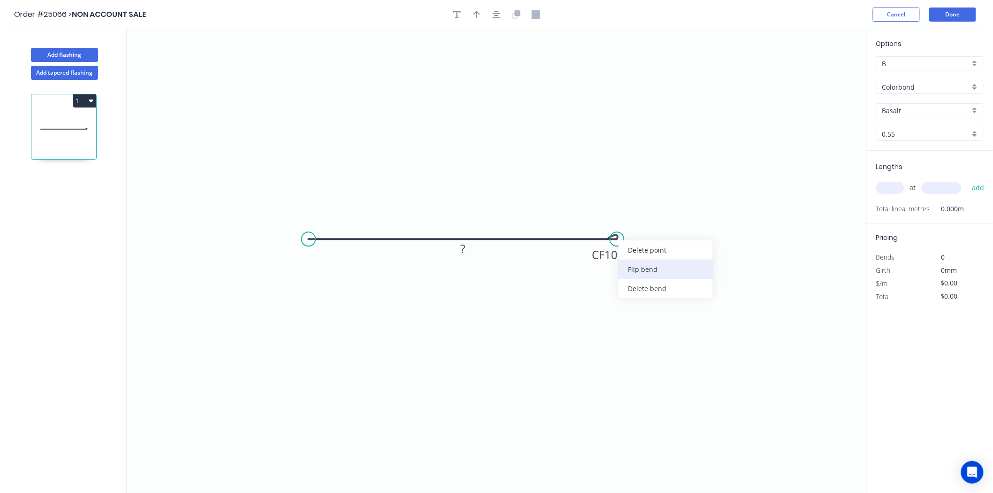
click at [621, 269] on div "Flip bend" at bounding box center [665, 268] width 94 height 19
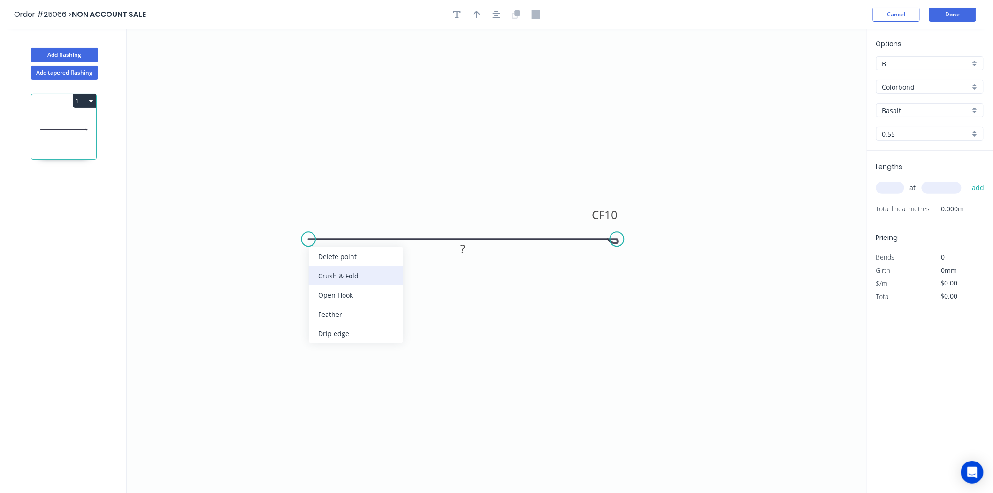
click at [335, 272] on div "Crush & Fold" at bounding box center [356, 275] width 94 height 19
click at [465, 243] on rect at bounding box center [462, 249] width 19 height 13
click at [885, 185] on input "text" at bounding box center [890, 188] width 28 height 12
type input "$19.60"
type input "2"
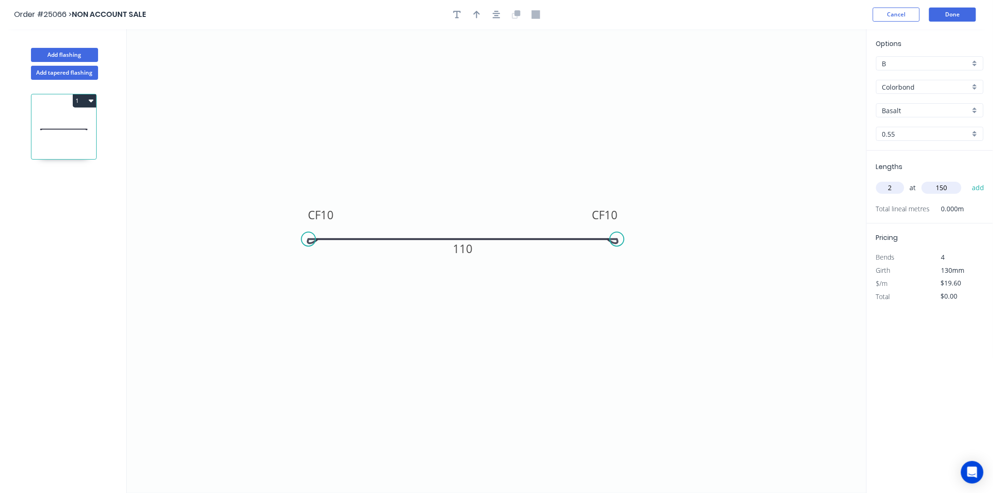
type input "150"
click at [967, 180] on button "add" at bounding box center [978, 188] width 22 height 16
type input "$47.04"
click at [938, 109] on input "Basalt" at bounding box center [926, 111] width 88 height 10
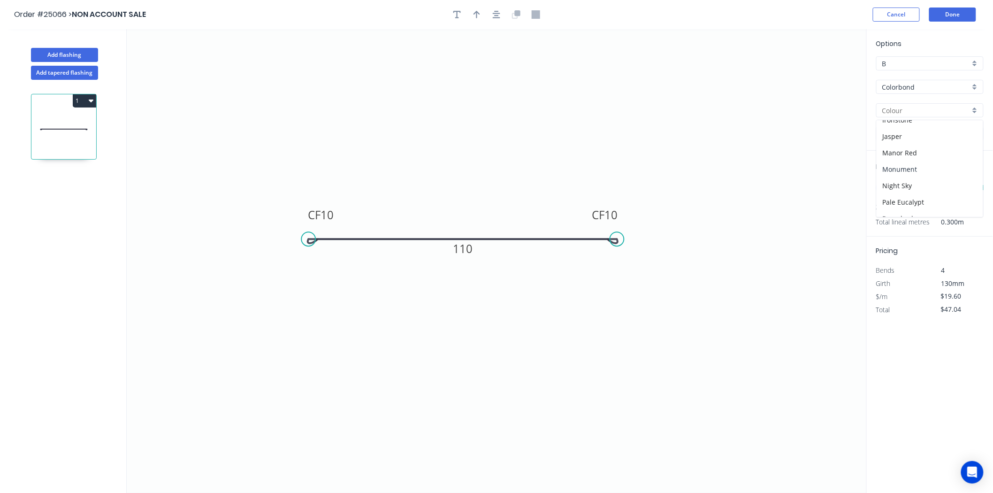
click at [921, 171] on div "Monument" at bounding box center [929, 169] width 106 height 16
type input "Monument"
click at [927, 65] on input "B" at bounding box center [926, 64] width 88 height 10
click at [913, 116] on div "C" at bounding box center [929, 114] width 106 height 16
type input "C"
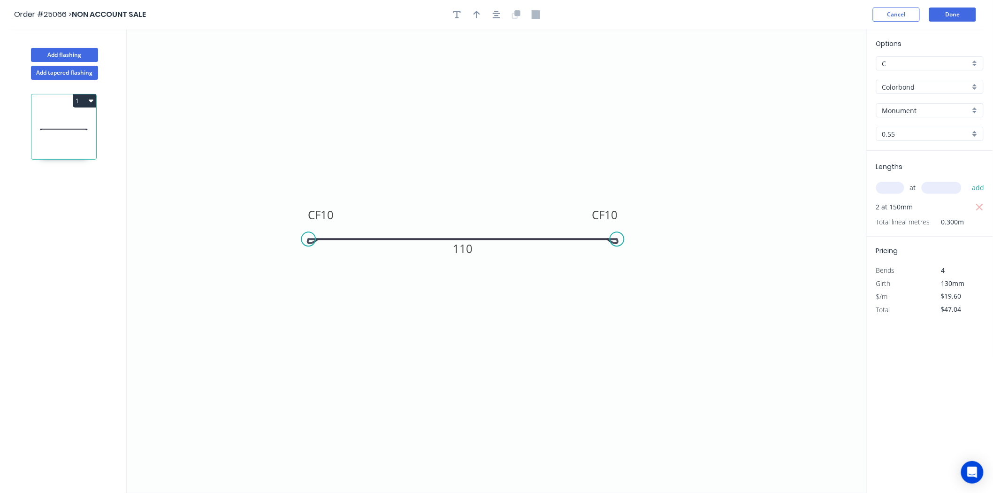
type input "$16.14"
type input "$38.74"
click at [961, 13] on button "Done" at bounding box center [952, 15] width 47 height 14
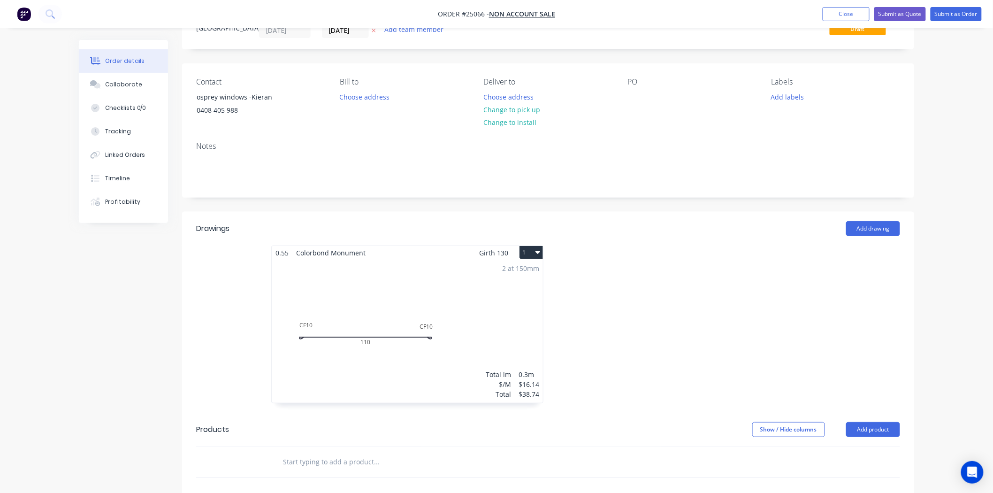
scroll to position [5, 0]
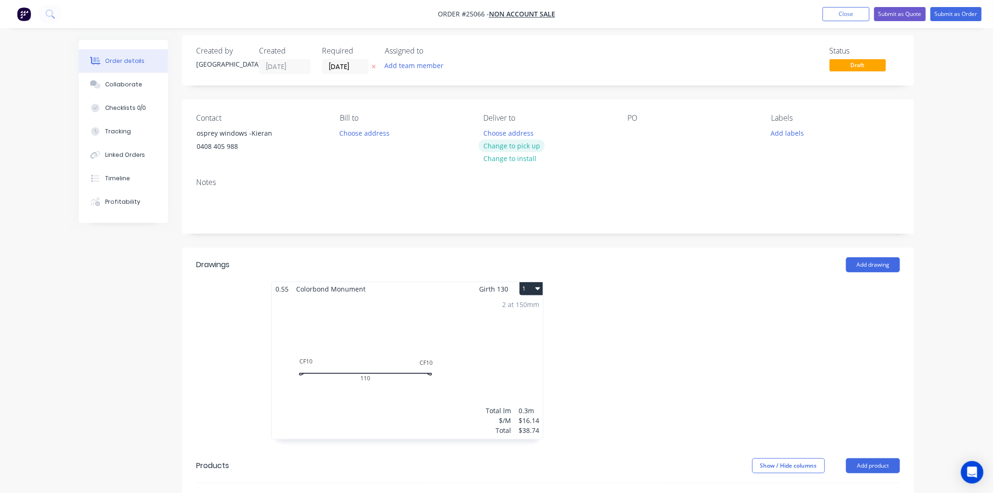
click at [490, 148] on button "Change to pick up" at bounding box center [511, 145] width 67 height 13
click at [634, 127] on div at bounding box center [634, 133] width 15 height 14
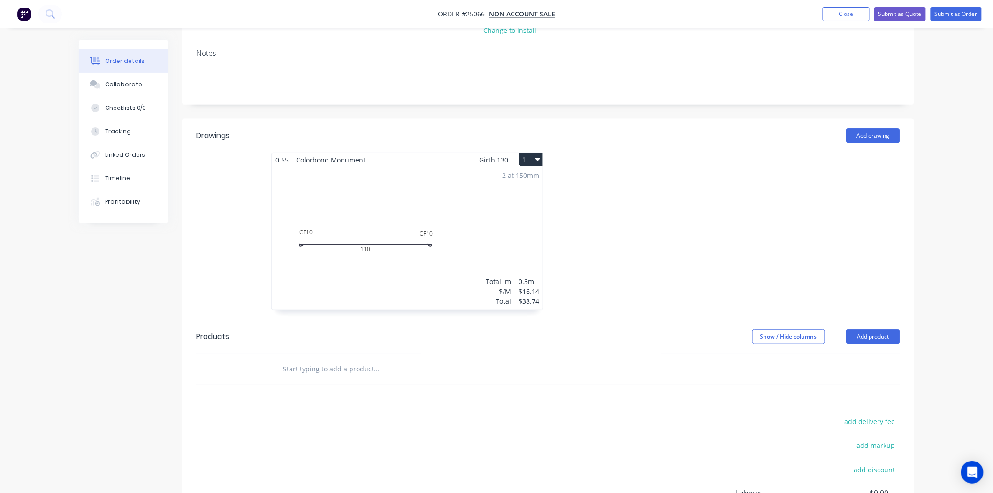
scroll to position [109, 0]
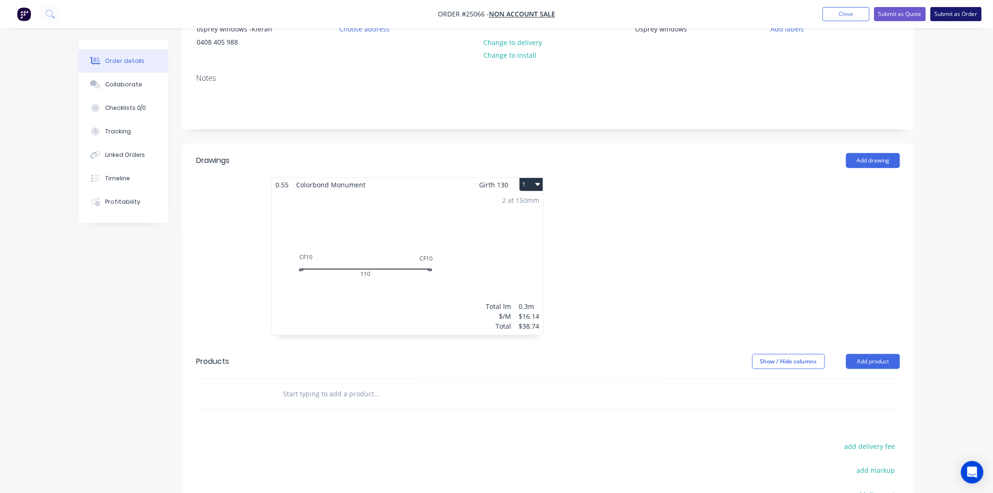
click at [951, 15] on button "Submit as Order" at bounding box center [955, 14] width 51 height 14
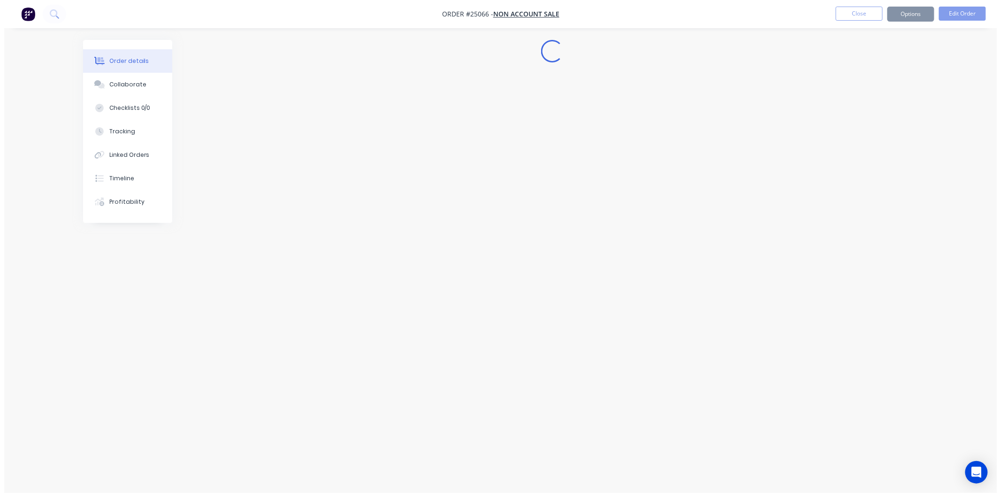
scroll to position [0, 0]
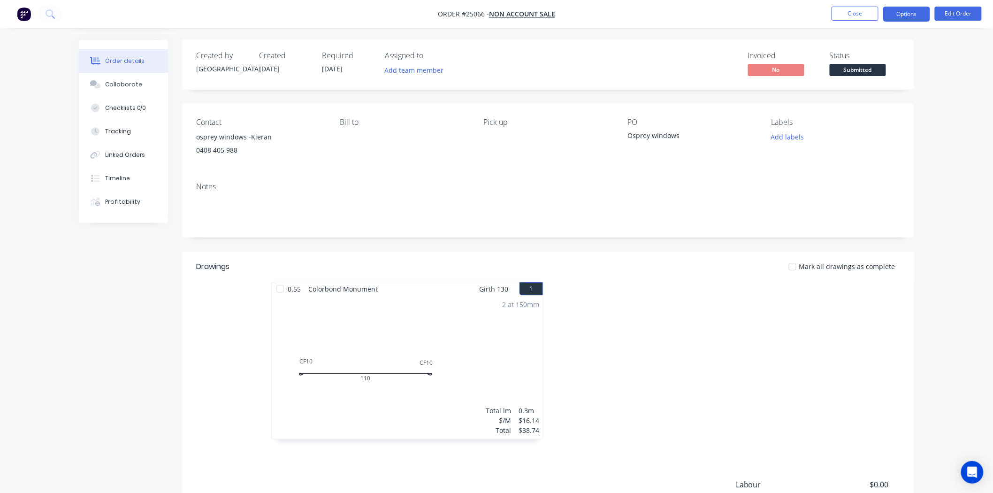
click at [902, 14] on button "Options" at bounding box center [906, 14] width 47 height 15
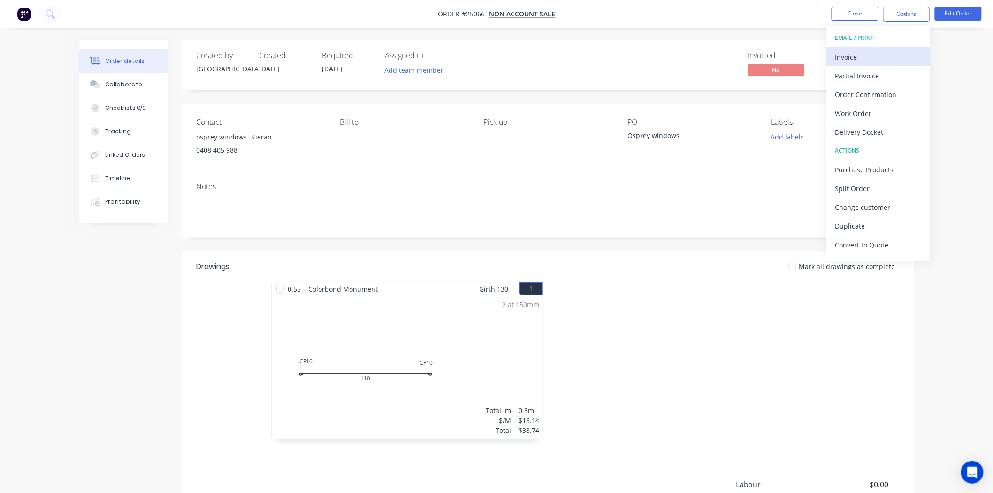
click at [889, 61] on div "Invoice" at bounding box center [878, 57] width 86 height 14
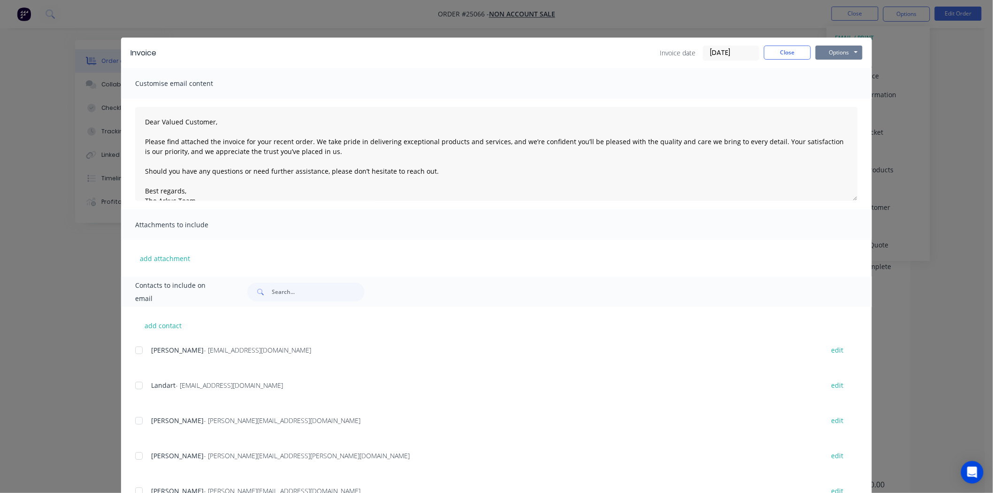
click at [824, 46] on button "Options" at bounding box center [838, 53] width 47 height 14
click at [830, 81] on button "Print" at bounding box center [845, 84] width 60 height 15
click at [783, 50] on button "Close" at bounding box center [787, 53] width 47 height 14
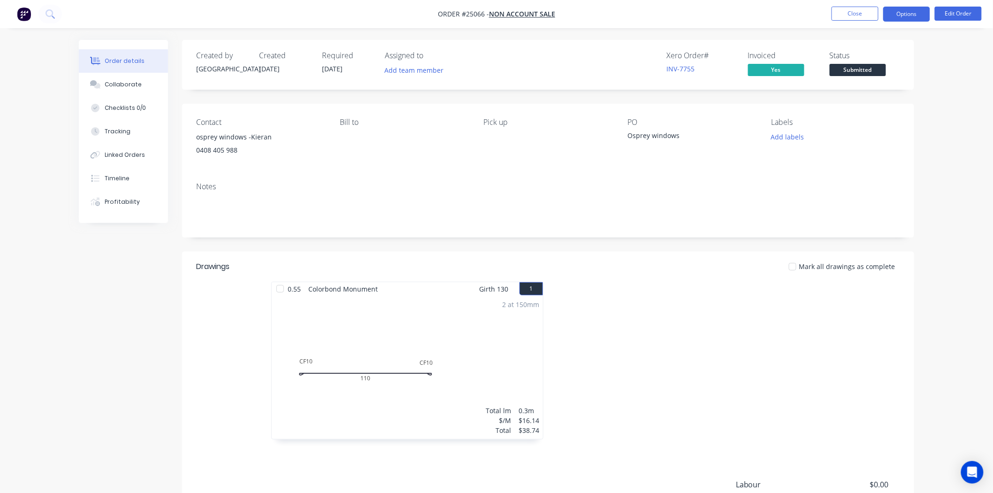
drag, startPoint x: 903, startPoint y: 22, endPoint x: 906, endPoint y: 18, distance: 4.8
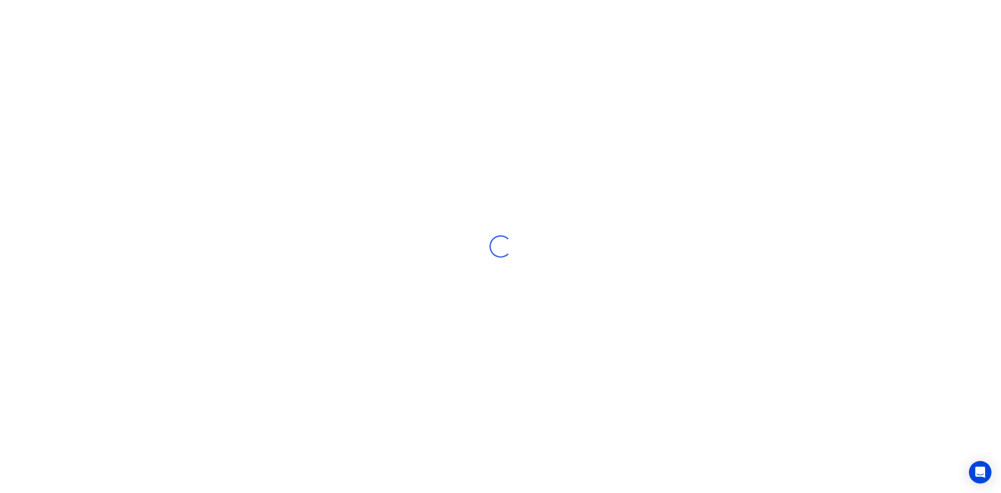
click at [906, 18] on div "Loading..." at bounding box center [500, 246] width 1001 height 493
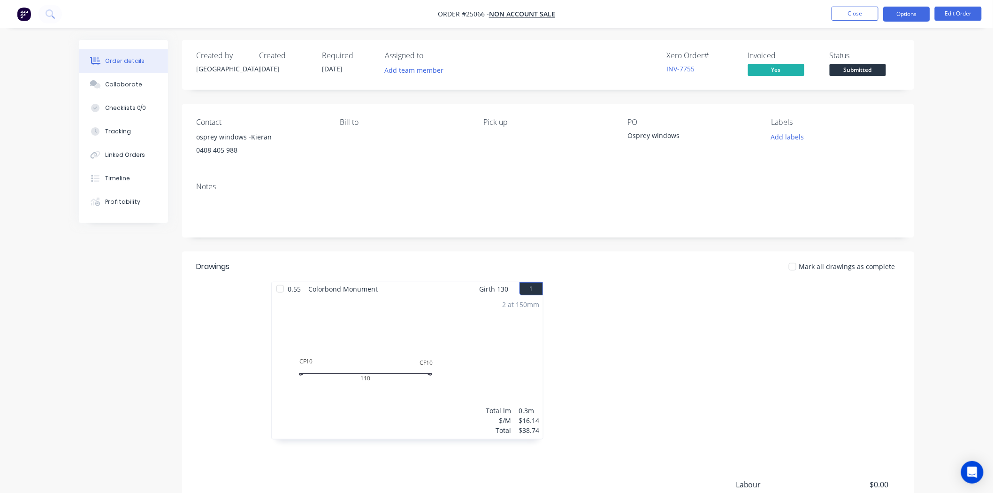
click at [902, 16] on button "Options" at bounding box center [906, 14] width 47 height 15
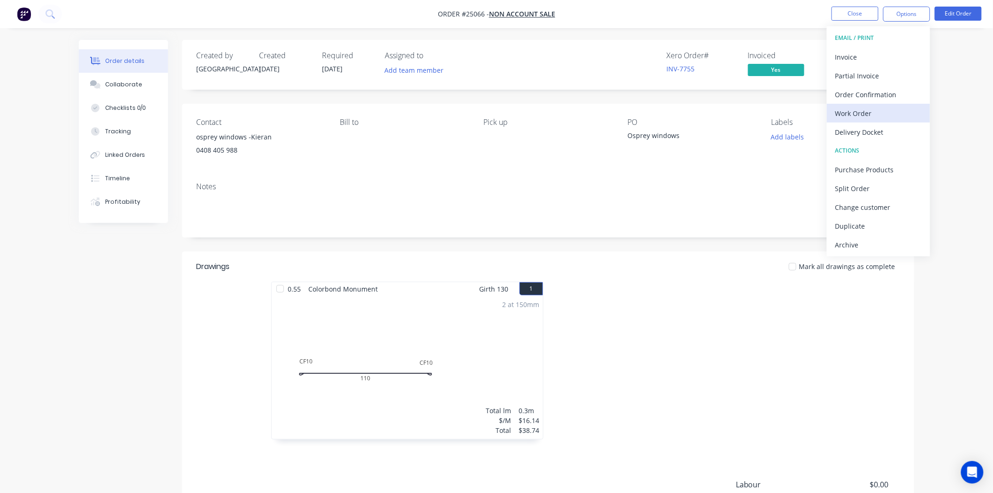
click at [882, 115] on div "Work Order" at bounding box center [878, 113] width 86 height 14
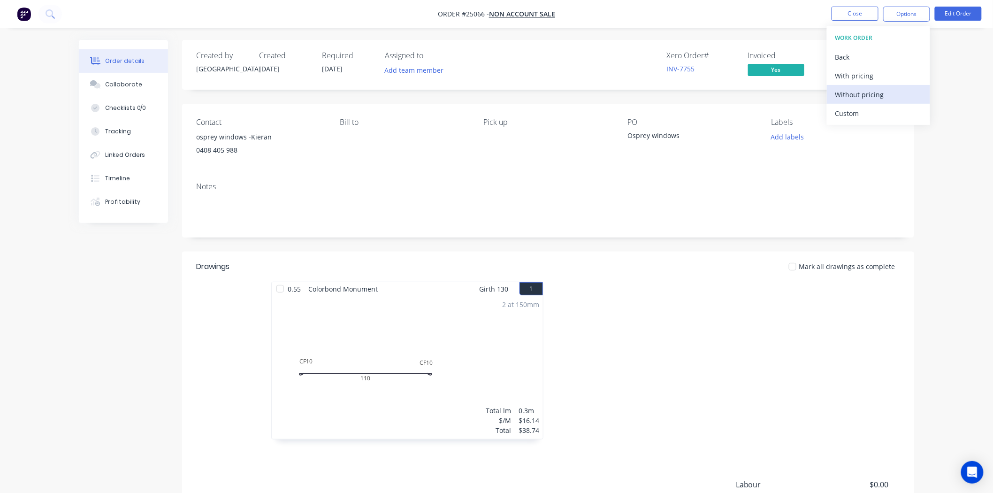
click at [880, 98] on div "Without pricing" at bounding box center [878, 95] width 86 height 14
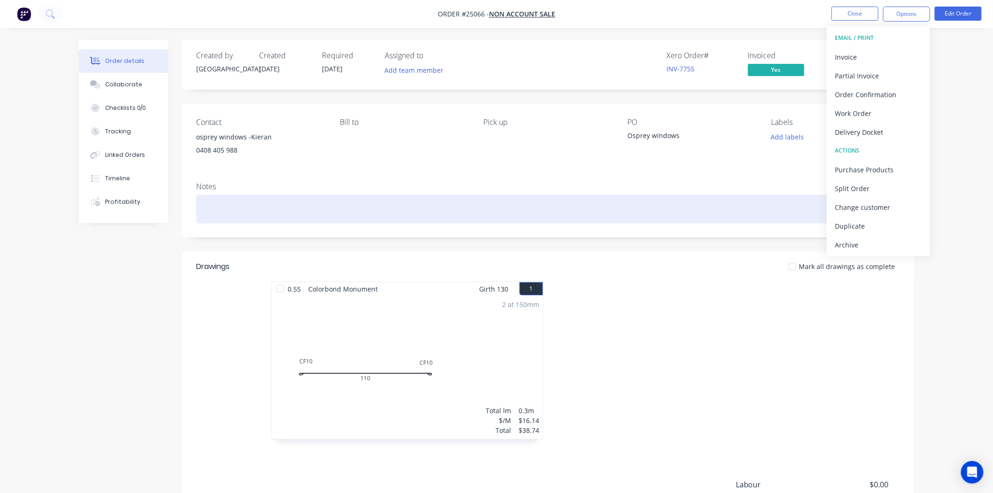
click at [720, 207] on div at bounding box center [548, 209] width 704 height 29
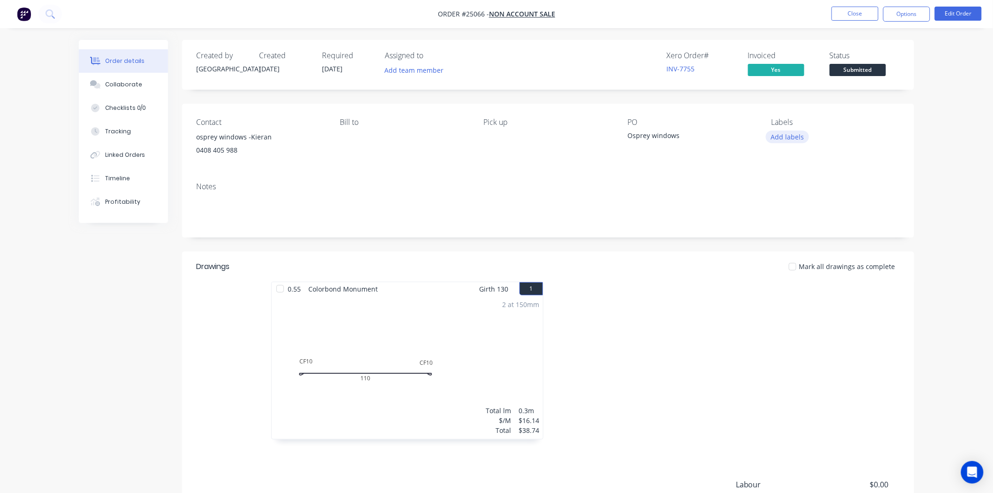
click at [784, 135] on button "Add labels" at bounding box center [787, 136] width 43 height 13
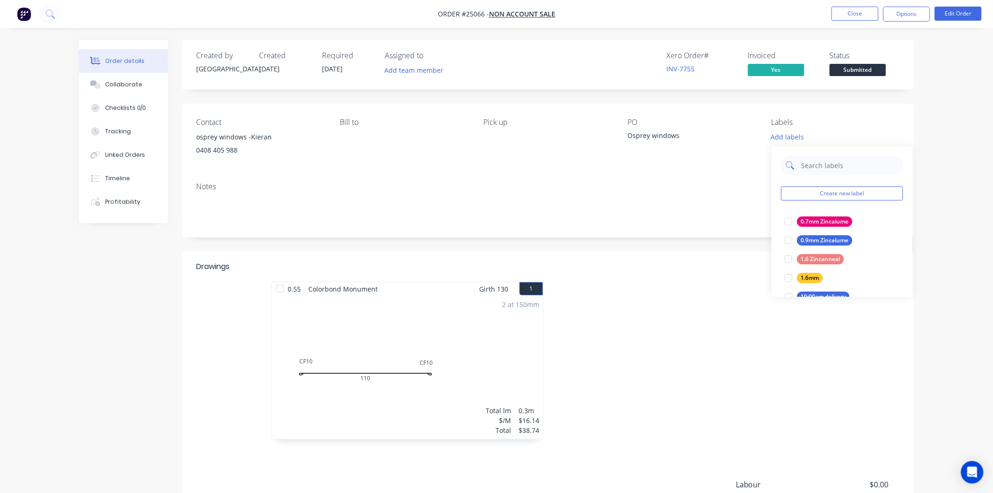
drag, startPoint x: 840, startPoint y: 169, endPoint x: 841, endPoint y: 165, distance: 4.8
click at [840, 169] on input "text" at bounding box center [849, 165] width 98 height 19
type input "paid"
drag, startPoint x: 817, startPoint y: 274, endPoint x: 821, endPoint y: 269, distance: 6.3
click at [821, 269] on div "PAID IN FULL edit" at bounding box center [842, 277] width 122 height 19
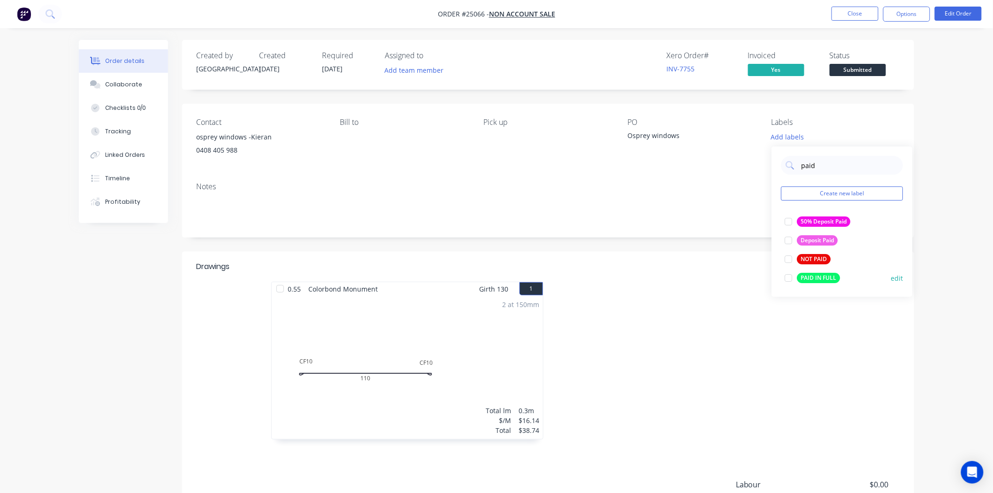
click at [788, 277] on div at bounding box center [788, 277] width 19 height 19
click at [652, 333] on div at bounding box center [688, 364] width 281 height 167
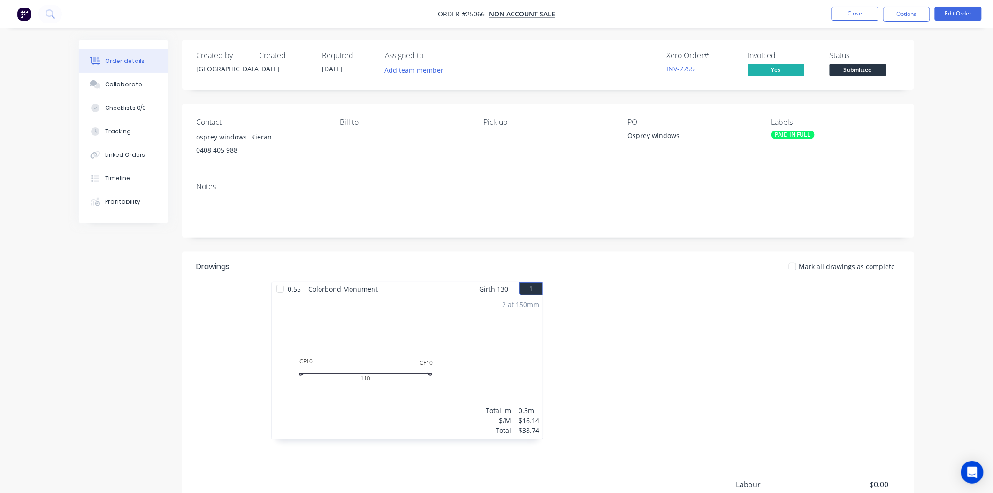
click at [870, 69] on span "Submitted" at bounding box center [857, 70] width 56 height 12
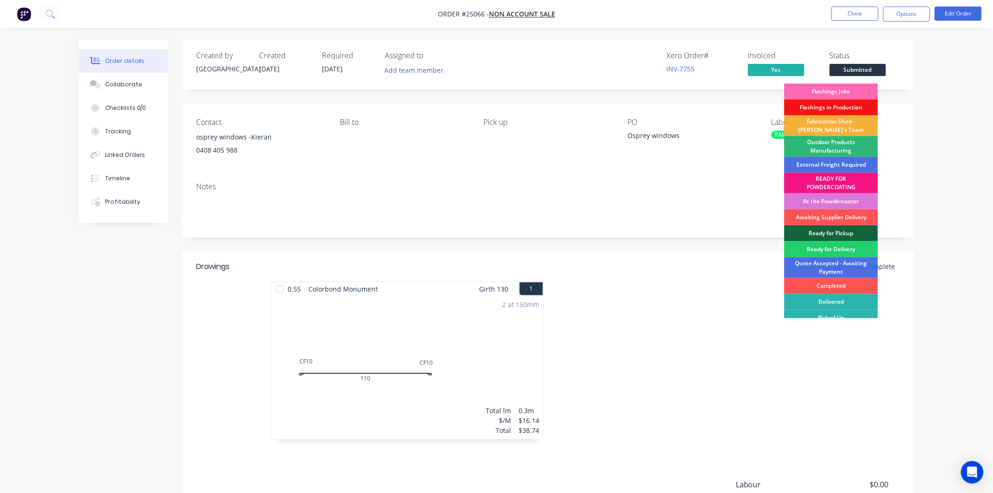
click at [865, 91] on div "Flashings Jobs" at bounding box center [831, 91] width 94 height 16
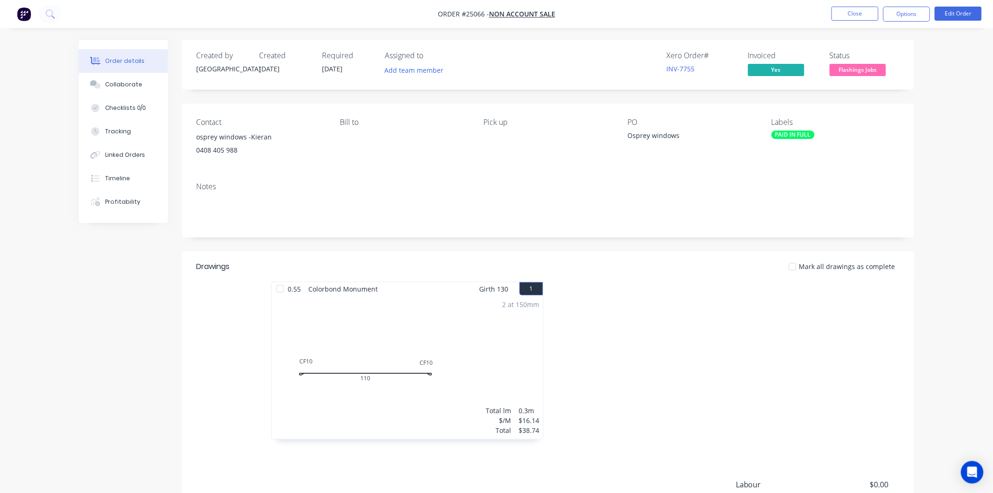
click at [866, 67] on span "Flashings Jobs" at bounding box center [857, 70] width 56 height 12
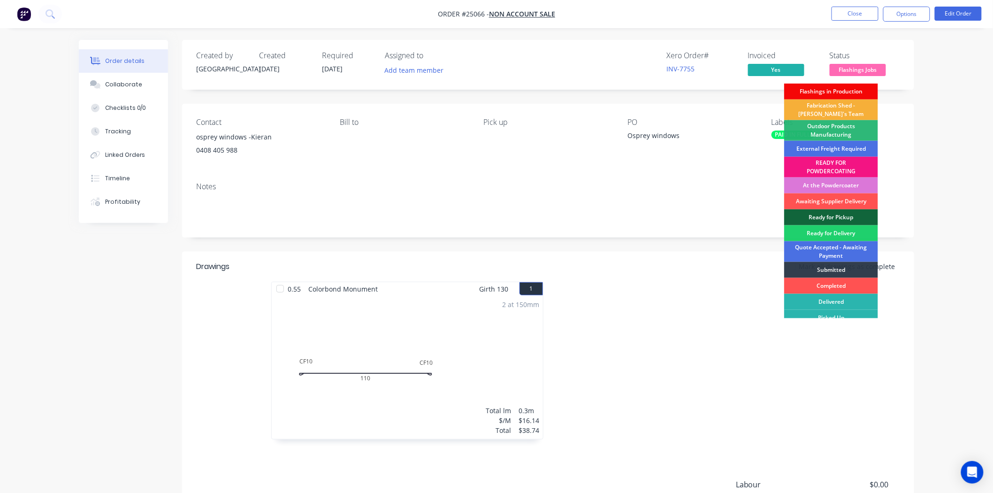
click at [848, 89] on div "Flashings in Production" at bounding box center [831, 91] width 94 height 16
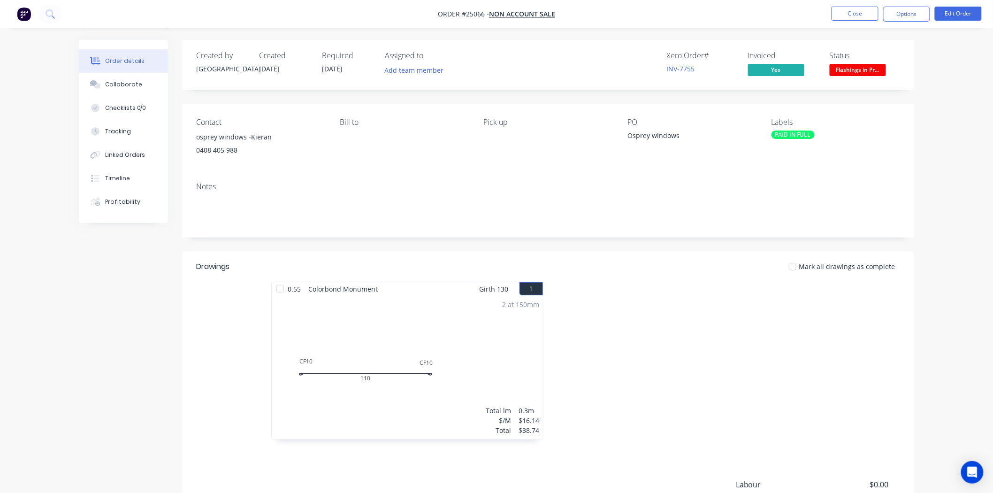
click at [861, 3] on nav "Order #25066 - NON ACCOUNT SALE Close Options Edit Order" at bounding box center [496, 14] width 993 height 28
click at [861, 16] on button "Close" at bounding box center [854, 14] width 47 height 14
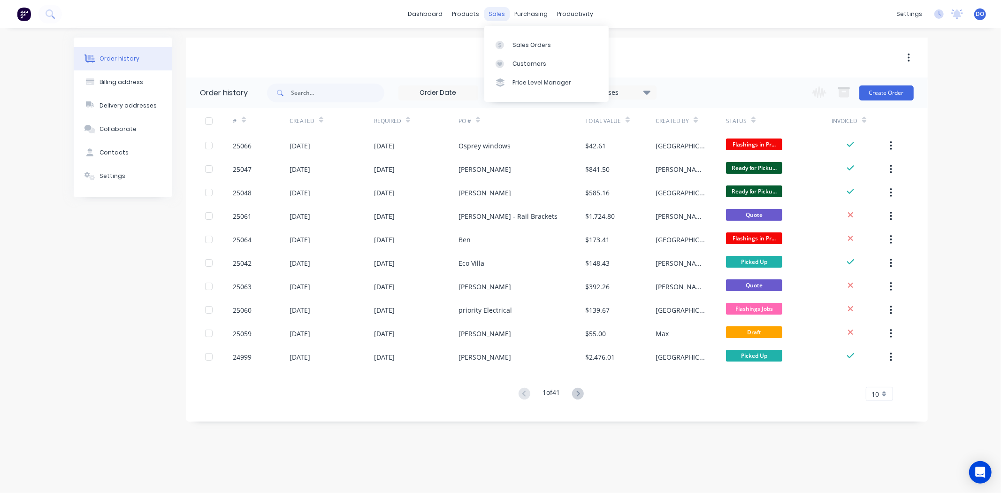
click at [500, 14] on div "sales" at bounding box center [497, 14] width 26 height 14
click at [504, 45] on div at bounding box center [502, 45] width 14 height 8
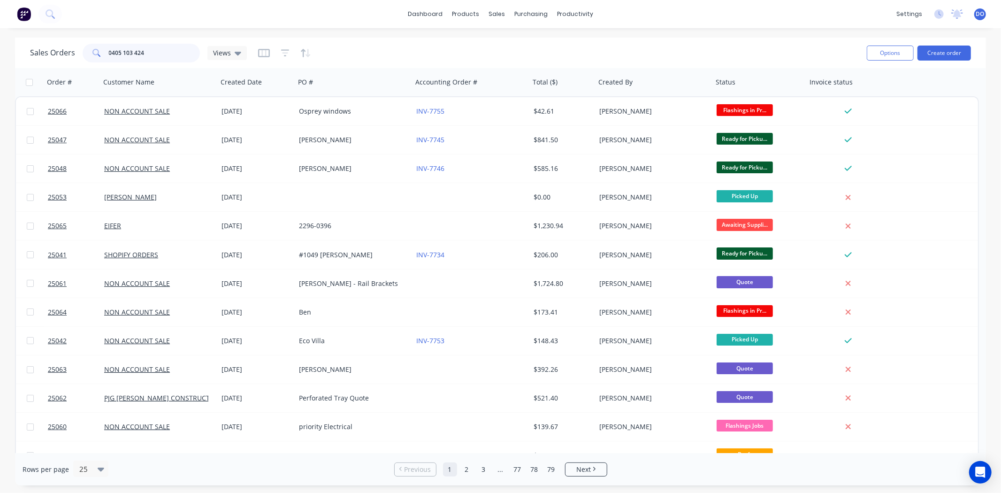
type input "0405 103 424"
click at [246, 23] on div "dashboard products sales purchasing productivity dashboard products Product Cat…" at bounding box center [500, 14] width 1001 height 28
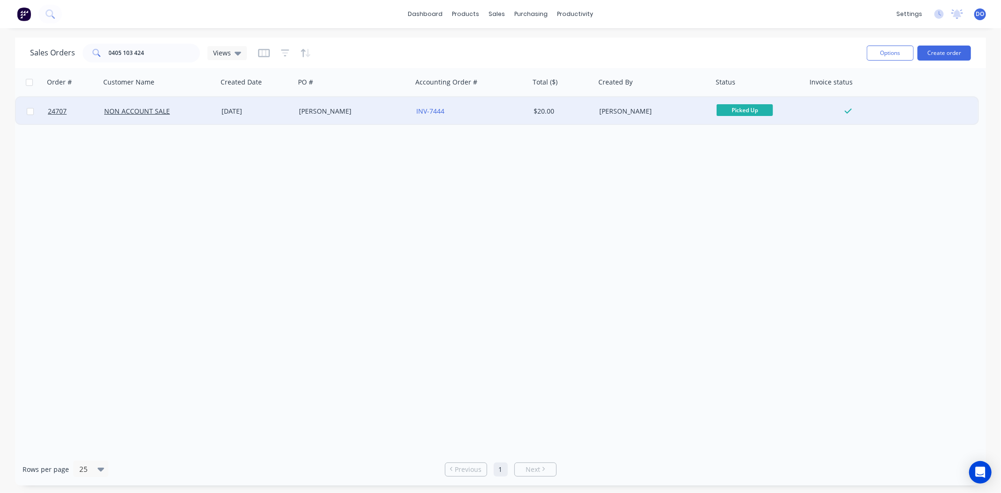
click at [334, 110] on div "[PERSON_NAME]" at bounding box center [351, 110] width 104 height 9
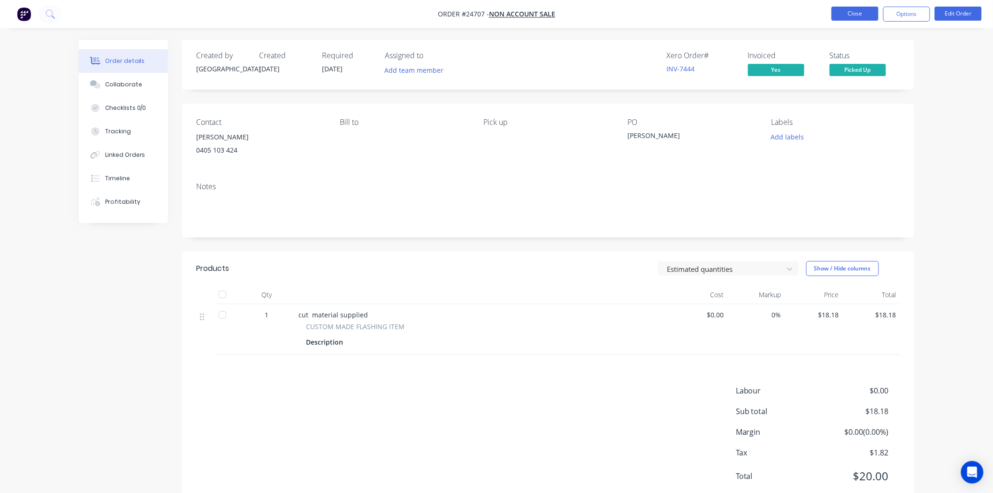
click at [839, 15] on button "Close" at bounding box center [854, 14] width 47 height 14
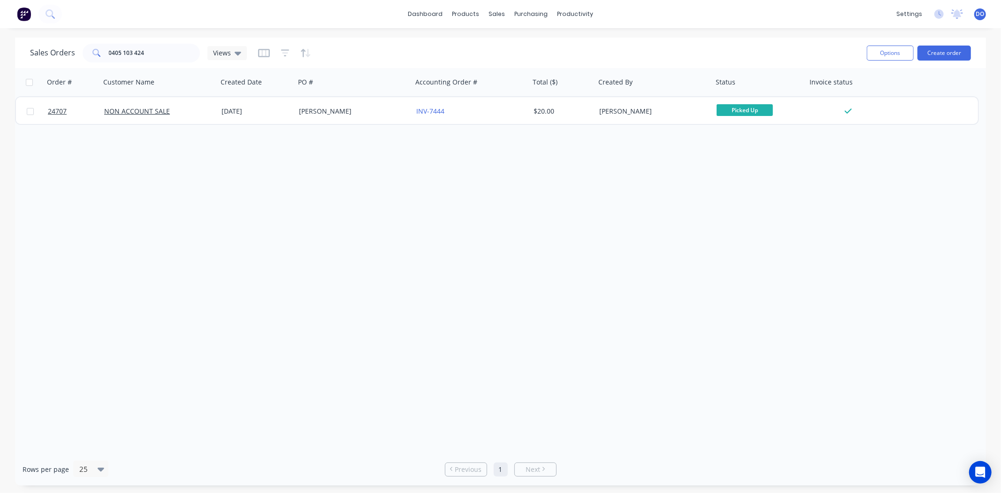
drag, startPoint x: 283, startPoint y: 326, endPoint x: 278, endPoint y: 311, distance: 15.0
click at [283, 326] on div "Order # Customer Name Created Date PO # Accounting Order # Total ($) Created By…" at bounding box center [500, 260] width 971 height 385
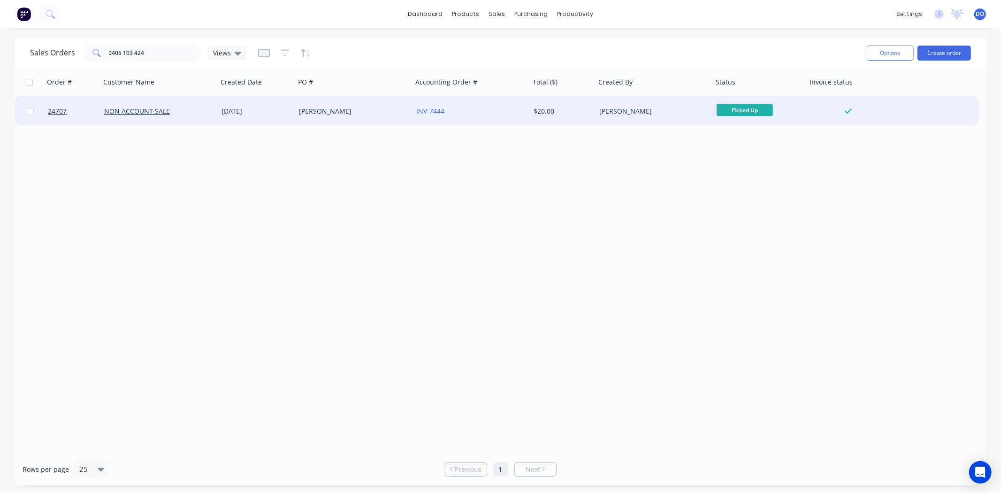
click at [326, 110] on div "[PERSON_NAME]" at bounding box center [351, 110] width 104 height 9
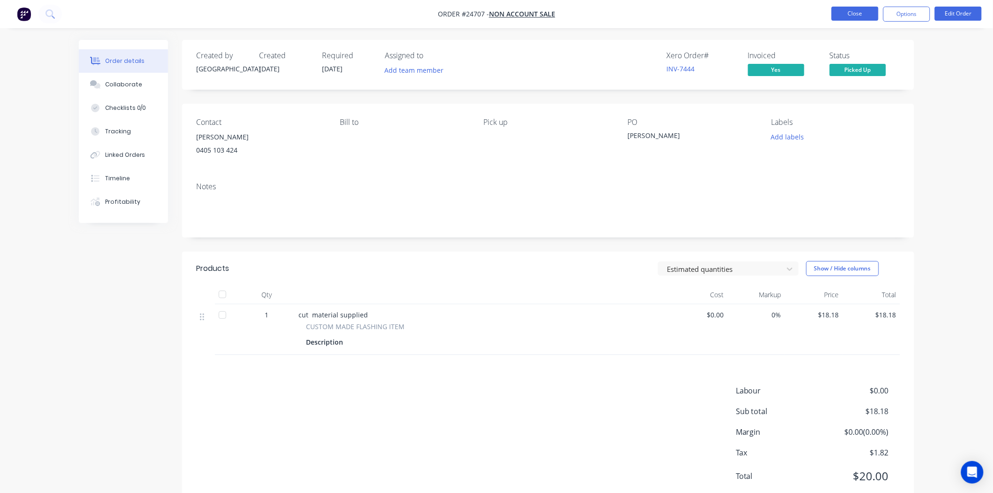
click at [871, 8] on button "Close" at bounding box center [854, 14] width 47 height 14
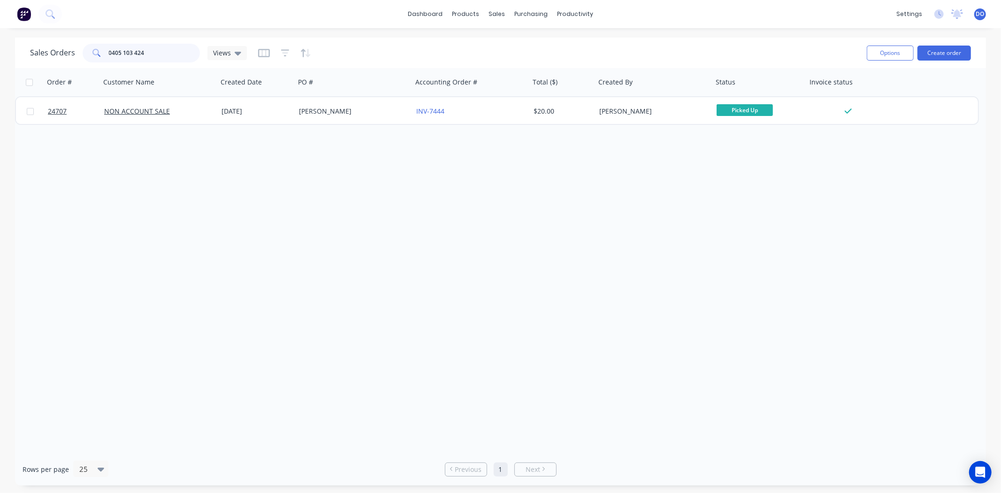
drag, startPoint x: 153, startPoint y: 59, endPoint x: 57, endPoint y: 56, distance: 96.7
click at [57, 56] on div "Sales Orders 0405 103 424 Views" at bounding box center [138, 53] width 217 height 19
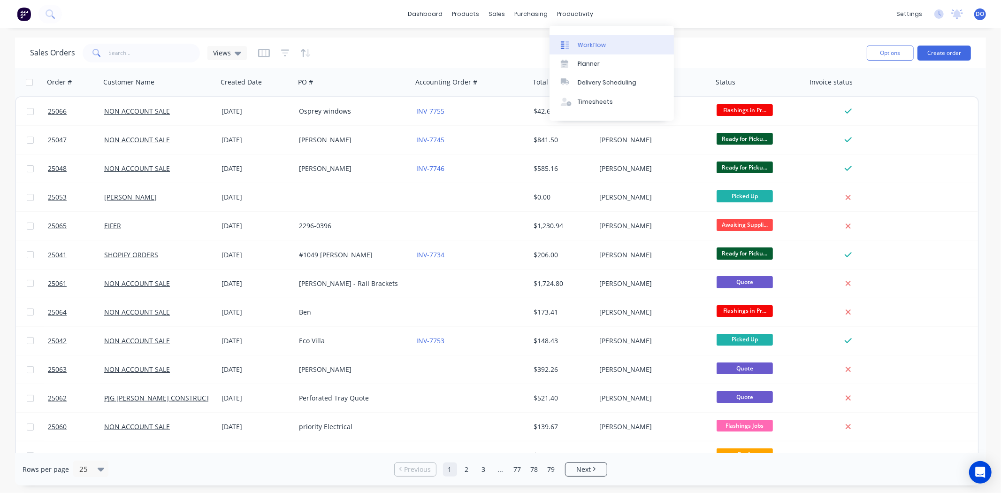
click at [585, 39] on link "Workflow" at bounding box center [611, 44] width 124 height 19
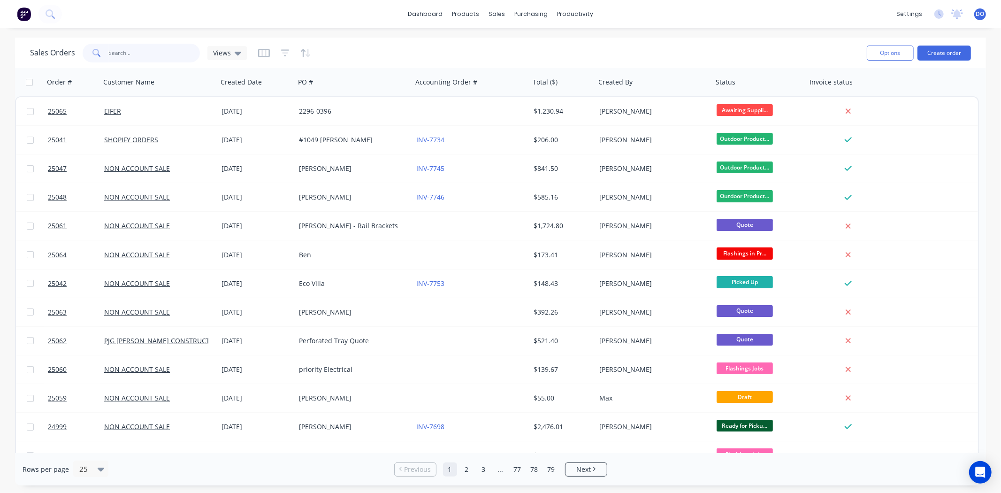
click at [119, 46] on input "text" at bounding box center [154, 53] width 91 height 19
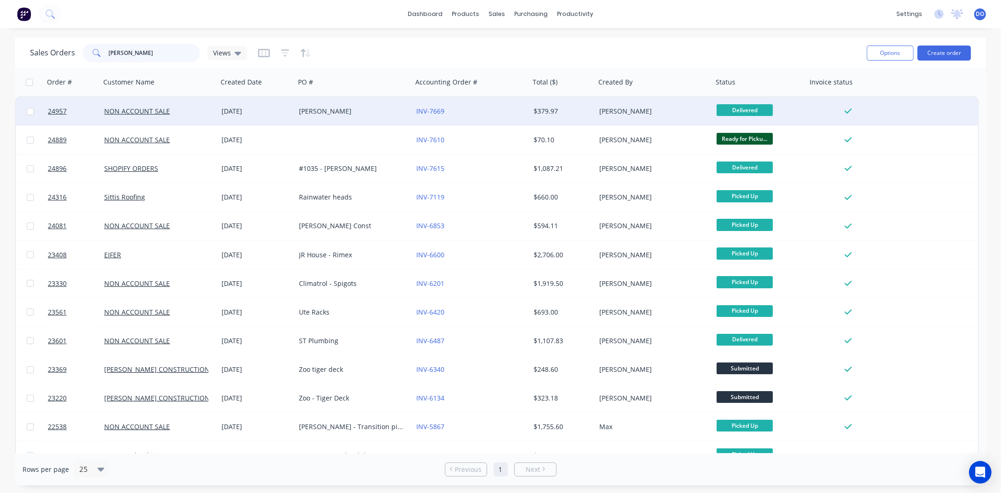
type input "[PERSON_NAME]"
click at [372, 111] on div "[PERSON_NAME]" at bounding box center [351, 110] width 104 height 9
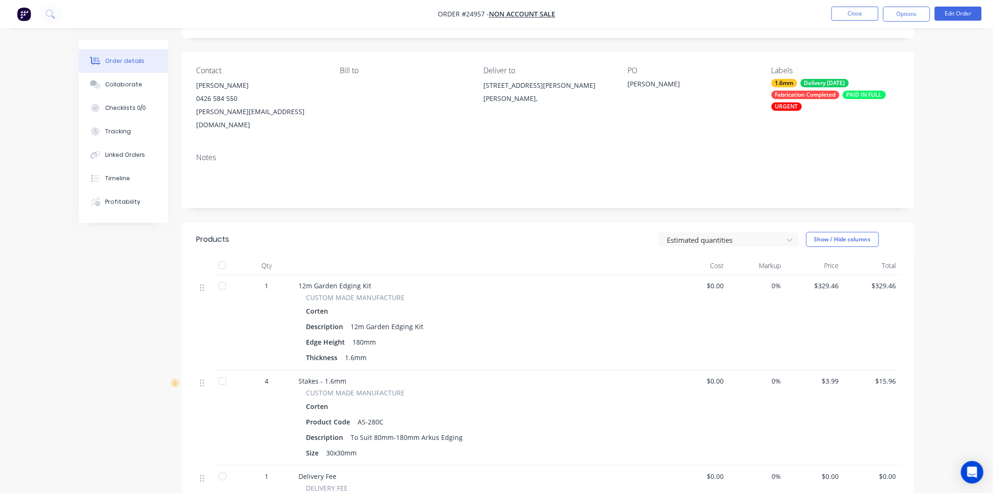
scroll to position [52, 0]
click at [421, 303] on div "Corten" at bounding box center [482, 310] width 353 height 14
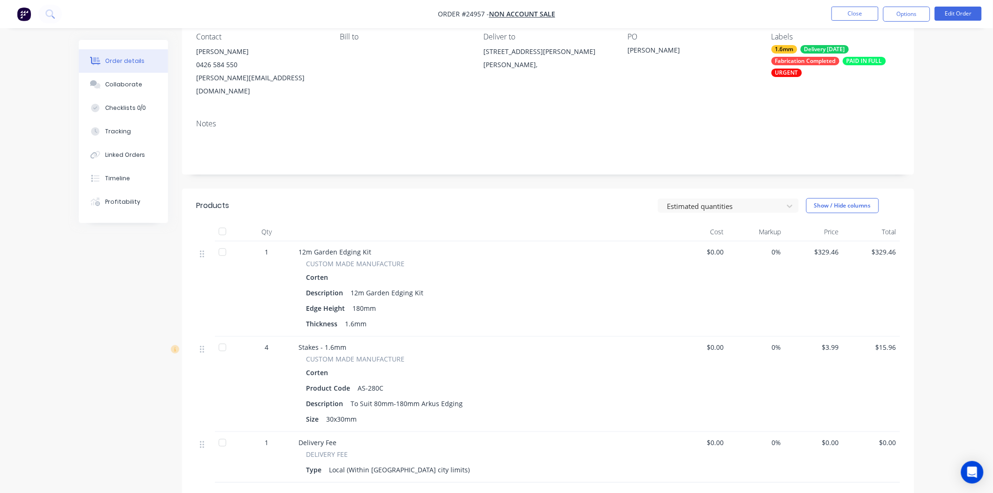
scroll to position [104, 0]
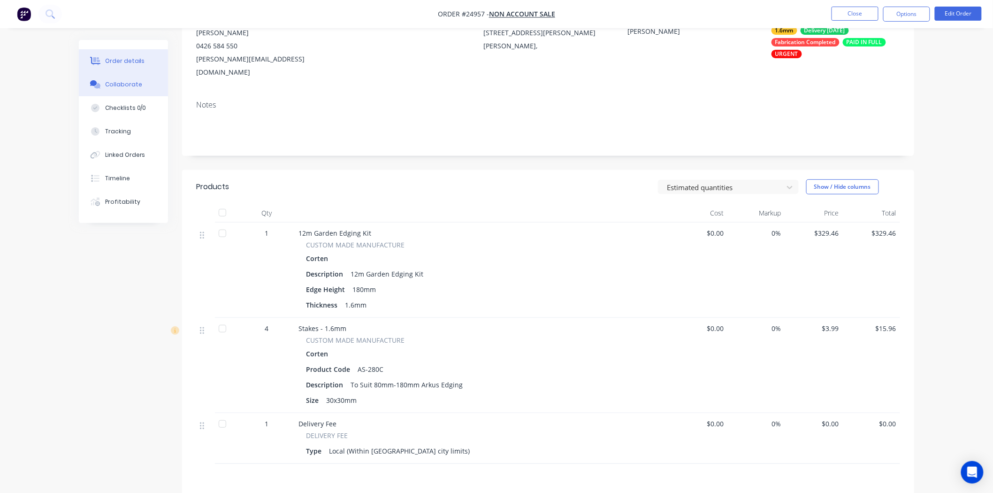
click at [133, 89] on button "Collaborate" at bounding box center [123, 84] width 89 height 23
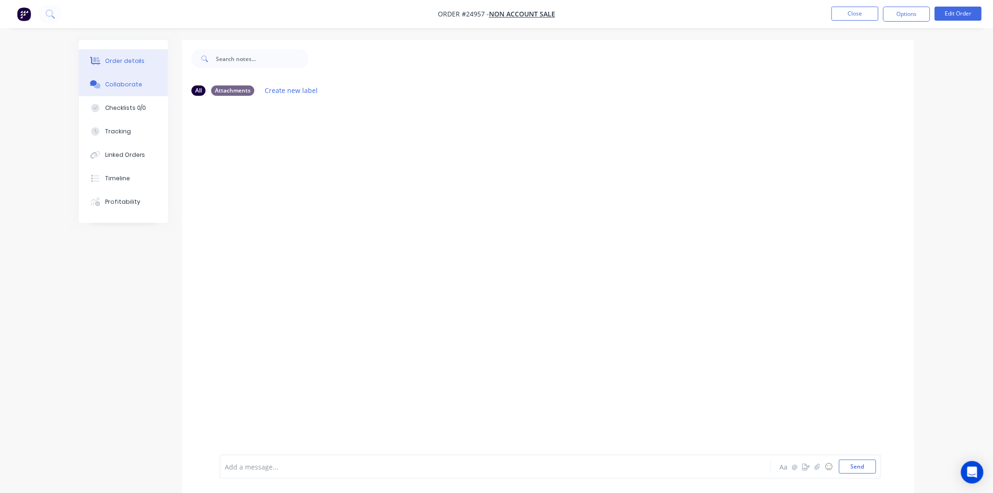
click at [146, 61] on button "Order details" at bounding box center [123, 60] width 89 height 23
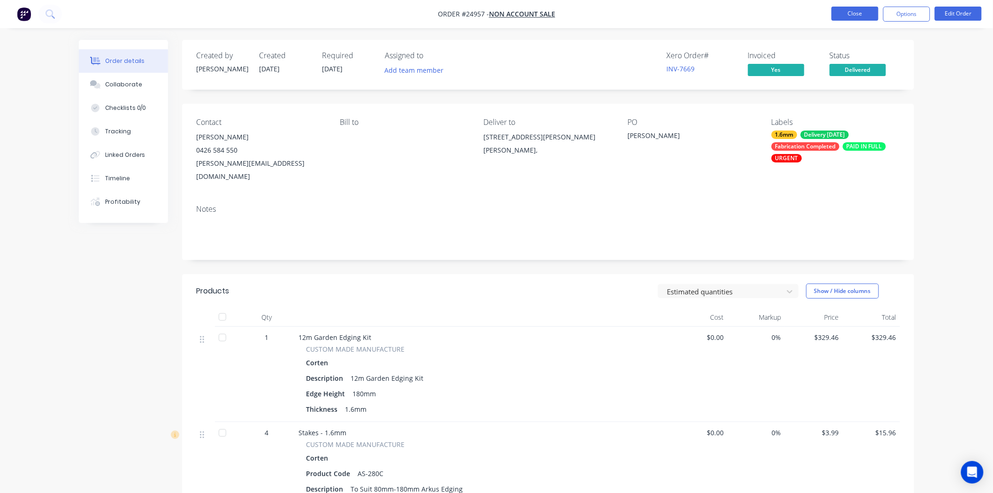
click at [838, 14] on button "Close" at bounding box center [854, 14] width 47 height 14
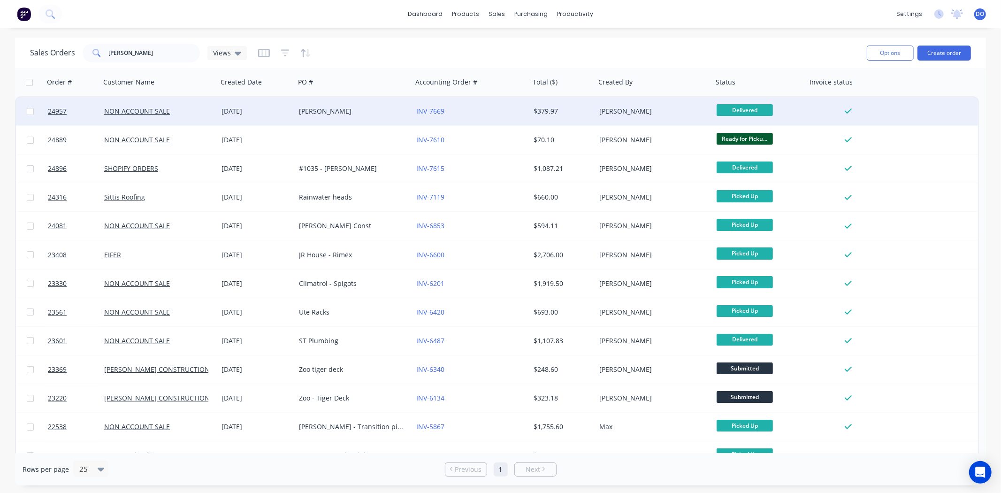
click at [295, 110] on div "[PERSON_NAME]" at bounding box center [353, 111] width 117 height 28
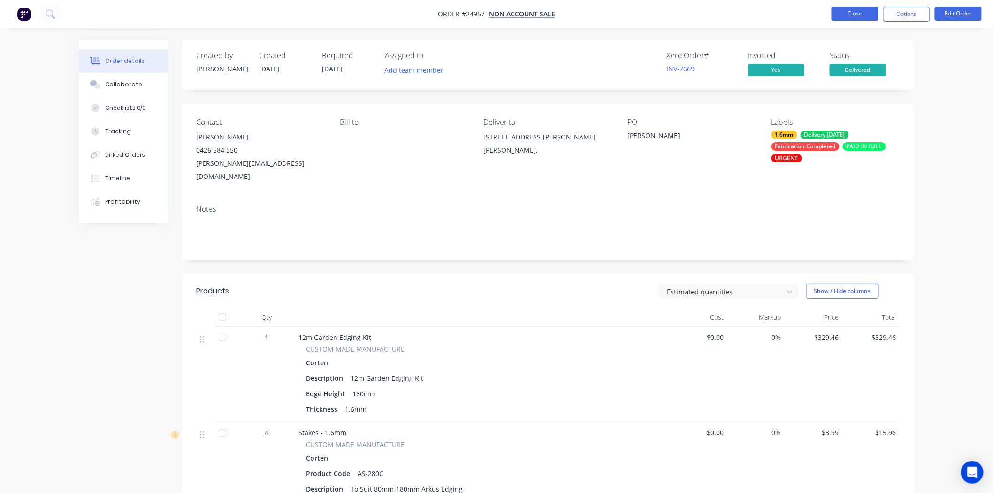
click at [835, 9] on button "Close" at bounding box center [854, 14] width 47 height 14
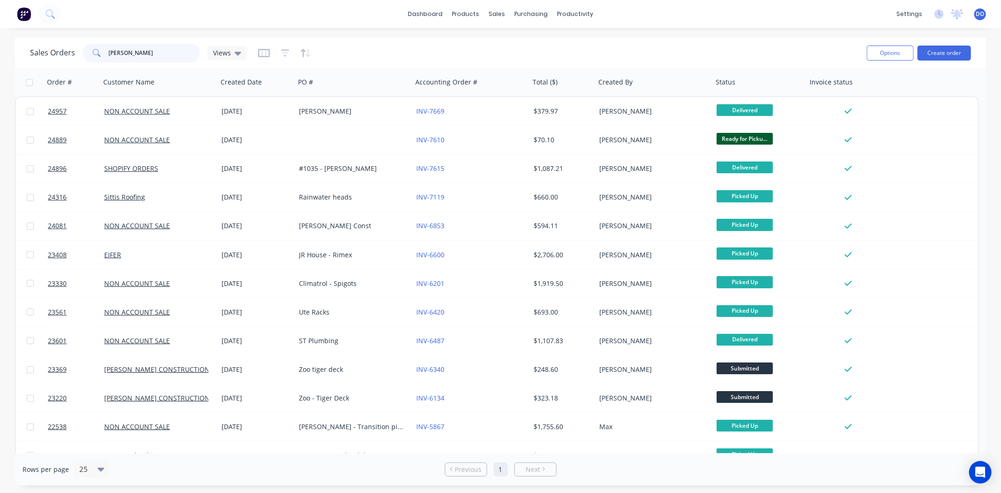
drag, startPoint x: 130, startPoint y: 52, endPoint x: 95, endPoint y: 48, distance: 35.0
click at [95, 48] on div "[PERSON_NAME]" at bounding box center [141, 53] width 117 height 19
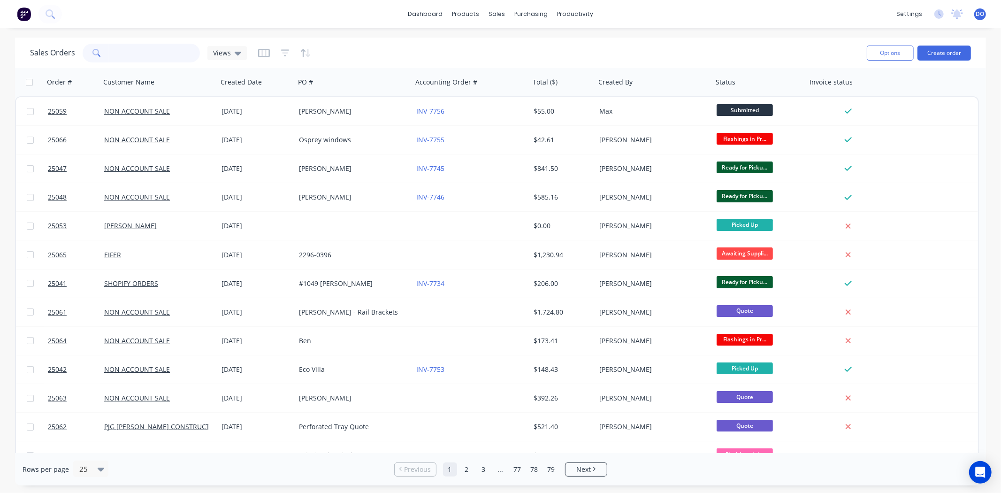
click at [141, 54] on input "text" at bounding box center [154, 53] width 91 height 19
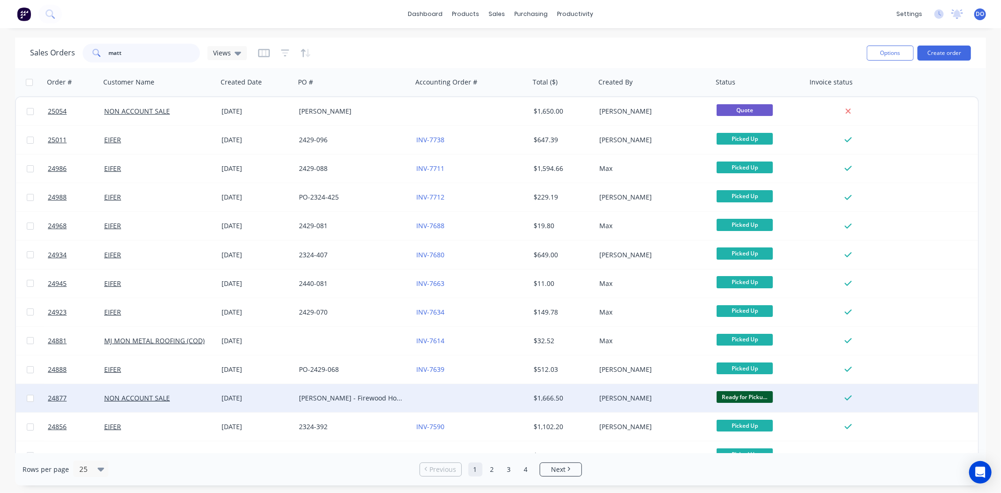
type input "matt"
click at [253, 390] on div "[DATE]" at bounding box center [256, 398] width 77 height 28
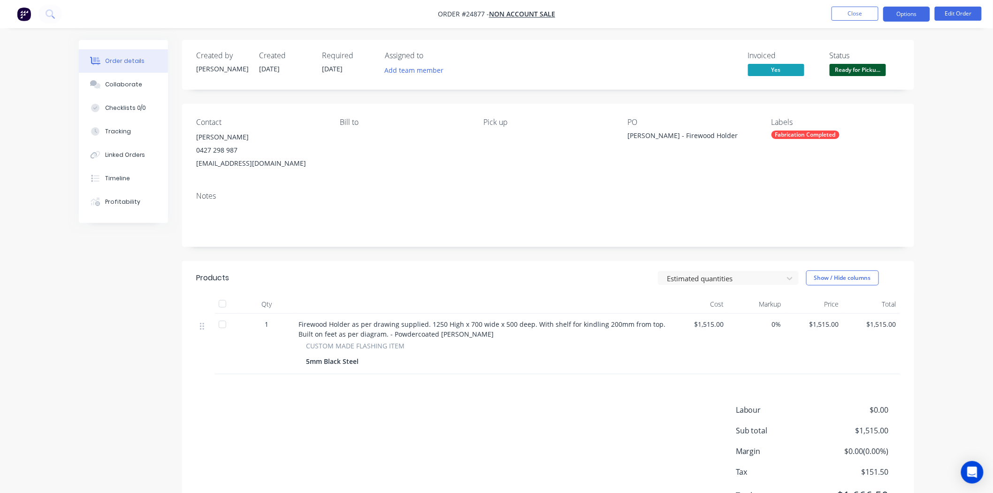
click at [893, 15] on button "Options" at bounding box center [906, 14] width 47 height 15
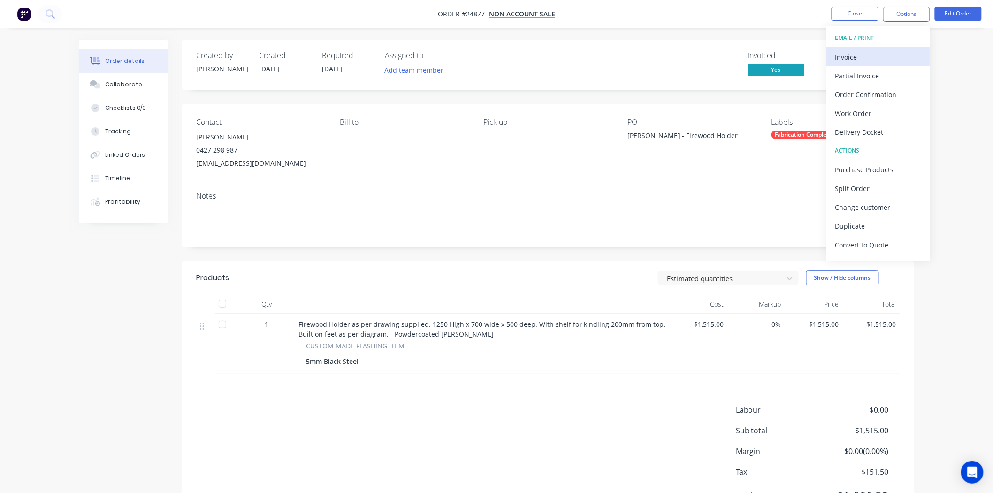
click at [899, 52] on div "Invoice" at bounding box center [878, 57] width 86 height 14
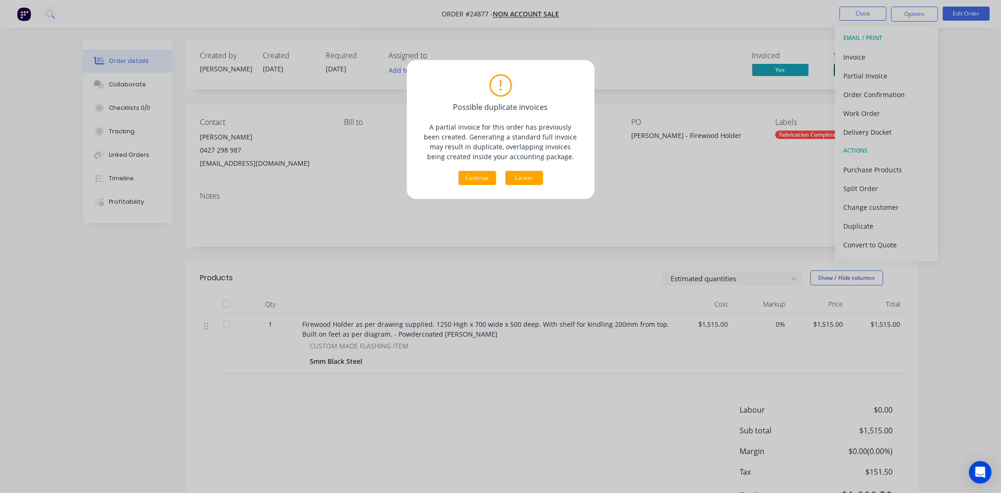
click at [521, 176] on button "Cancel" at bounding box center [524, 178] width 38 height 14
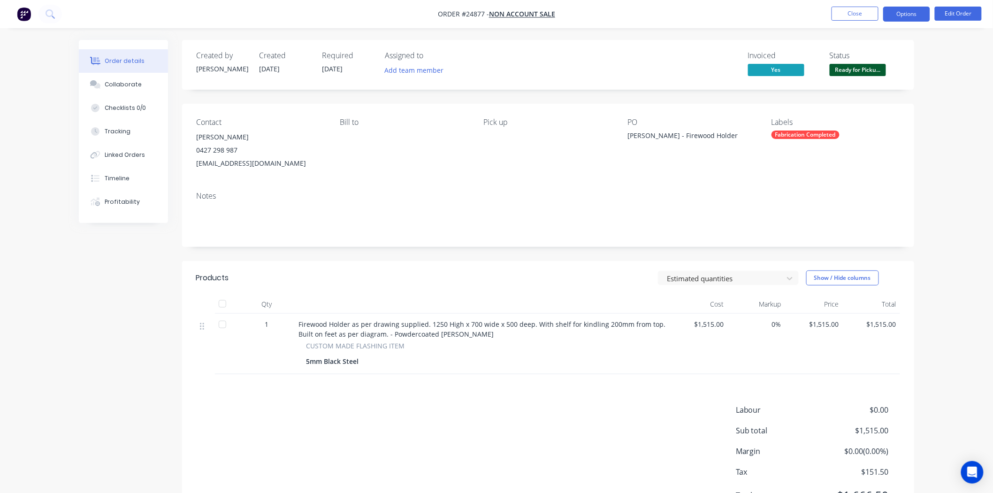
click at [899, 11] on button "Options" at bounding box center [906, 14] width 47 height 15
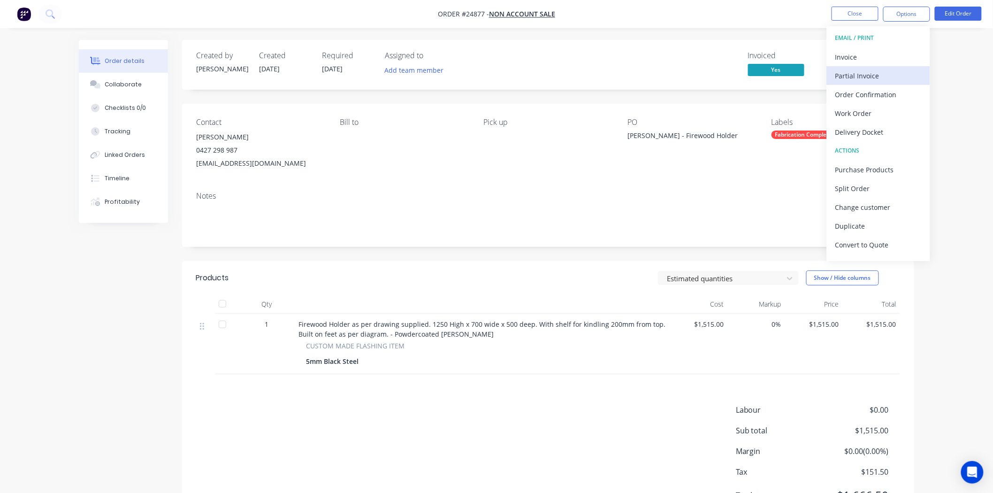
click at [883, 68] on button "Partial Invoice" at bounding box center [878, 75] width 103 height 19
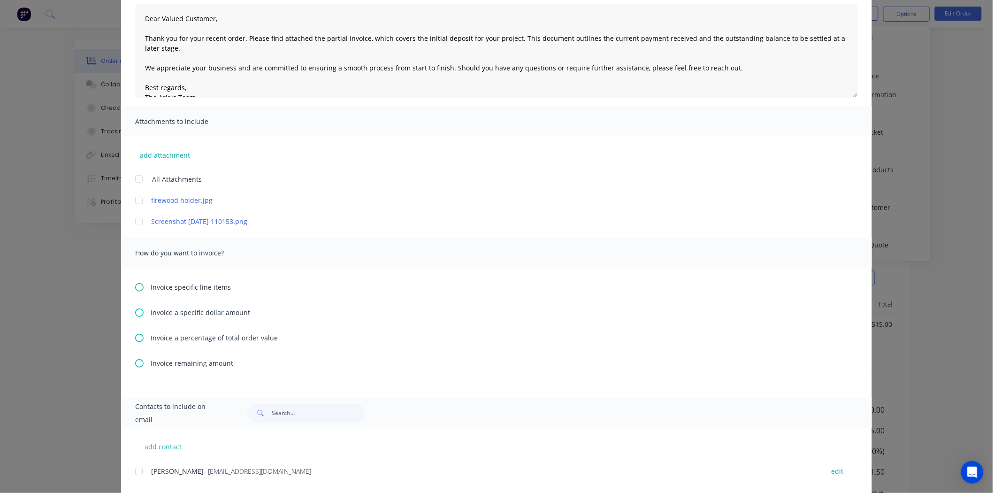
scroll to position [104, 0]
click at [135, 363] on icon at bounding box center [139, 362] width 8 height 8
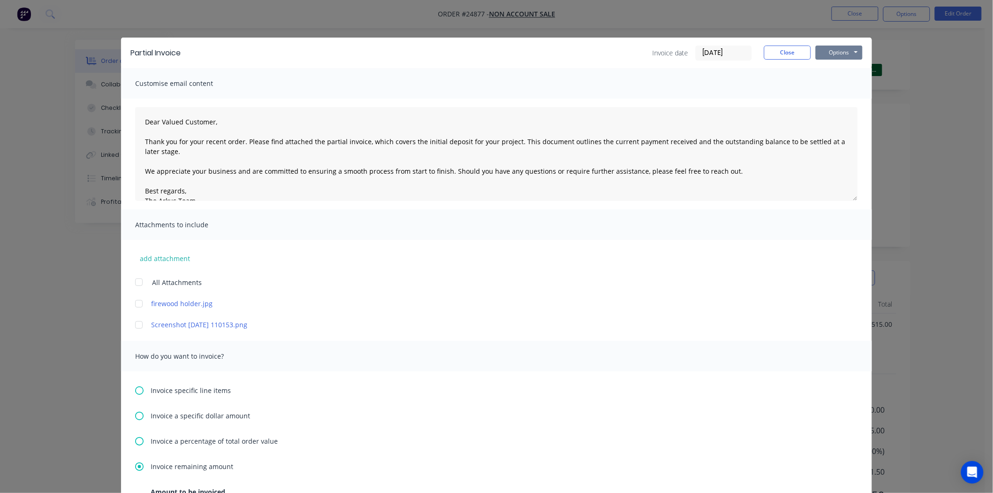
click at [833, 55] on button "Options" at bounding box center [838, 53] width 47 height 14
click at [832, 81] on button "Print" at bounding box center [845, 84] width 60 height 15
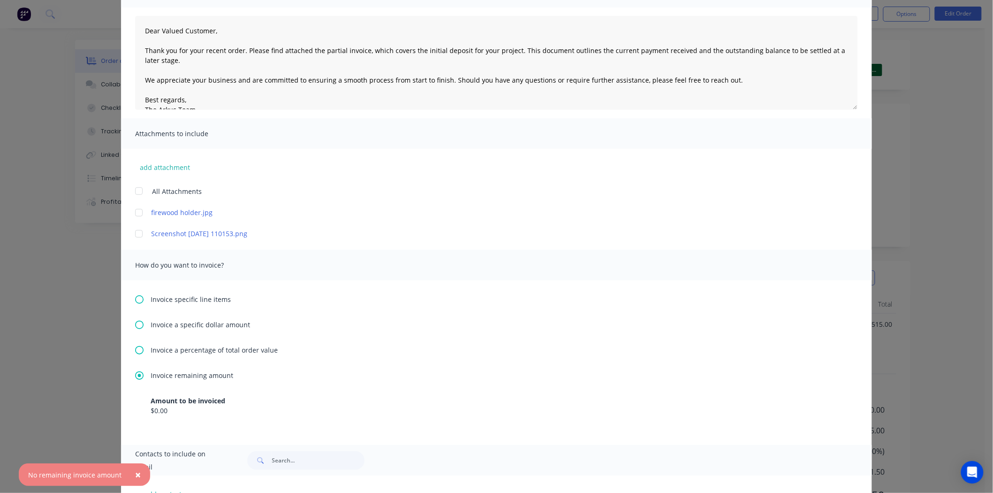
scroll to position [104, 0]
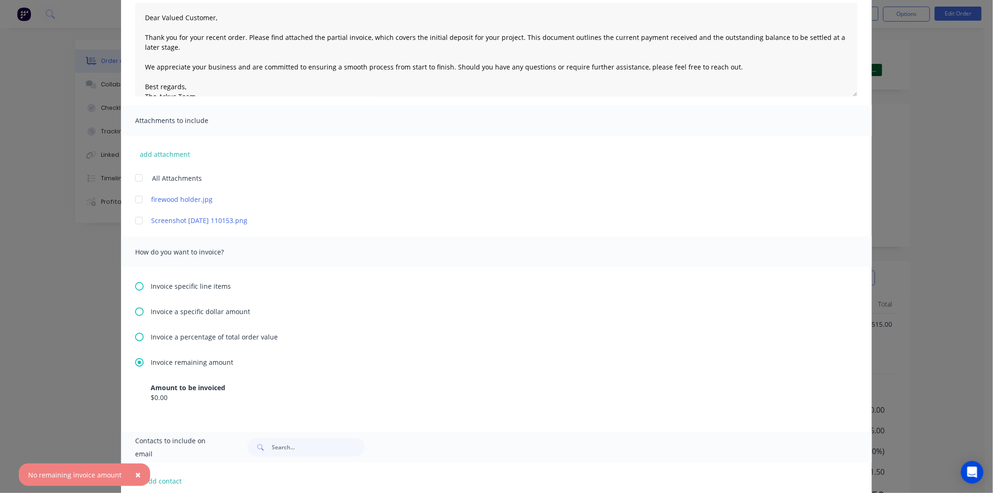
click at [69, 313] on div "Partial Invoice Invoice date [DATE] Close Options Preview Print Email Customise…" at bounding box center [496, 246] width 993 height 493
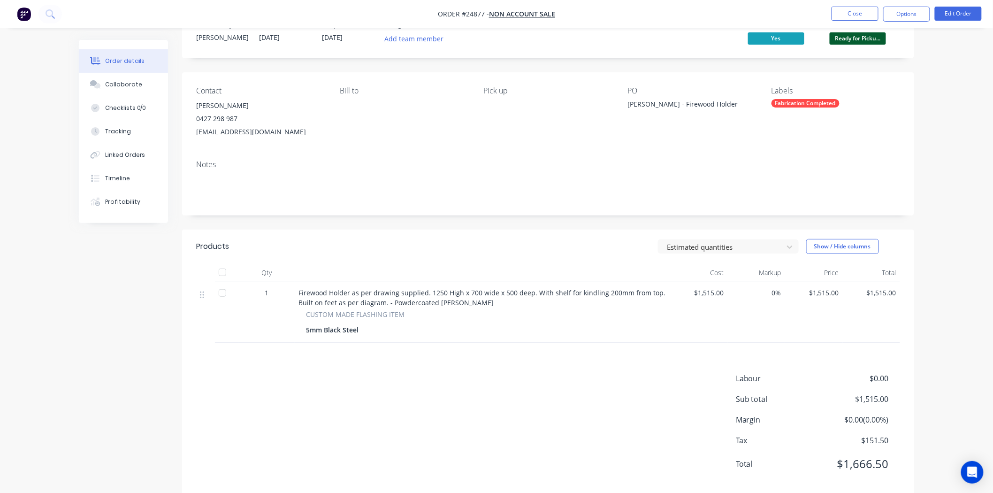
scroll to position [49, 0]
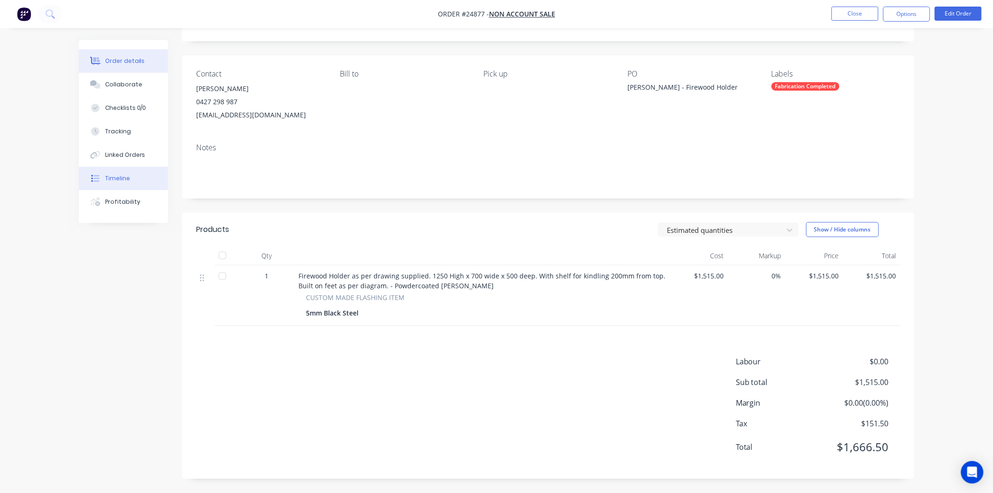
click at [122, 177] on div "Timeline" at bounding box center [117, 178] width 25 height 8
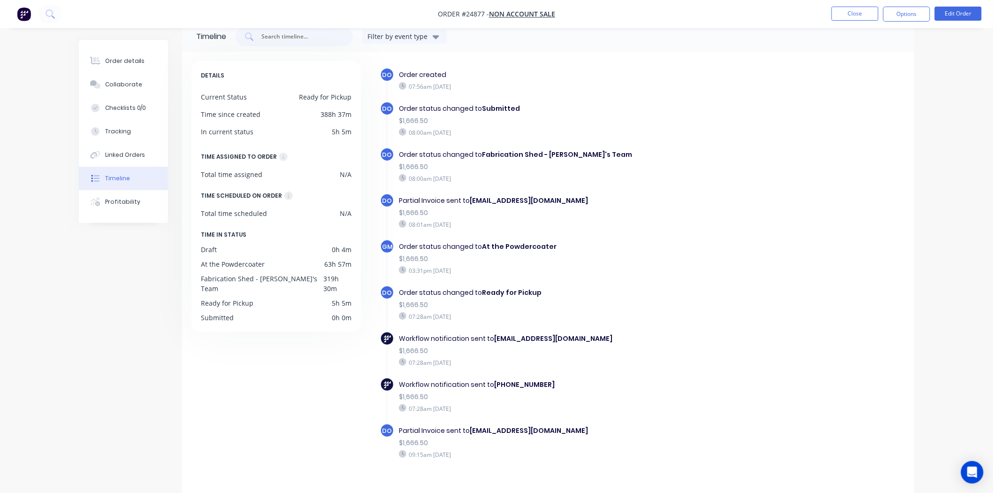
scroll to position [29, 0]
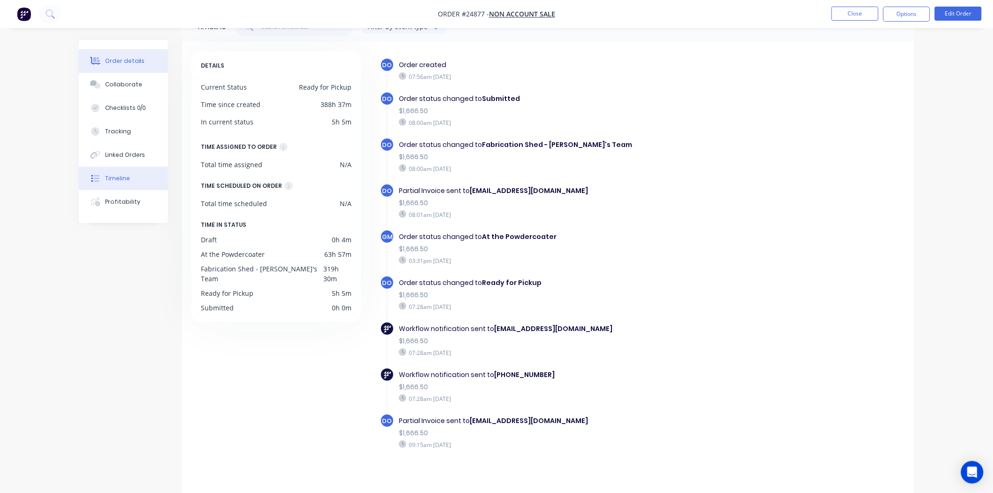
click at [124, 66] on button "Order details" at bounding box center [123, 60] width 89 height 23
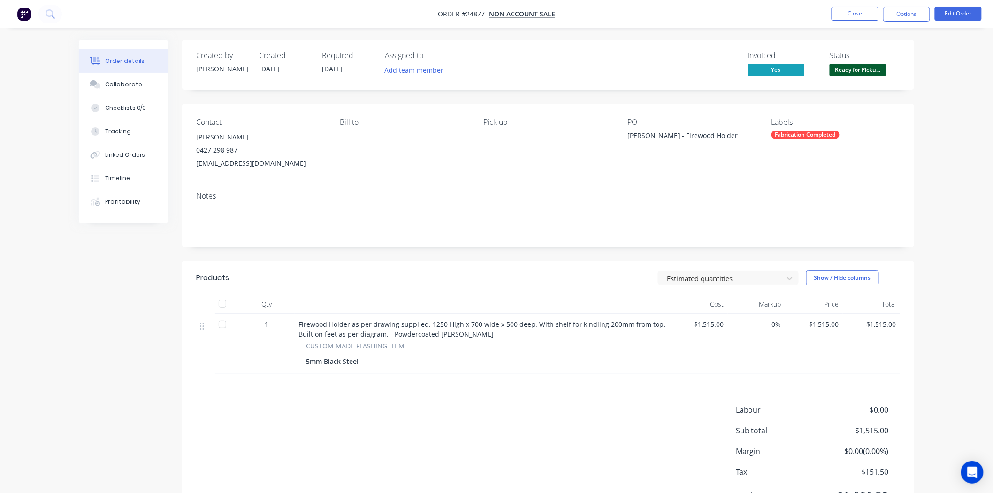
scroll to position [49, 0]
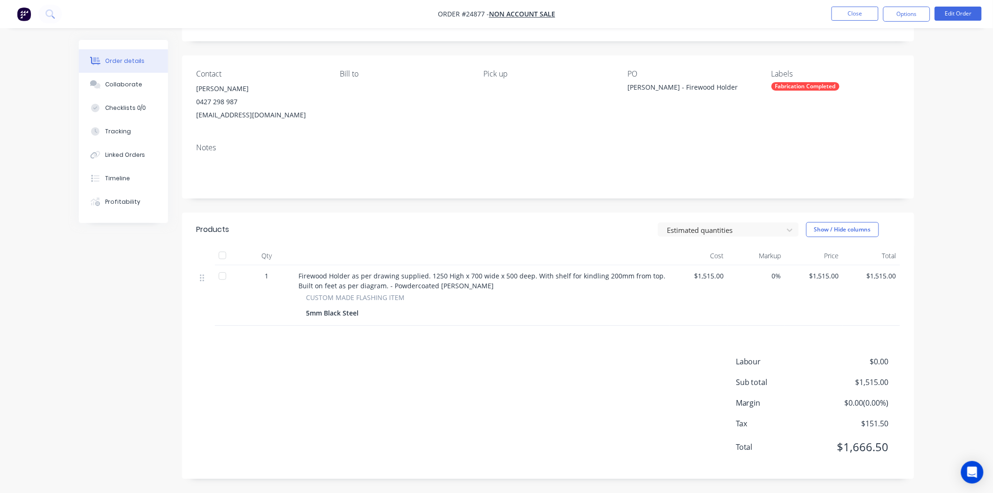
click at [79, 49] on button "Order details" at bounding box center [123, 60] width 89 height 23
click at [842, 11] on button "Close" at bounding box center [854, 14] width 47 height 14
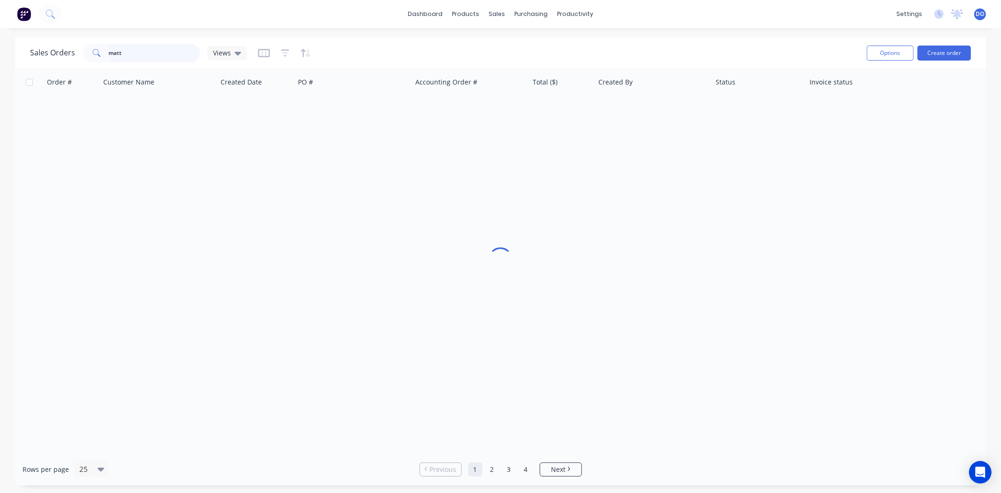
click at [140, 59] on input "matt" at bounding box center [154, 53] width 91 height 19
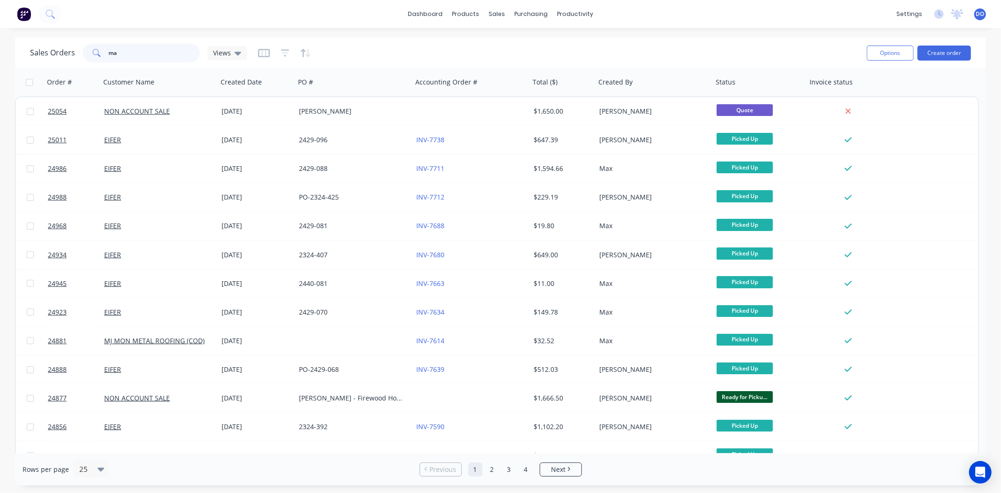
type input "m"
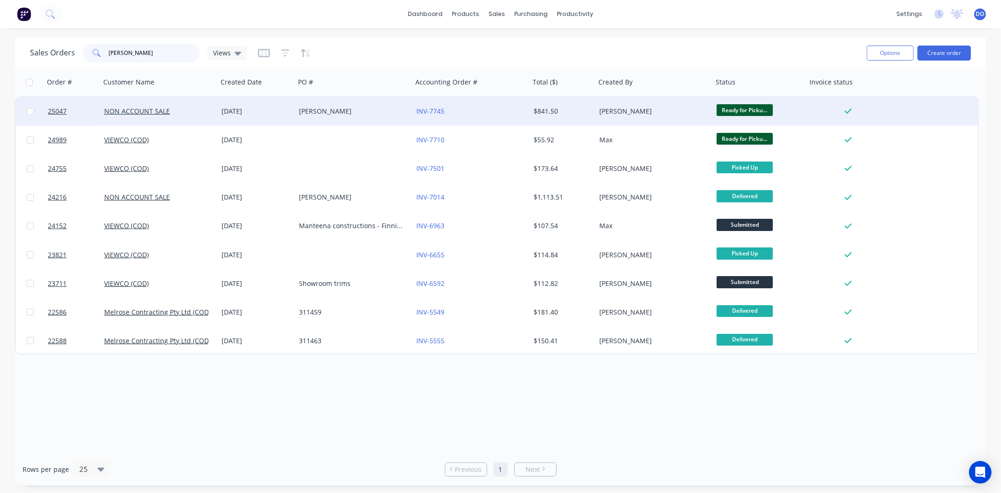
type input "[PERSON_NAME]"
click at [393, 102] on div "[PERSON_NAME]" at bounding box center [353, 111] width 117 height 28
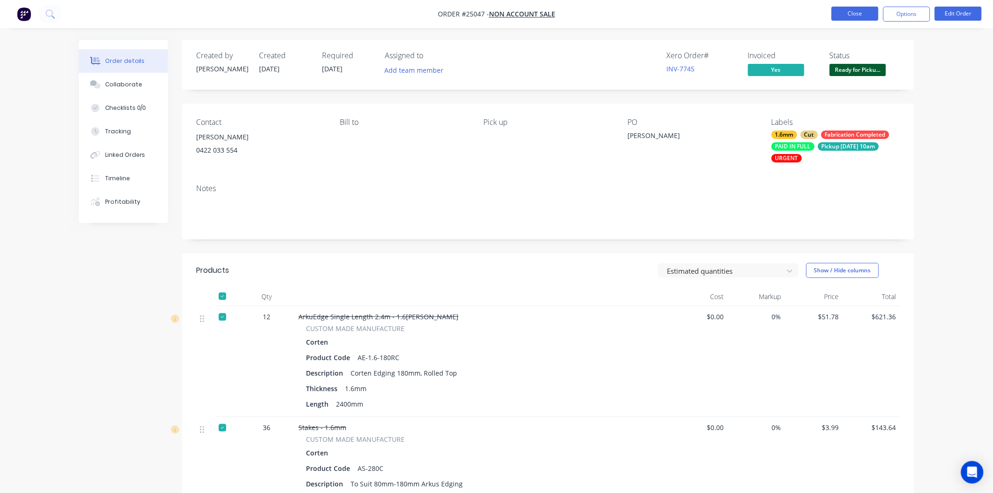
click at [838, 12] on button "Close" at bounding box center [854, 14] width 47 height 14
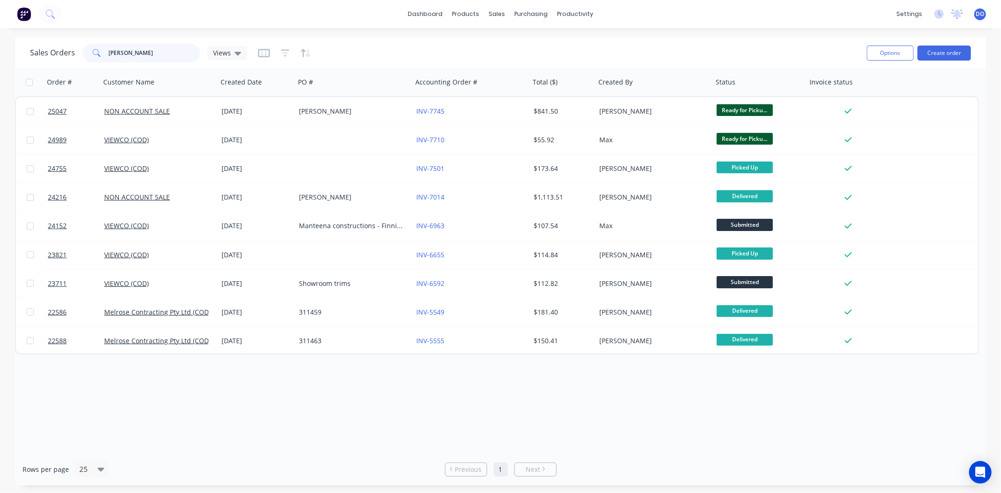
drag, startPoint x: 167, startPoint y: 61, endPoint x: 75, endPoint y: 64, distance: 92.5
click at [75, 64] on div "Sales Orders [PERSON_NAME] Views" at bounding box center [444, 52] width 829 height 23
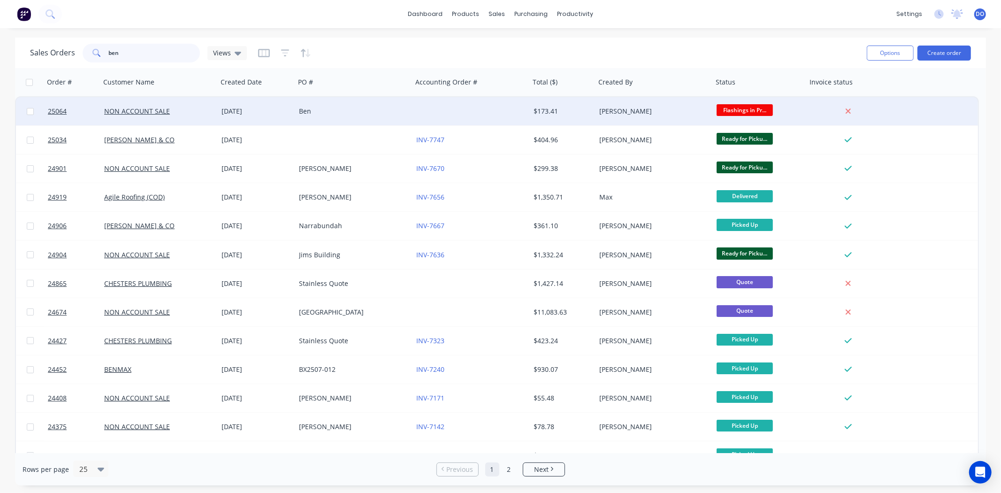
type input "ben"
click at [324, 119] on div "Ben" at bounding box center [353, 111] width 117 height 28
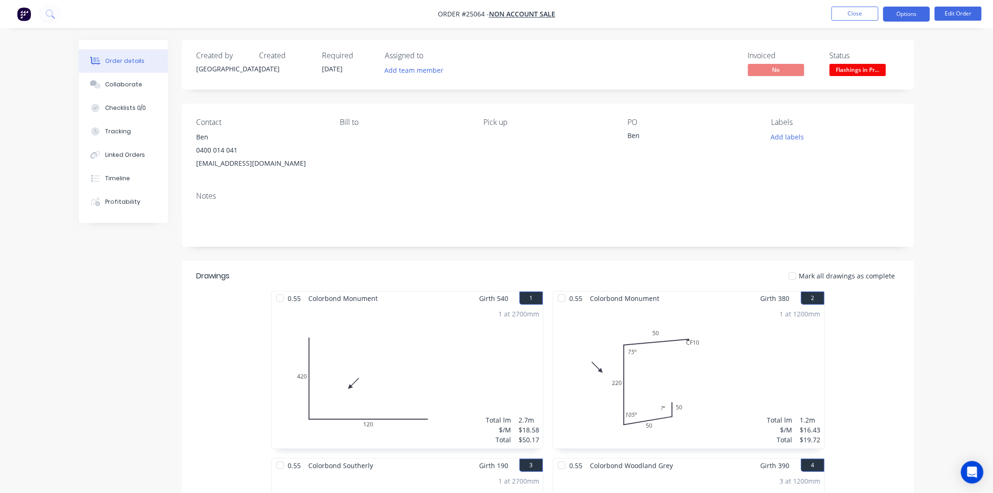
click at [896, 20] on button "Options" at bounding box center [906, 14] width 47 height 15
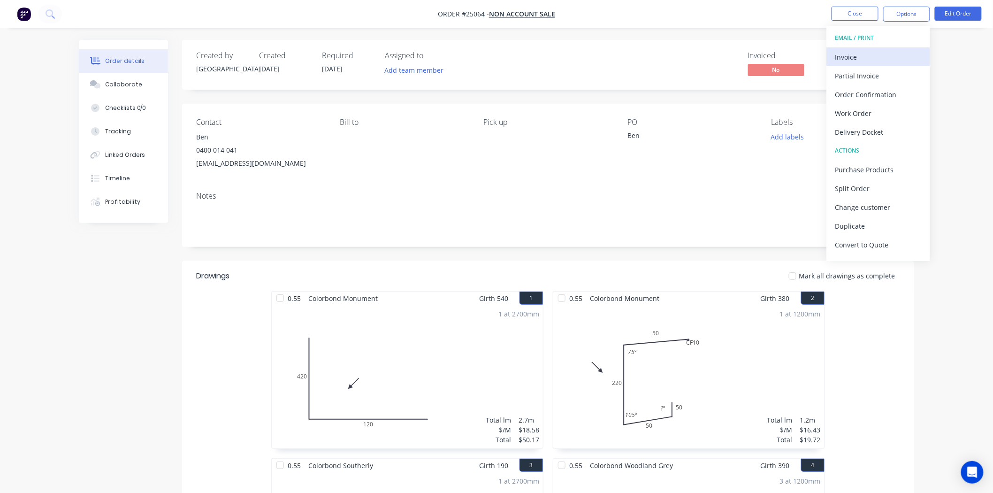
click at [891, 54] on div "Invoice" at bounding box center [878, 57] width 86 height 14
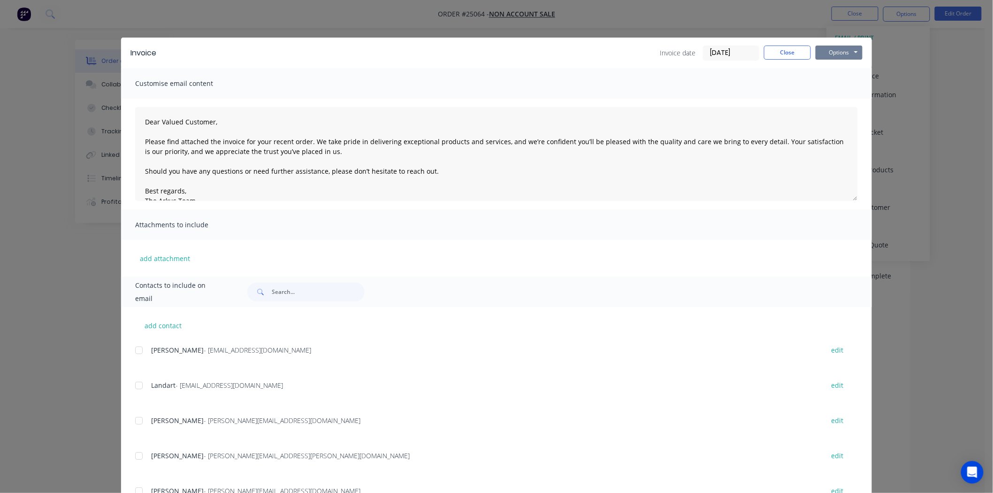
click at [842, 46] on button "Options" at bounding box center [838, 53] width 47 height 14
click at [834, 80] on button "Print" at bounding box center [845, 84] width 60 height 15
click at [798, 50] on button "Close" at bounding box center [787, 53] width 47 height 14
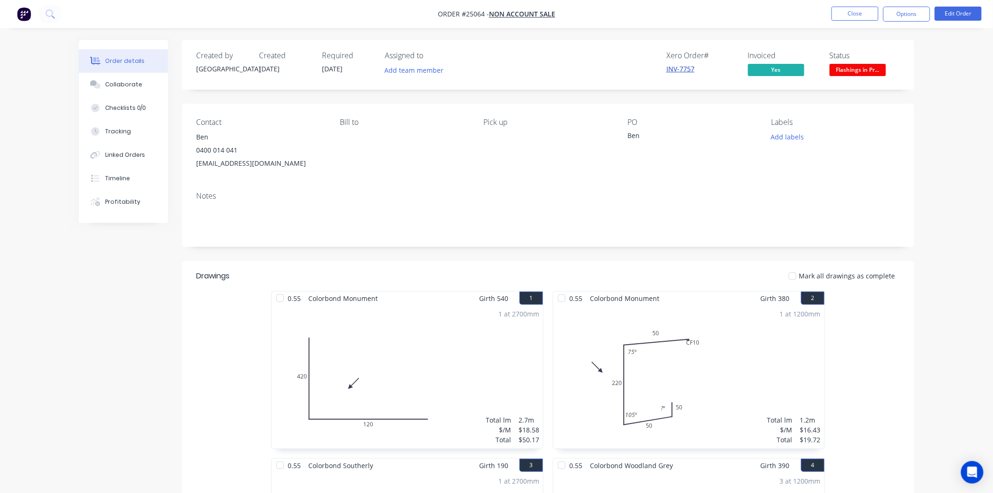
click at [686, 66] on link "INV-7757" at bounding box center [680, 68] width 28 height 9
drag, startPoint x: 294, startPoint y: 162, endPoint x: 193, endPoint y: 168, distance: 101.5
click at [193, 168] on div "Contact Ben [PHONE_NUMBER] [EMAIL_ADDRESS][DOMAIN_NAME] Bill to Pick up PO Ben …" at bounding box center [548, 144] width 732 height 80
copy div "[EMAIL_ADDRESS][DOMAIN_NAME]"
click at [804, 138] on button "Add labels" at bounding box center [787, 136] width 43 height 13
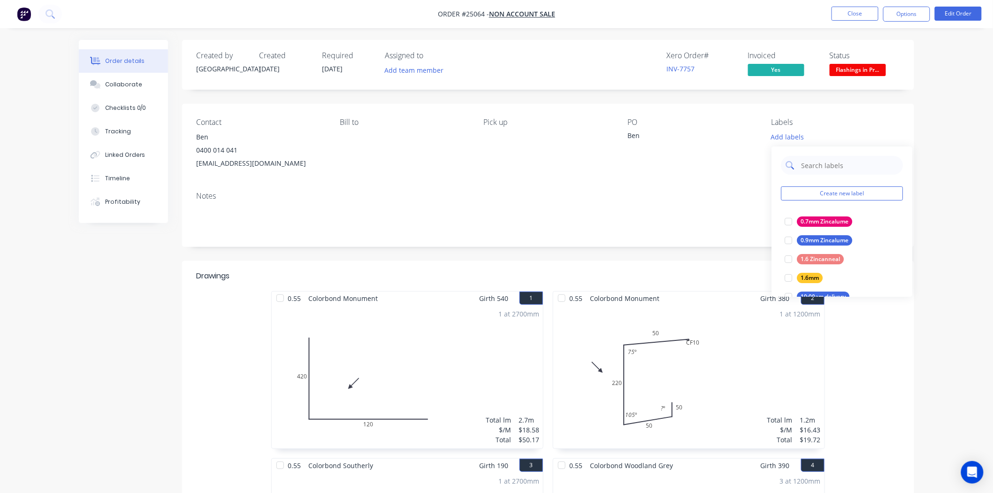
click at [838, 167] on input "text" at bounding box center [849, 165] width 98 height 19
type input "paid"
click at [818, 278] on div "PAID IN FULL" at bounding box center [818, 278] width 43 height 10
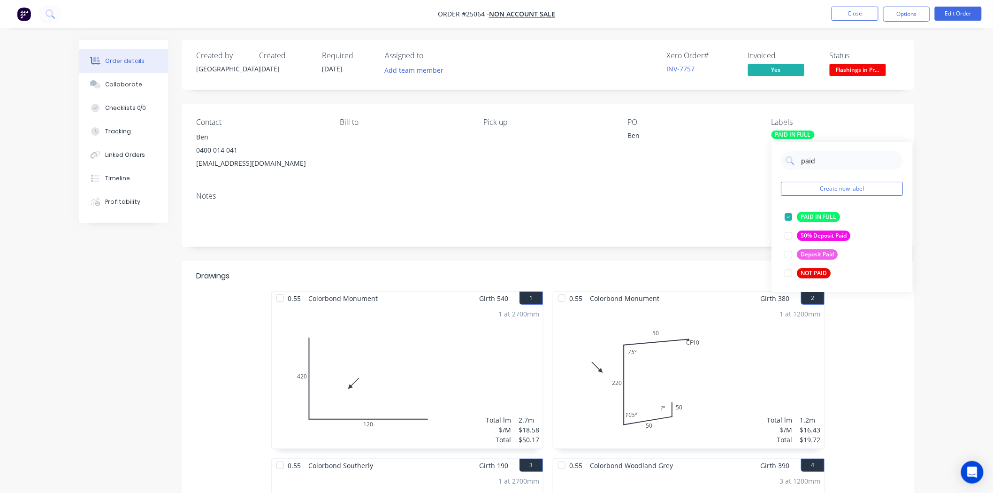
click at [856, 67] on span "Flashings in Pr..." at bounding box center [857, 70] width 56 height 12
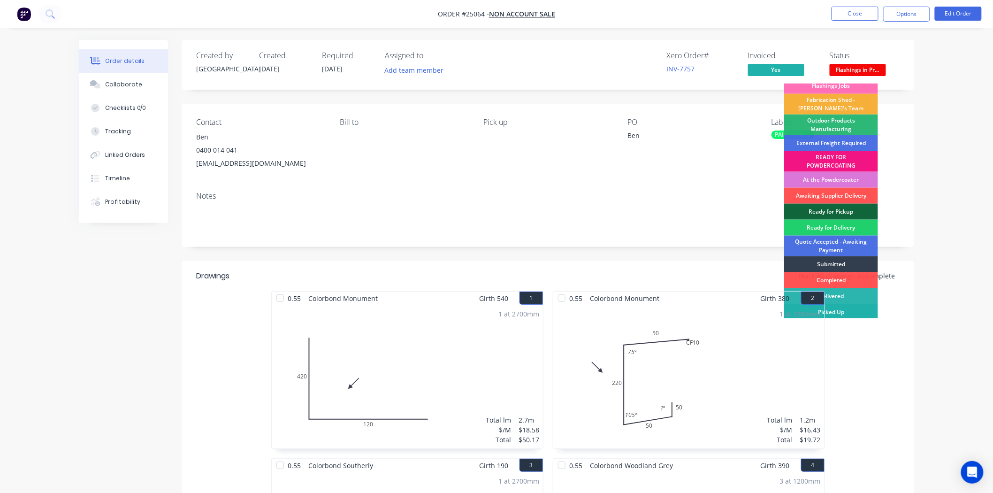
scroll to position [7, 0]
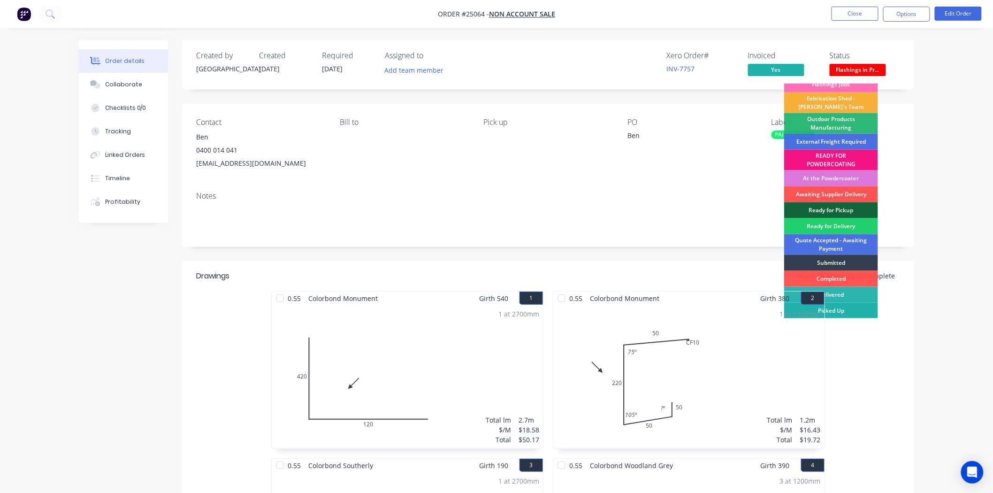
click at [851, 305] on div "Picked Up" at bounding box center [831, 311] width 94 height 16
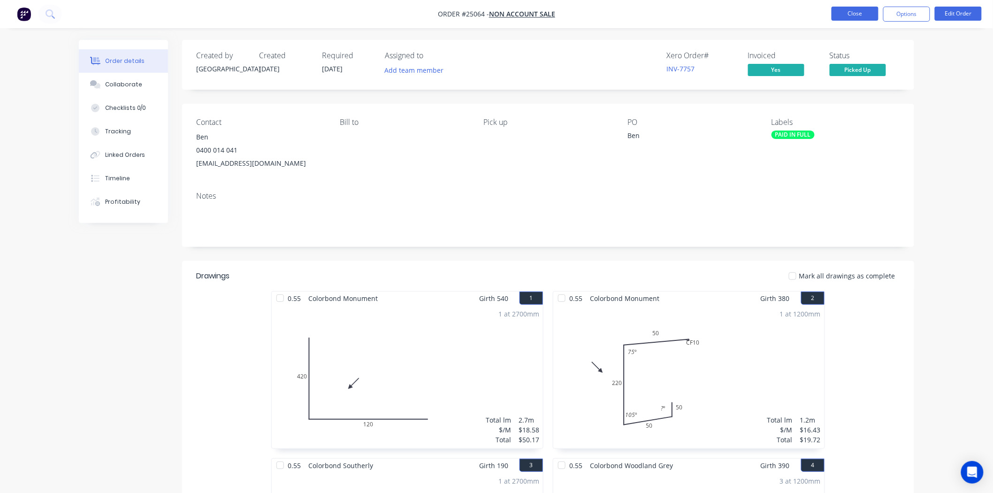
click at [837, 13] on button "Close" at bounding box center [854, 14] width 47 height 14
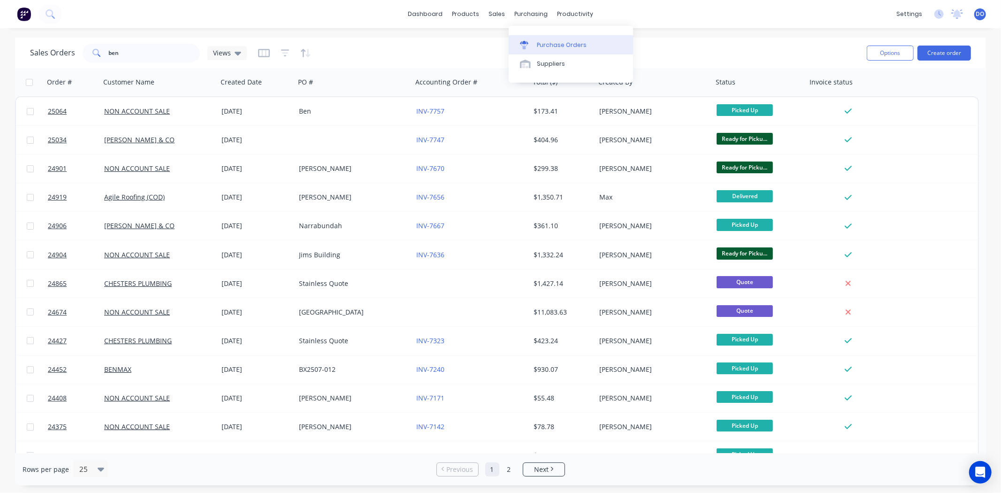
click at [544, 45] on div "Purchase Orders" at bounding box center [562, 45] width 50 height 8
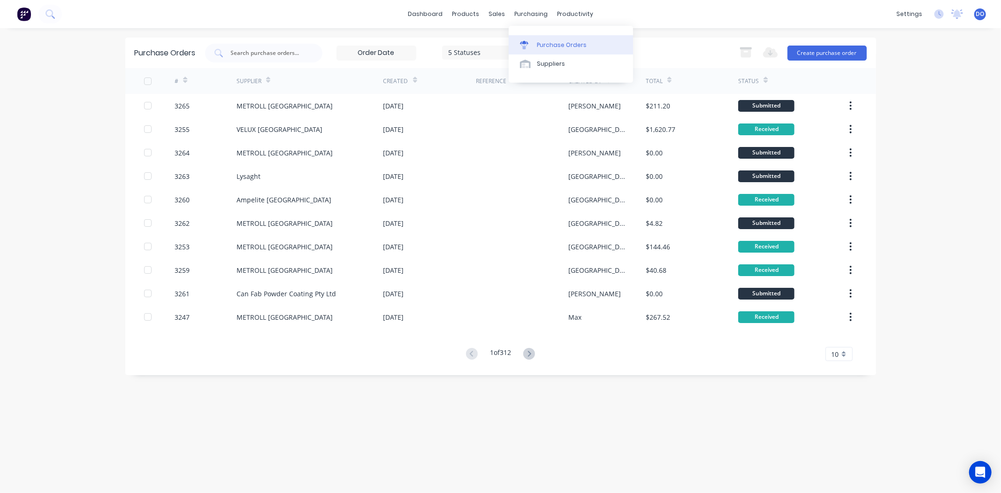
click at [543, 45] on div "Purchase Orders" at bounding box center [562, 45] width 50 height 8
click at [493, 44] on div "Product Catalogue" at bounding box center [507, 45] width 58 height 8
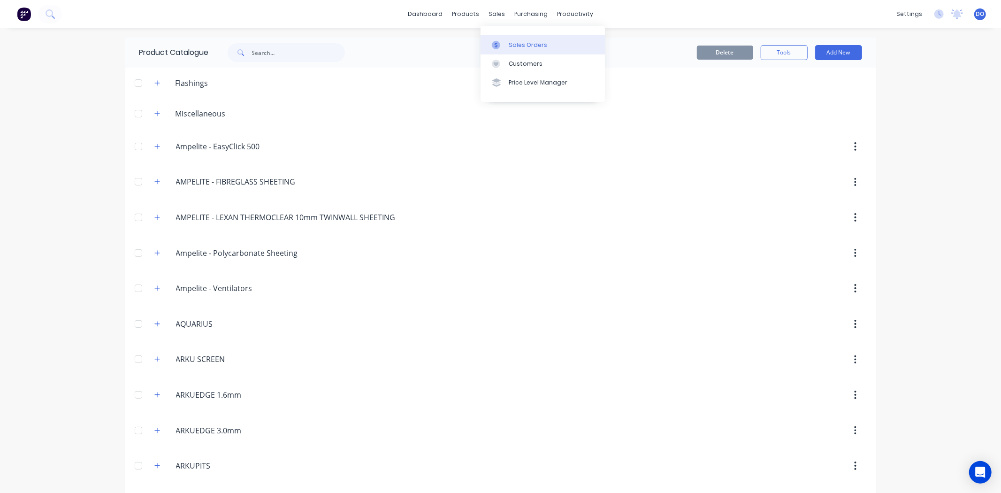
click at [489, 49] on link "Sales Orders" at bounding box center [542, 44] width 124 height 19
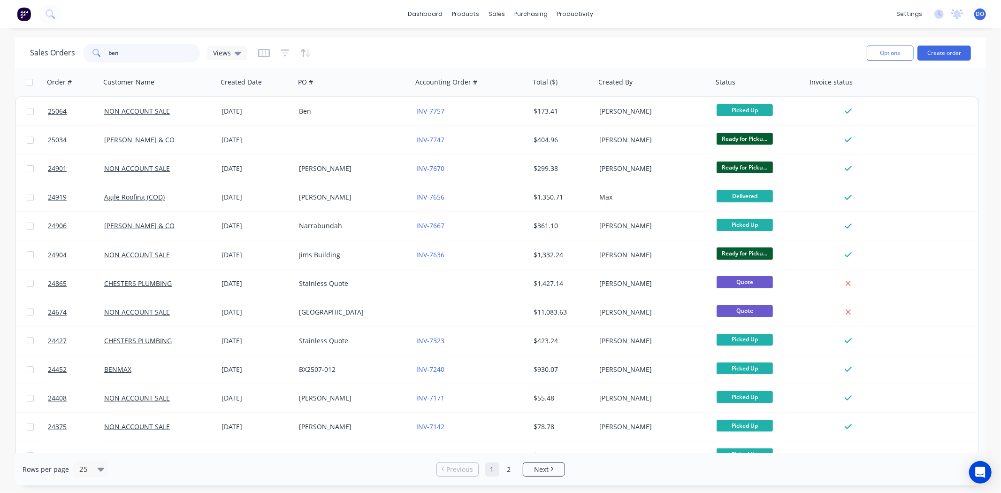
drag, startPoint x: 139, startPoint y: 47, endPoint x: 76, endPoint y: 48, distance: 63.8
click at [76, 48] on div "Sales Orders ben Views" at bounding box center [138, 53] width 217 height 19
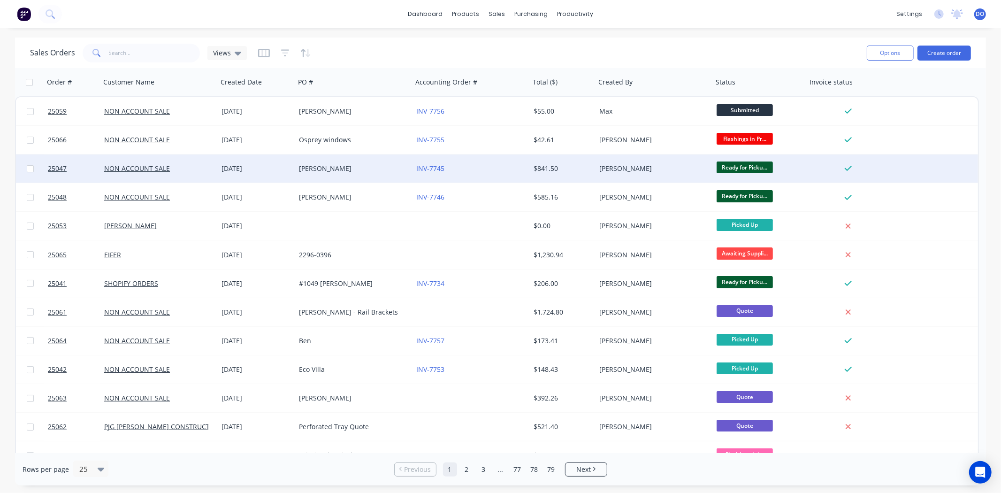
click at [231, 160] on div "[DATE]" at bounding box center [256, 168] width 77 height 28
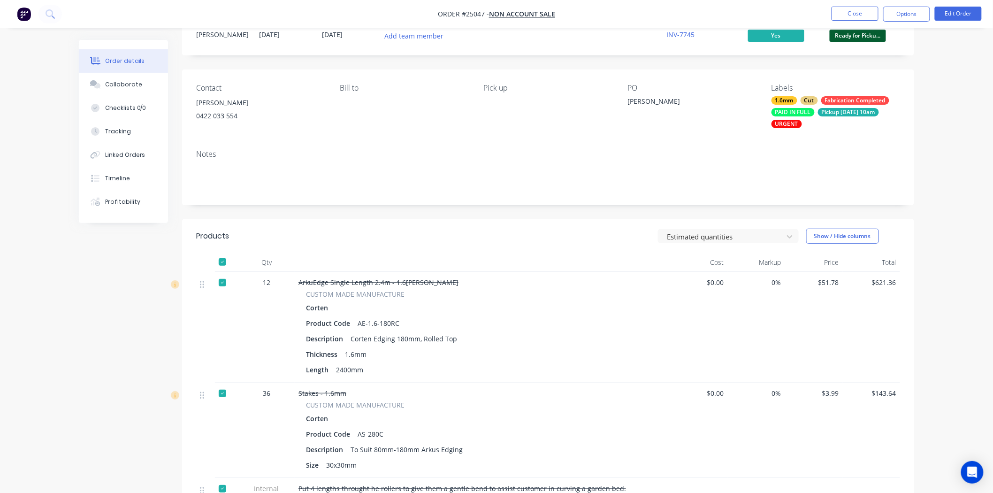
scroll to position [3, 0]
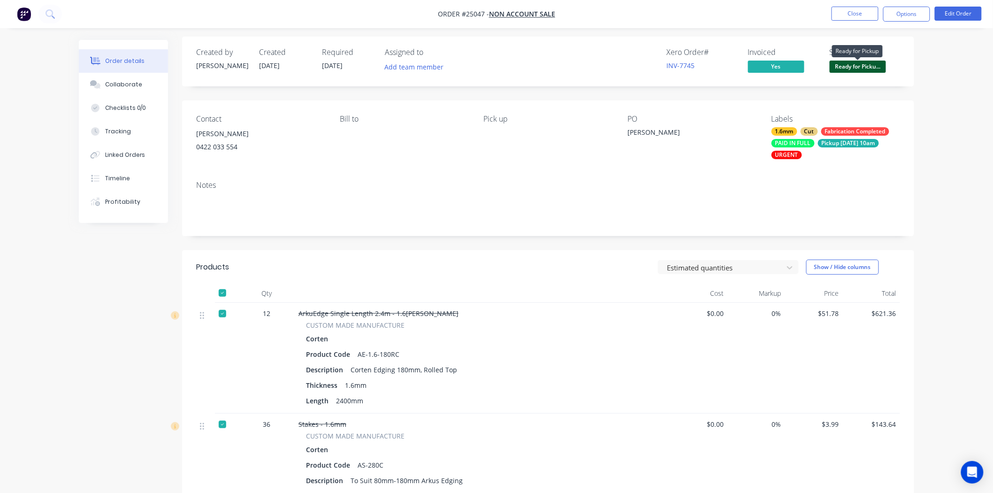
click at [862, 64] on span "Ready for Picku..." at bounding box center [857, 67] width 56 height 12
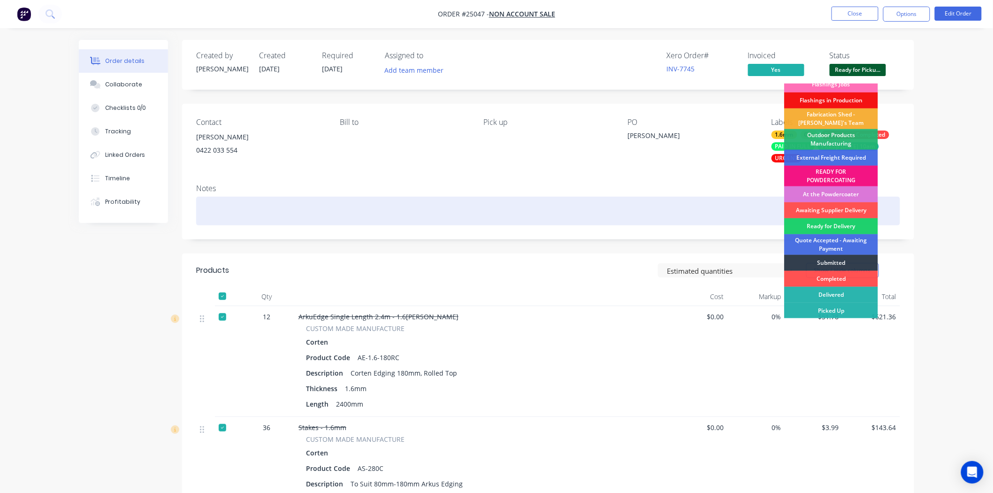
scroll to position [52, 0]
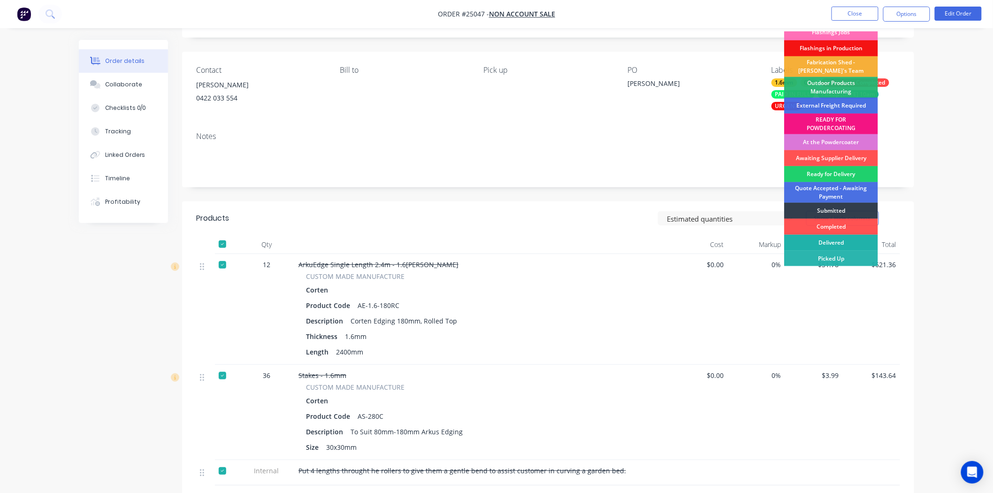
click at [826, 249] on div "Delivered" at bounding box center [831, 243] width 94 height 16
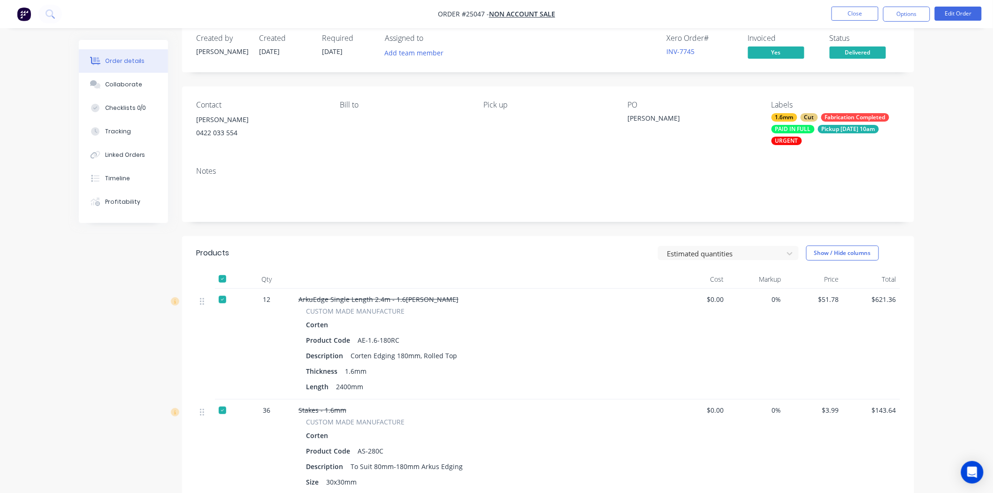
scroll to position [0, 0]
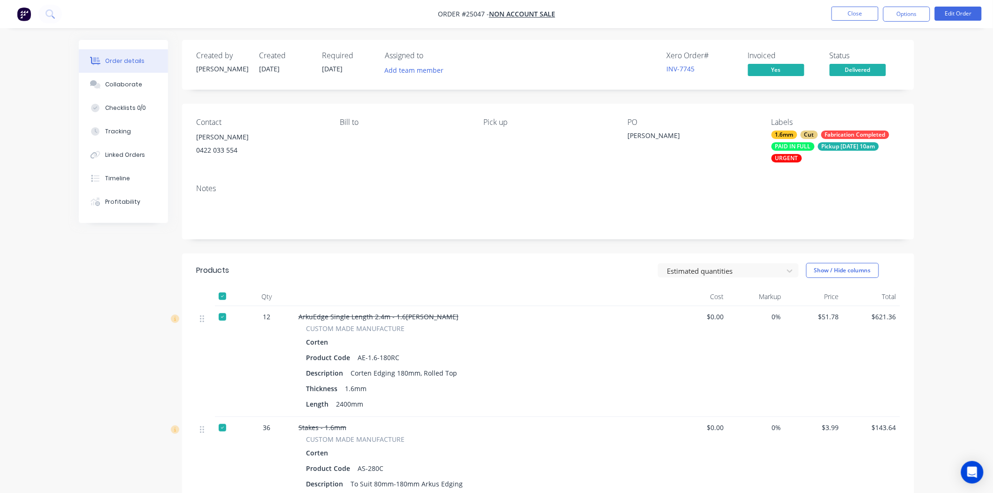
click at [876, 67] on span "Delivered" at bounding box center [857, 70] width 56 height 12
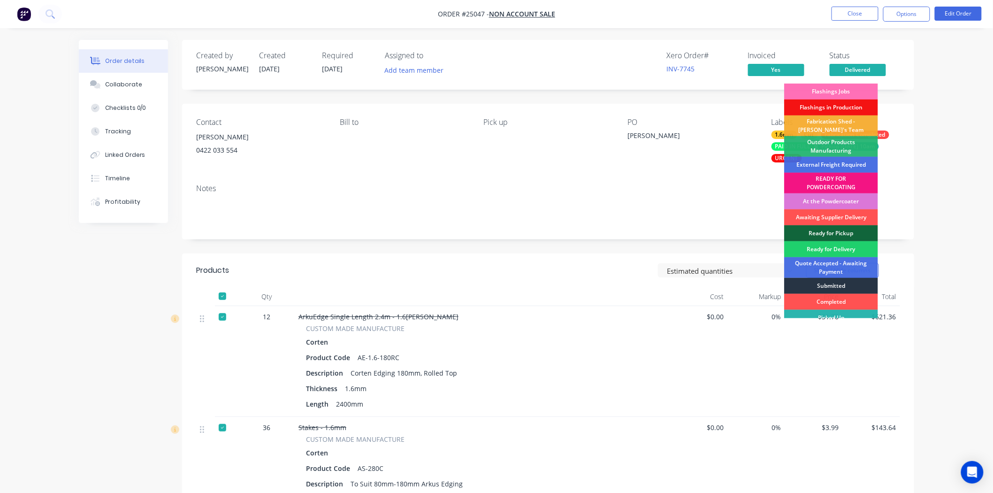
scroll to position [7, 0]
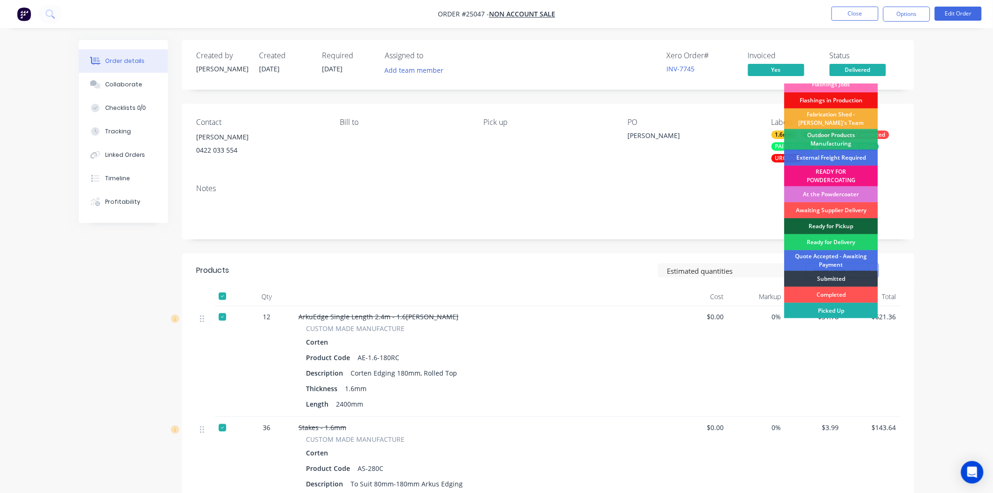
click at [825, 315] on div "Picked Up" at bounding box center [831, 311] width 94 height 16
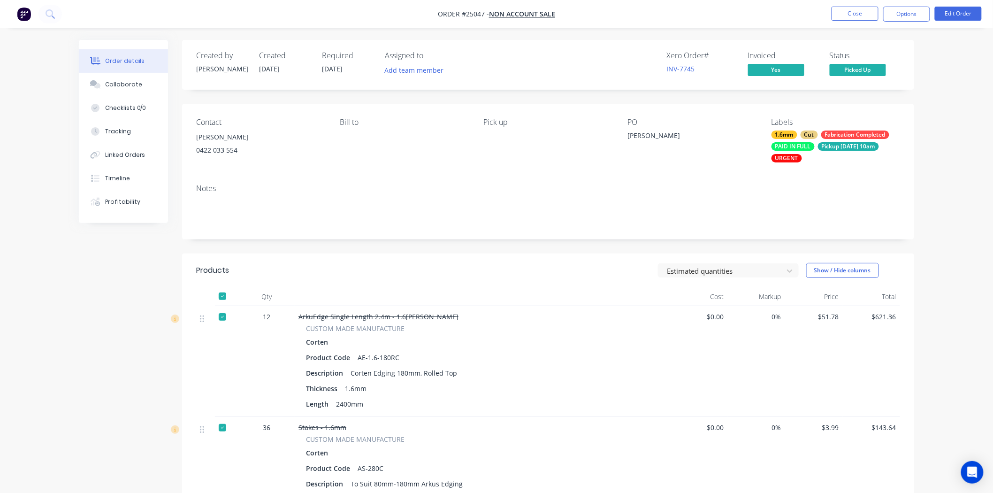
click at [624, 51] on div "Xero Order # INV-7745 Invoiced Yes Status Picked Up" at bounding box center [688, 64] width 421 height 27
